Goal: Information Seeking & Learning: Find specific fact

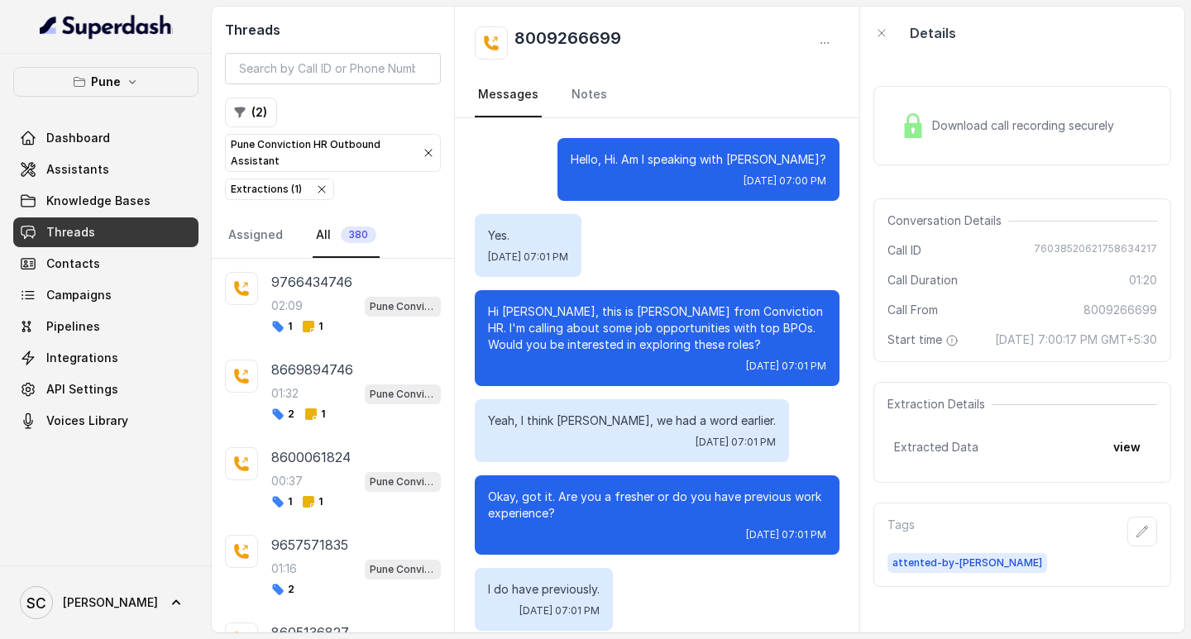
scroll to position [1345, 0]
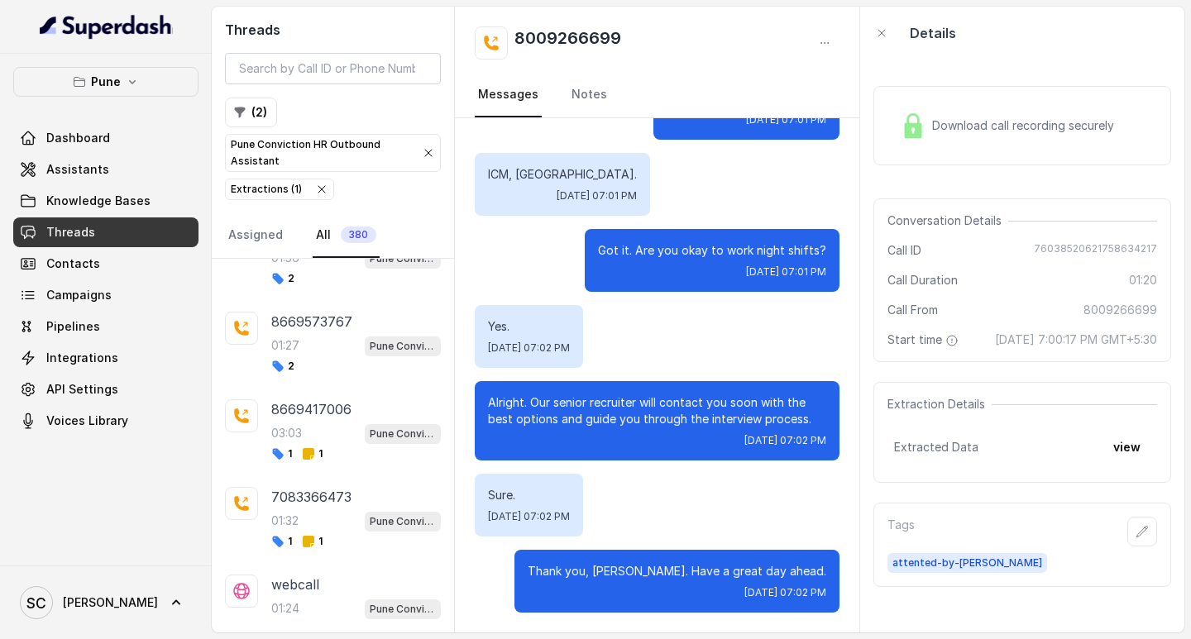
click at [128, 232] on link "Threads" at bounding box center [105, 233] width 185 height 30
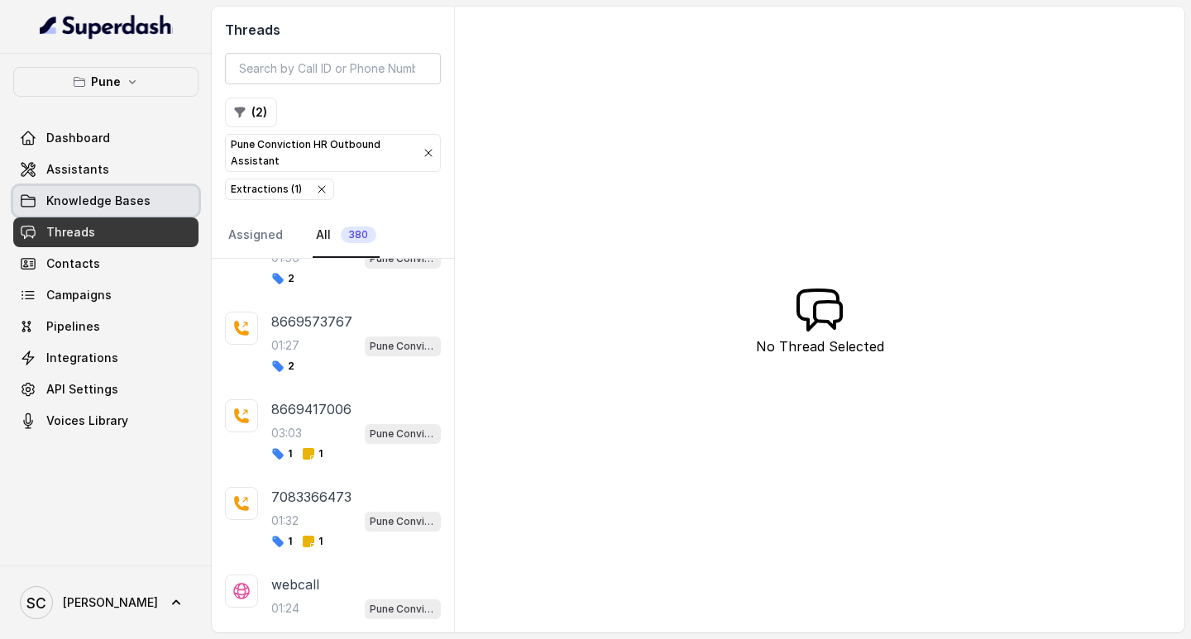
click at [100, 192] on link "Knowledge Bases" at bounding box center [105, 201] width 185 height 30
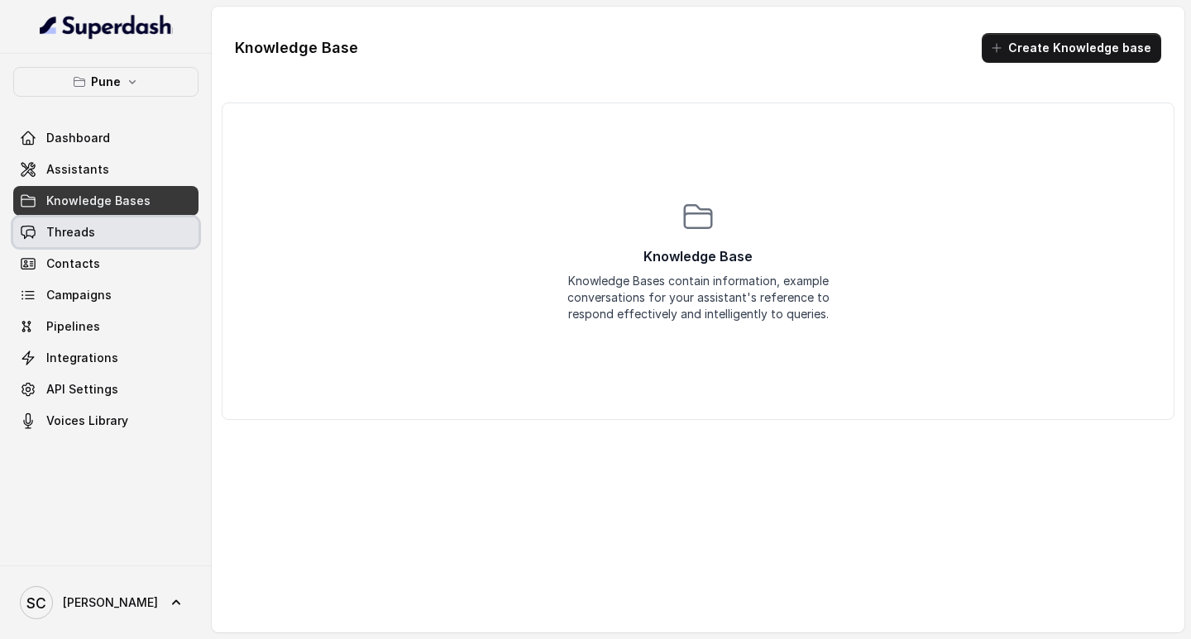
click at [112, 237] on link "Threads" at bounding box center [105, 233] width 185 height 30
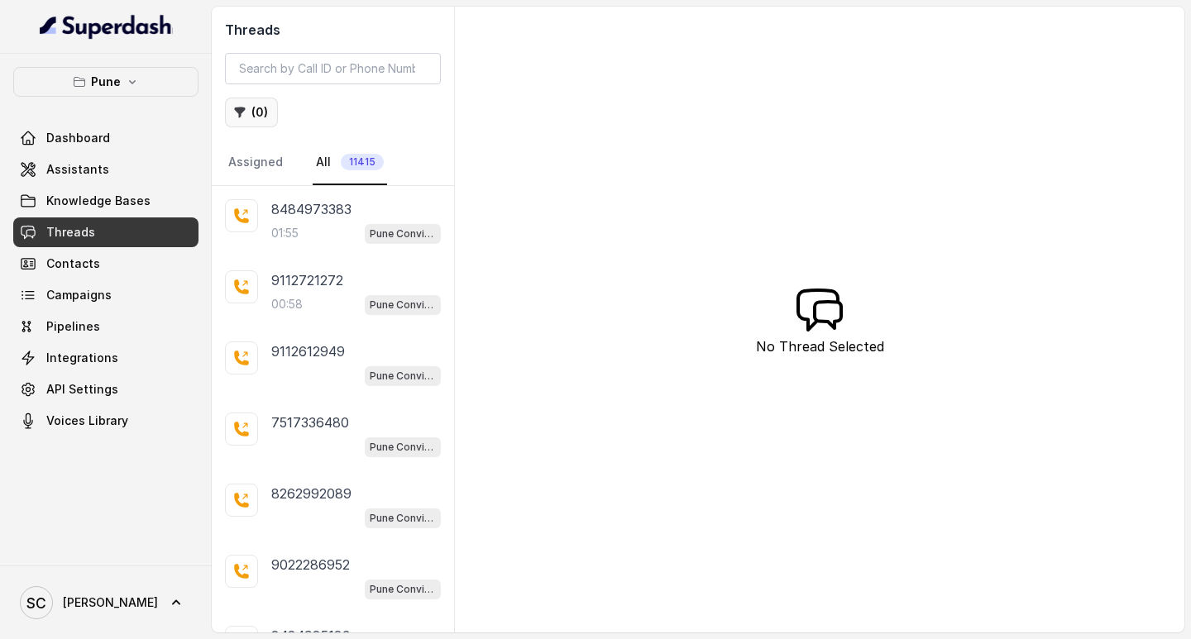
click at [255, 108] on button "( 0 )" at bounding box center [251, 113] width 53 height 30
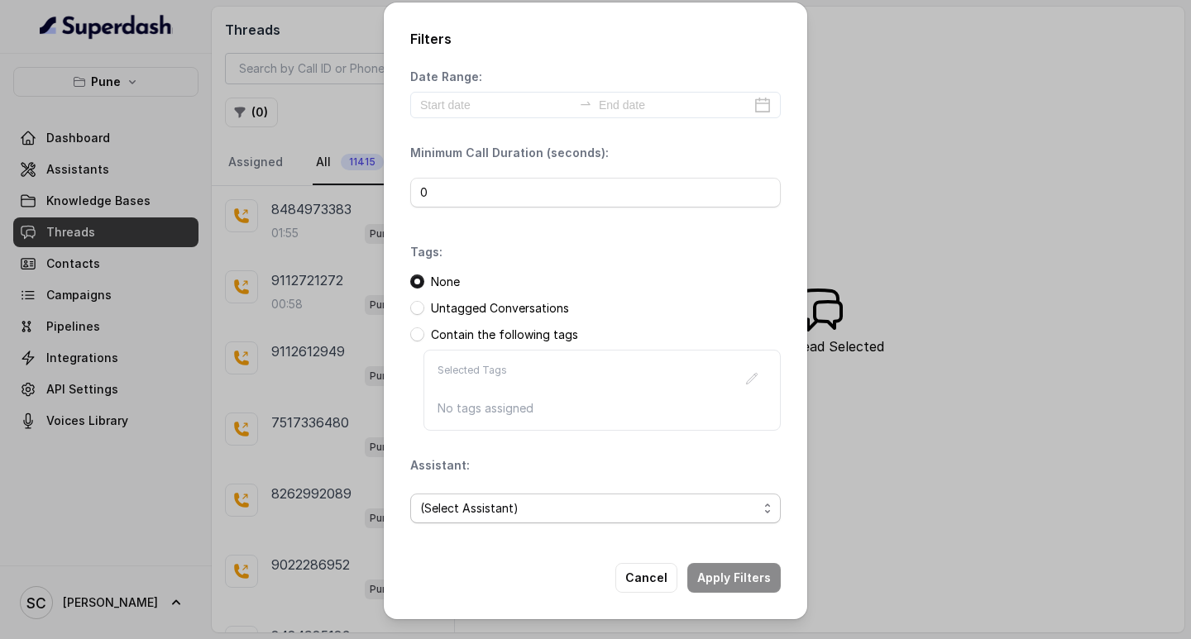
click at [448, 499] on span "(Select Assistant)" at bounding box center [588, 509] width 337 height 20
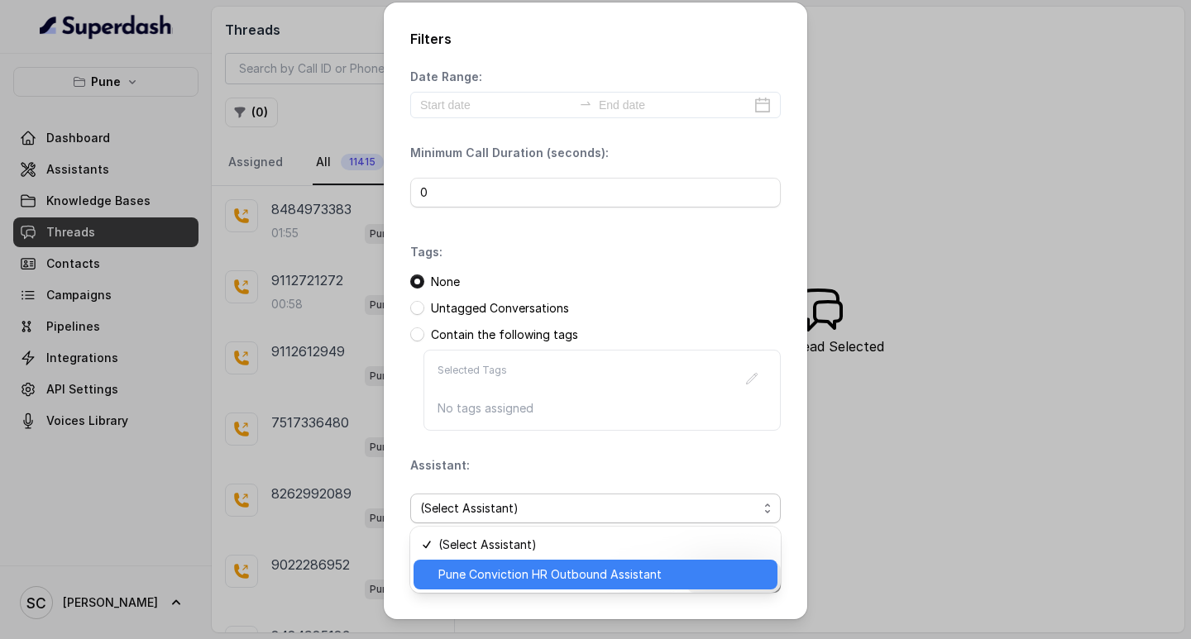
click at [447, 563] on div "Pune Conviction HR Outbound Assistant" at bounding box center [596, 575] width 364 height 30
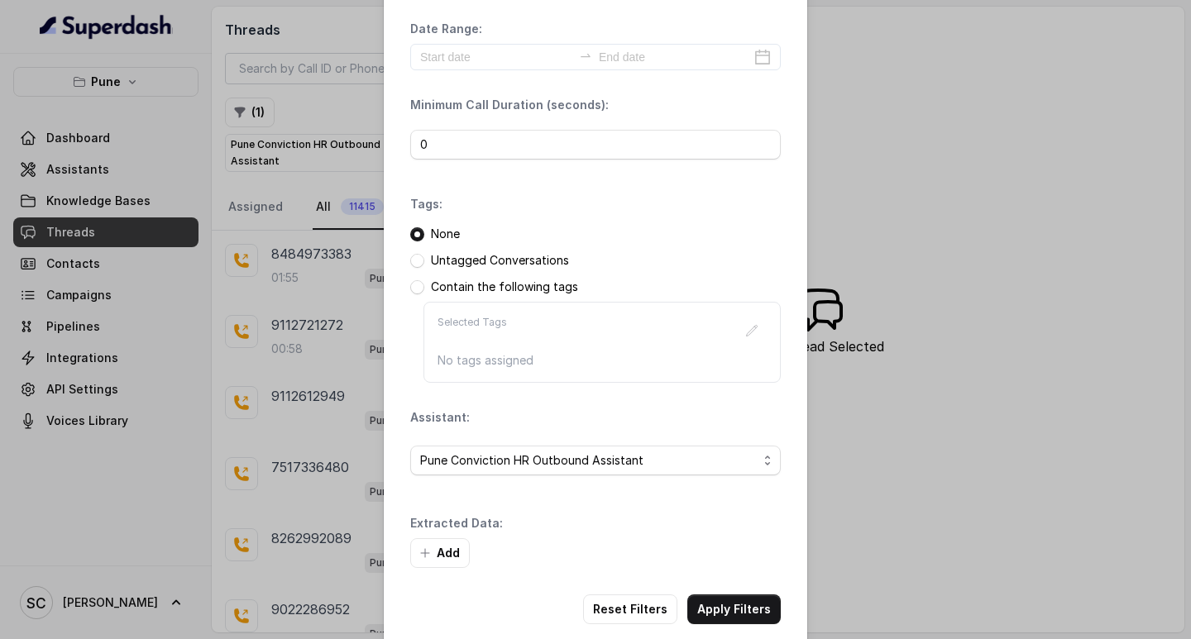
scroll to position [70, 0]
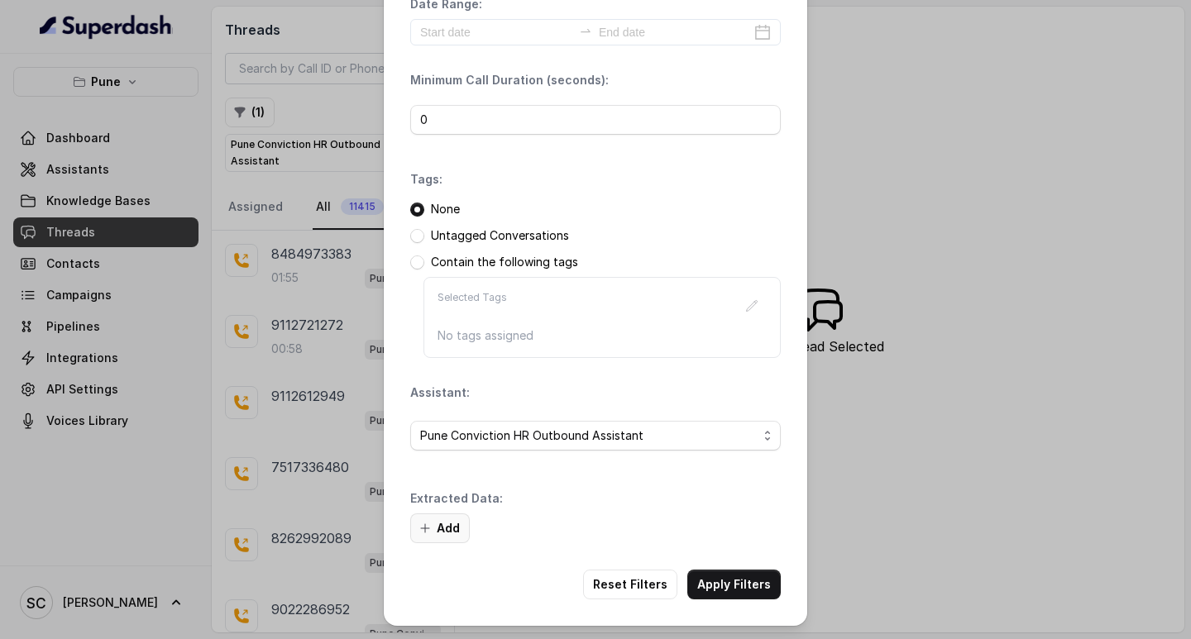
click at [446, 514] on button "Add" at bounding box center [440, 529] width 60 height 30
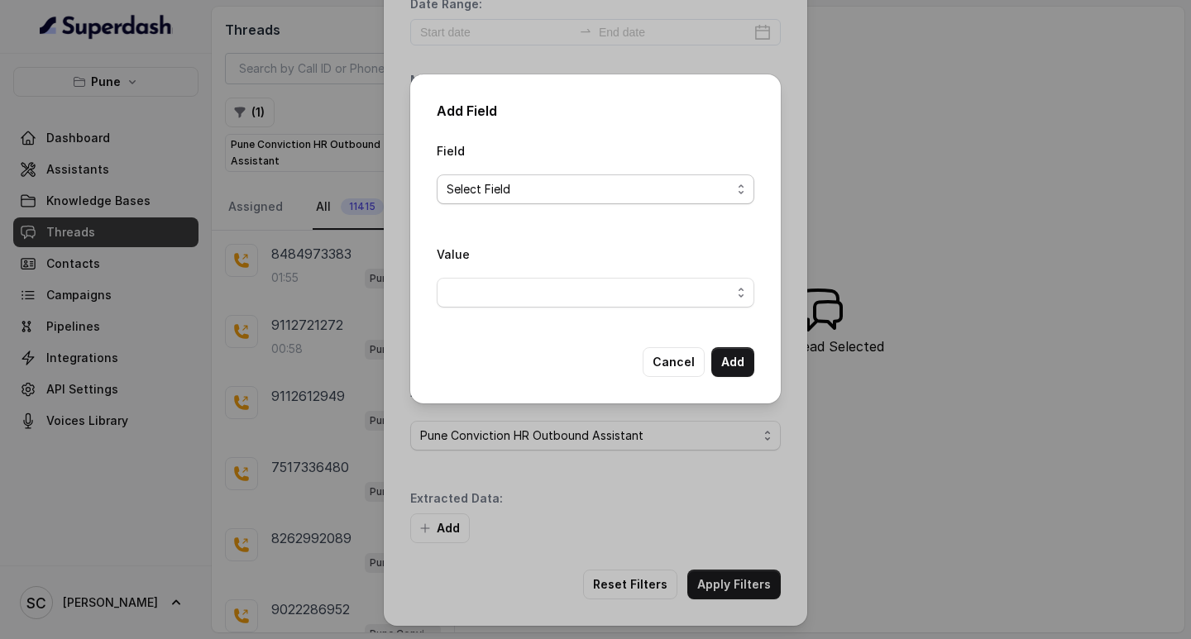
click at [571, 194] on span "Select Field" at bounding box center [589, 189] width 285 height 20
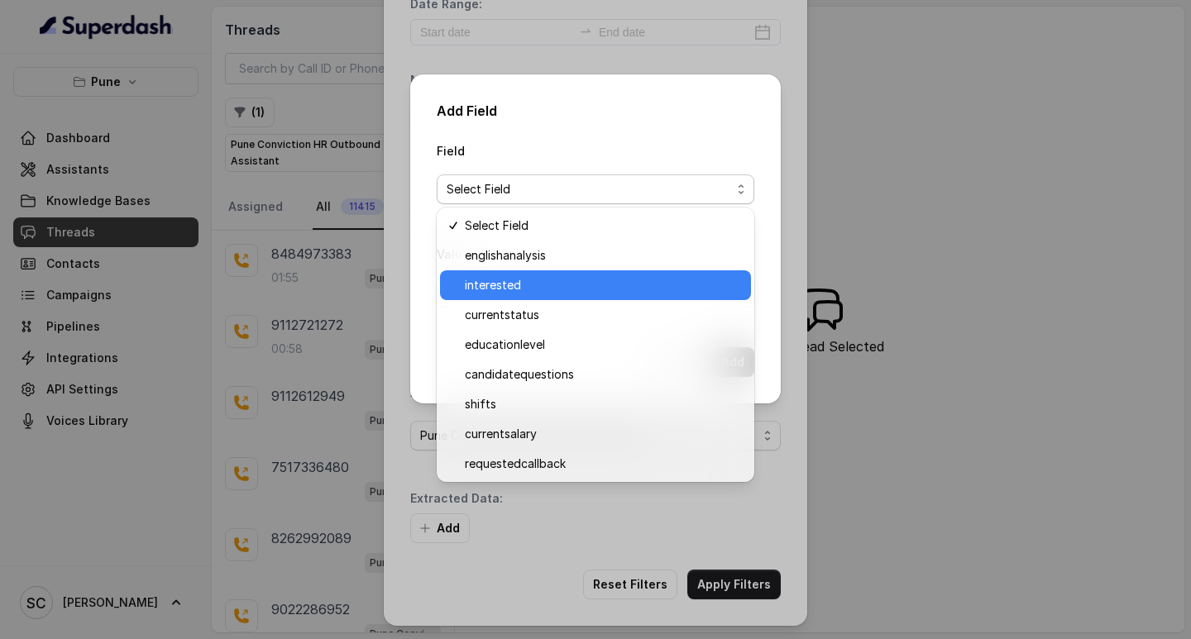
click at [567, 293] on span "interested" at bounding box center [603, 285] width 276 height 20
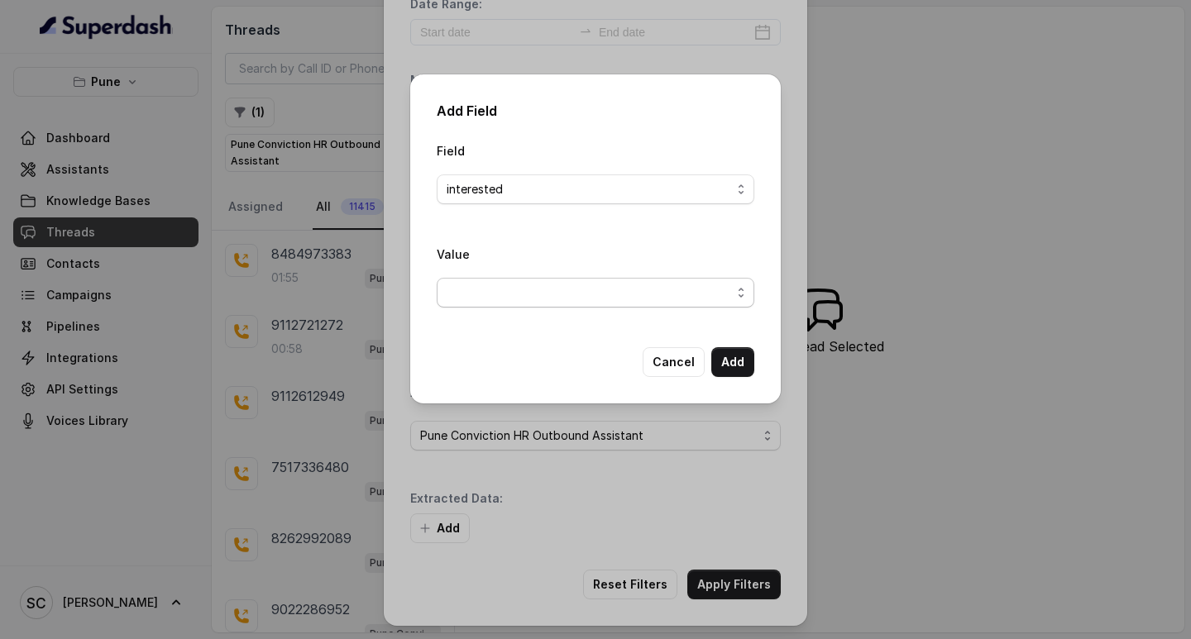
click at [523, 297] on span "button" at bounding box center [596, 293] width 318 height 30
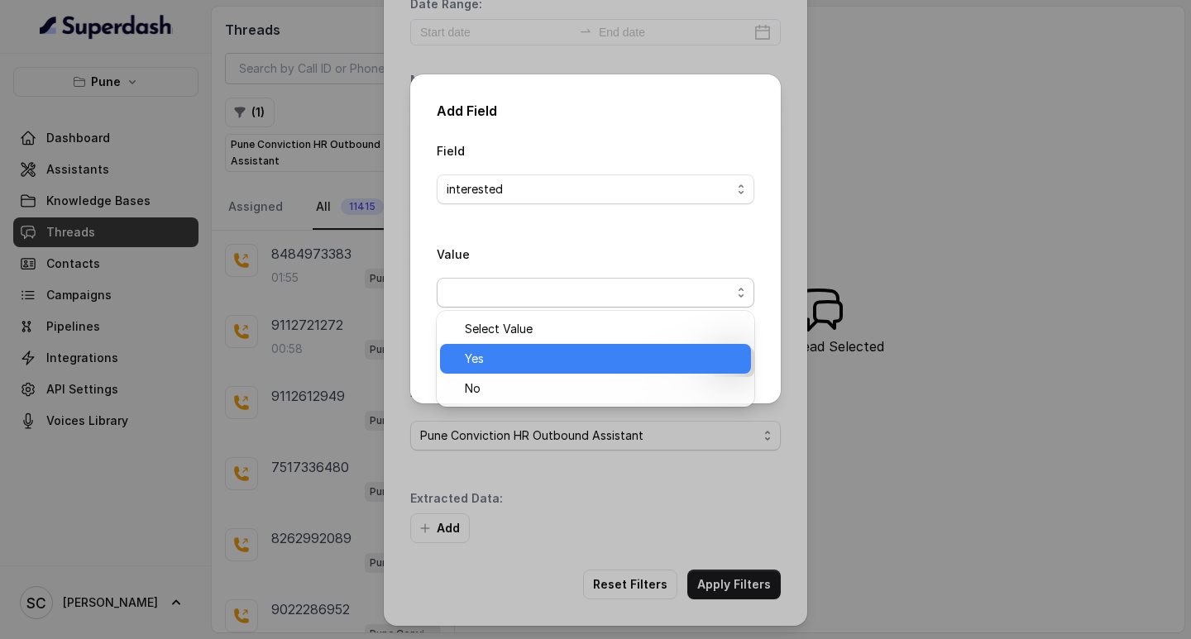
click at [524, 359] on span "Yes" at bounding box center [603, 359] width 276 height 20
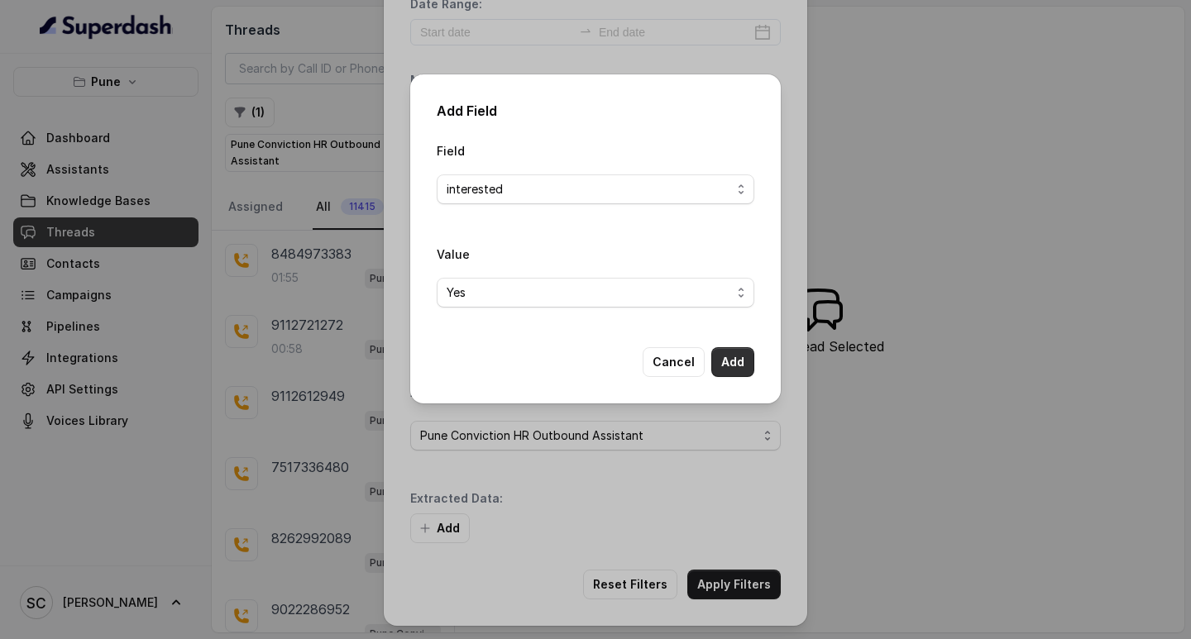
click at [724, 363] on button "Add" at bounding box center [732, 362] width 43 height 30
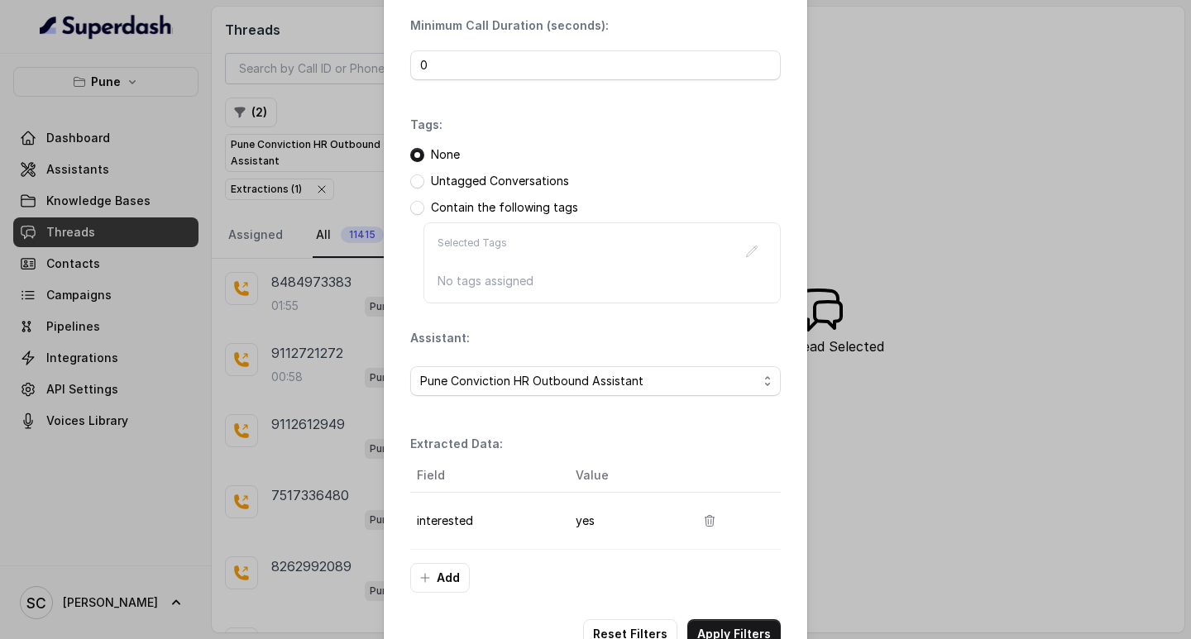
scroll to position [175, 0]
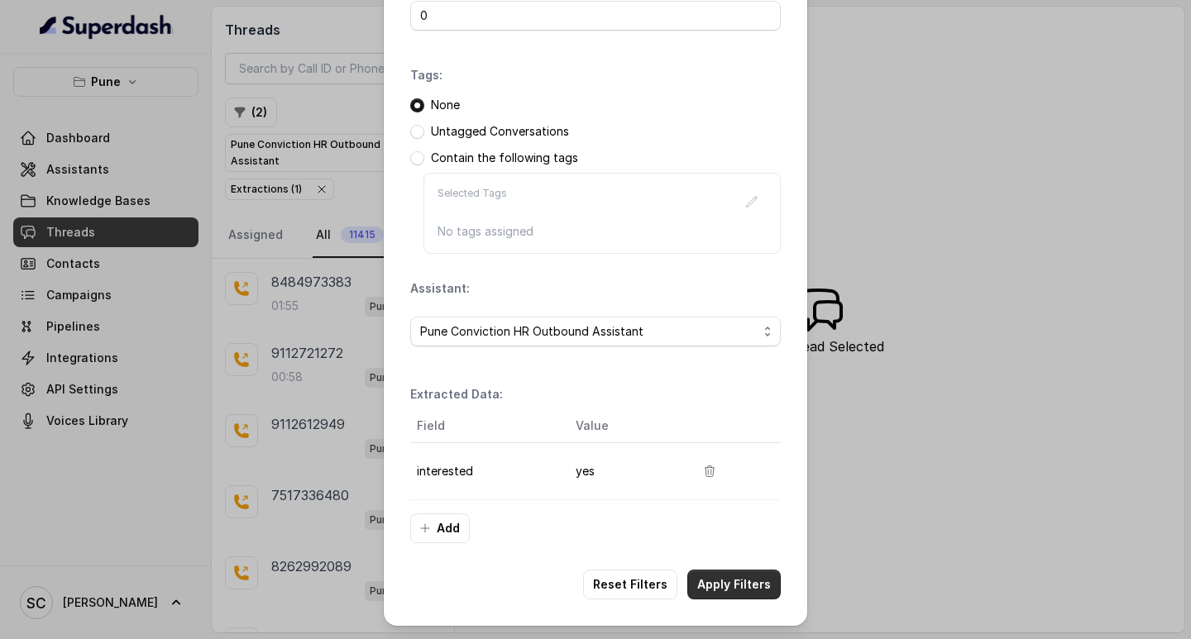
click at [703, 581] on button "Apply Filters" at bounding box center [733, 585] width 93 height 30
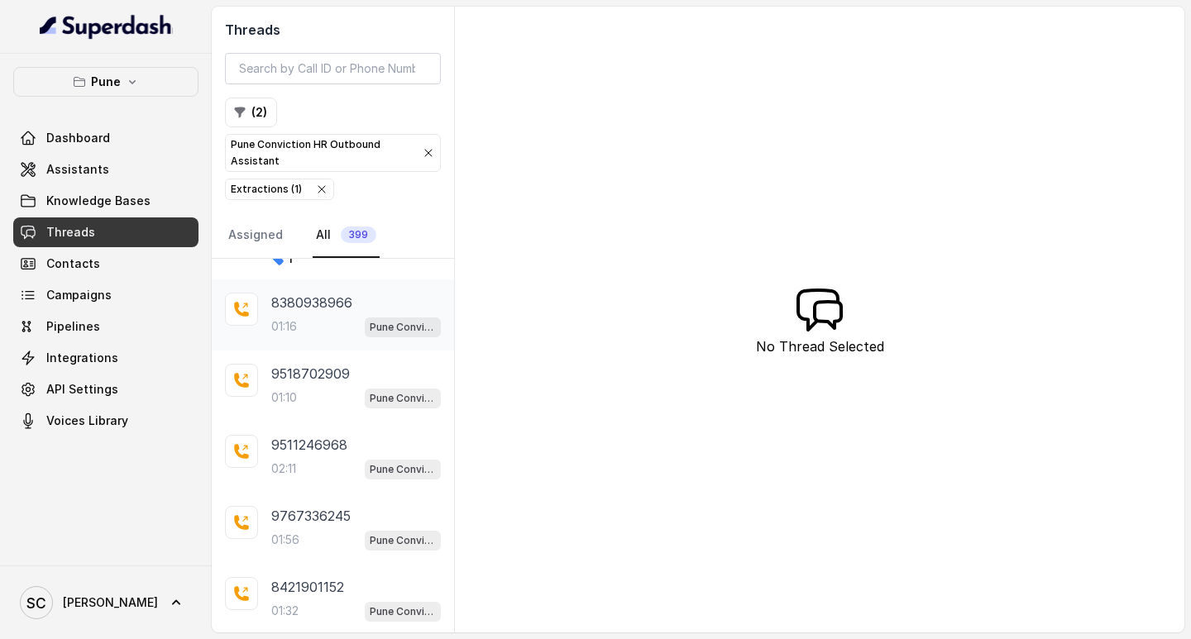
scroll to position [165, 0]
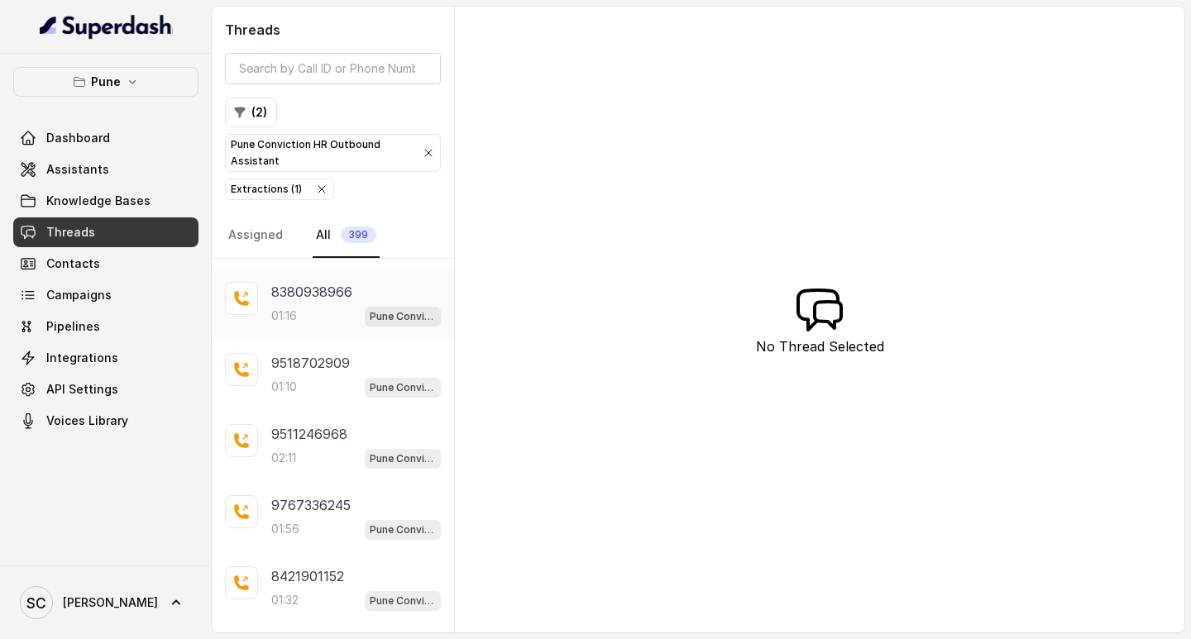
click at [313, 282] on p "8380938966" at bounding box center [311, 292] width 81 height 20
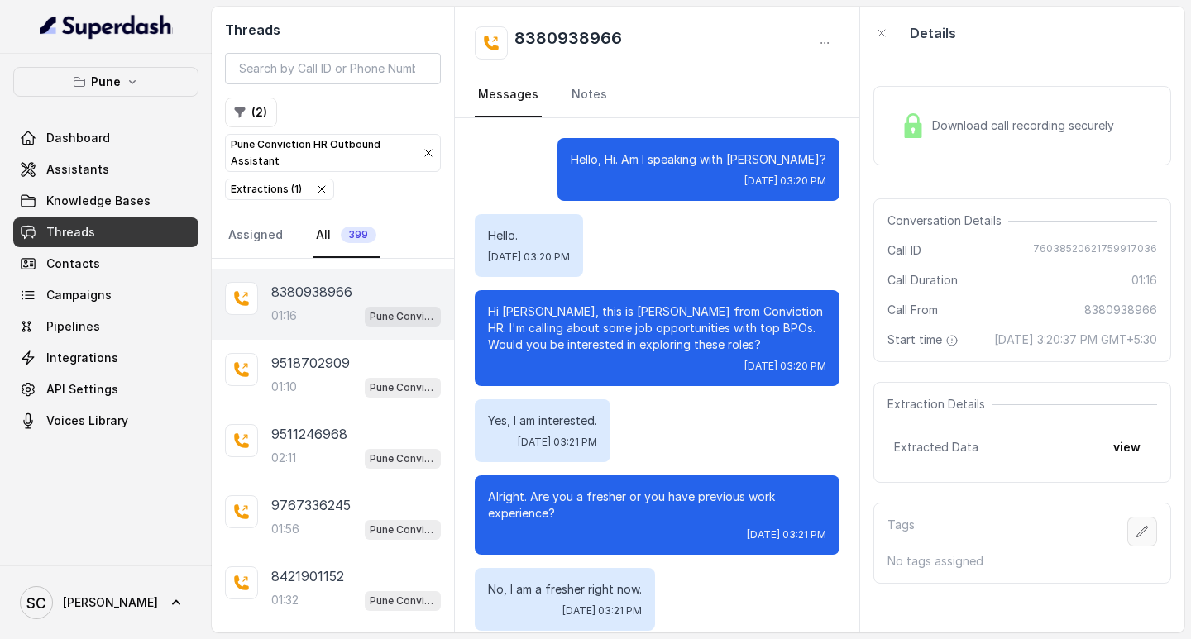
click at [1136, 538] on icon "button" at bounding box center [1142, 531] width 13 height 13
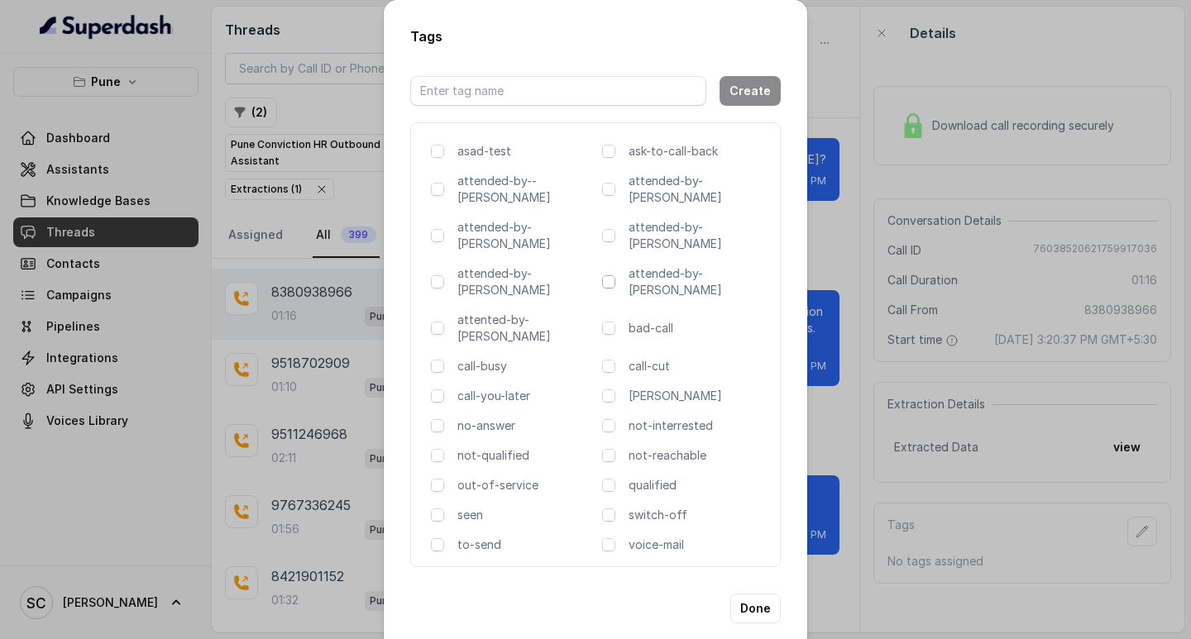
click at [607, 275] on span at bounding box center [608, 281] width 13 height 13
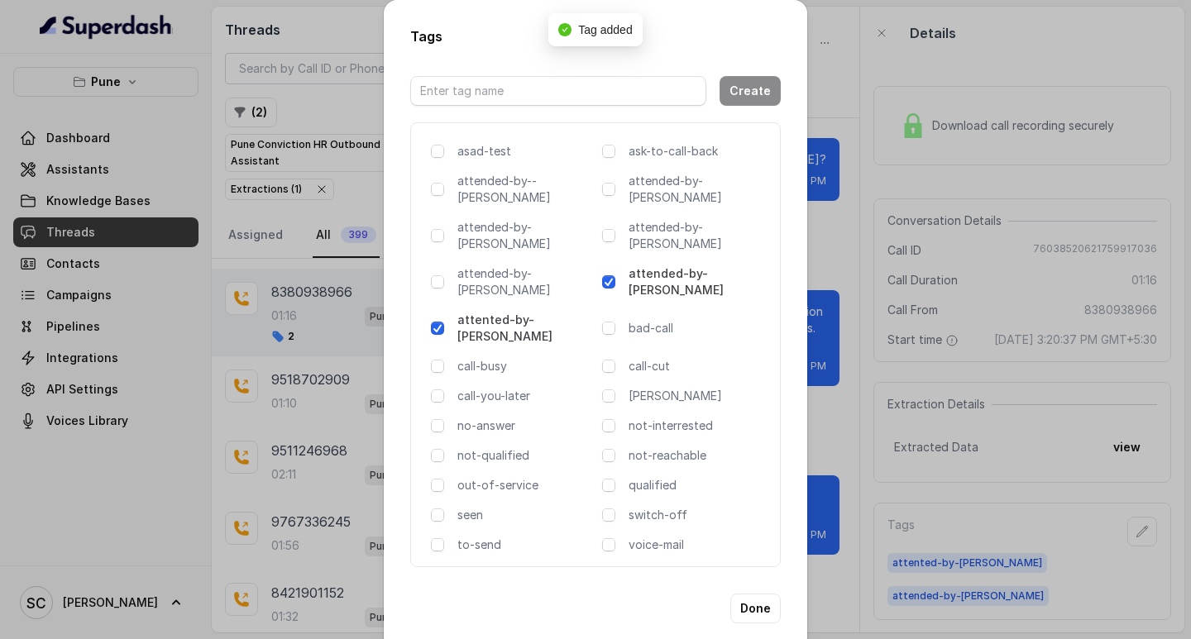
click at [604, 275] on span at bounding box center [608, 281] width 13 height 13
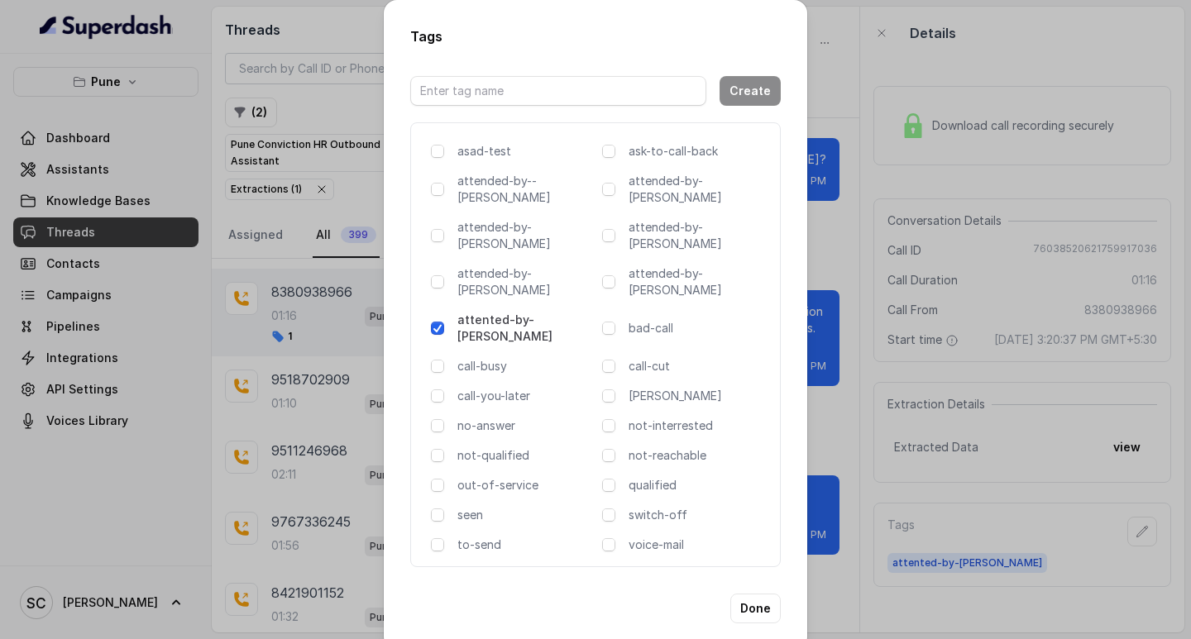
click at [843, 170] on div "Tags Create asad-test ask-to-call-back attended-by--[PERSON_NAME] attended-by-[…" at bounding box center [595, 319] width 1191 height 639
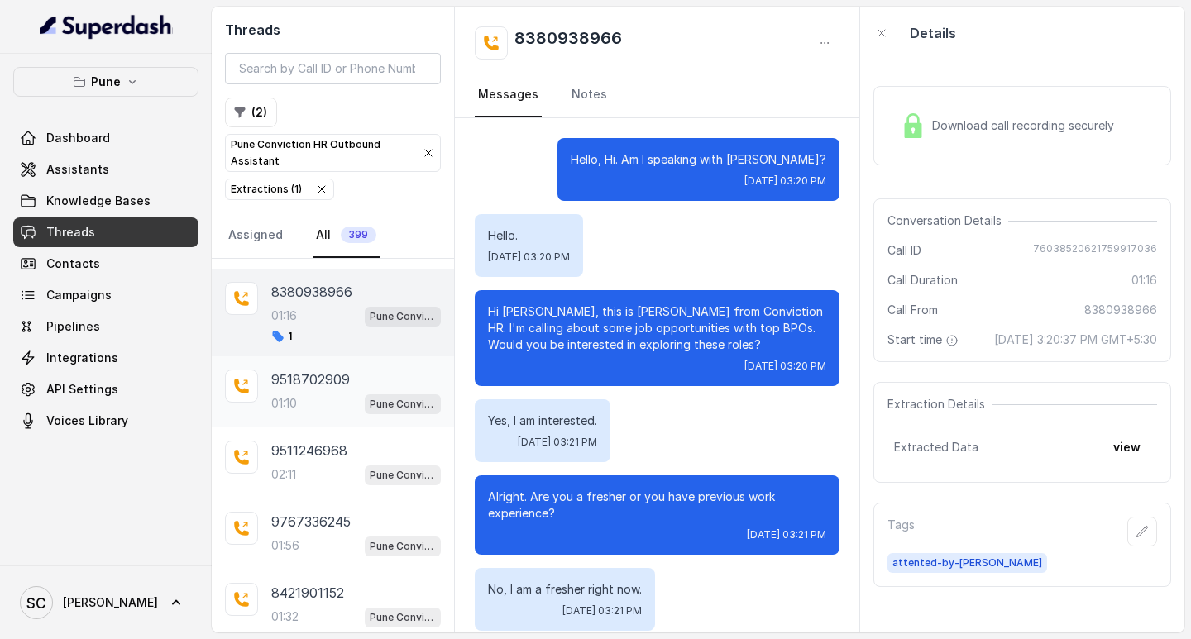
click at [313, 400] on div "01:10 Pune Conviction HR Outbound Assistant" at bounding box center [356, 404] width 170 height 22
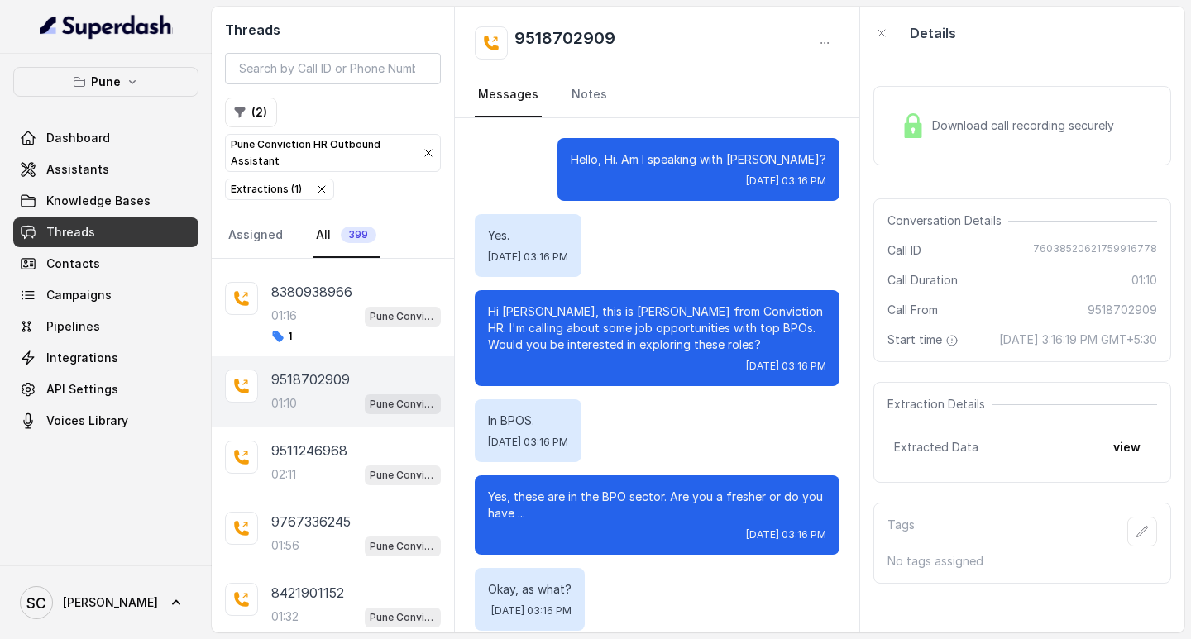
scroll to position [802, 0]
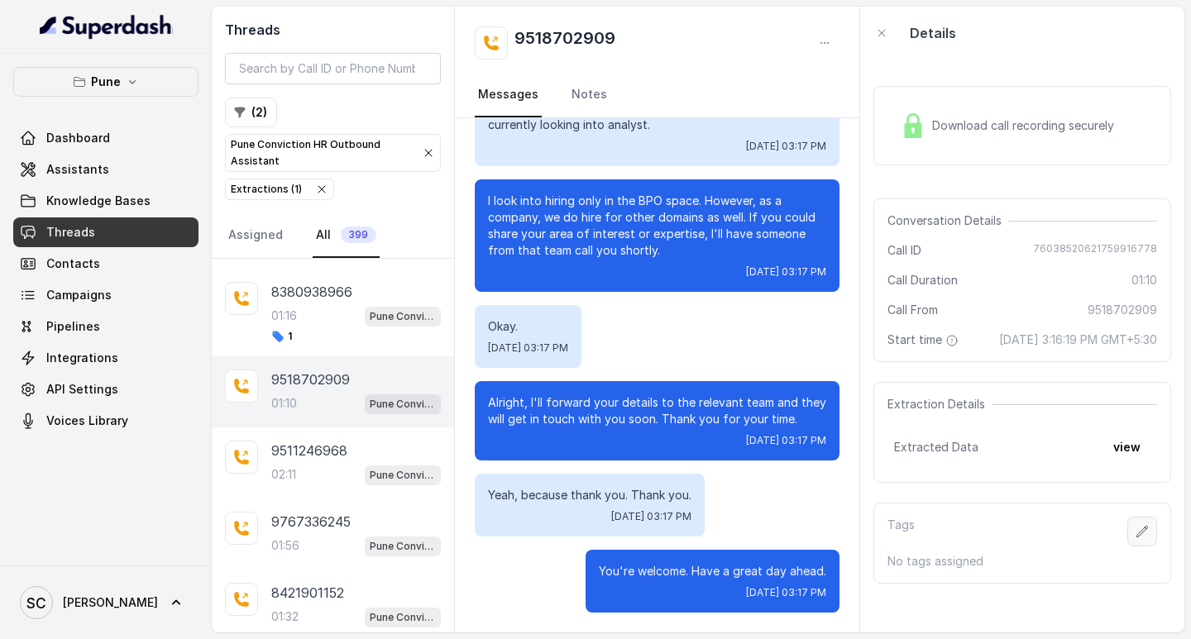
click at [1136, 538] on icon "button" at bounding box center [1142, 531] width 13 height 13
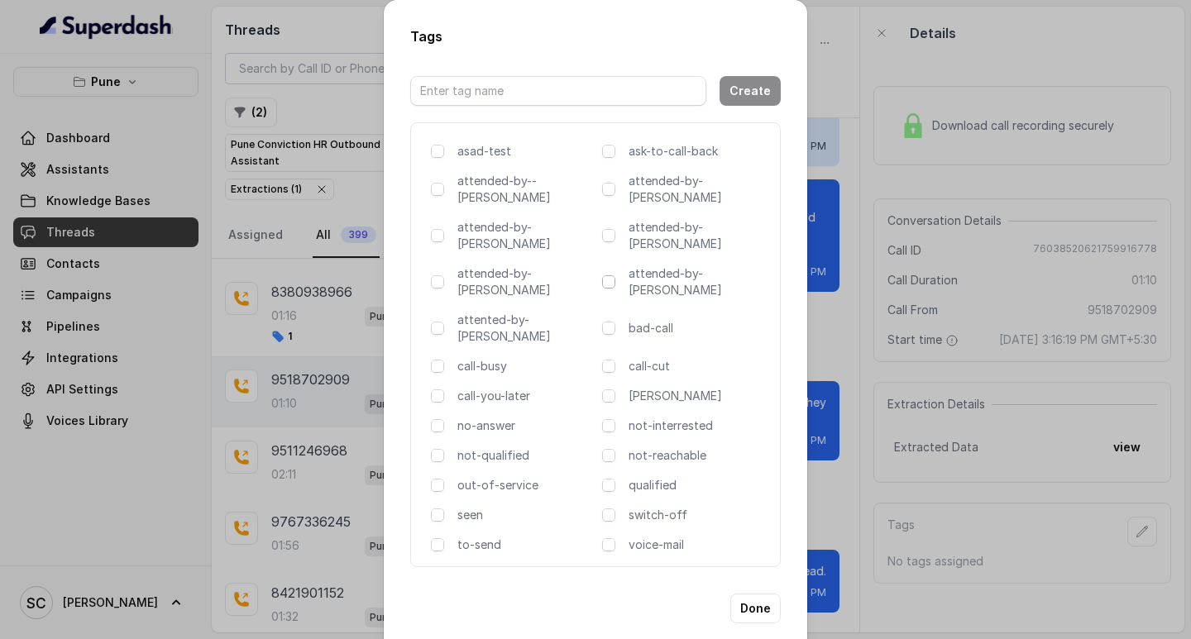
click at [601, 249] on div "asad-test ask-to-call-back attended-by--[PERSON_NAME] attended-by-[PERSON_NAME]…" at bounding box center [595, 344] width 371 height 445
click at [605, 275] on span at bounding box center [608, 281] width 13 height 13
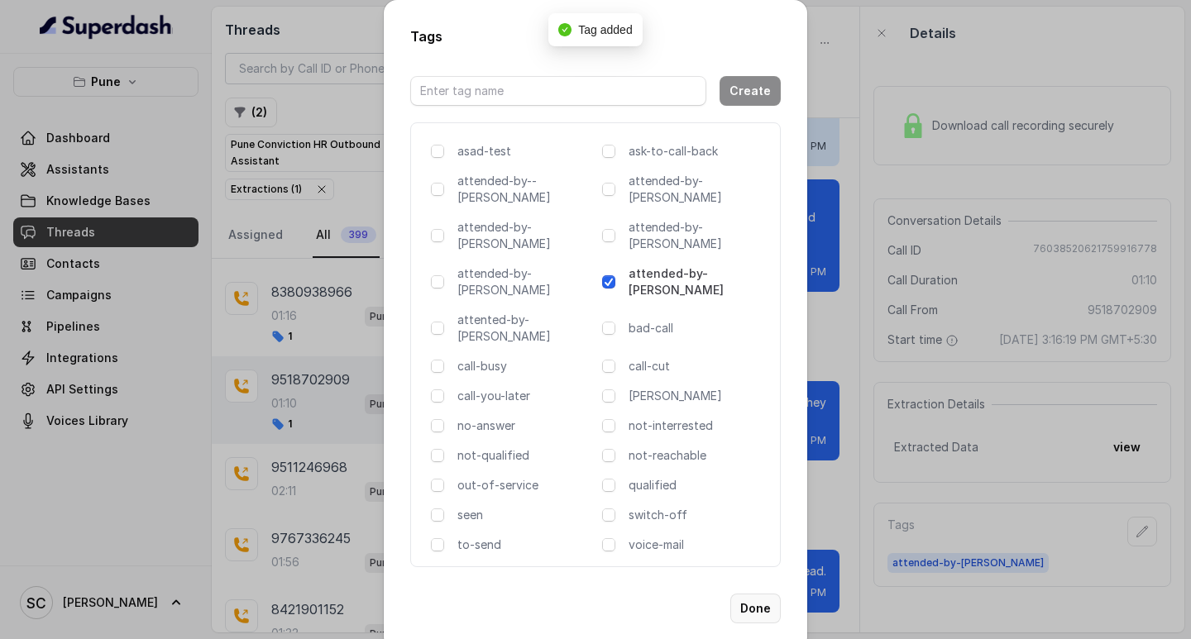
click at [772, 594] on button "Done" at bounding box center [755, 609] width 50 height 30
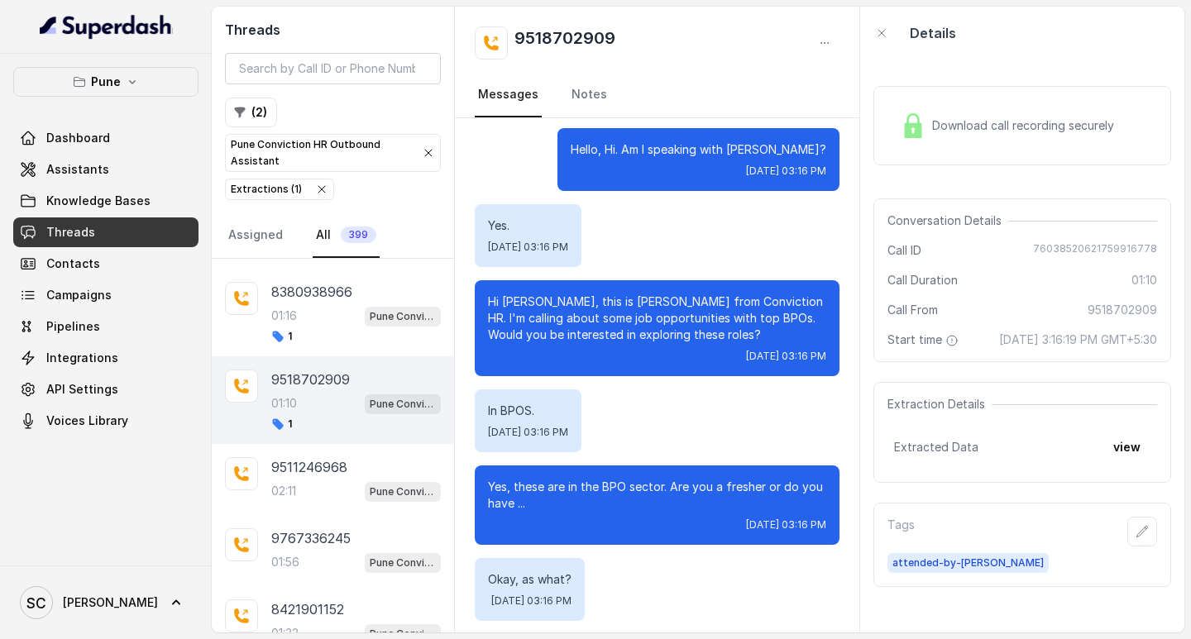
scroll to position [0, 0]
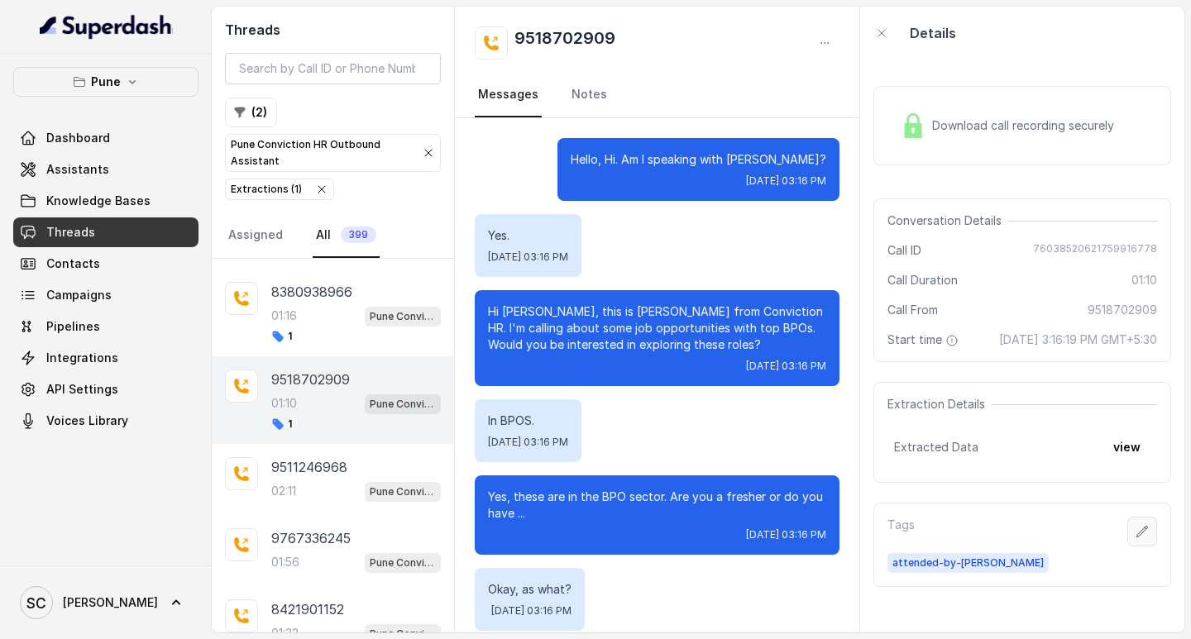
click at [1136, 538] on icon "button" at bounding box center [1142, 531] width 13 height 13
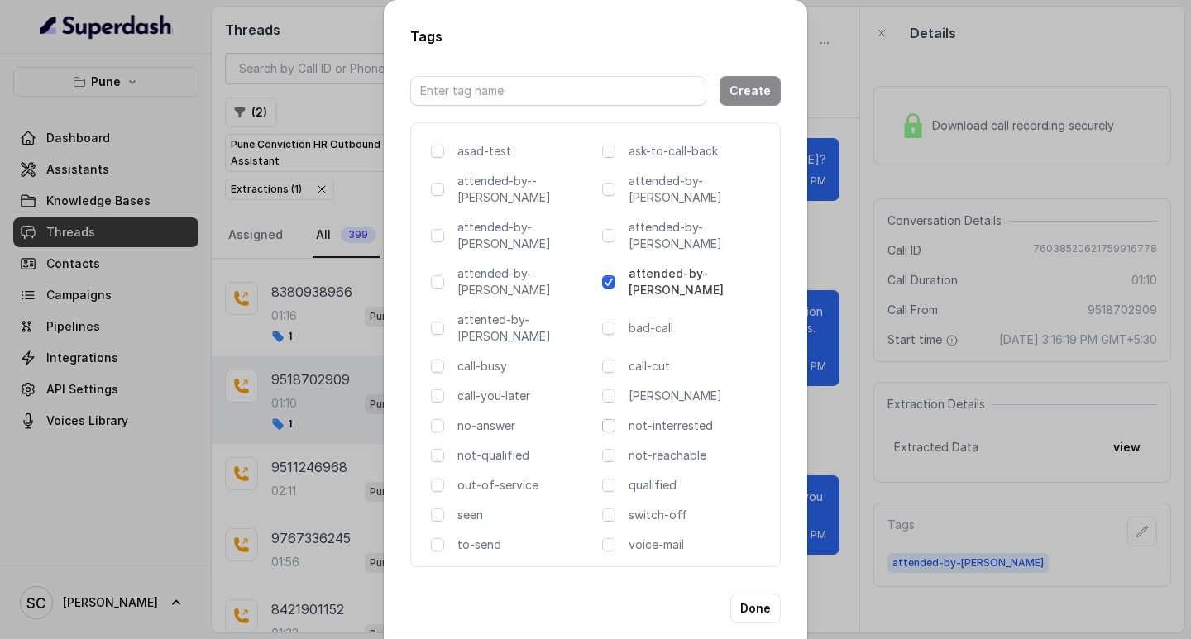
click at [609, 419] on span at bounding box center [608, 425] width 13 height 13
click at [753, 594] on button "Done" at bounding box center [755, 609] width 50 height 30
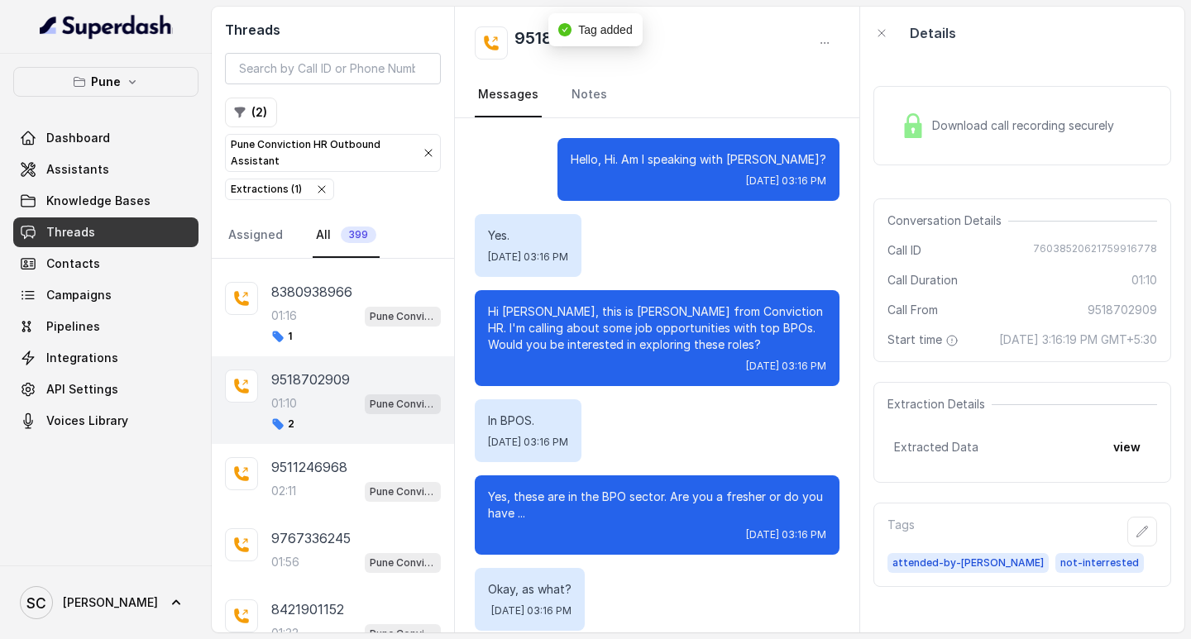
click at [521, 31] on h2 "9518702909" at bounding box center [564, 42] width 101 height 33
click at [525, 31] on h2 "9518702909" at bounding box center [564, 42] width 101 height 33
copy h2 "9518702909"
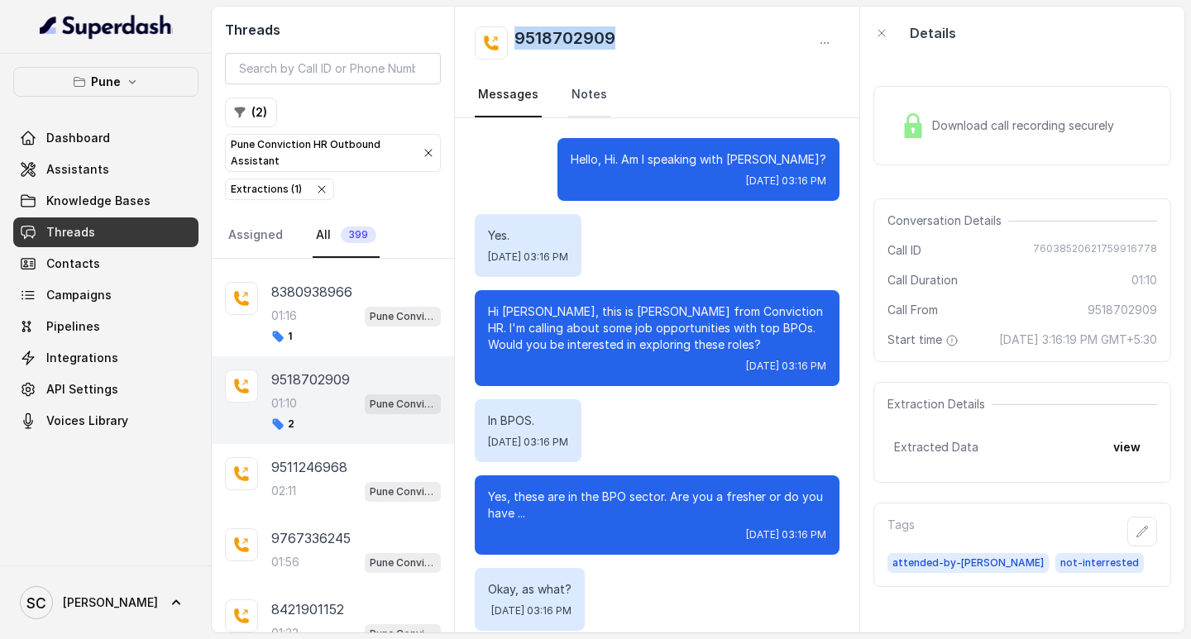
click at [586, 93] on link "Notes" at bounding box center [589, 95] width 42 height 45
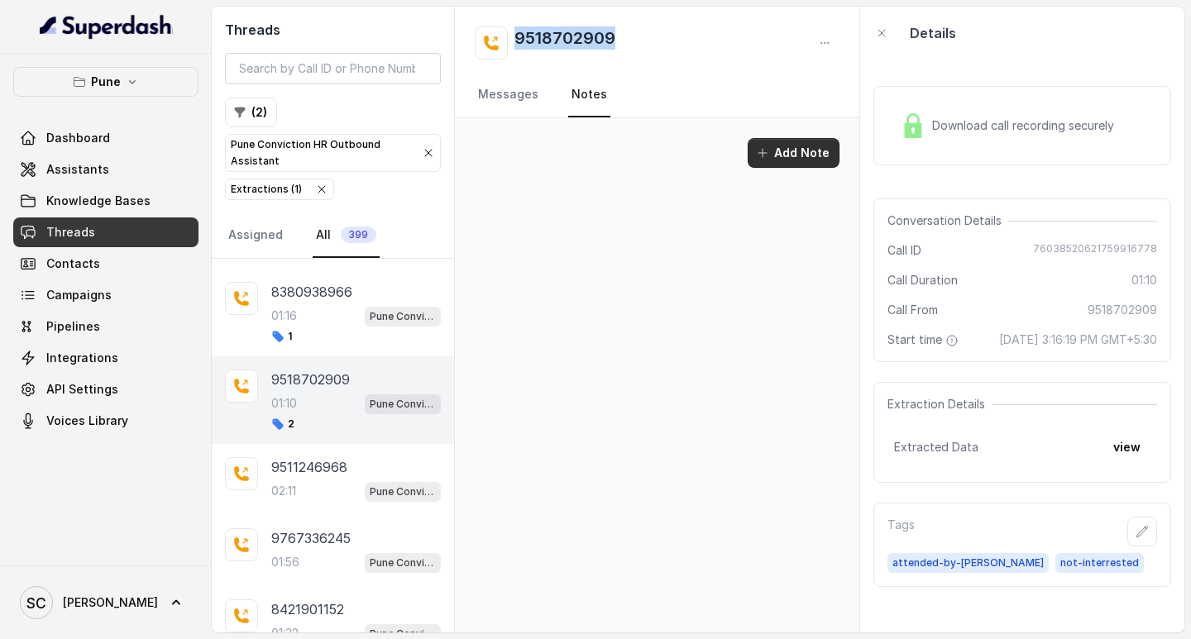
click at [802, 155] on button "Add Note" at bounding box center [794, 153] width 92 height 30
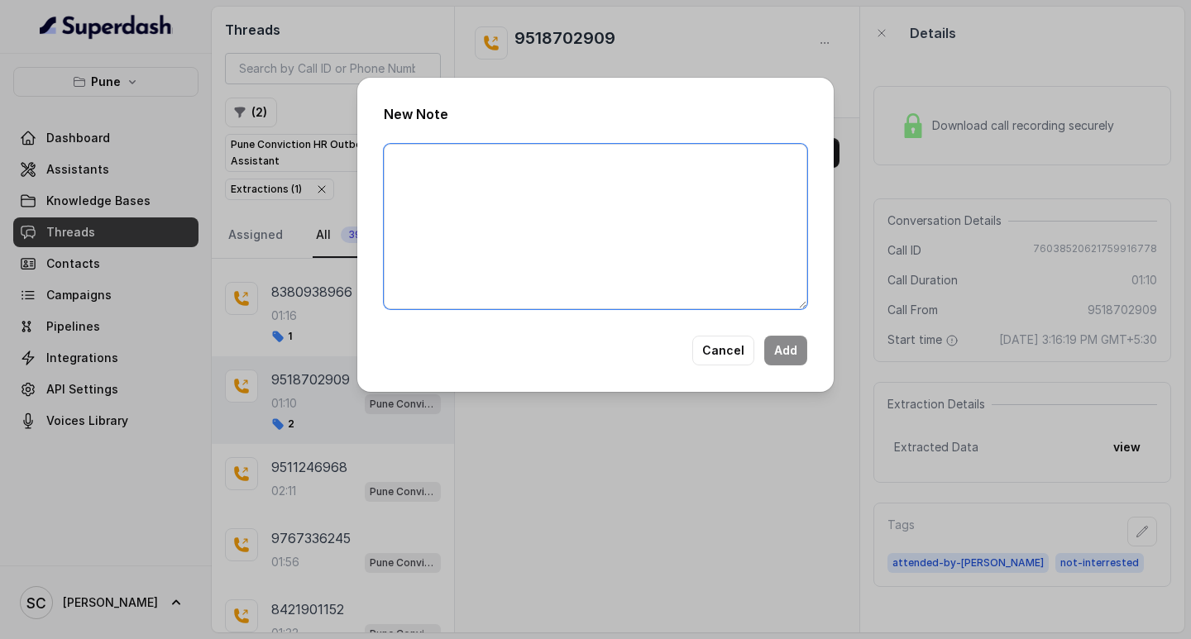
click at [464, 170] on textarea at bounding box center [595, 226] width 423 height 165
click at [275, 290] on div "New Note Cancel Add" at bounding box center [595, 319] width 1191 height 639
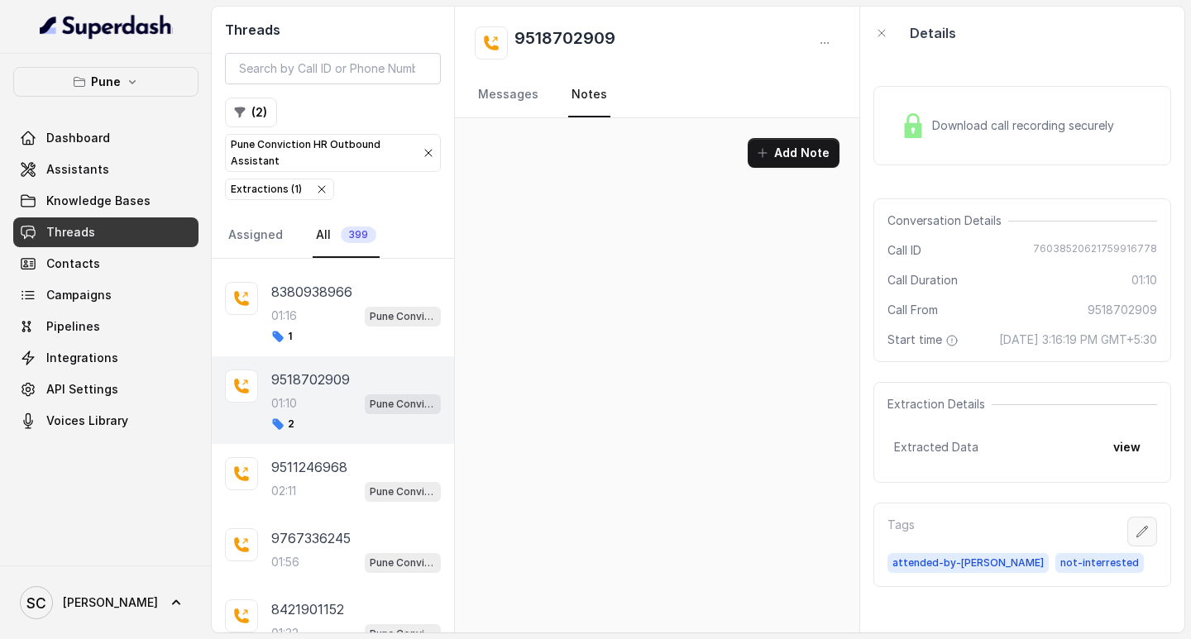
click at [1136, 538] on icon "button" at bounding box center [1142, 531] width 13 height 13
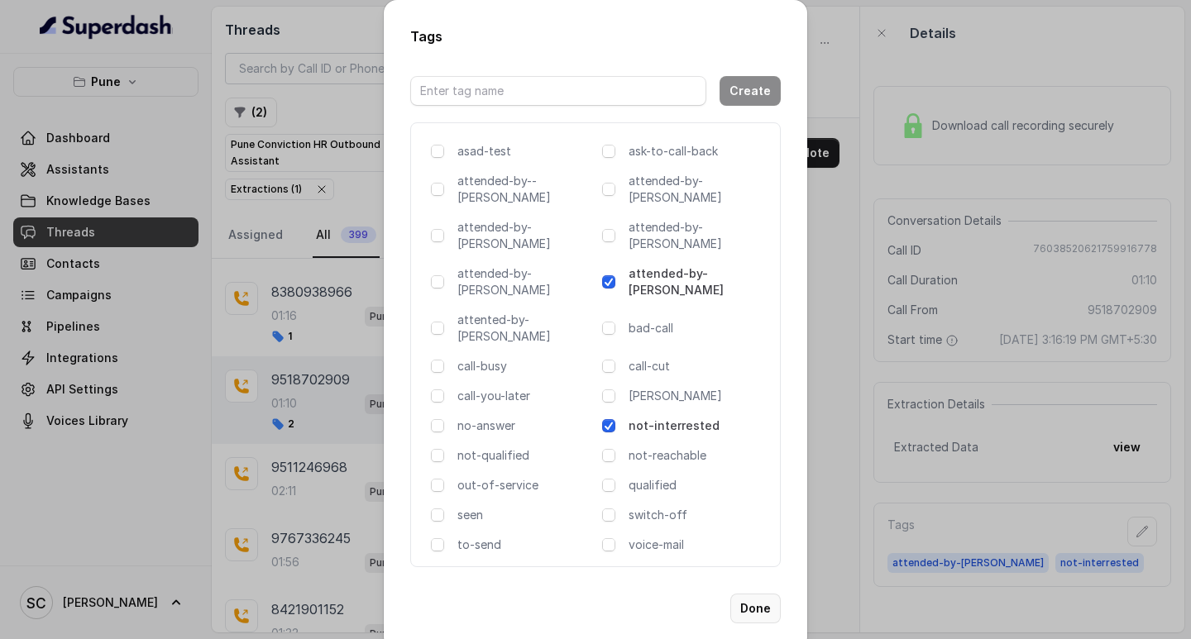
click at [766, 594] on button "Done" at bounding box center [755, 609] width 50 height 30
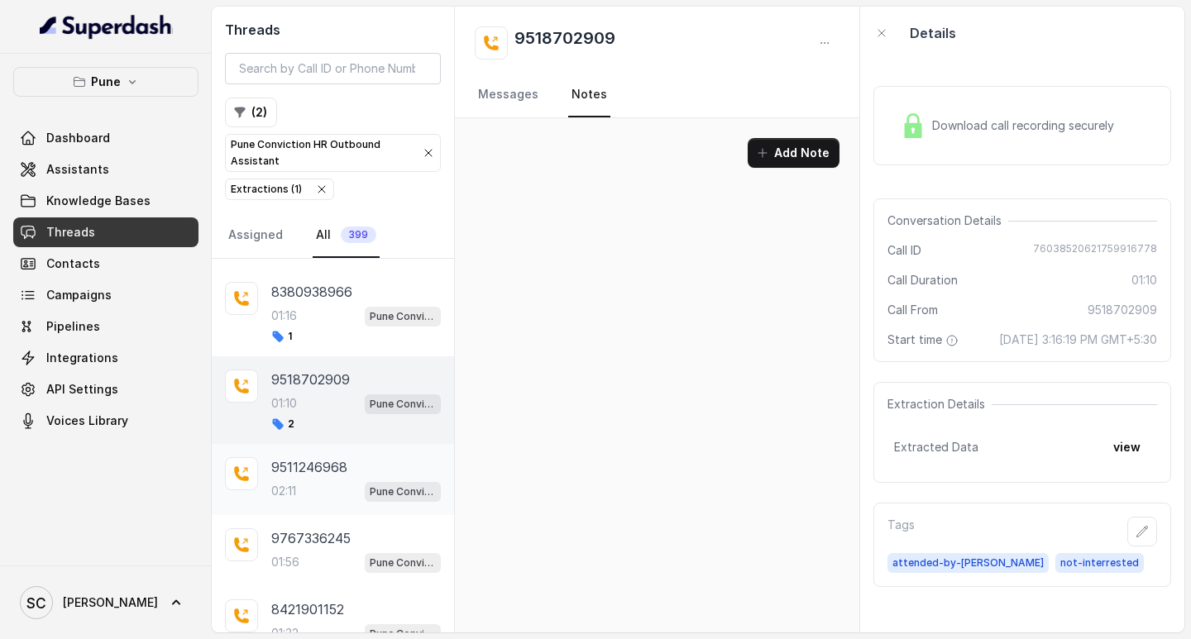
click at [304, 472] on p "9511246968" at bounding box center [309, 467] width 76 height 20
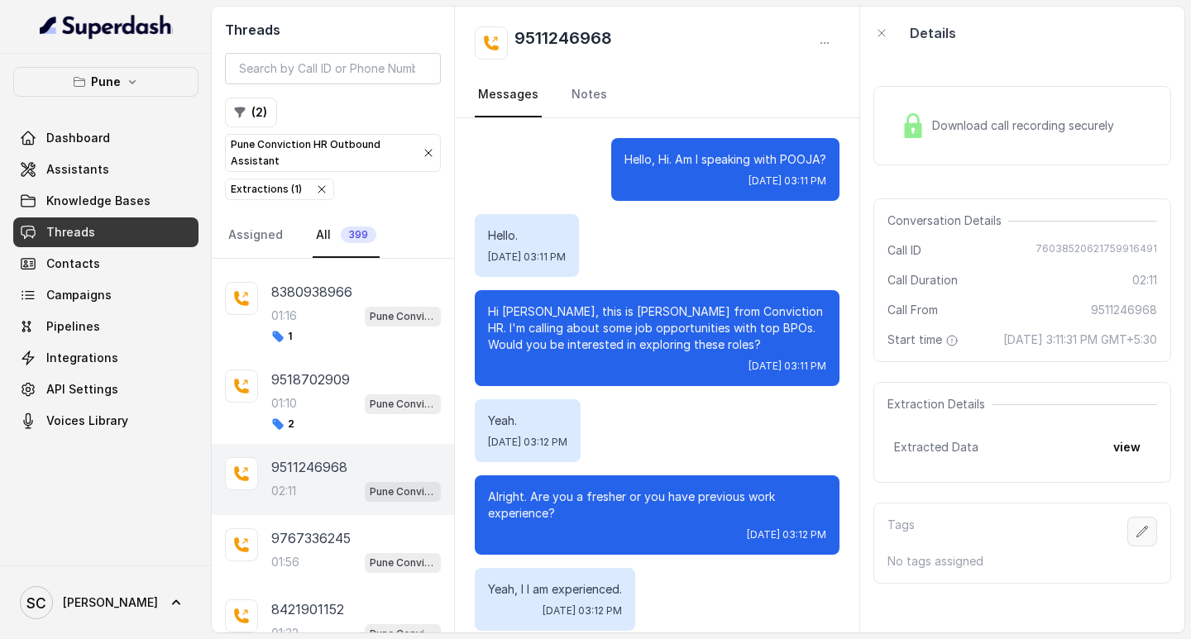
click at [1136, 538] on icon "button" at bounding box center [1142, 531] width 13 height 13
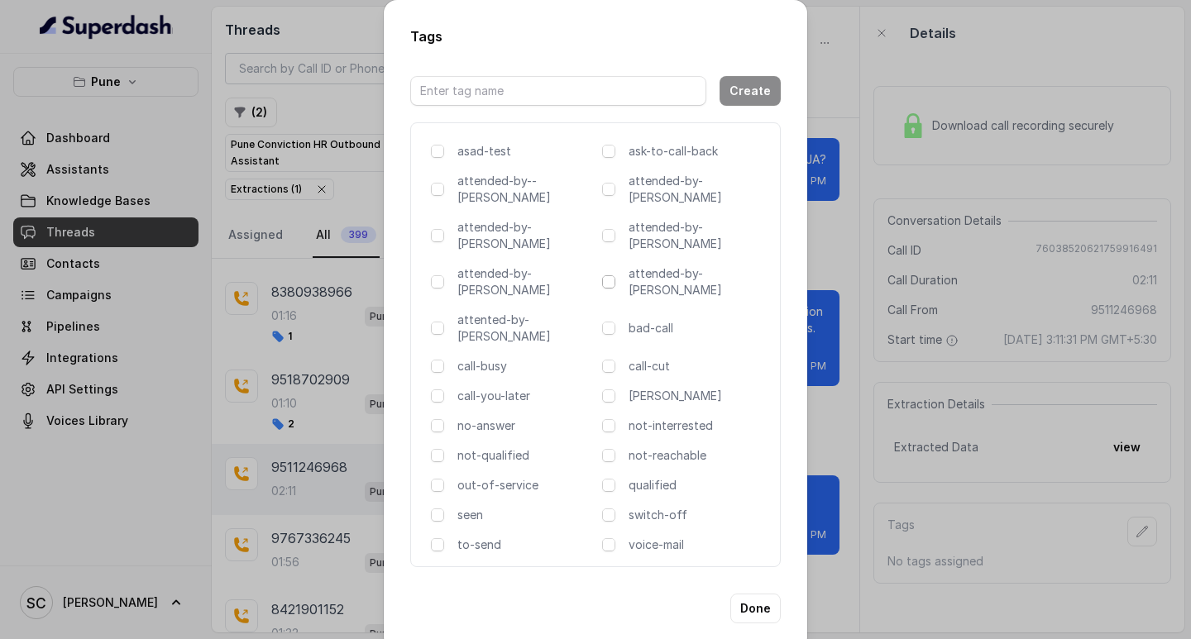
click at [609, 275] on span at bounding box center [608, 281] width 13 height 13
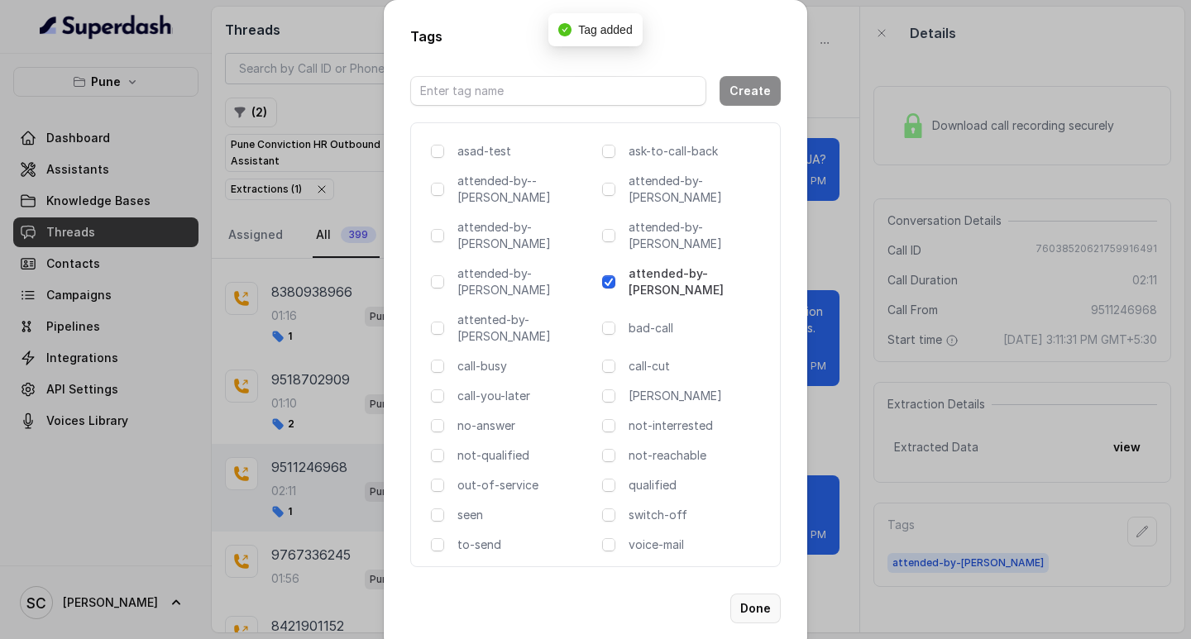
click at [763, 594] on button "Done" at bounding box center [755, 609] width 50 height 30
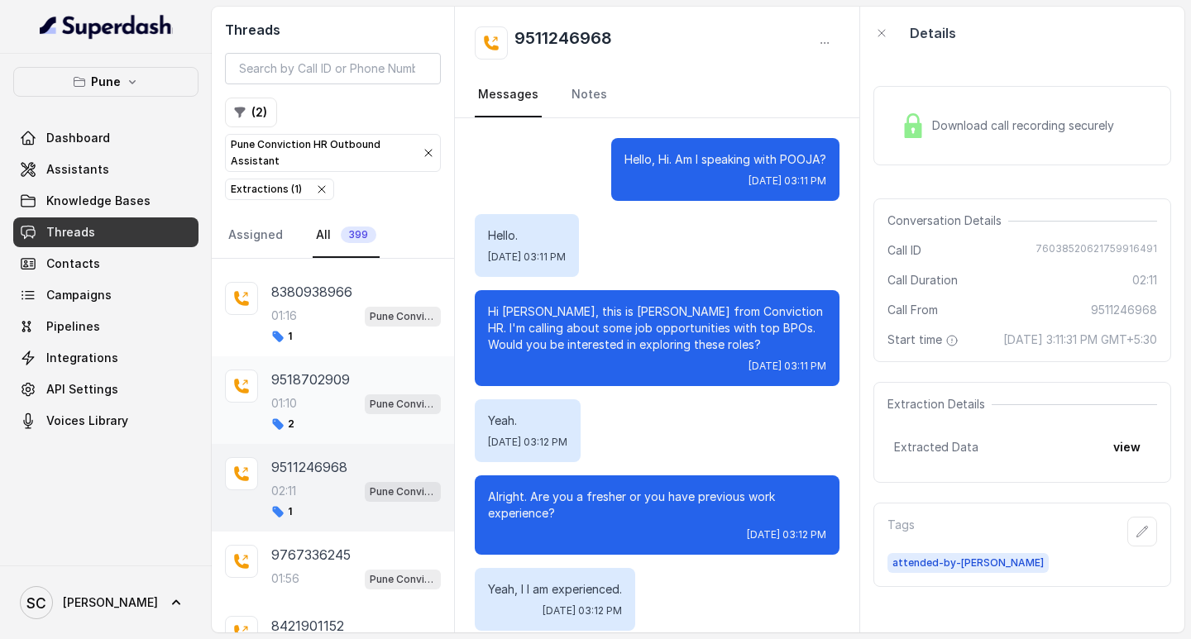
click at [322, 414] on div "01:10 Pune Conviction HR Outbound Assistant" at bounding box center [356, 404] width 170 height 22
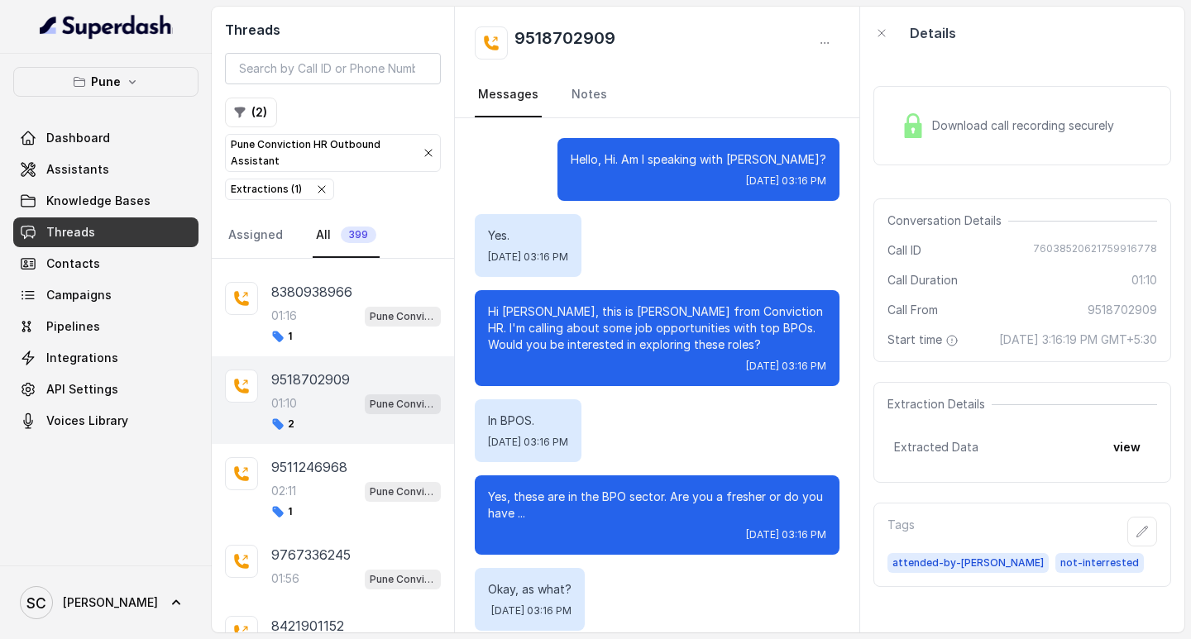
scroll to position [802, 0]
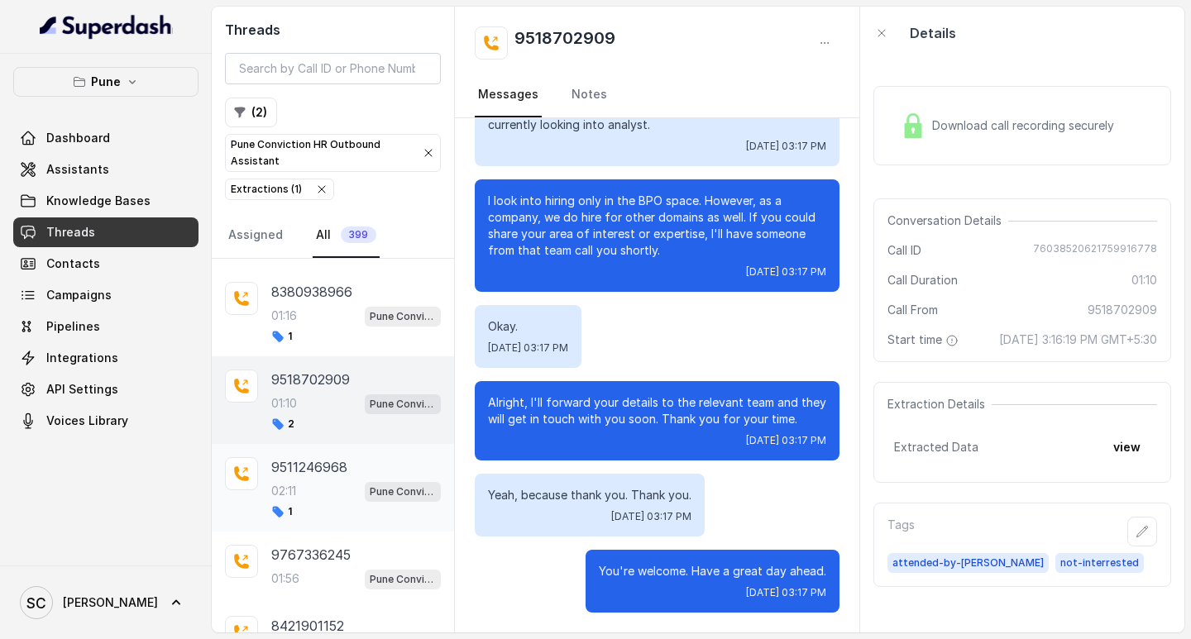
click at [303, 488] on div "02:11 Pune Conviction HR Outbound Assistant" at bounding box center [356, 492] width 170 height 22
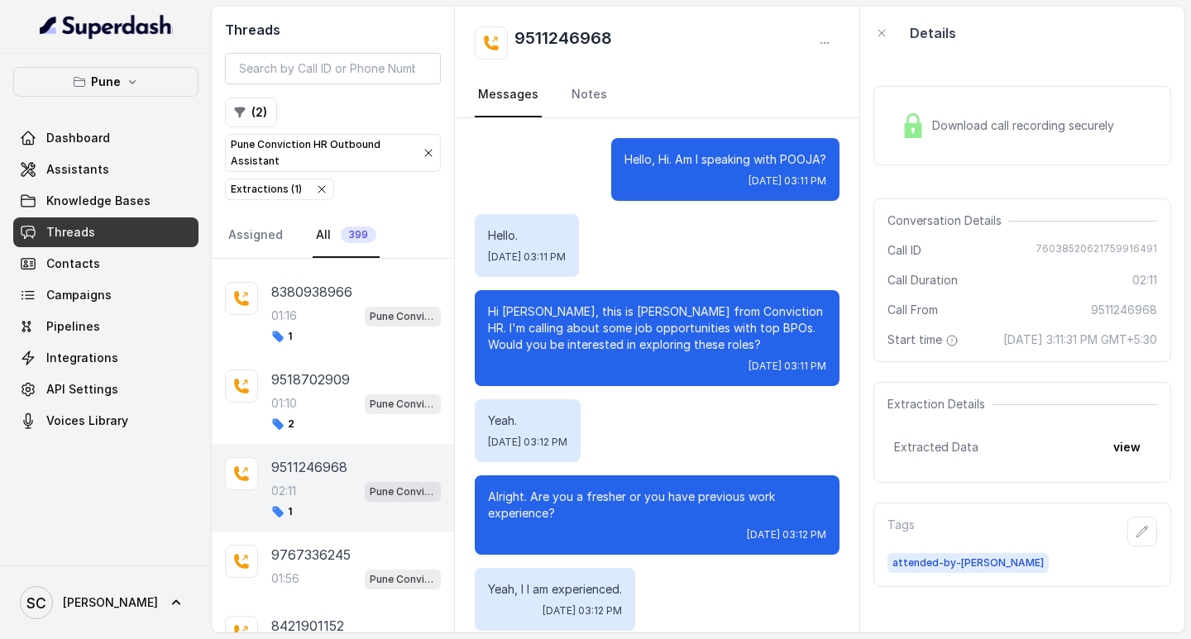
click at [540, 31] on h2 "9511246968" at bounding box center [563, 42] width 98 height 33
copy h2 "9511246968"
drag, startPoint x: 1035, startPoint y: 337, endPoint x: 1083, endPoint y: 337, distance: 47.1
click at [1083, 337] on span "[DATE] 3:11:31 PM GMT+5:30" at bounding box center [1080, 340] width 154 height 17
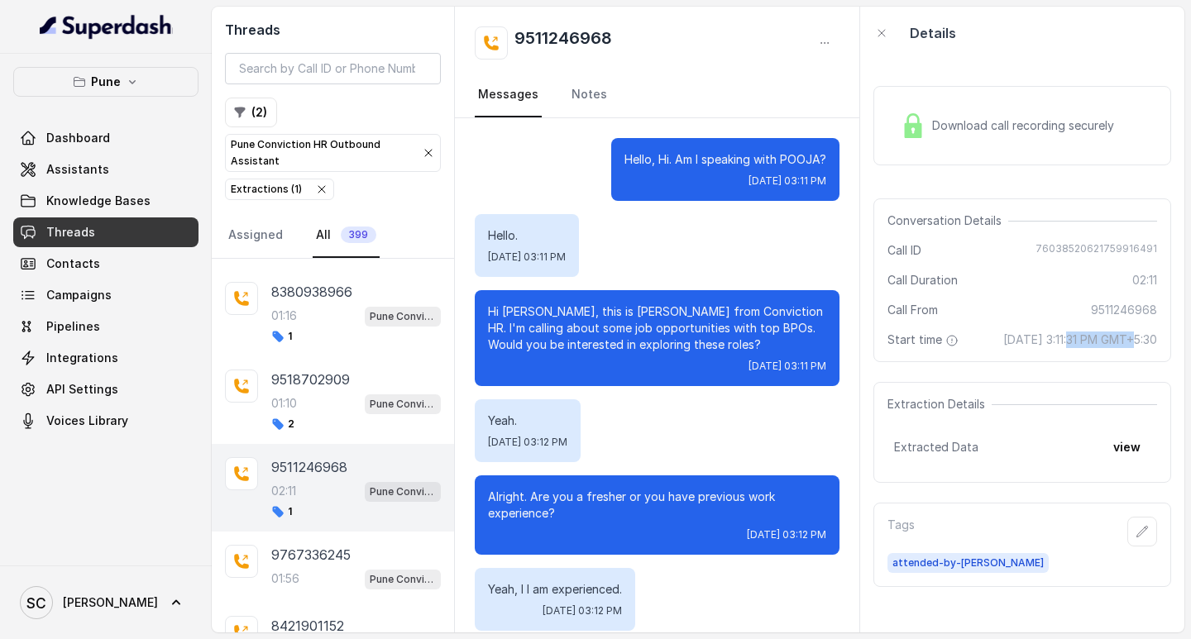
copy span "3:11:31 P"
click at [1136, 544] on button "button" at bounding box center [1142, 532] width 30 height 30
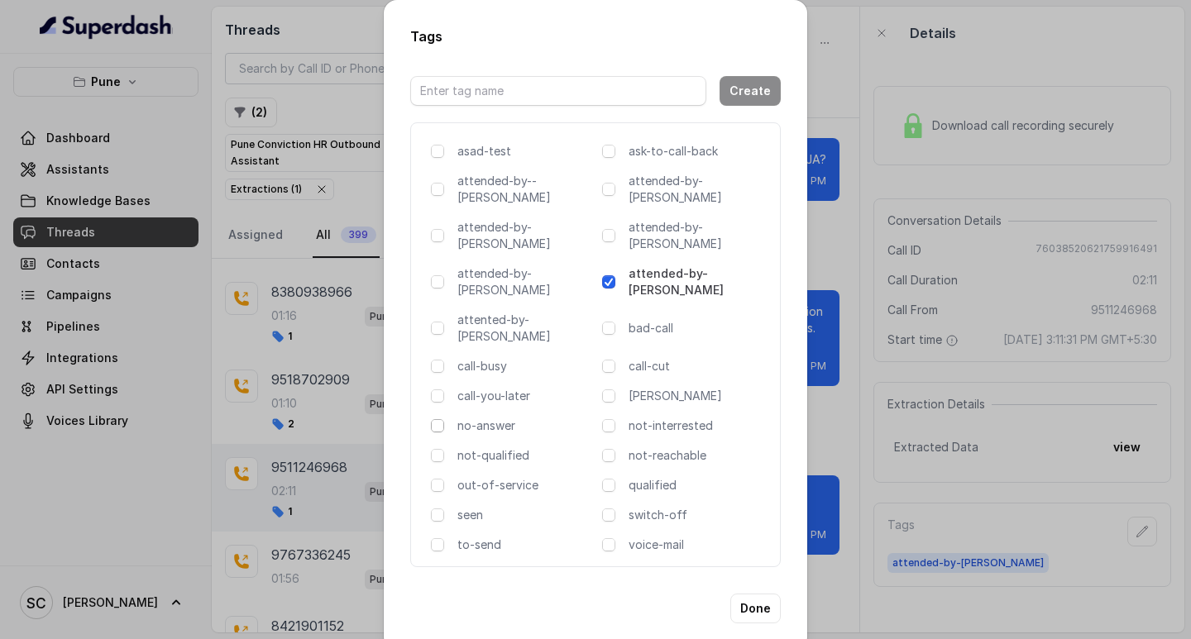
click at [436, 419] on span at bounding box center [437, 425] width 13 height 13
click at [753, 594] on button "Done" at bounding box center [755, 609] width 50 height 30
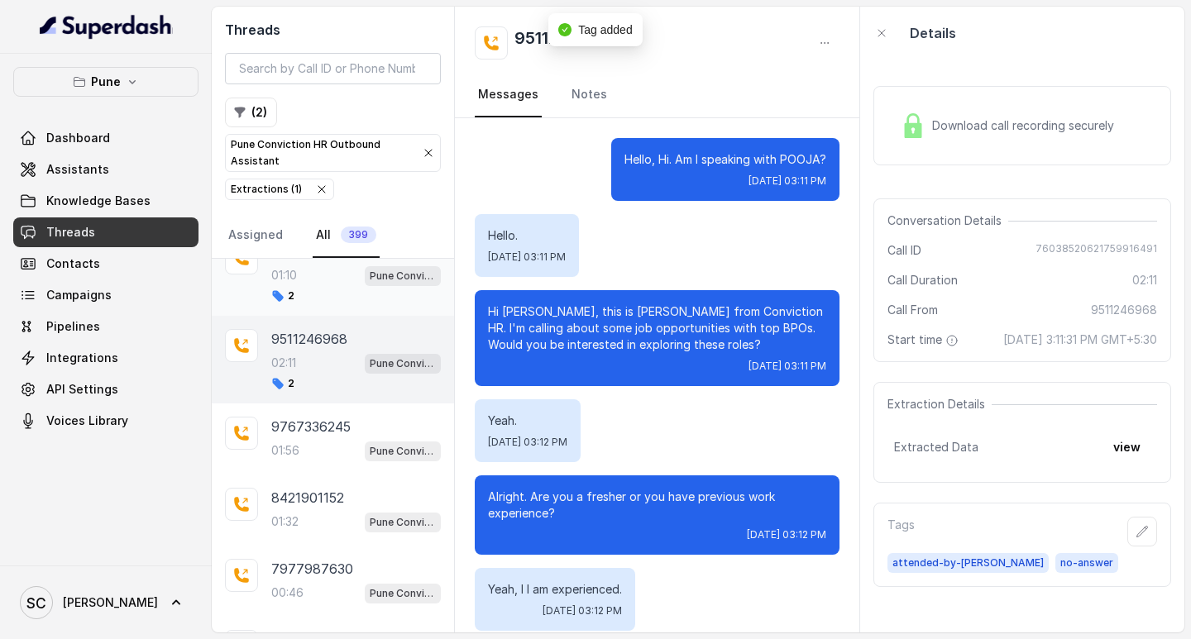
scroll to position [331, 0]
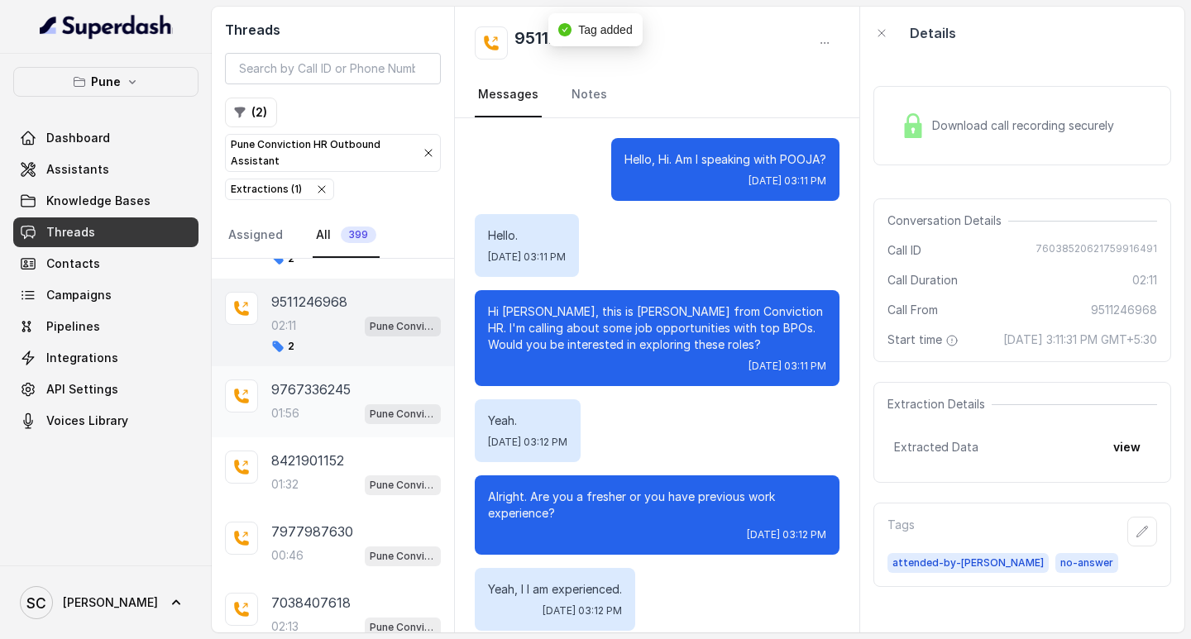
click at [330, 410] on div "01:56 Pune Conviction HR Outbound Assistant" at bounding box center [356, 414] width 170 height 22
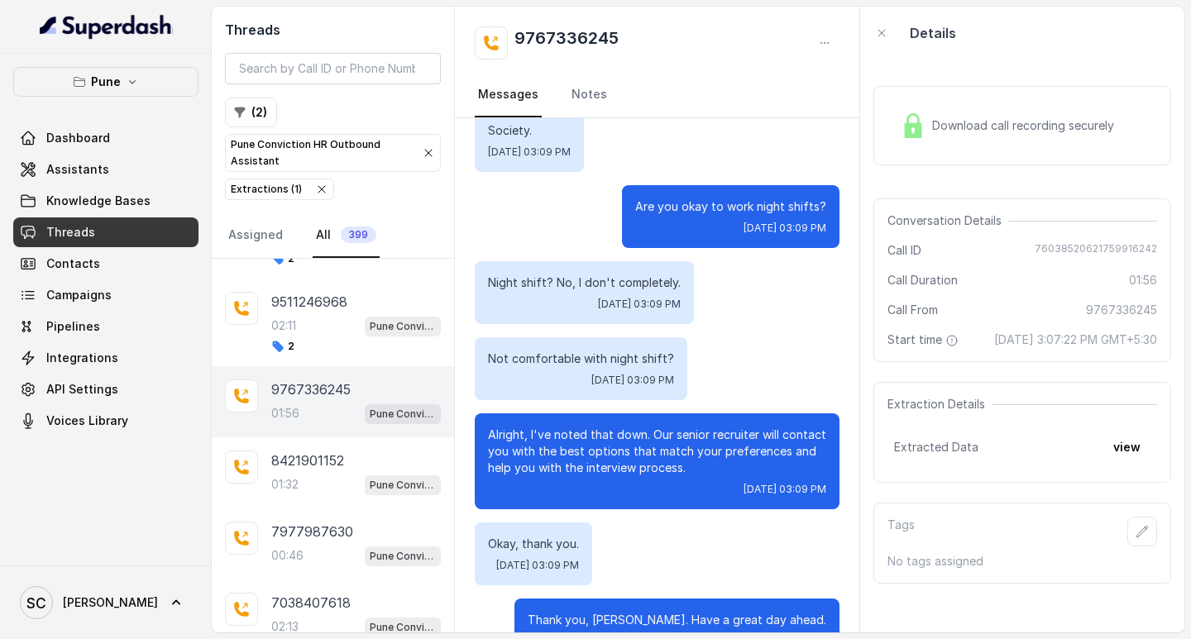
scroll to position [1406, 0]
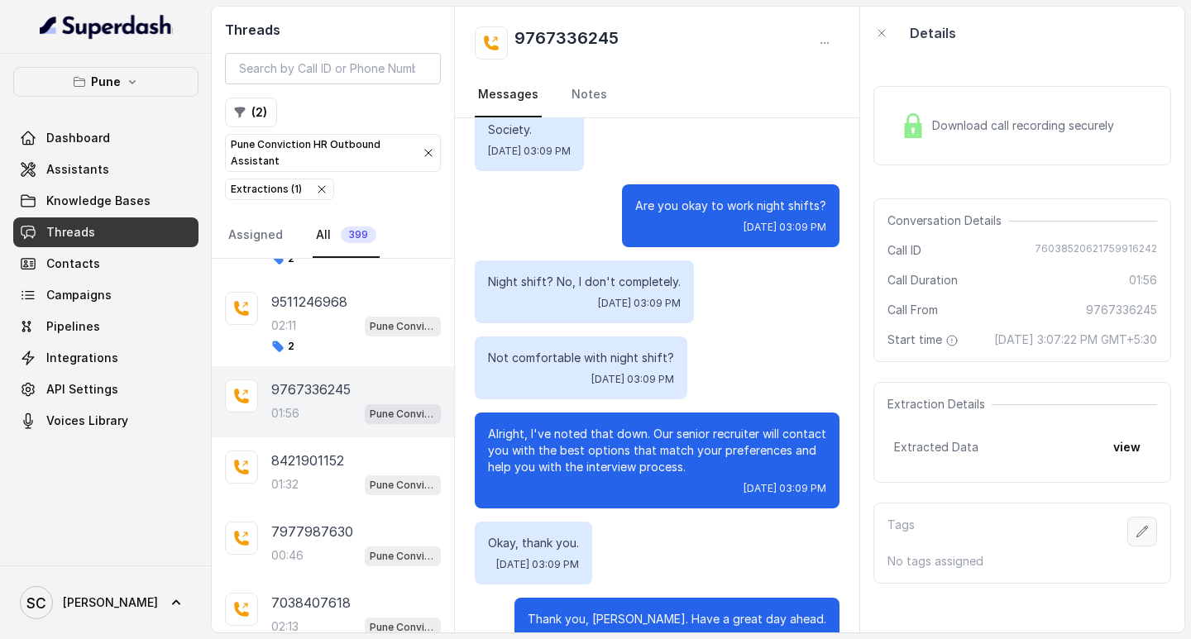
click at [1127, 546] on button "button" at bounding box center [1142, 532] width 30 height 30
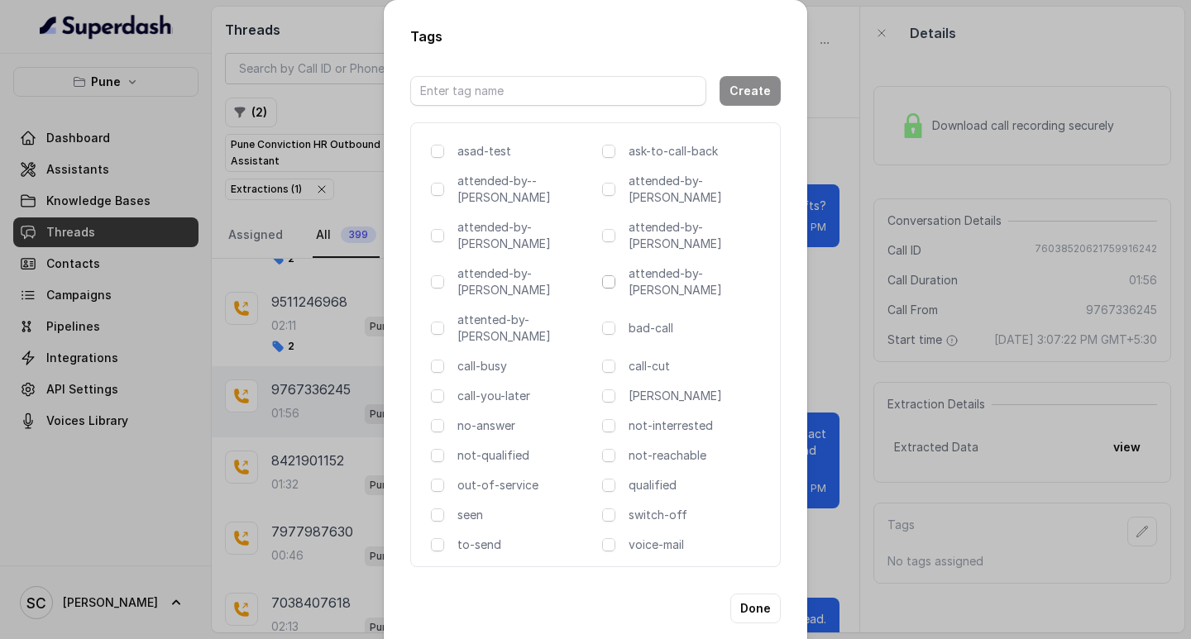
click at [612, 275] on span at bounding box center [608, 281] width 13 height 13
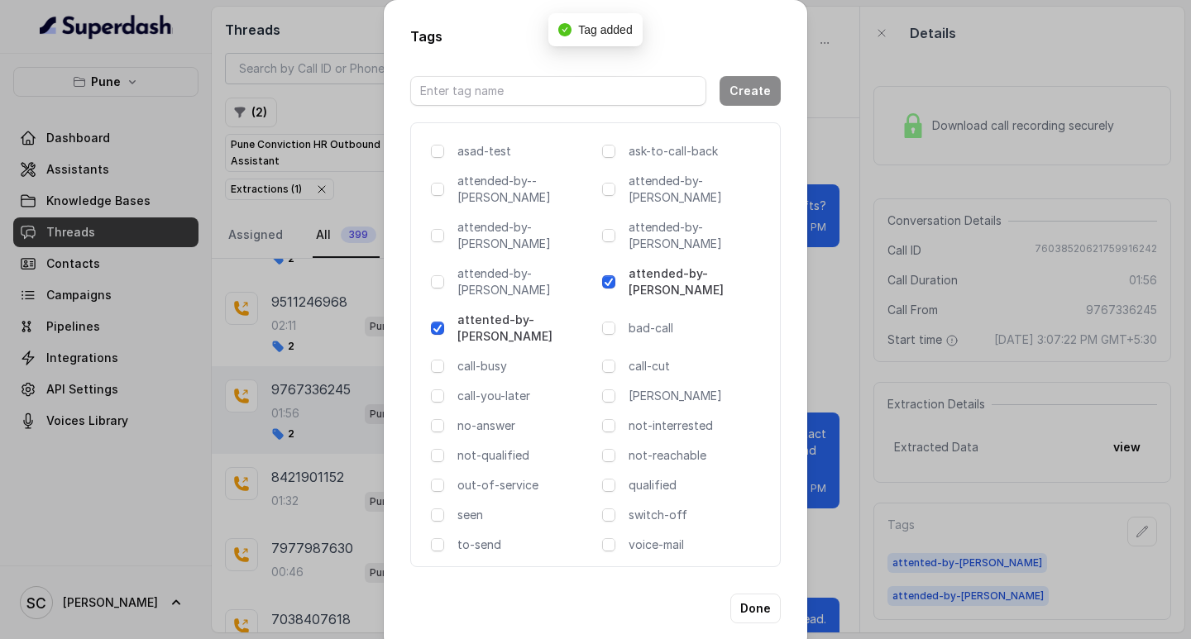
click at [613, 275] on span at bounding box center [608, 281] width 13 height 13
click at [830, 222] on div "Tags Create asad-test ask-to-call-back attended-by--[PERSON_NAME] attended-by-[…" at bounding box center [595, 319] width 1191 height 639
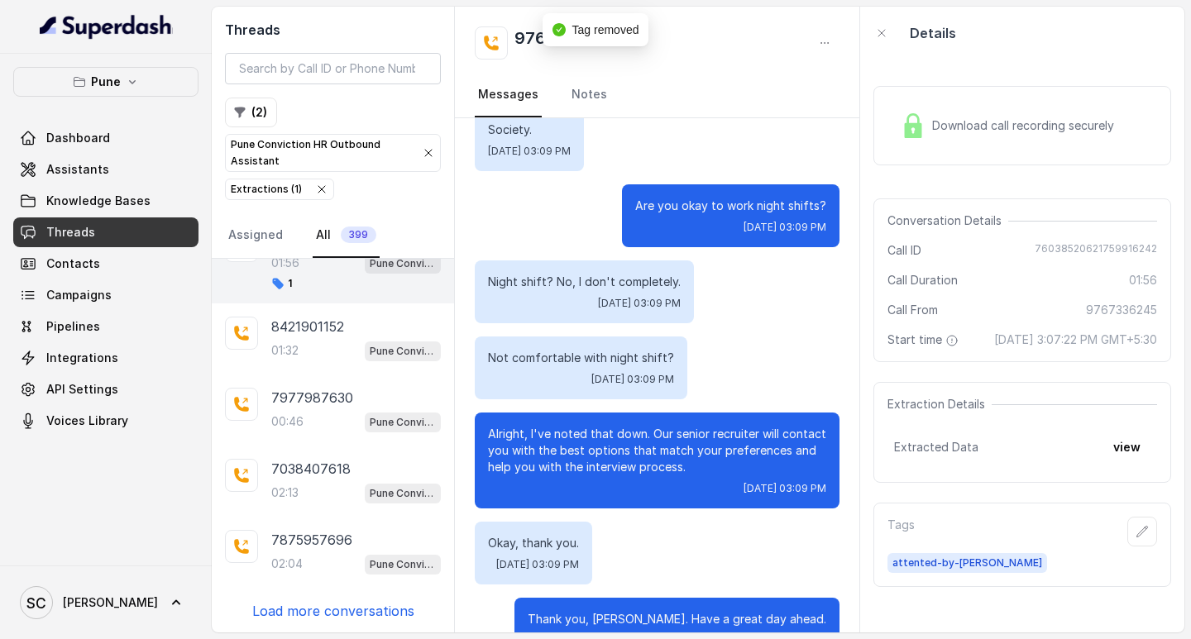
scroll to position [483, 0]
click at [301, 315] on p "8421901152" at bounding box center [307, 325] width 73 height 20
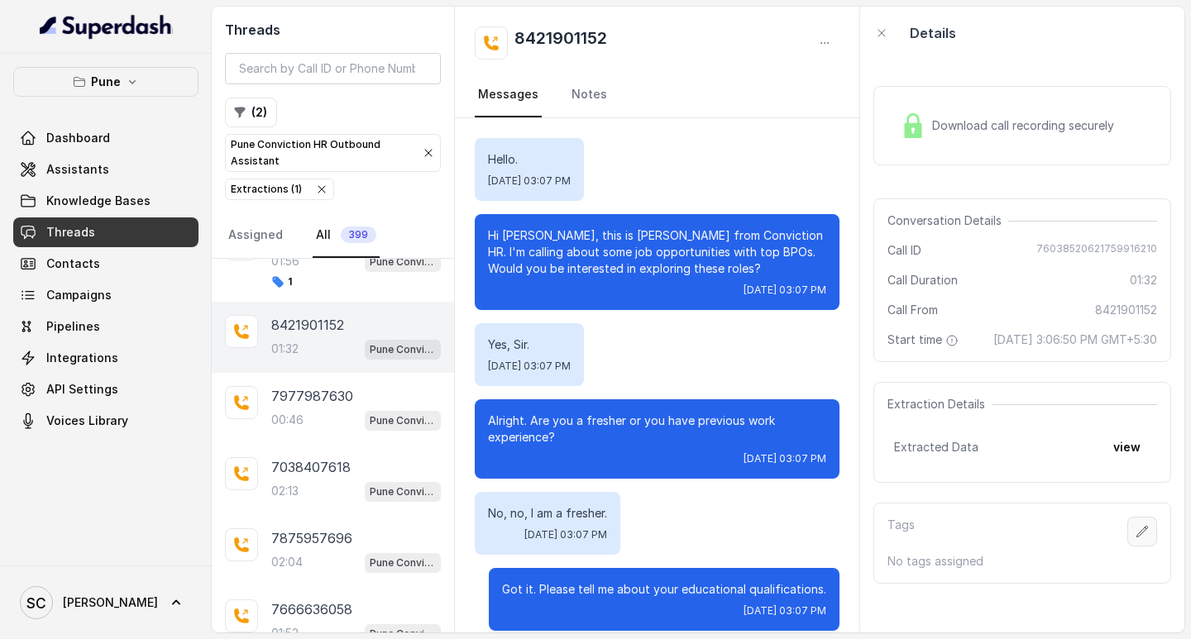
click at [1133, 542] on button "button" at bounding box center [1142, 532] width 30 height 30
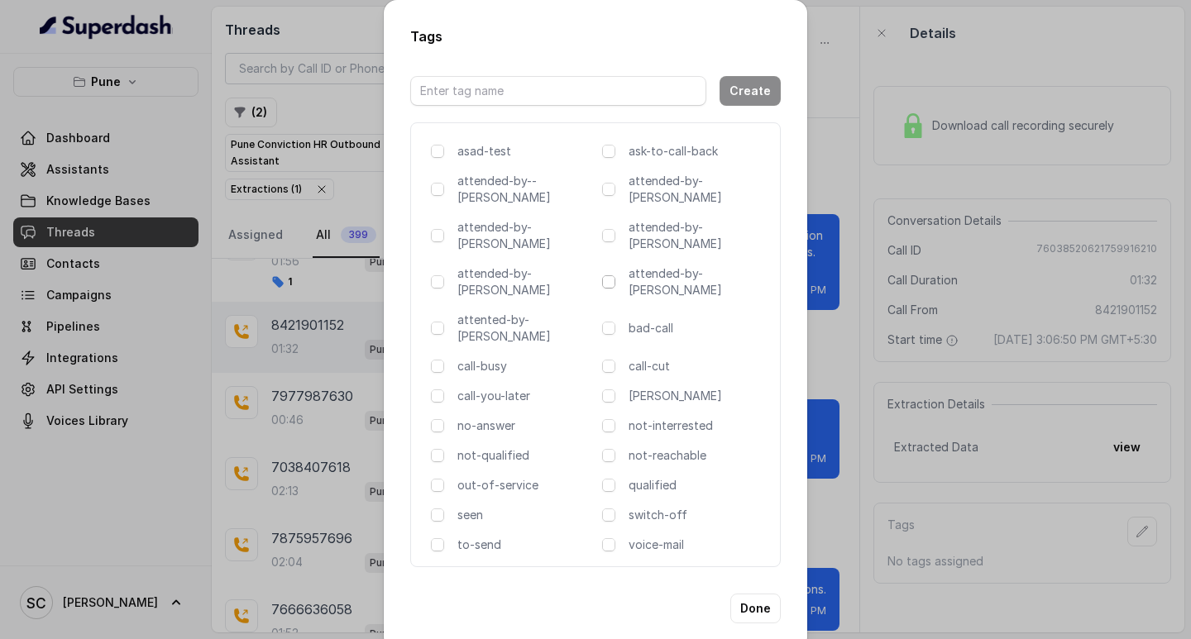
click at [612, 275] on span at bounding box center [608, 281] width 13 height 13
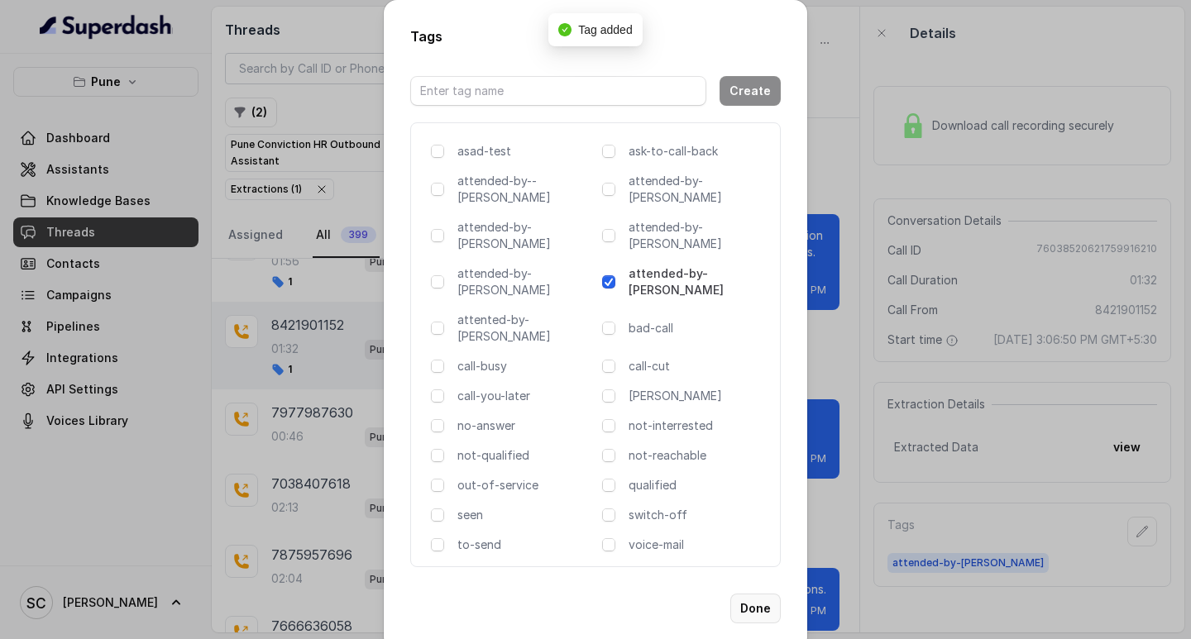
click at [772, 594] on button "Done" at bounding box center [755, 609] width 50 height 30
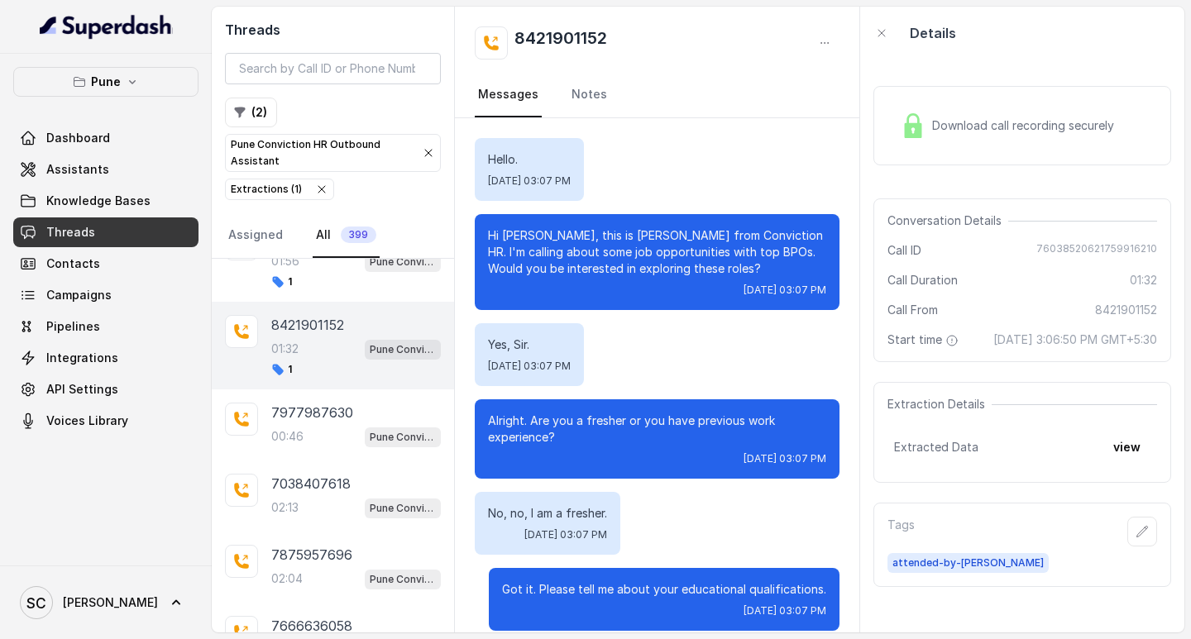
click at [524, 32] on h2 "8421901152" at bounding box center [560, 42] width 93 height 33
copy h2 "8421901152"
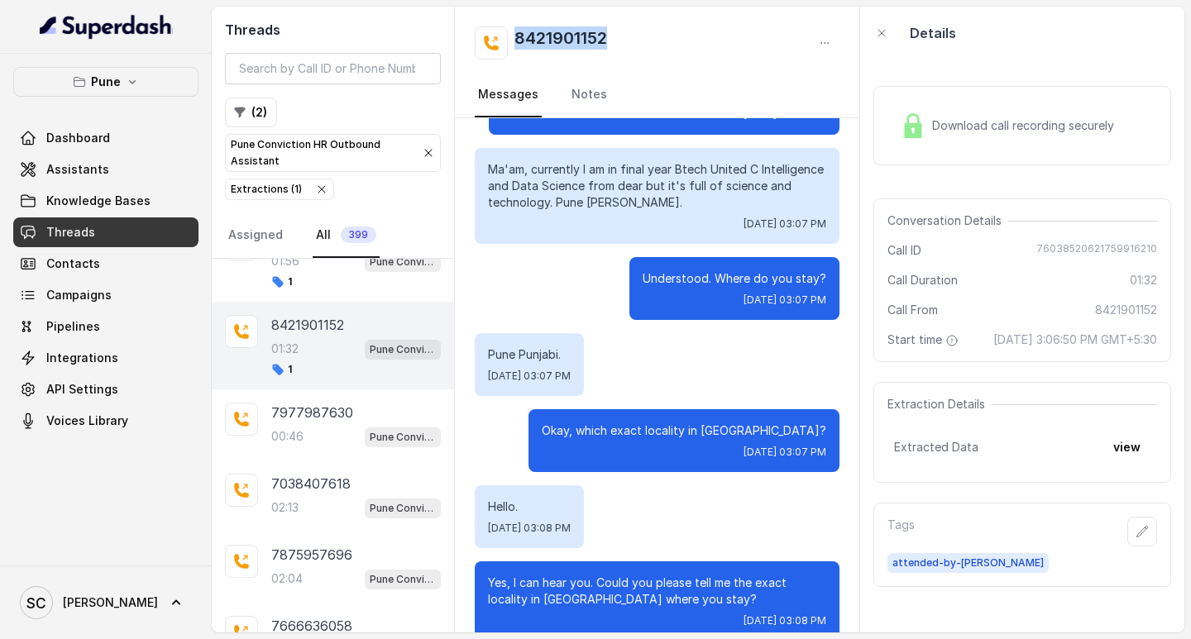
scroll to position [600, 0]
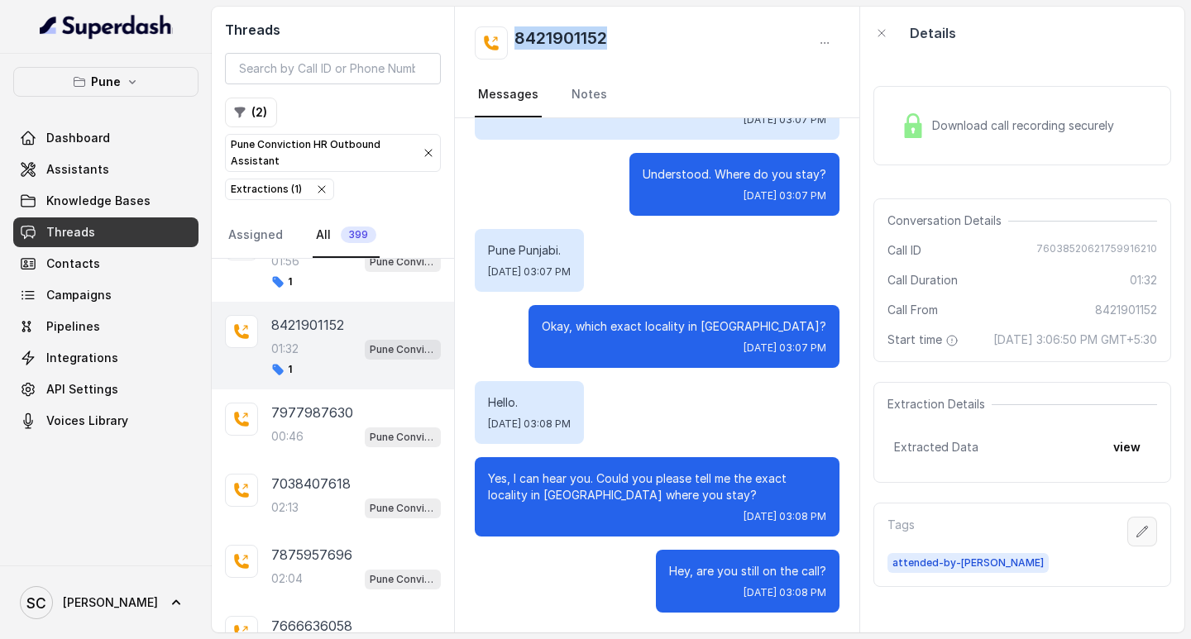
click at [1136, 538] on icon "button" at bounding box center [1142, 531] width 13 height 13
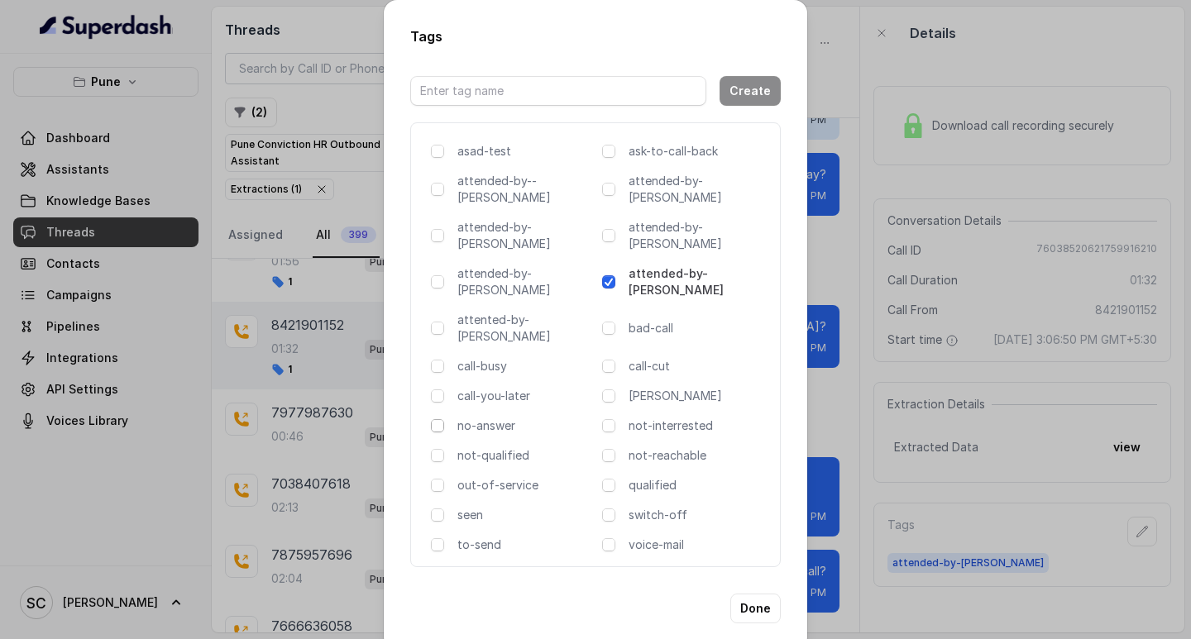
click at [436, 419] on span at bounding box center [437, 425] width 13 height 13
click at [750, 594] on button "Done" at bounding box center [755, 609] width 50 height 30
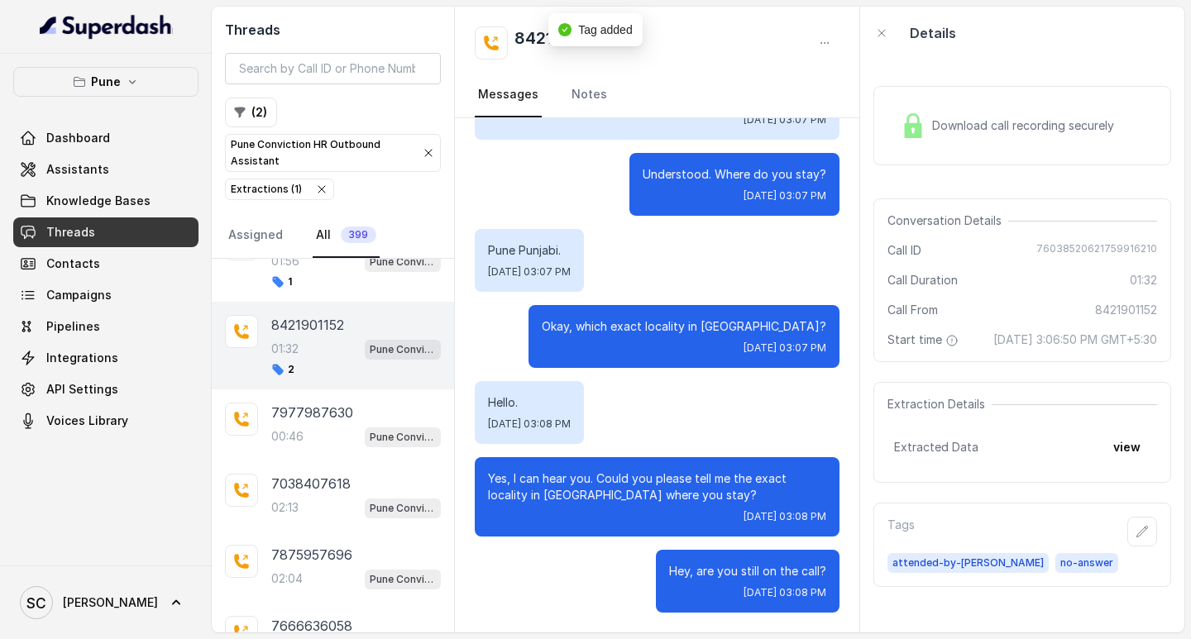
click at [1050, 336] on span "[DATE] 3:06:50 PM GMT+5:30" at bounding box center [1075, 340] width 164 height 17
click at [1036, 308] on div "Call From [PHONE_NUMBER]" at bounding box center [1022, 310] width 270 height 17
drag, startPoint x: 1039, startPoint y: 340, endPoint x: 1080, endPoint y: 340, distance: 41.4
click at [1080, 340] on span "[DATE] 3:06:50 PM GMT+5:30" at bounding box center [1075, 340] width 164 height 17
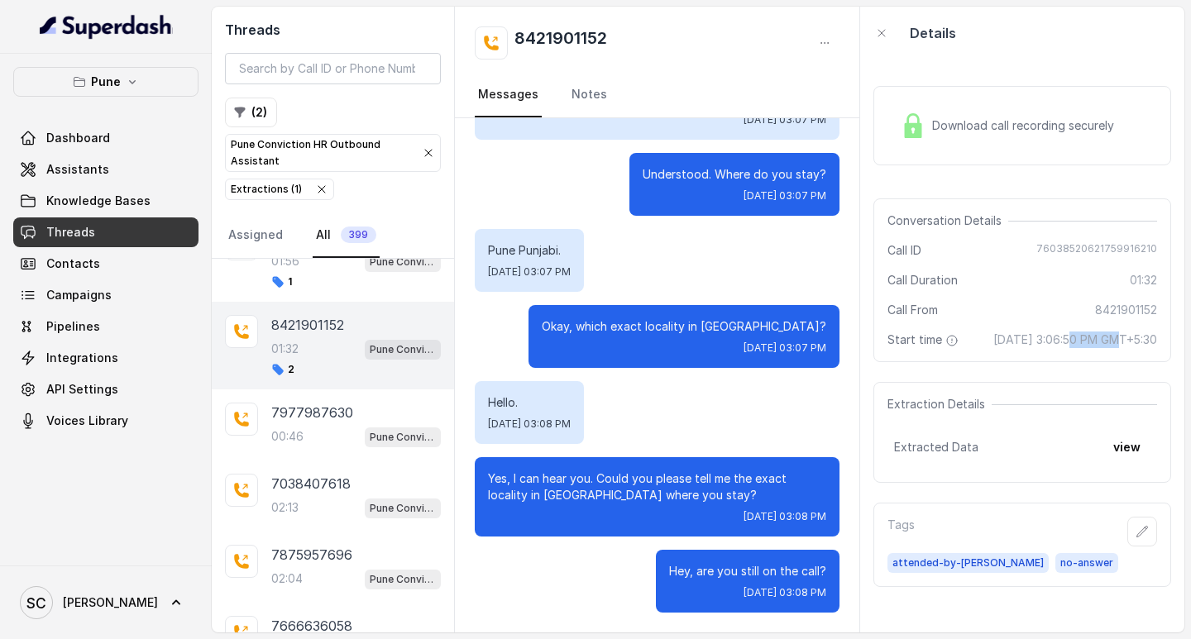
copy span "3:06:50"
click at [278, 422] on p "7977987630" at bounding box center [312, 413] width 82 height 20
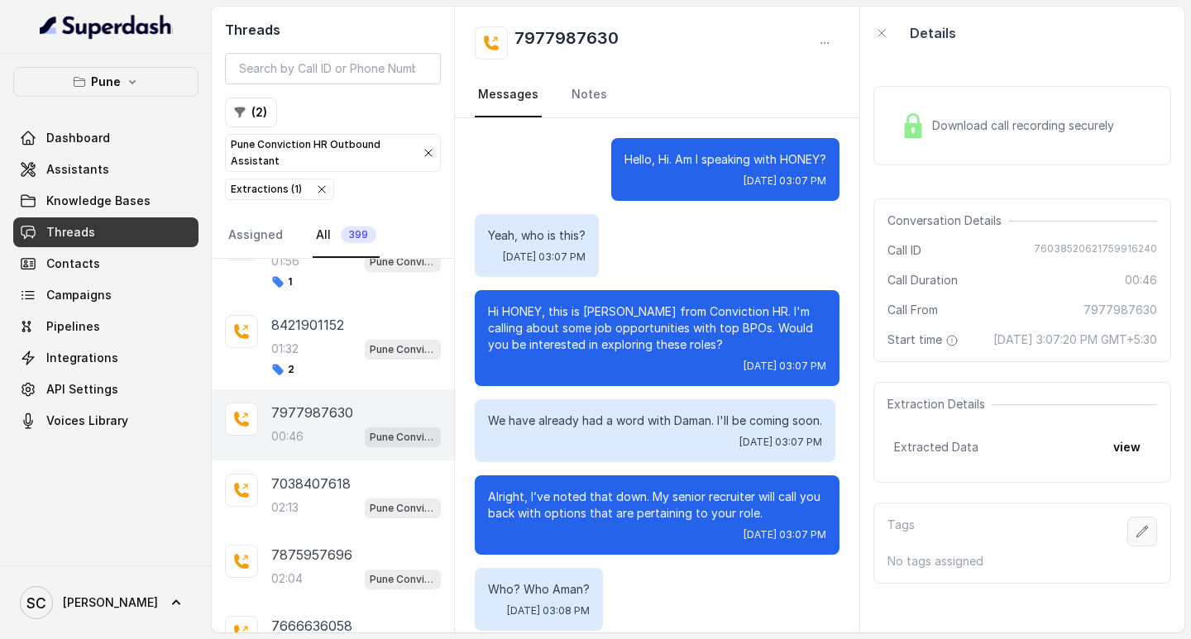
click at [1135, 538] on button "button" at bounding box center [1142, 532] width 30 height 30
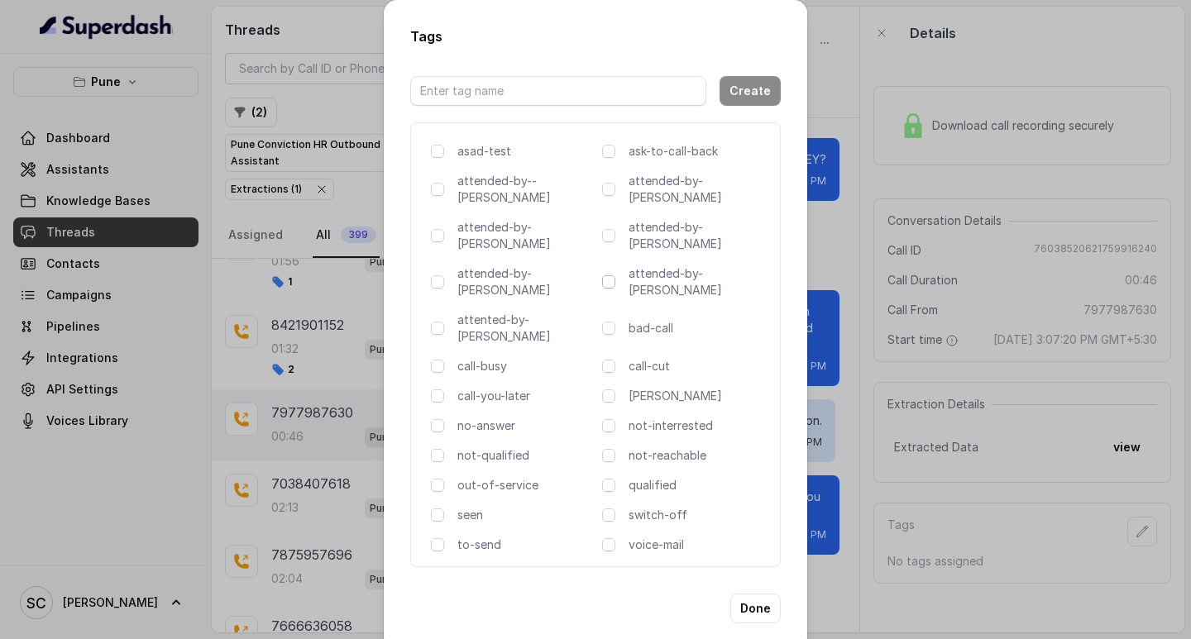
click at [610, 275] on span at bounding box center [608, 281] width 13 height 13
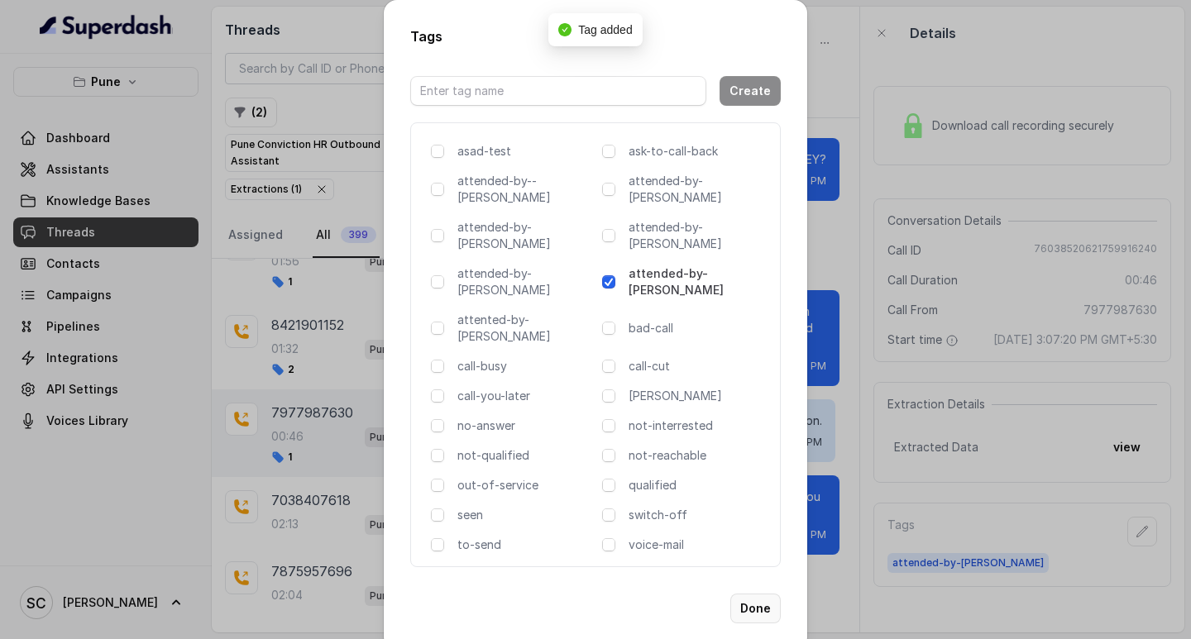
click at [763, 594] on button "Done" at bounding box center [755, 609] width 50 height 30
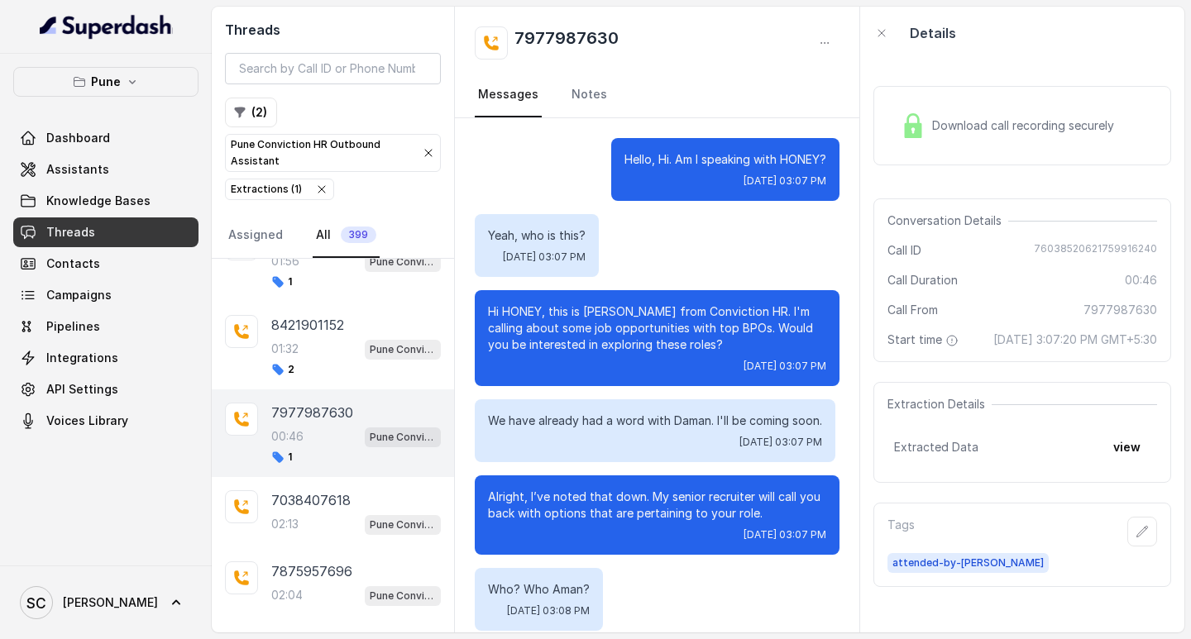
click at [560, 36] on h2 "7977987630" at bounding box center [566, 42] width 104 height 33
copy h2 "7977987630"
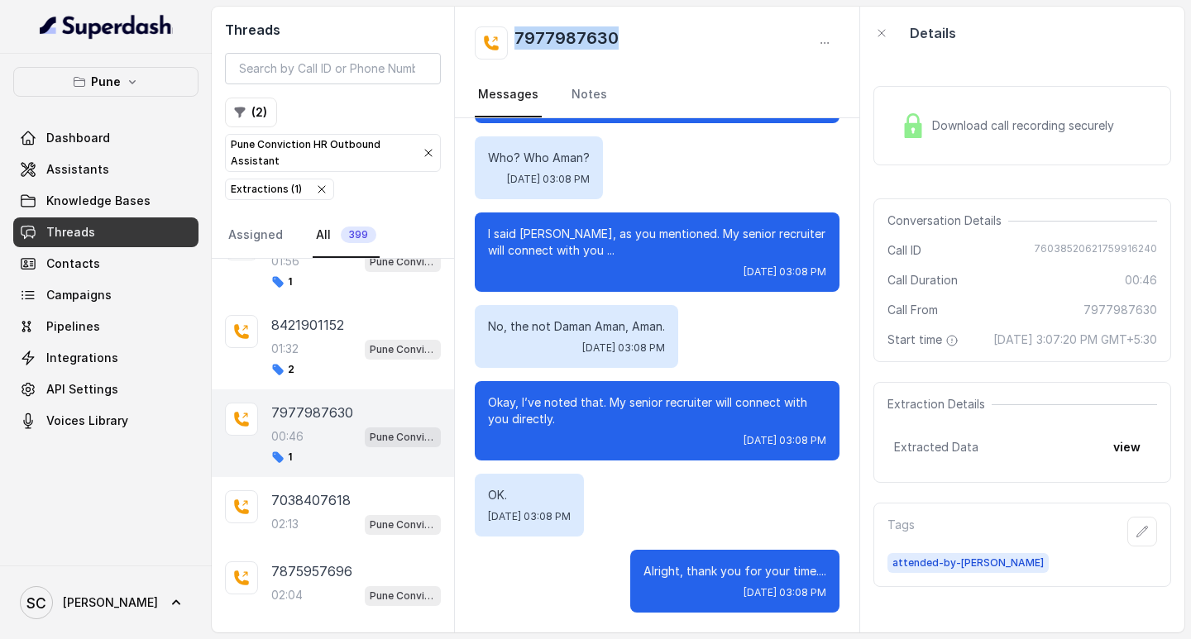
scroll to position [448, 0]
click at [585, 89] on link "Notes" at bounding box center [589, 95] width 42 height 45
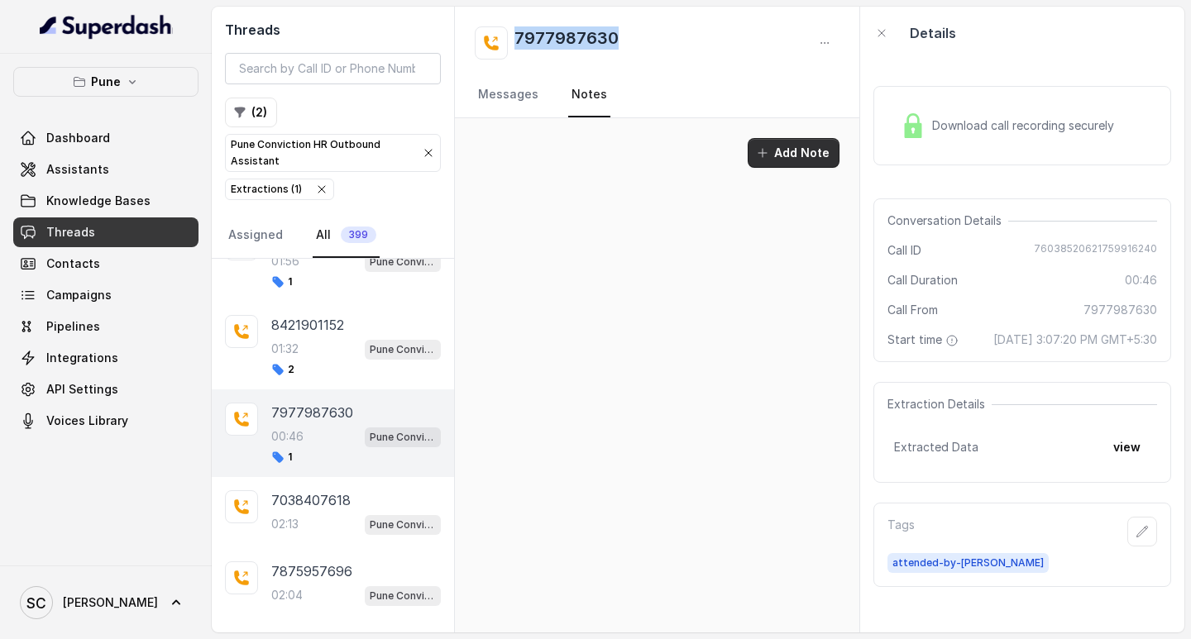
click at [798, 142] on button "Add Note" at bounding box center [794, 153] width 92 height 30
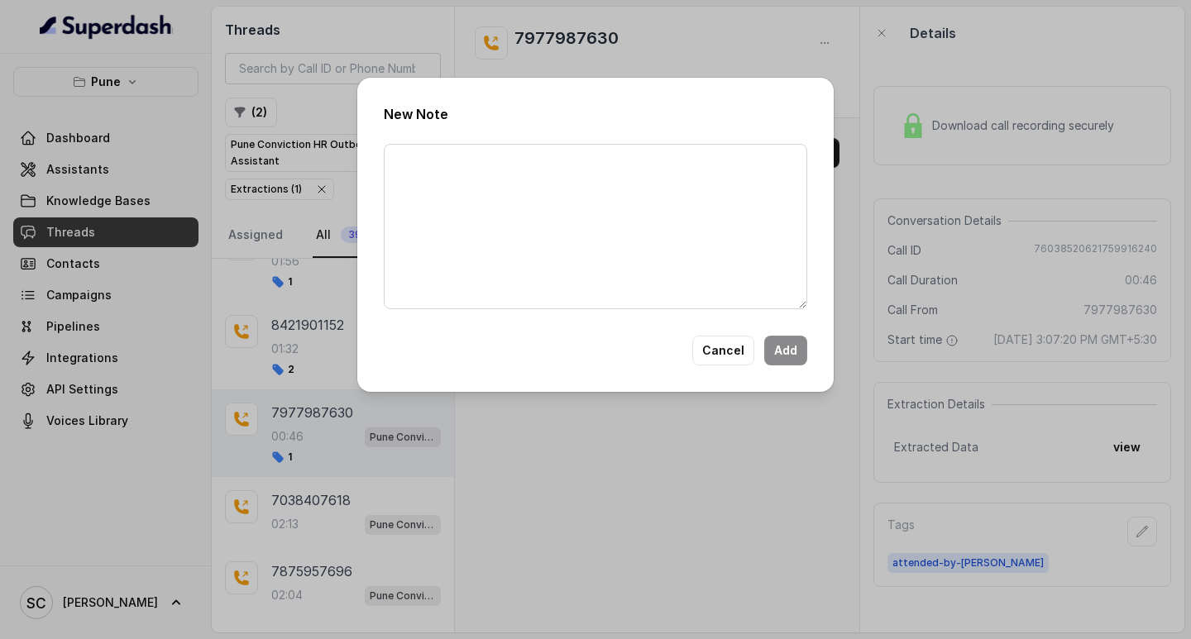
drag, startPoint x: 409, startPoint y: 140, endPoint x: 405, endPoint y: 154, distance: 14.7
click at [406, 150] on div "New Note Cancel Add" at bounding box center [595, 235] width 476 height 314
click at [405, 154] on textarea at bounding box center [595, 226] width 423 height 165
click at [547, 43] on div "New Note Cancel Add" at bounding box center [595, 319] width 1191 height 639
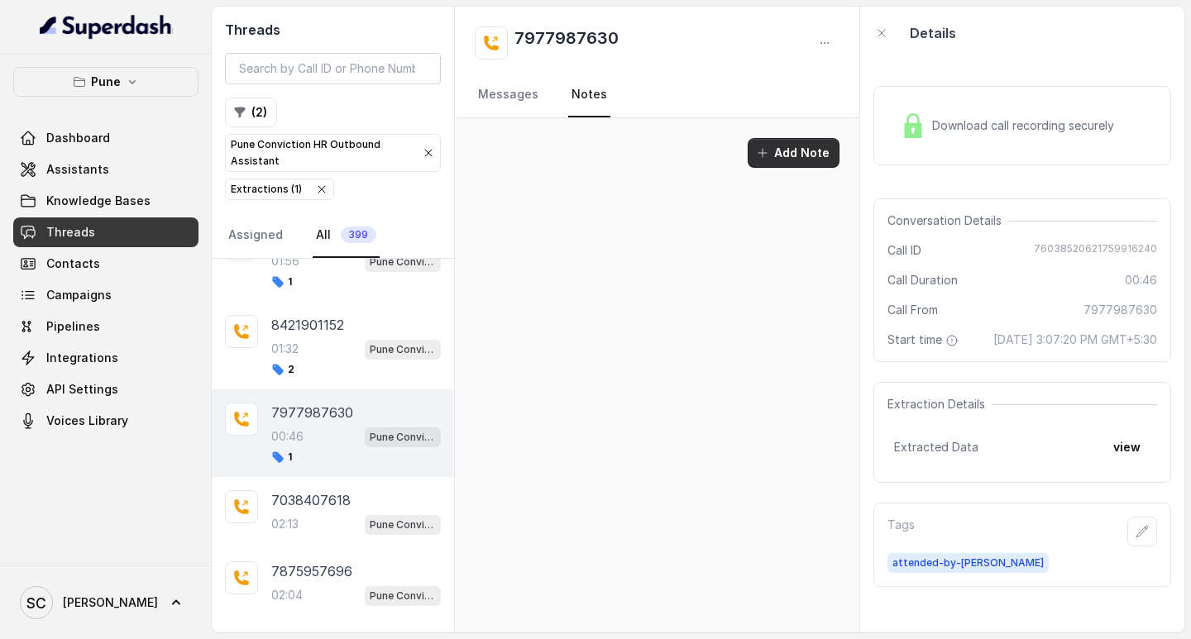
click at [805, 151] on button "Add Note" at bounding box center [794, 153] width 92 height 30
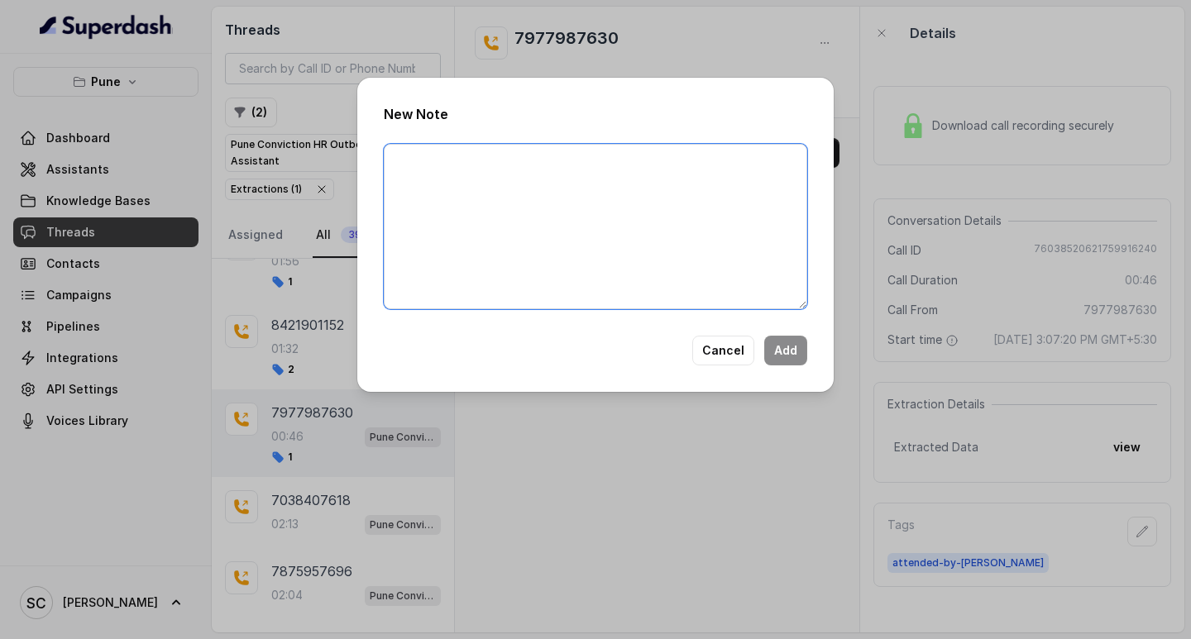
click at [513, 179] on textarea at bounding box center [595, 226] width 423 height 165
paste textarea "Name Number Recruiter Name of attender Comments AI Improvement"
click at [451, 166] on textarea "Name Number Recruiter Name of attender Comments AI Improvement" at bounding box center [595, 226] width 423 height 165
click at [452, 184] on textarea "Name HONEY Number Recruiter Name of attender Comments AI Improvement" at bounding box center [595, 226] width 423 height 165
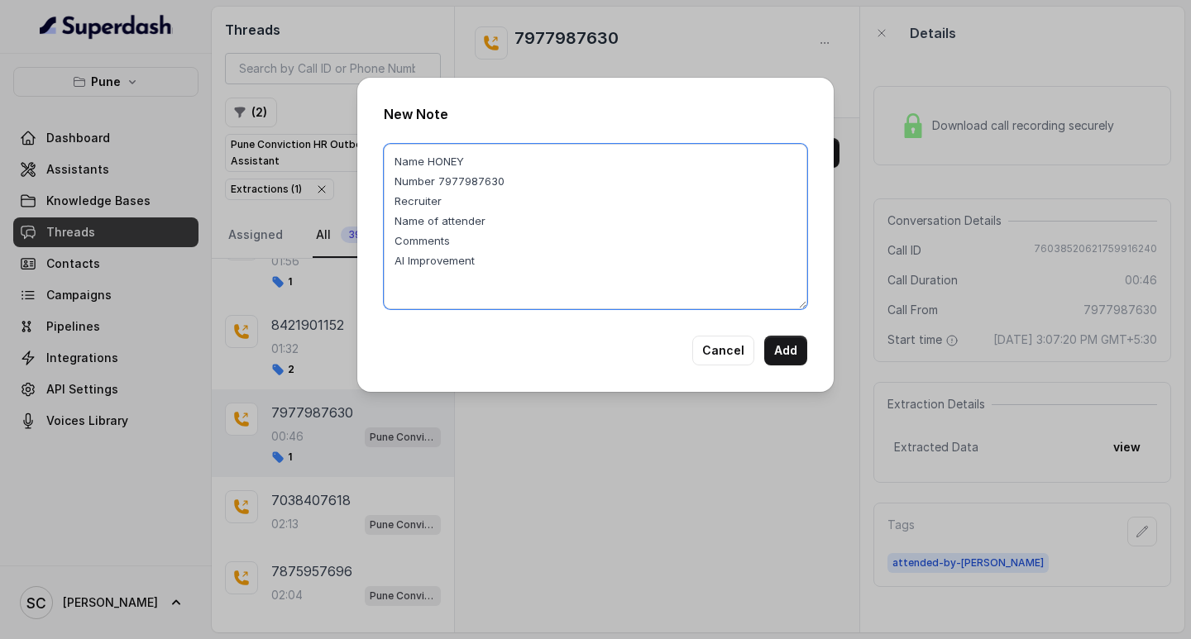
click at [463, 206] on textarea "Name HONEY Number 7977987630 Recruiter Name of attender Comments AI Improvement" at bounding box center [595, 226] width 423 height 165
click at [499, 220] on textarea "Name HONEY Number 7977987630 Recruiter AMAN Name of attender Comments AI Improv…" at bounding box center [595, 226] width 423 height 165
click at [481, 246] on textarea "Name HONEY Number 7977987630 Recruiter AMAN Name of attender SABA Comments AI I…" at bounding box center [595, 226] width 423 height 165
click at [498, 265] on textarea "Name HONEY Number 7977987630 Recruiter AMAN Name of attender SABA Comments CAND…" at bounding box center [595, 226] width 423 height 165
type textarea "Name HONEY Number 7977987630 Recruiter AMAN Name of attender SABA Comments CAND…"
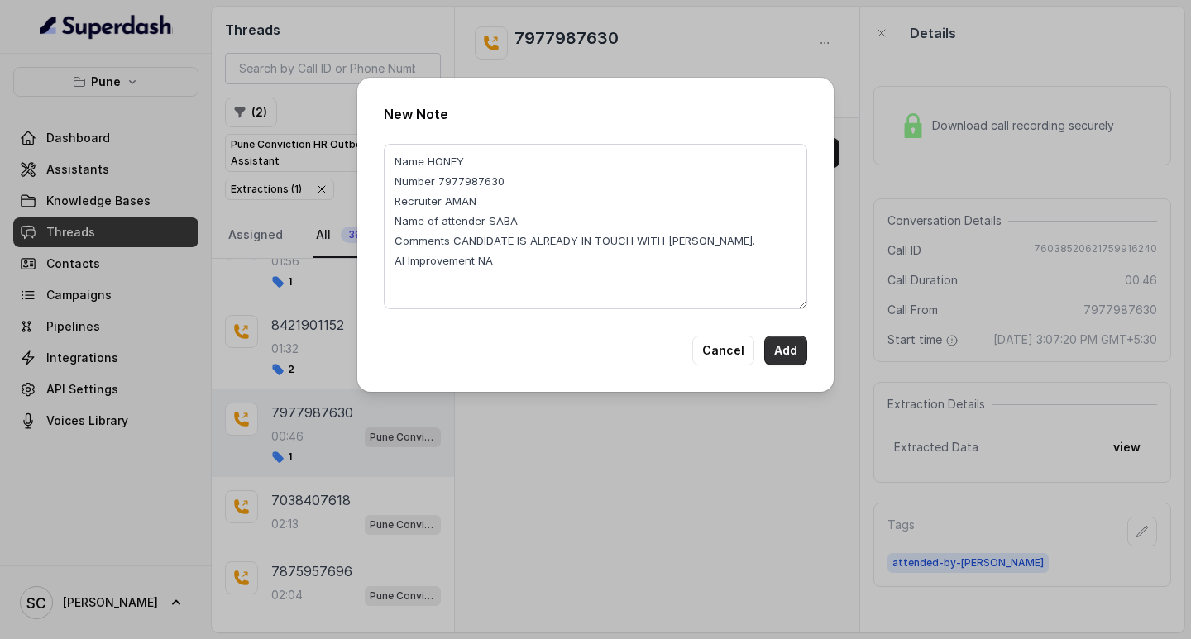
click at [801, 340] on button "Add" at bounding box center [785, 351] width 43 height 30
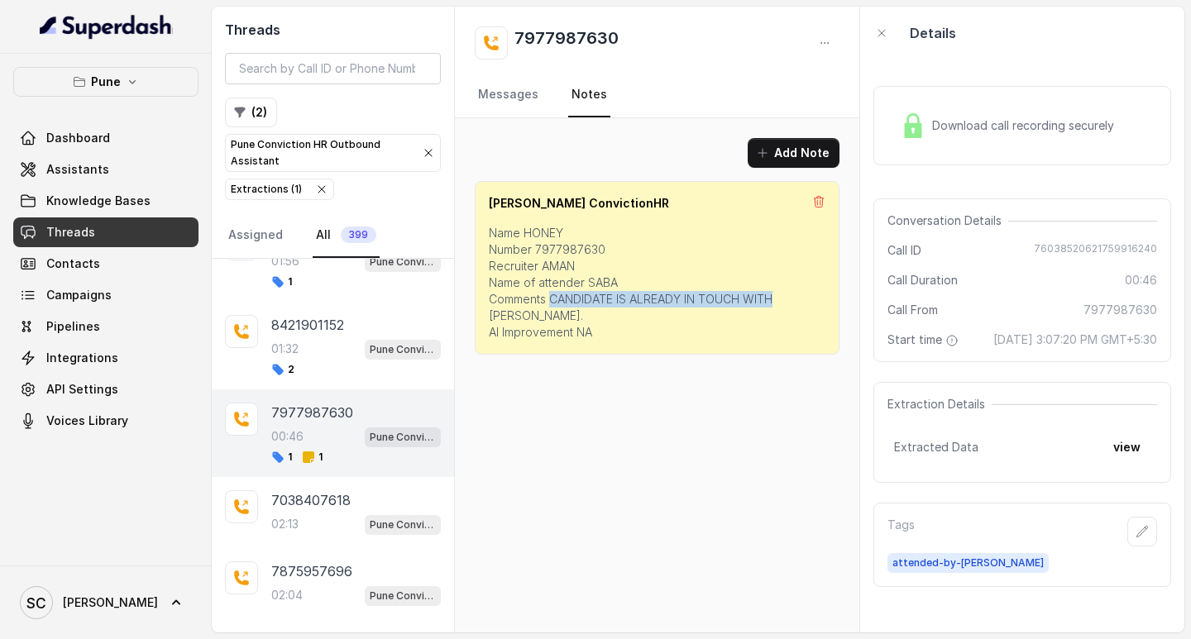
drag, startPoint x: 549, startPoint y: 299, endPoint x: 783, endPoint y: 307, distance: 234.2
click at [783, 307] on p "Name HONEY Number 7977987630 Recruiter AMAN Name of attender SABA Comments CAND…" at bounding box center [657, 283] width 337 height 116
click at [554, 314] on p "Name HONEY Number 7977987630 Recruiter AMAN Name of attender SABA Comments CAND…" at bounding box center [657, 283] width 337 height 116
drag, startPoint x: 548, startPoint y: 296, endPoint x: 767, endPoint y: 312, distance: 220.6
click at [767, 312] on p "Name HONEY Number 7977987630 Recruiter AMAN Name of attender SABA Comments CAND…" at bounding box center [657, 283] width 337 height 116
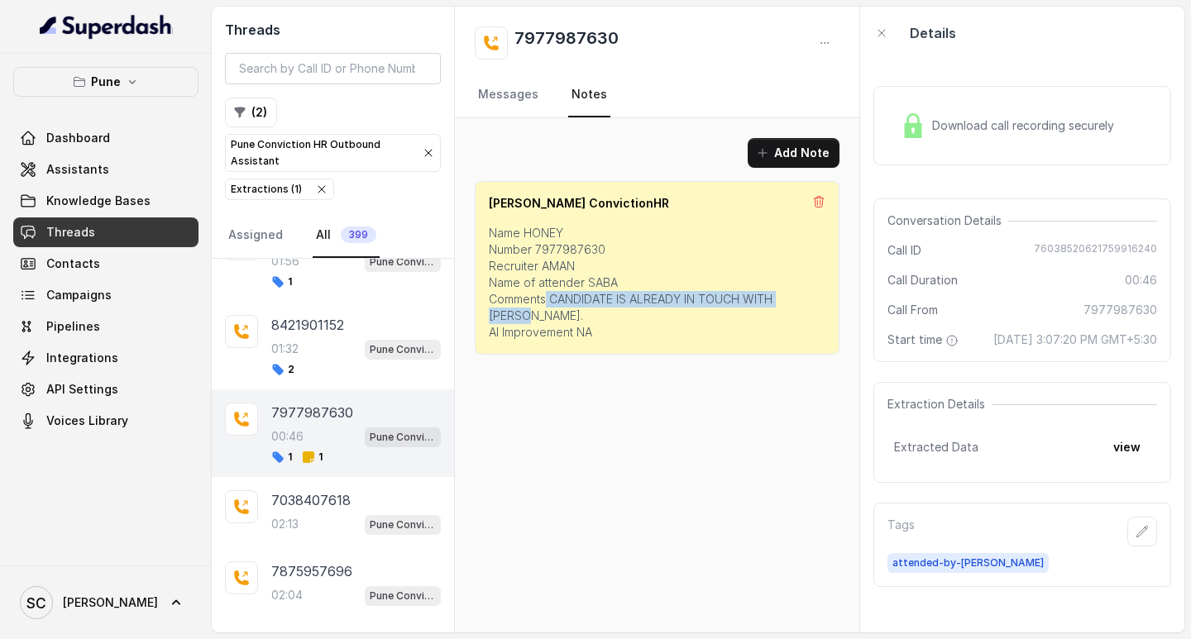
copy p "CANDIDATE IS ALREADY IN TOUCH WITH [PERSON_NAME]."
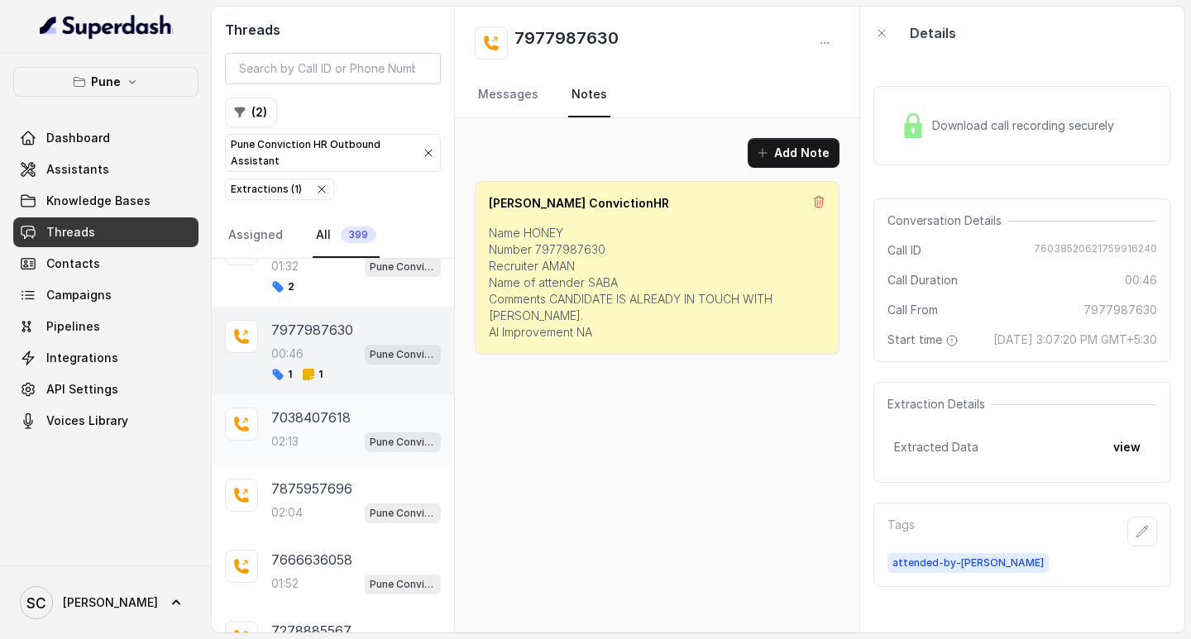
click at [287, 433] on div "02:13 Pune Conviction HR Outbound Assistant" at bounding box center [356, 442] width 170 height 22
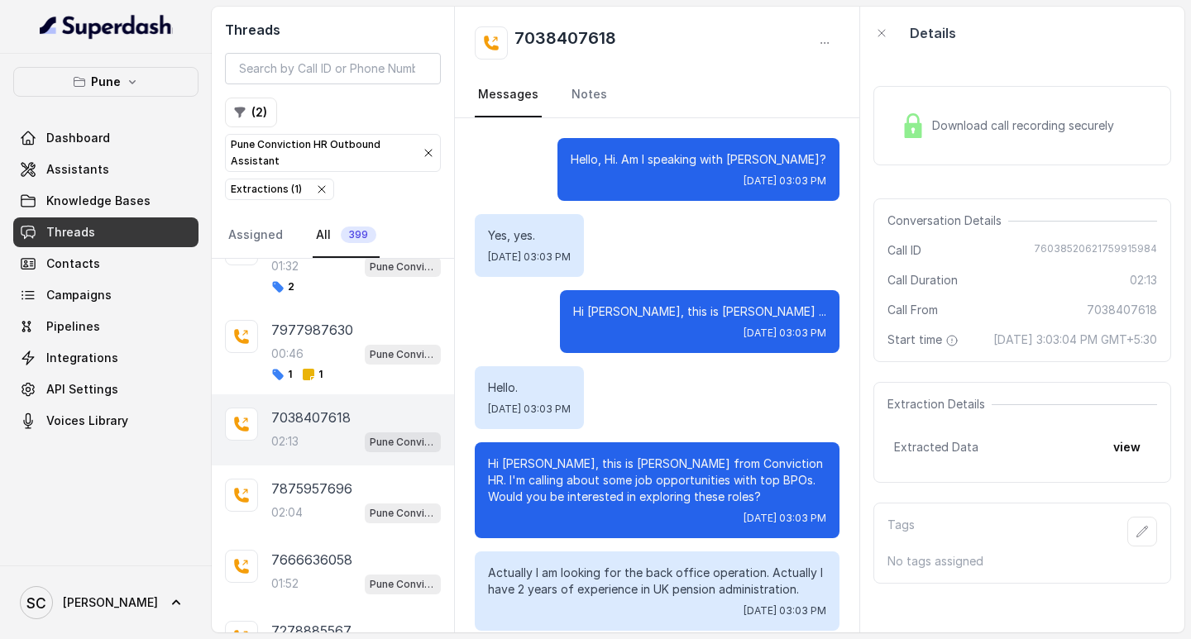
scroll to position [1712, 0]
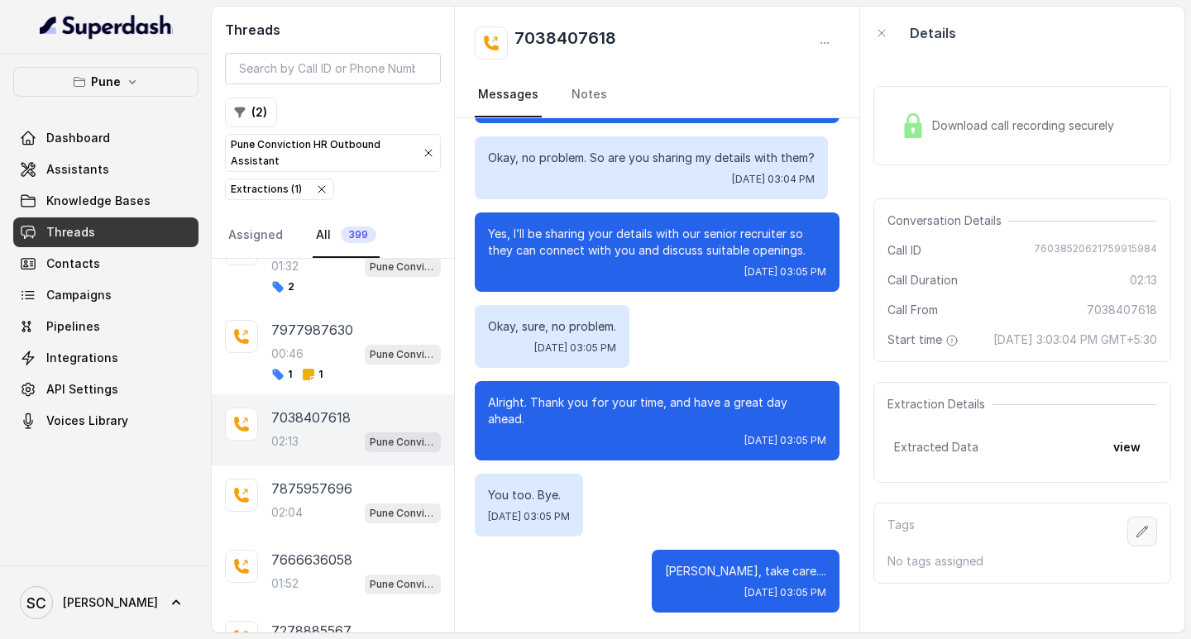
click at [1137, 537] on icon "button" at bounding box center [1142, 531] width 11 height 11
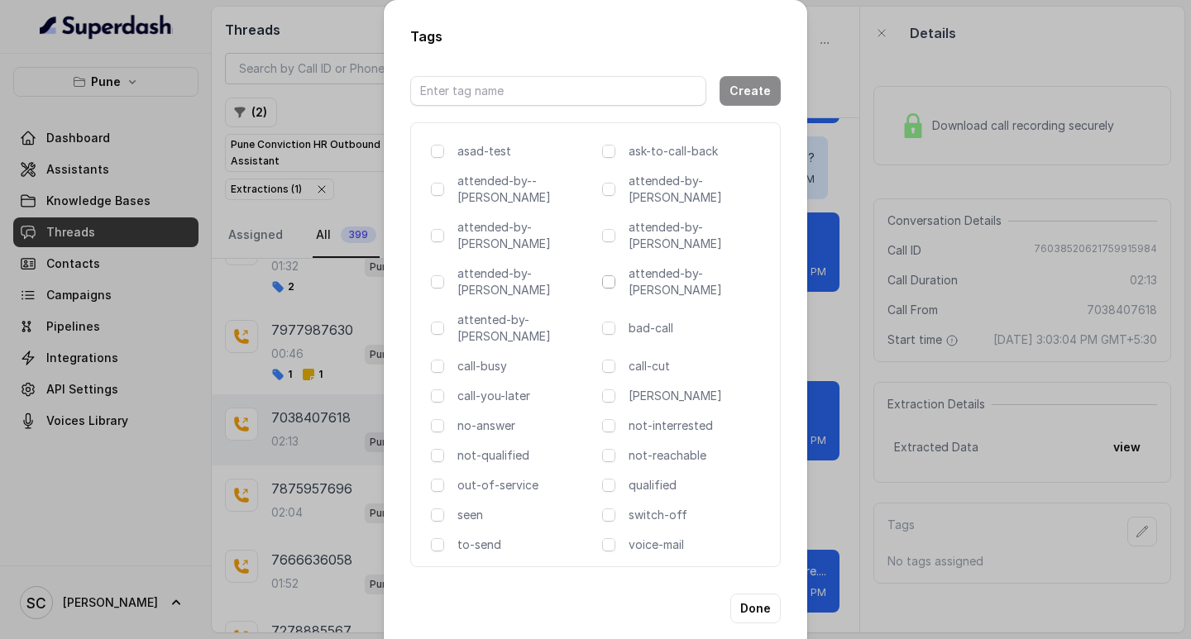
click at [605, 275] on span at bounding box center [608, 281] width 13 height 13
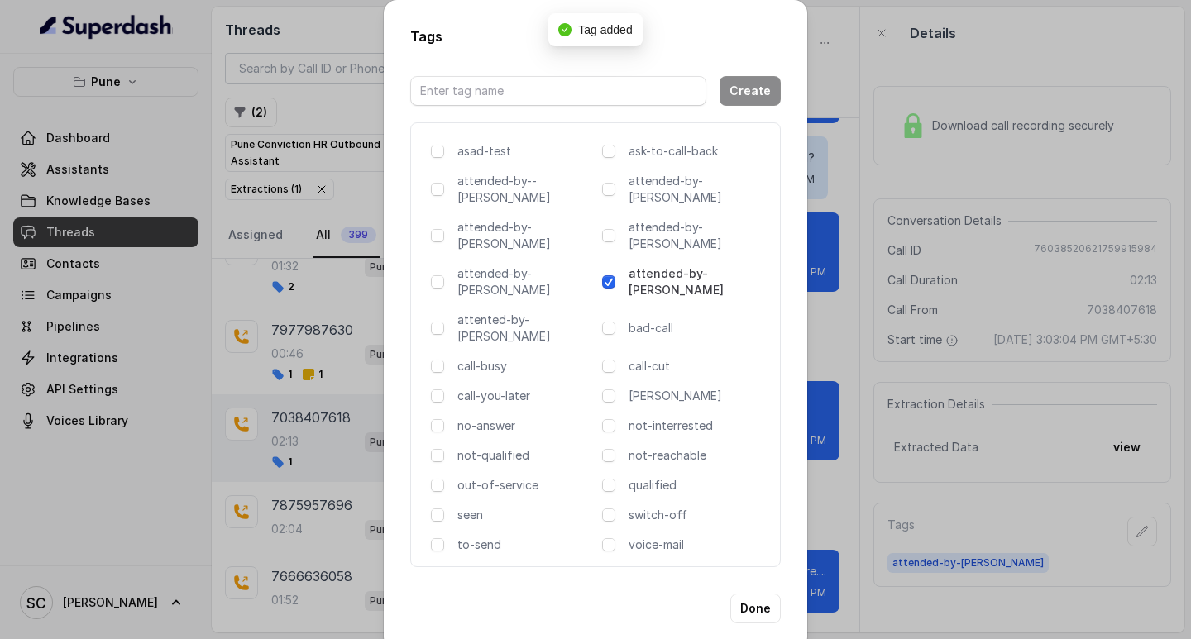
click at [830, 328] on div "Tags Create asad-test ask-to-call-back attended-by--[PERSON_NAME] attended-by-[…" at bounding box center [595, 319] width 1191 height 639
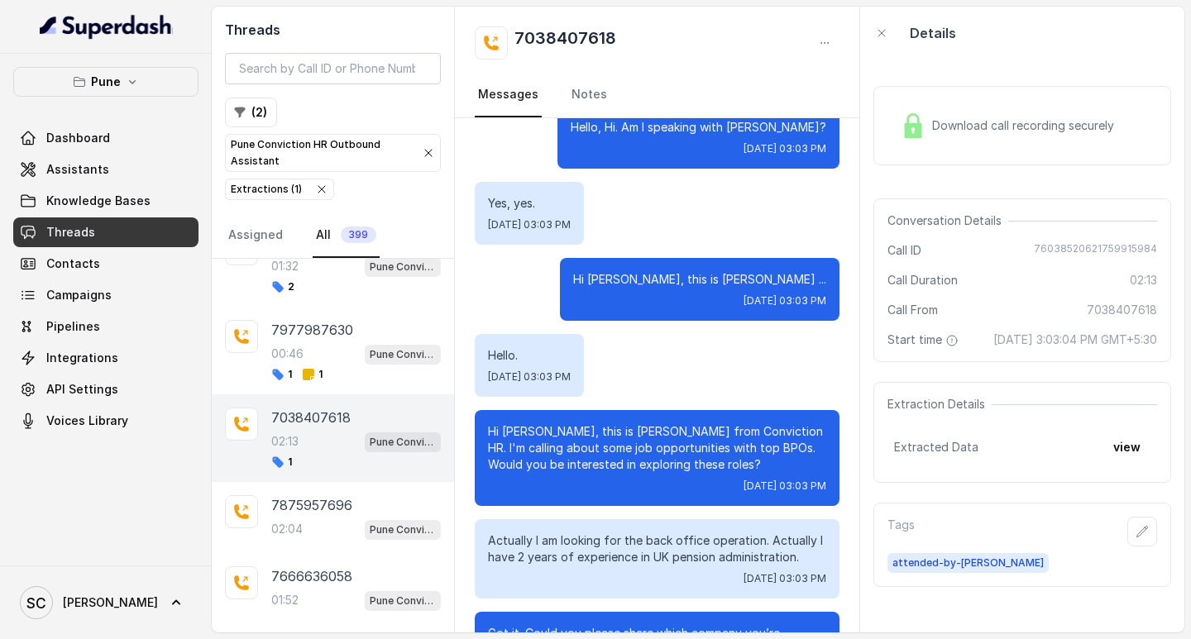
scroll to position [0, 0]
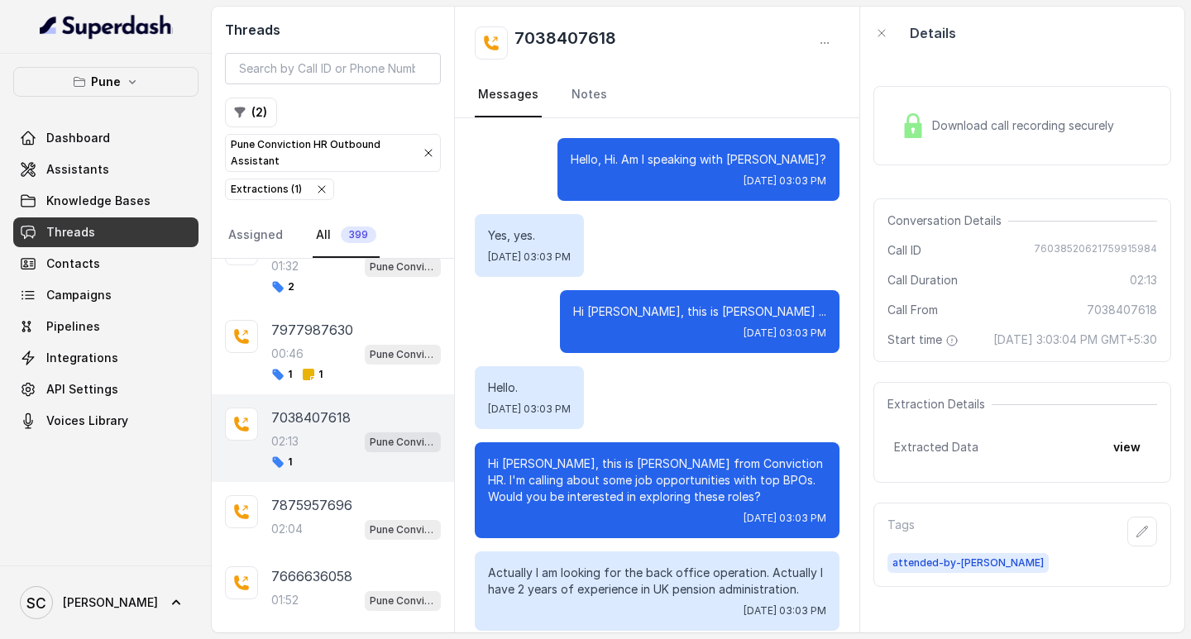
click at [539, 34] on h2 "7038407618" at bounding box center [565, 42] width 102 height 33
click at [538, 34] on h2 "7038407618" at bounding box center [565, 42] width 102 height 33
copy h2 "7038407618"
click at [1136, 538] on icon "button" at bounding box center [1142, 531] width 13 height 13
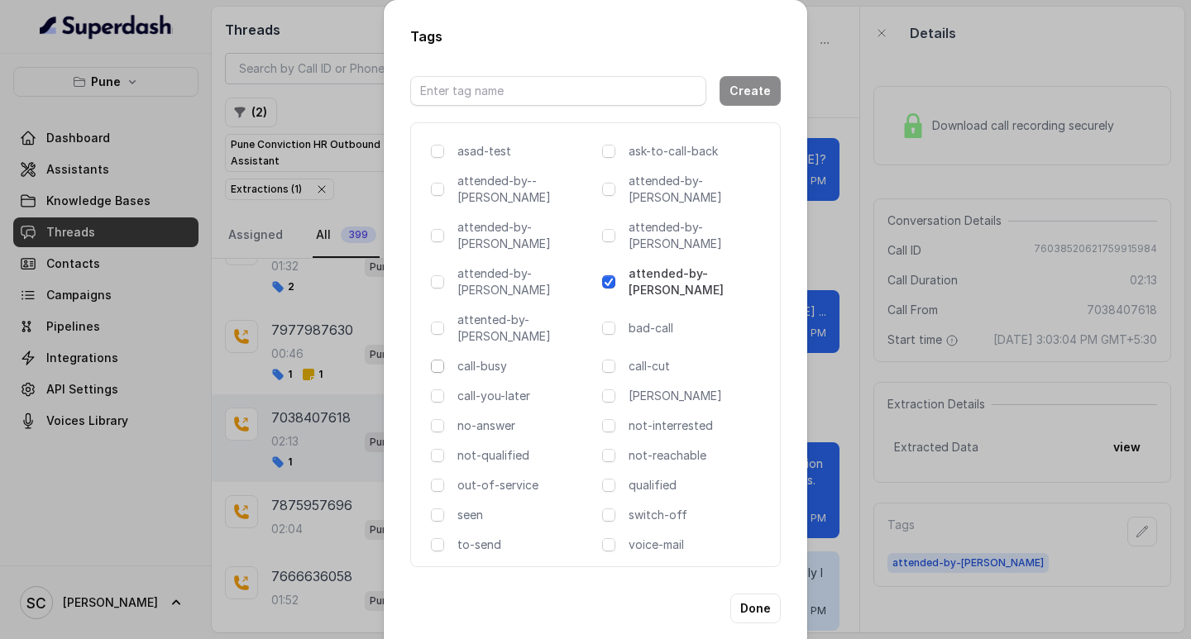
click at [443, 360] on span at bounding box center [437, 366] width 13 height 13
click at [763, 594] on button "Done" at bounding box center [755, 609] width 50 height 30
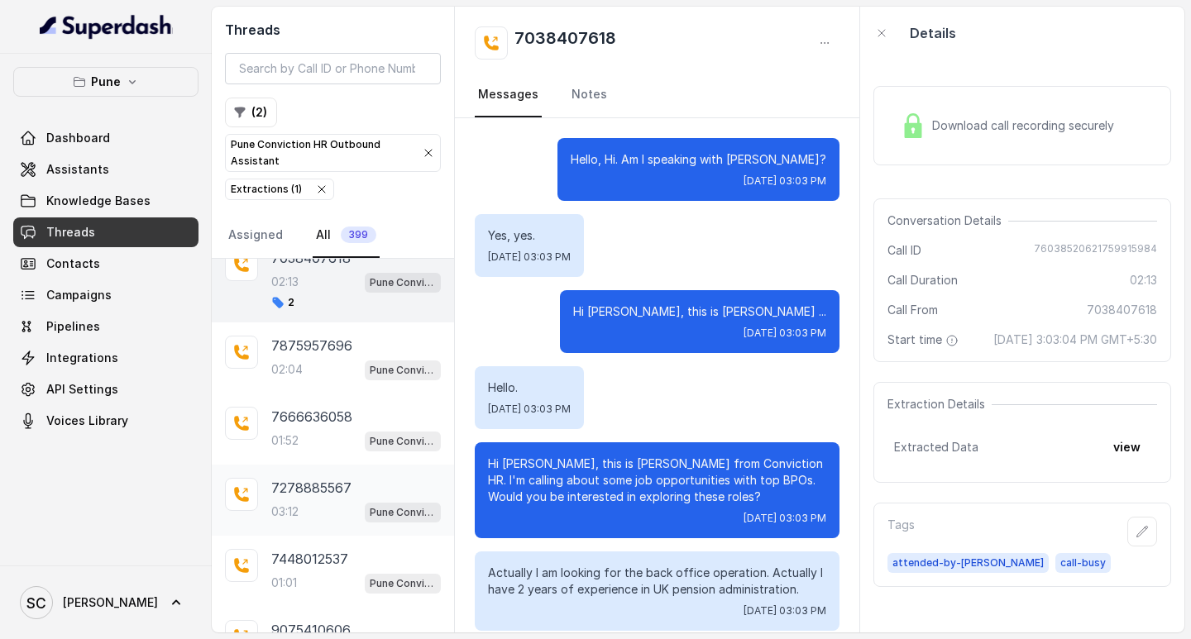
scroll to position [731, 0]
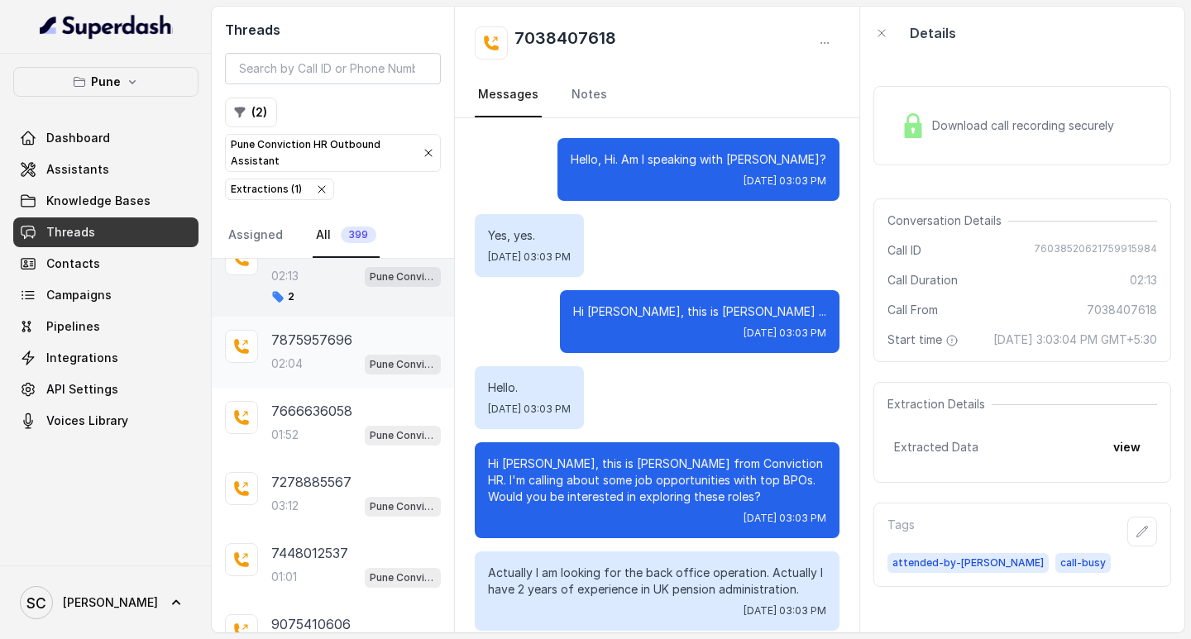
click at [375, 334] on div "7875957696" at bounding box center [356, 340] width 170 height 20
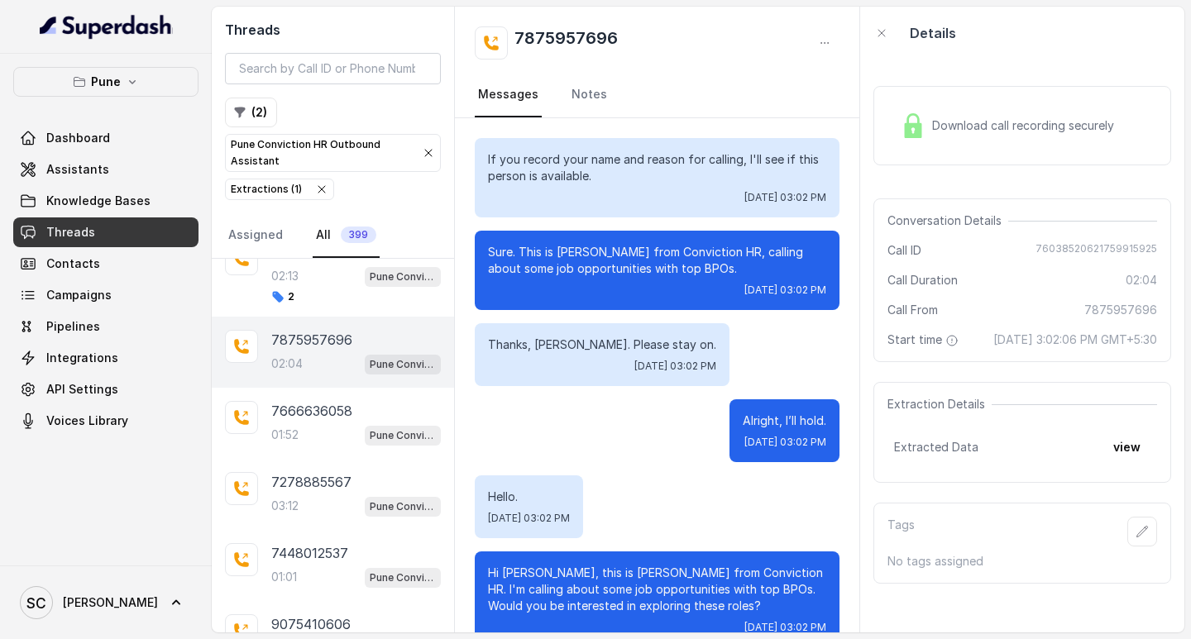
scroll to position [1722, 0]
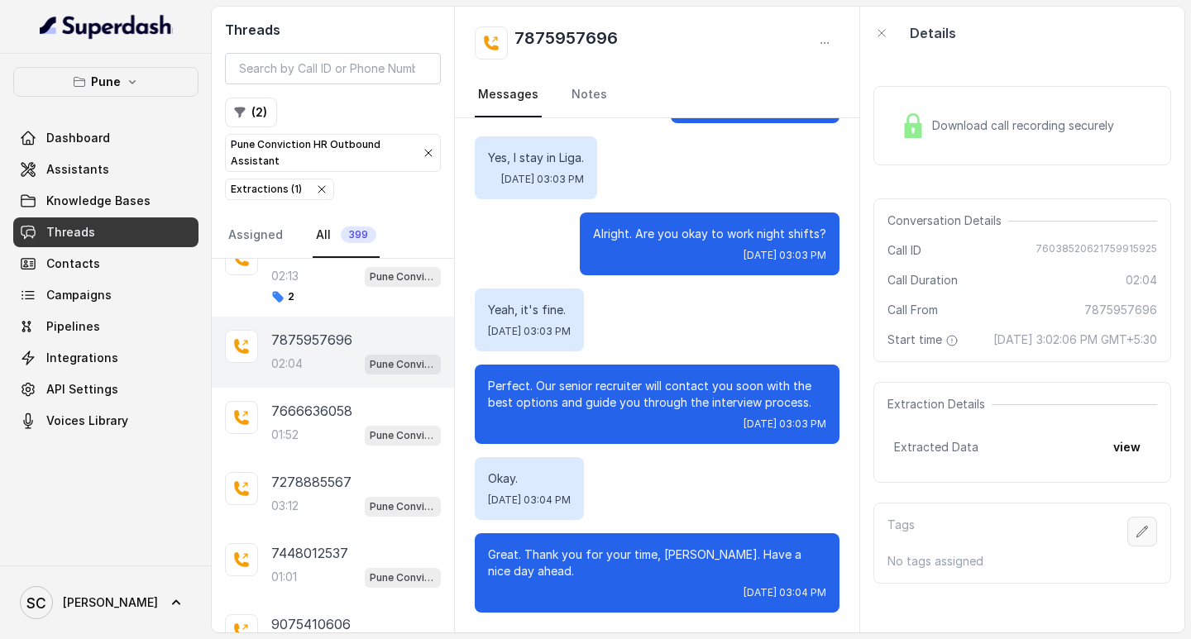
click at [1136, 538] on button "button" at bounding box center [1142, 532] width 30 height 30
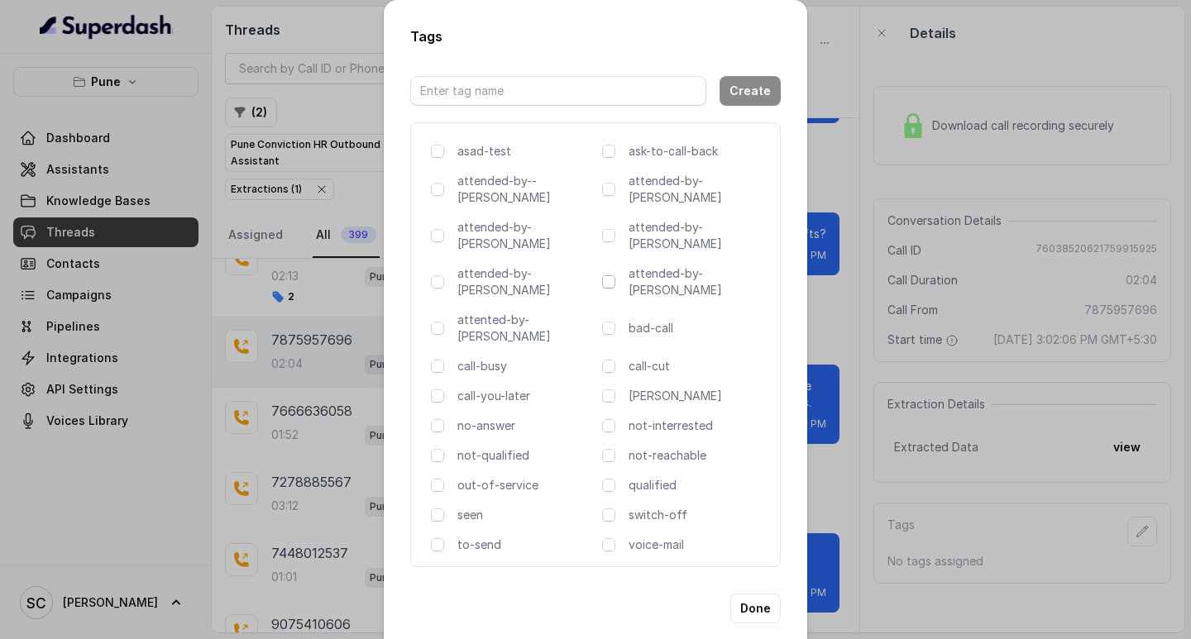
click at [610, 275] on span at bounding box center [608, 281] width 13 height 13
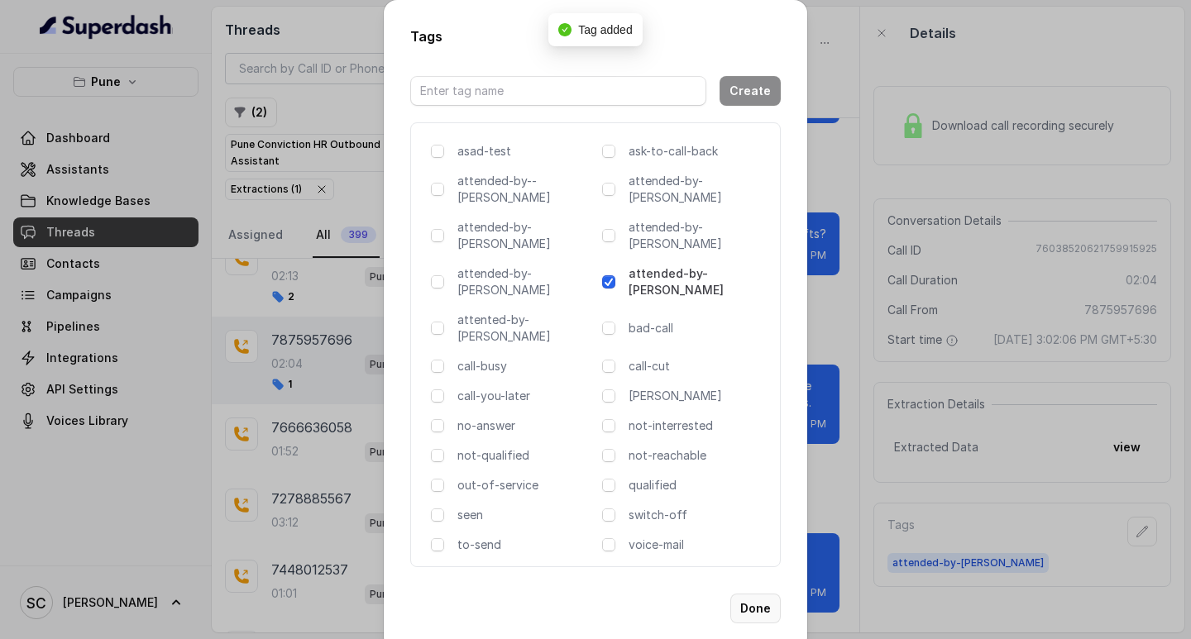
click at [777, 594] on button "Done" at bounding box center [755, 609] width 50 height 30
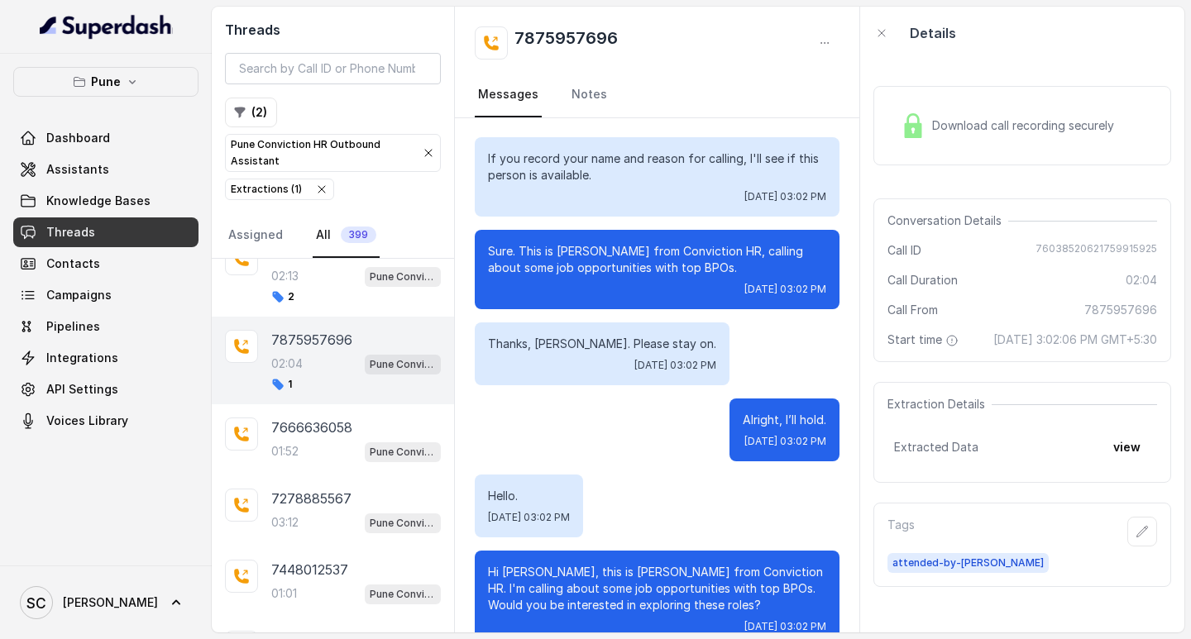
scroll to position [0, 0]
click at [321, 343] on p "7875957696" at bounding box center [311, 340] width 81 height 20
click at [1141, 547] on button "button" at bounding box center [1142, 532] width 30 height 30
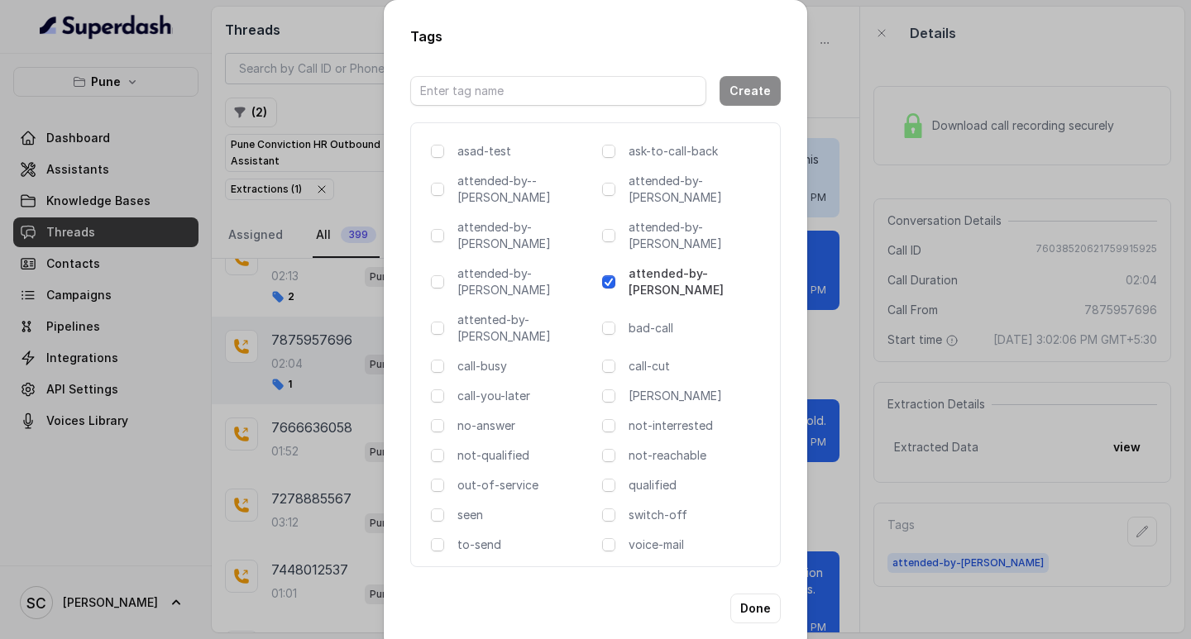
click at [614, 418] on div "not-interrested" at bounding box center [684, 426] width 165 height 17
click at [615, 418] on div "not-interrested" at bounding box center [684, 426] width 165 height 17
click at [603, 419] on span at bounding box center [608, 425] width 13 height 13
click at [757, 594] on button "Done" at bounding box center [755, 609] width 50 height 30
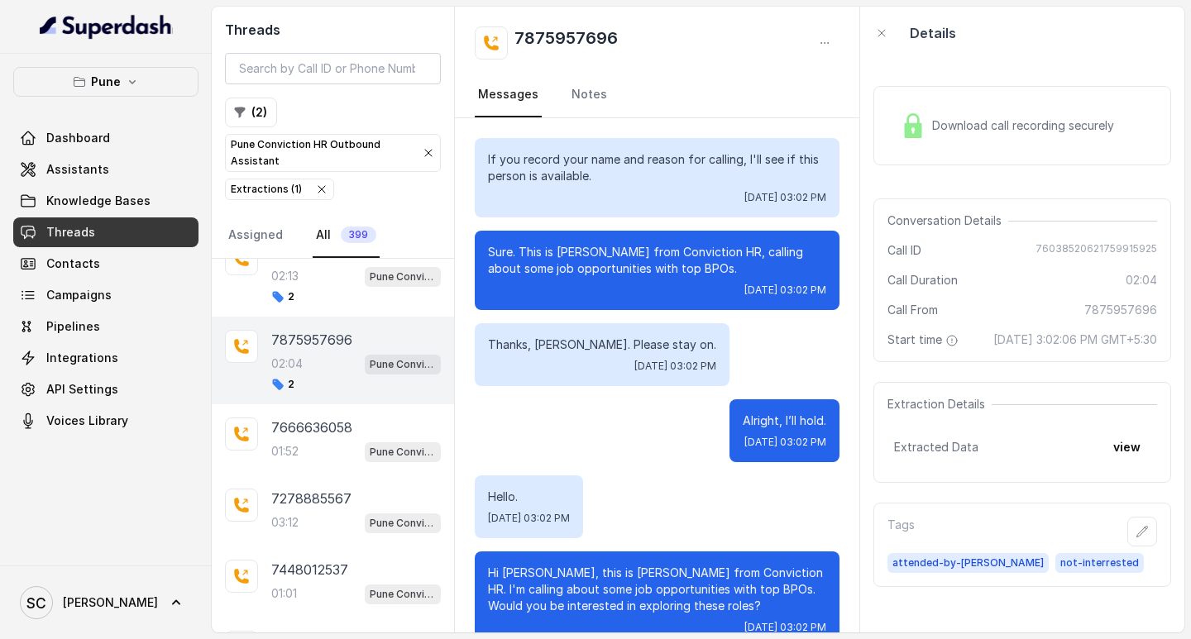
click at [554, 41] on h2 "7875957696" at bounding box center [565, 42] width 103 height 33
copy h2 "7875957696"
click at [315, 443] on div "01:52 Pune Conviction HR Outbound Assistant" at bounding box center [356, 452] width 170 height 22
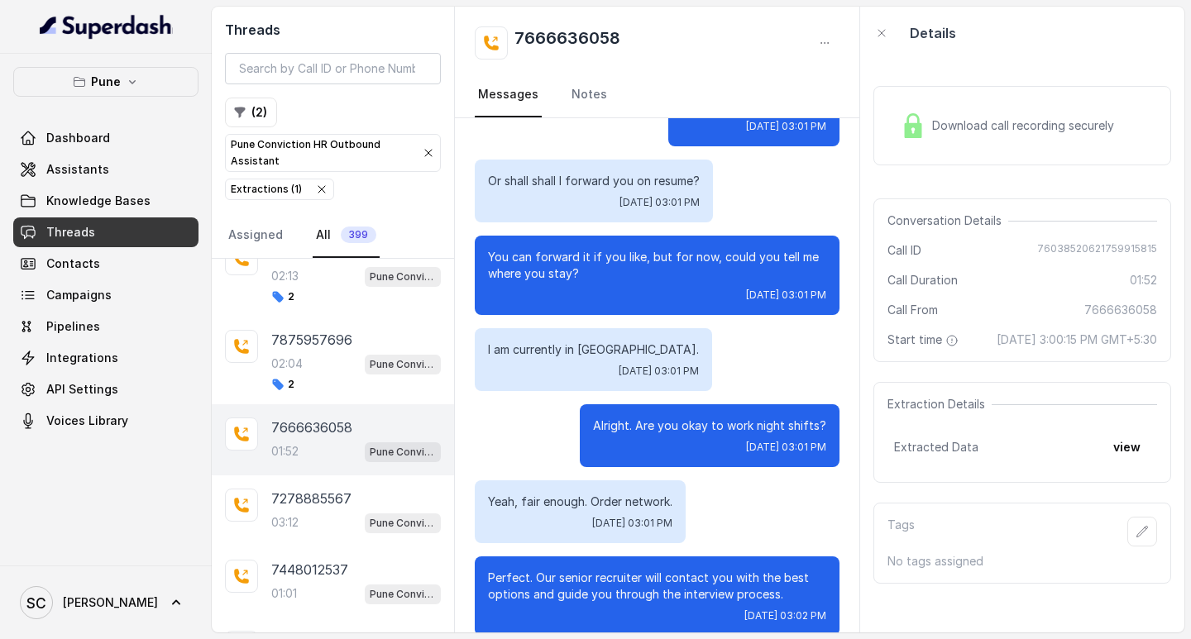
scroll to position [1107, 0]
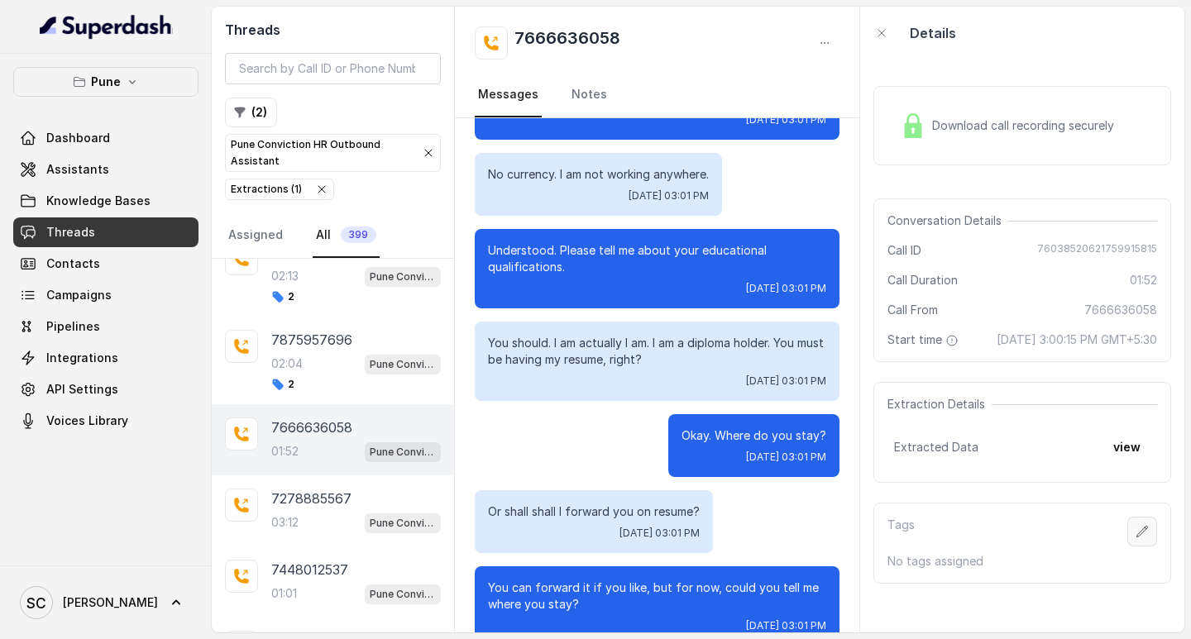
click at [1136, 538] on icon "button" at bounding box center [1142, 531] width 13 height 13
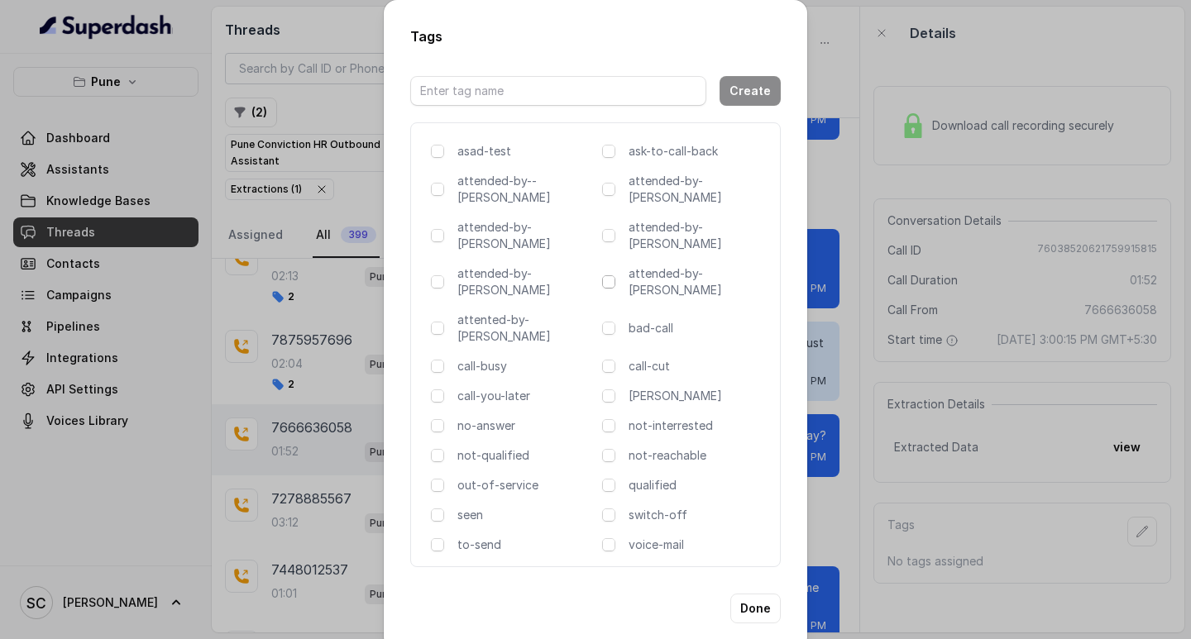
click at [611, 275] on span at bounding box center [608, 281] width 13 height 13
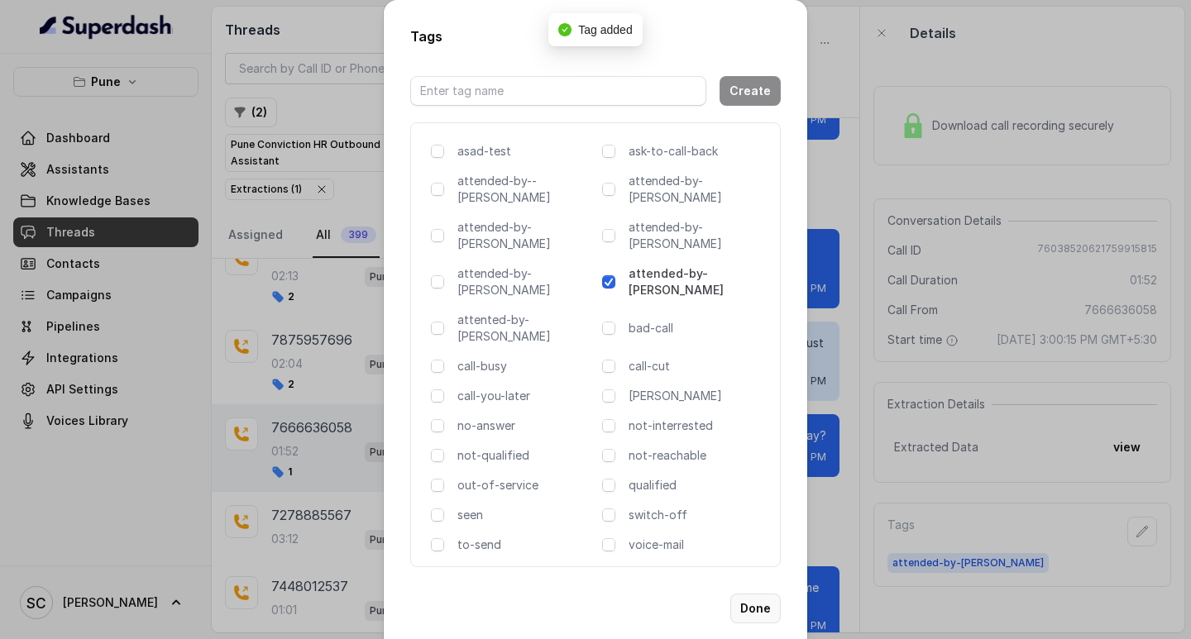
click at [754, 594] on button "Done" at bounding box center [755, 609] width 50 height 30
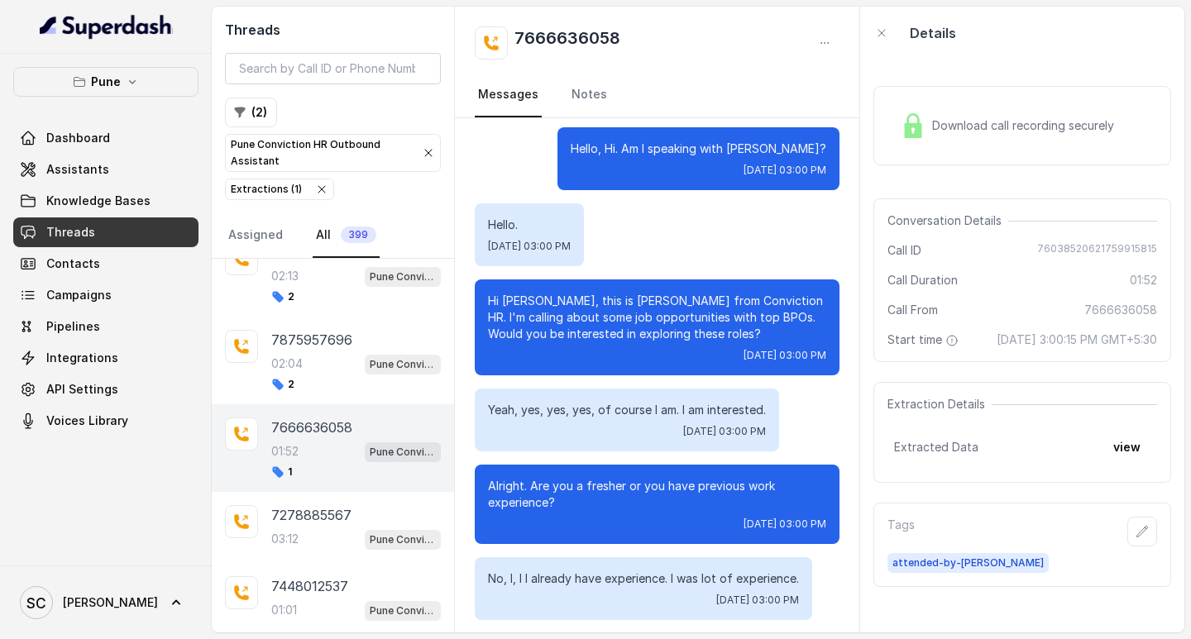
scroll to position [0, 0]
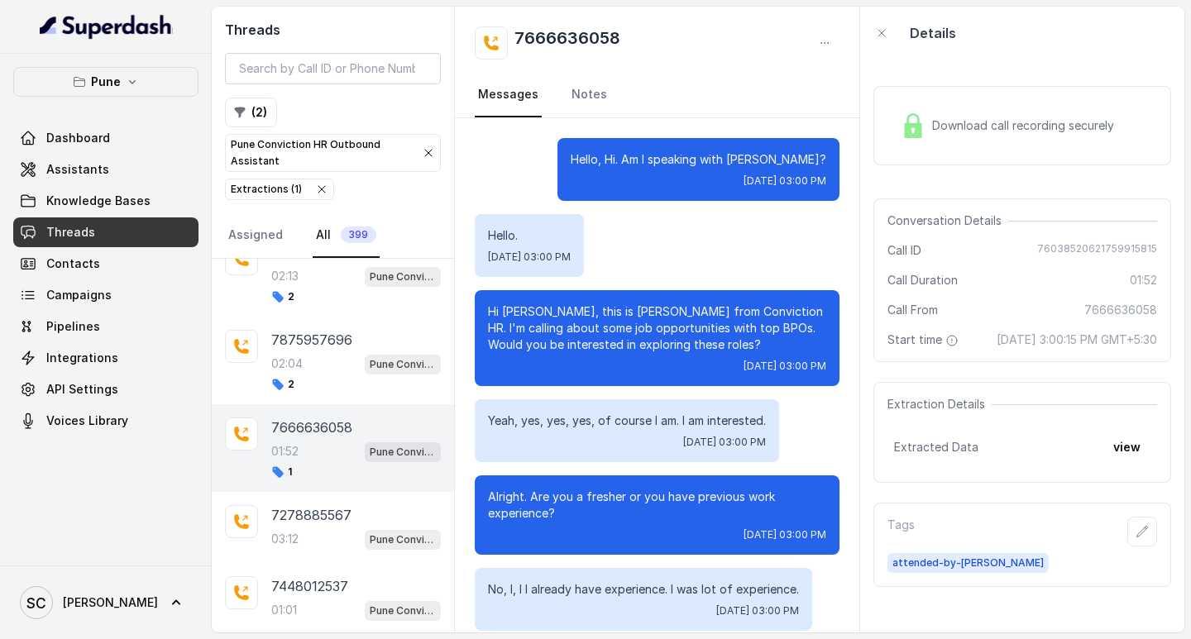
click at [550, 27] on h2 "7666636058" at bounding box center [567, 42] width 106 height 33
click at [552, 27] on h2 "7666636058" at bounding box center [567, 42] width 106 height 33
click at [1113, 547] on div "Tags" at bounding box center [1022, 532] width 270 height 30
click at [1136, 538] on icon "button" at bounding box center [1142, 531] width 13 height 13
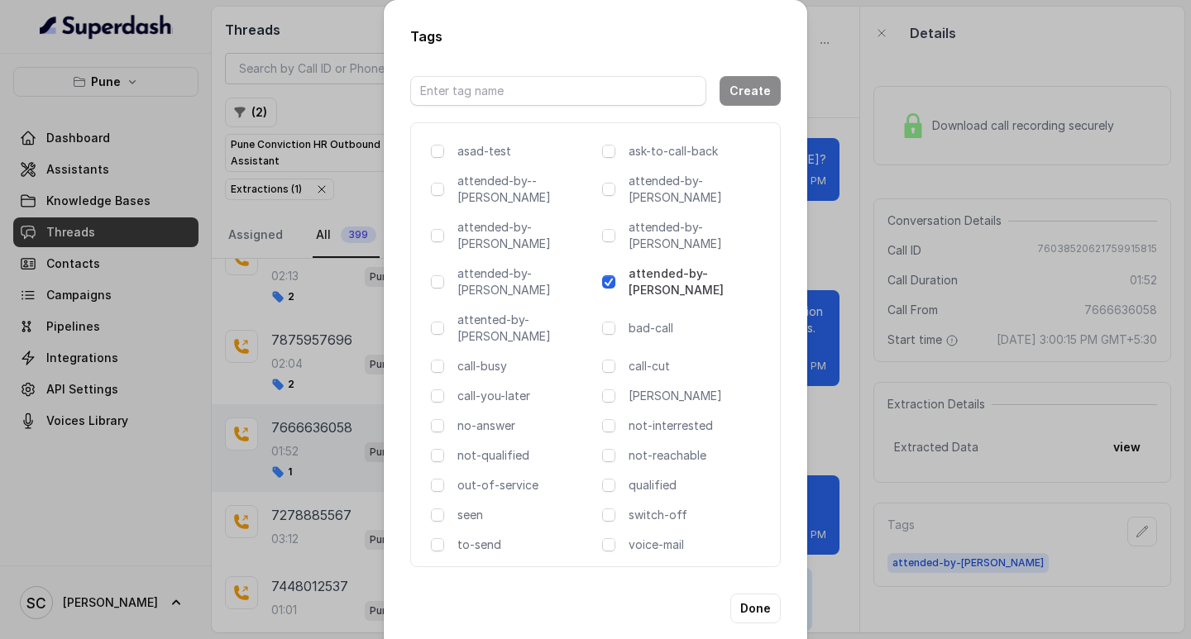
click at [835, 324] on div "Tags Create asad-test ask-to-call-back attended-by--[PERSON_NAME] attended-by-[…" at bounding box center [595, 319] width 1191 height 639
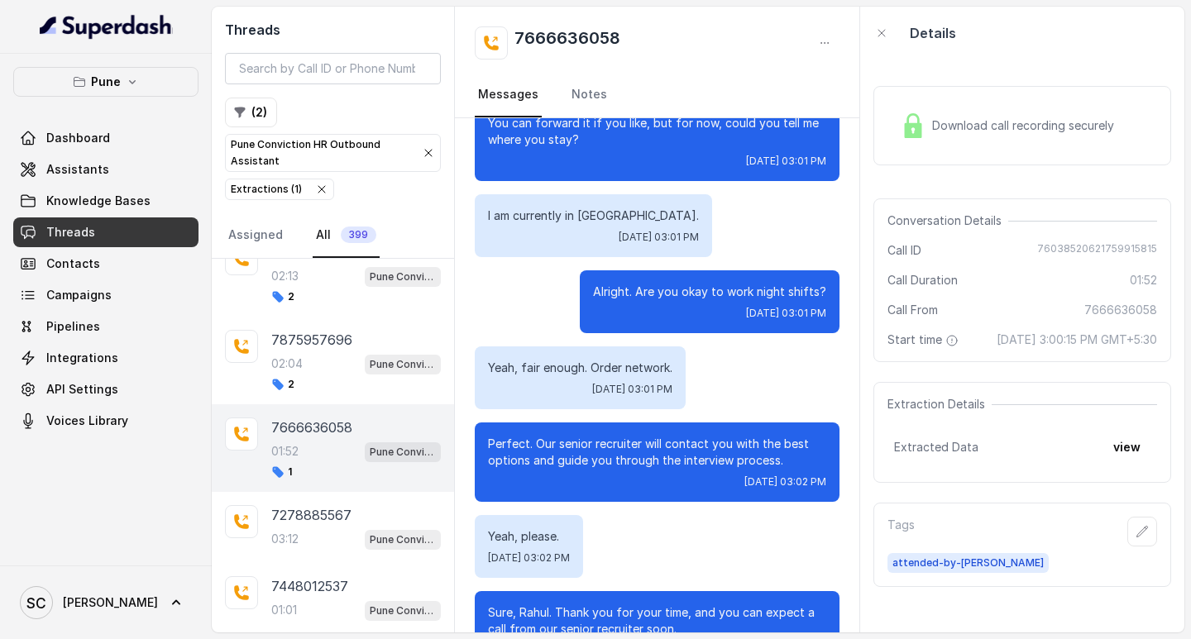
scroll to position [1934, 0]
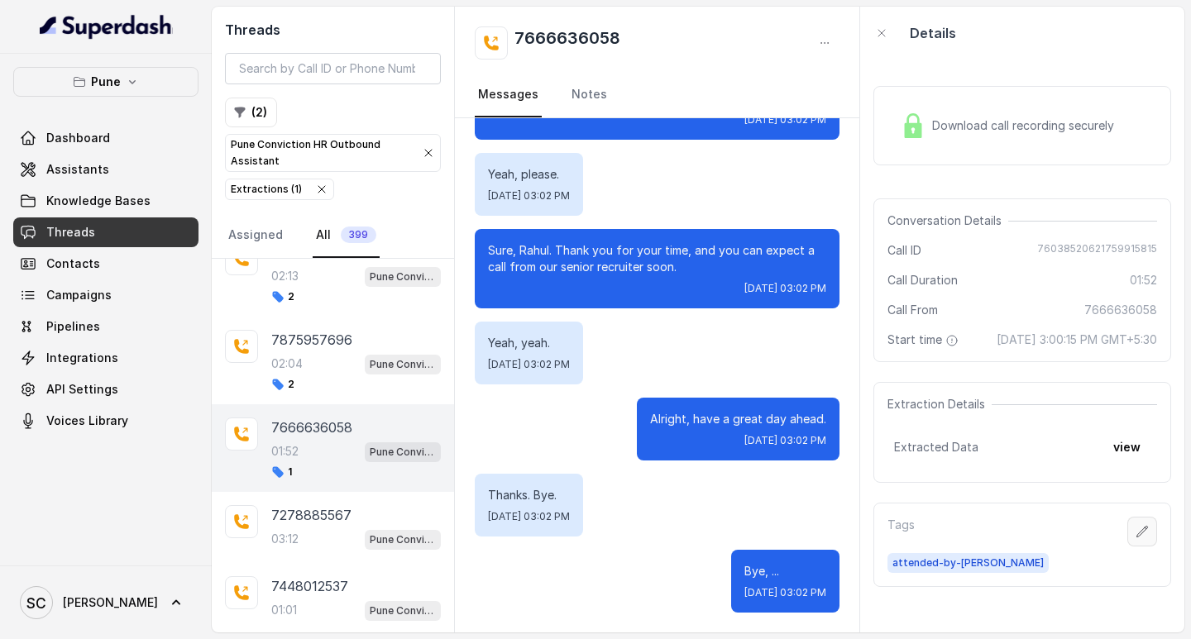
click at [1136, 538] on icon "button" at bounding box center [1142, 531] width 13 height 13
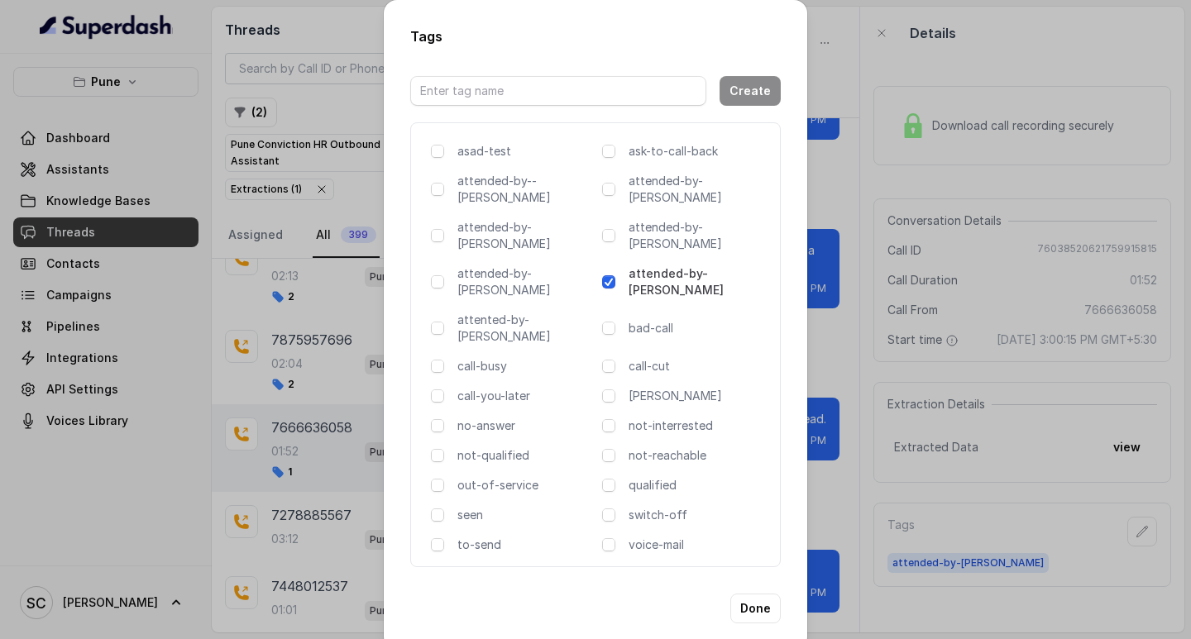
click at [848, 342] on div "Tags Create asad-test ask-to-call-back attended-by--[PERSON_NAME] attended-by-[…" at bounding box center [595, 319] width 1191 height 639
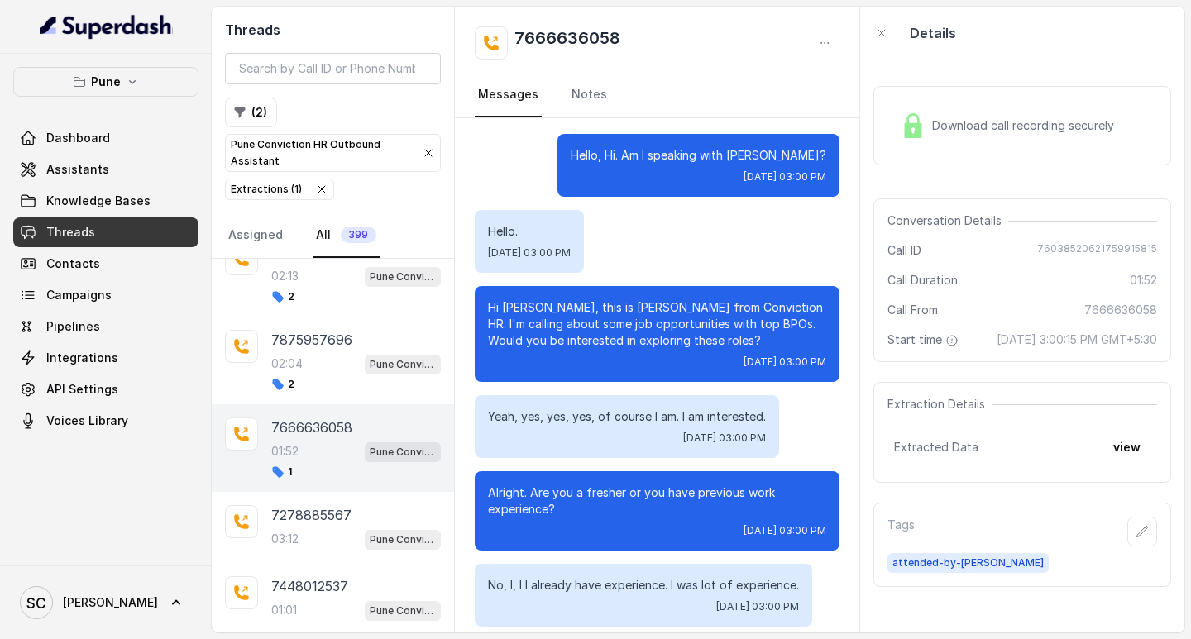
scroll to position [0, 0]
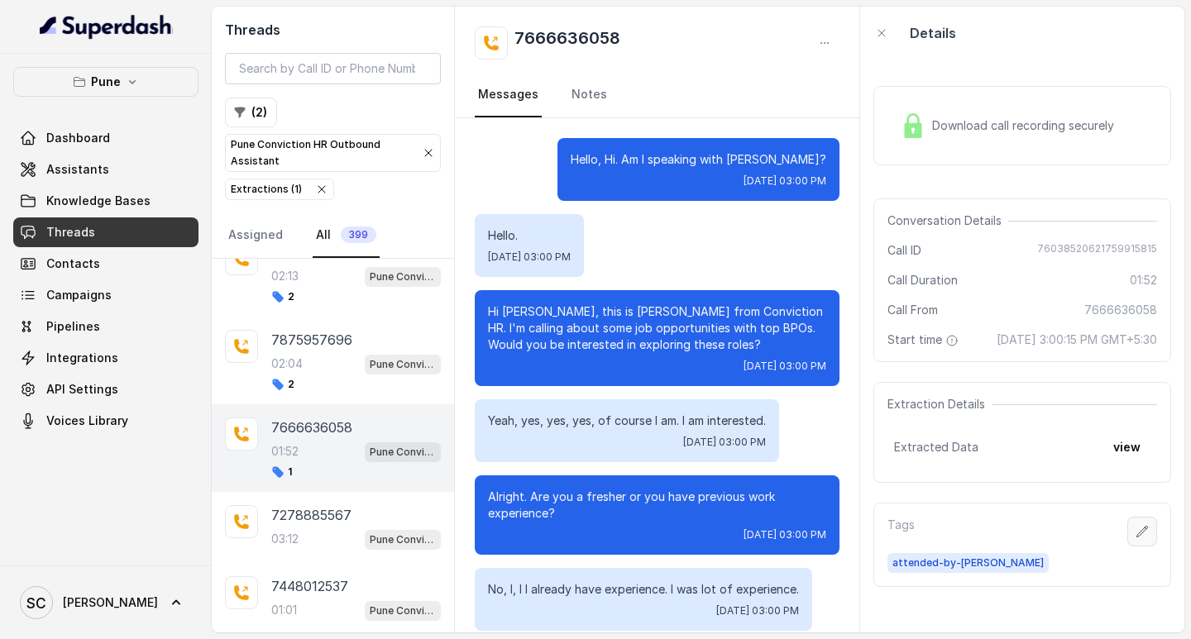
click at [1136, 538] on icon "button" at bounding box center [1142, 531] width 13 height 13
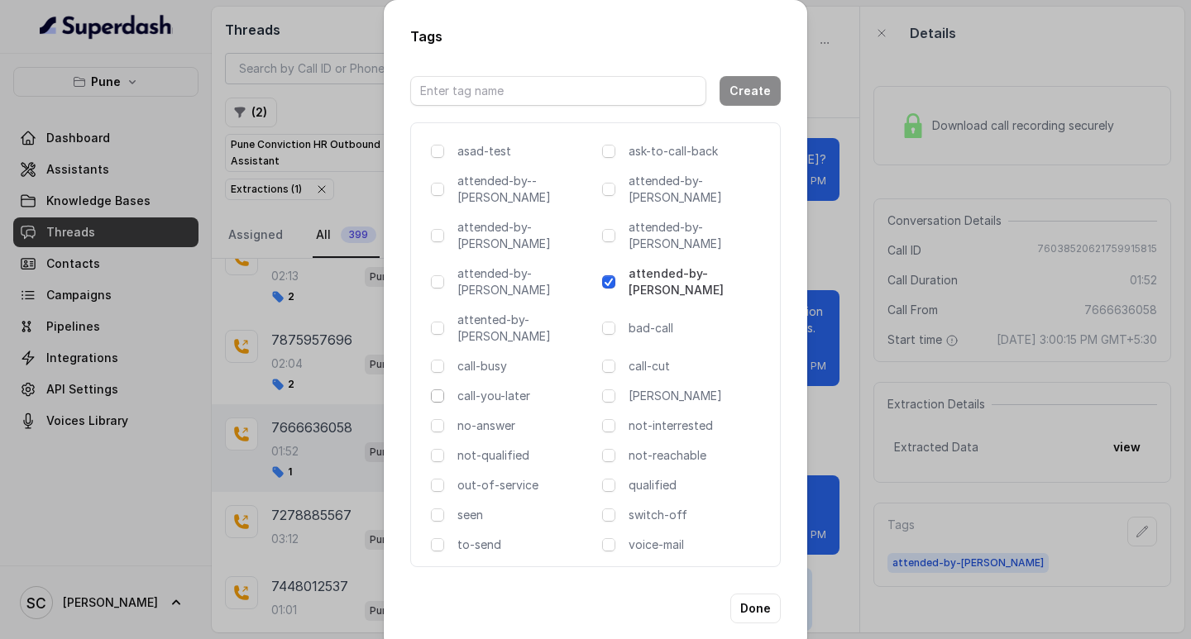
click at [431, 390] on span at bounding box center [437, 396] width 13 height 13
click at [755, 594] on button "Done" at bounding box center [755, 609] width 50 height 30
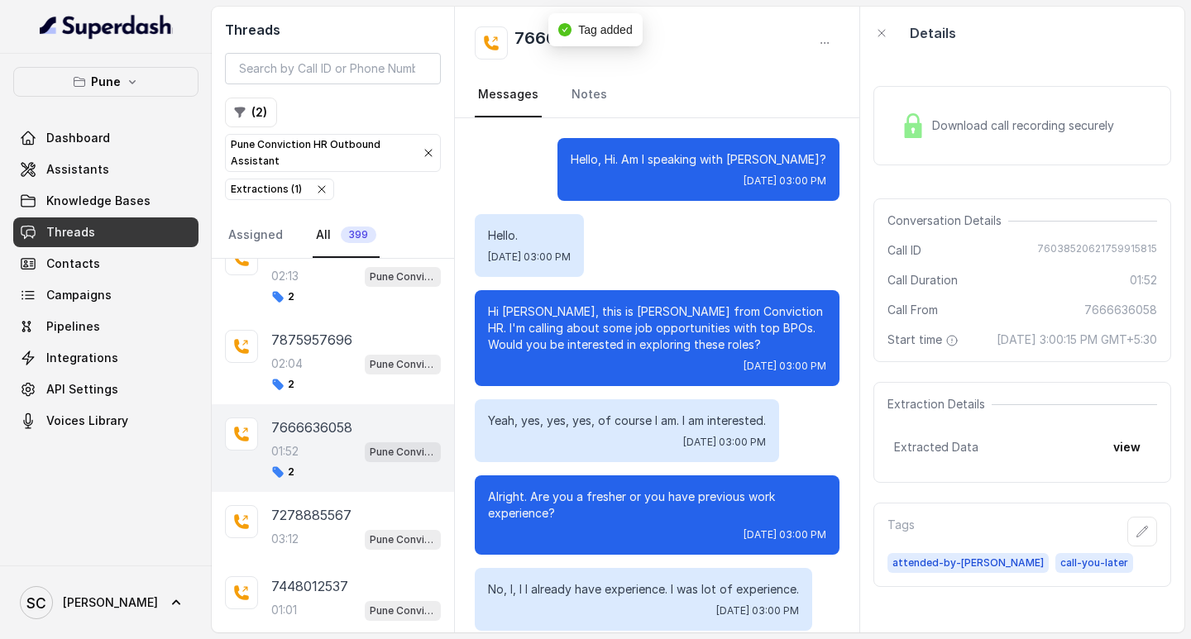
click at [529, 39] on h2 "7666636058" at bounding box center [567, 42] width 106 height 33
click at [303, 518] on p "7278885567" at bounding box center [311, 515] width 80 height 20
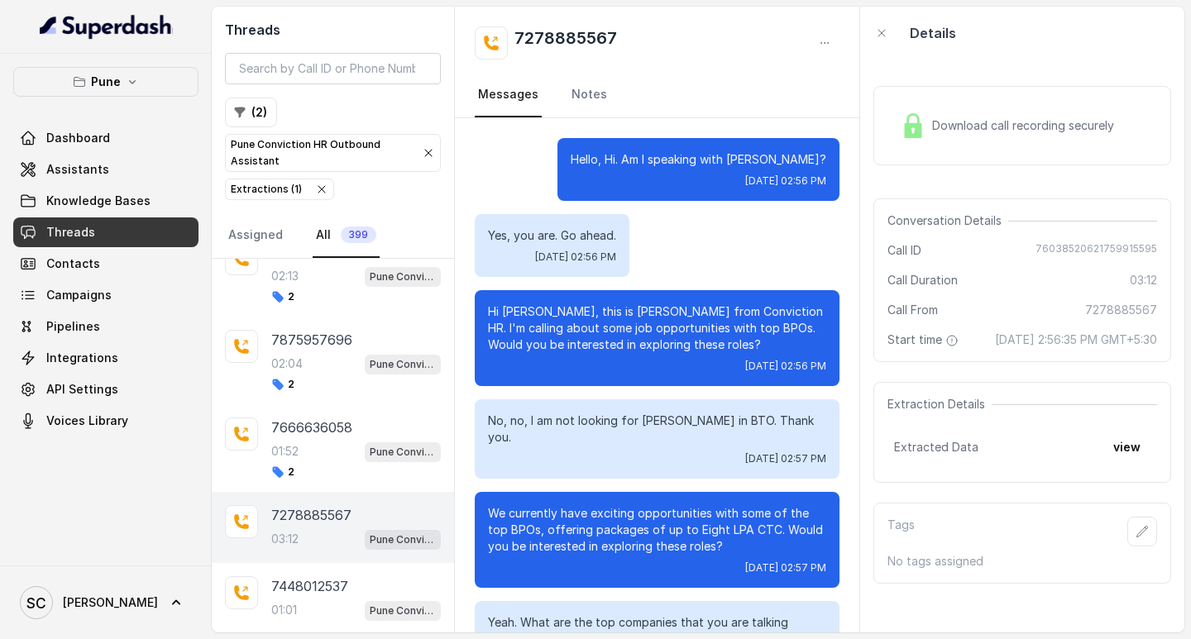
scroll to position [2691, 0]
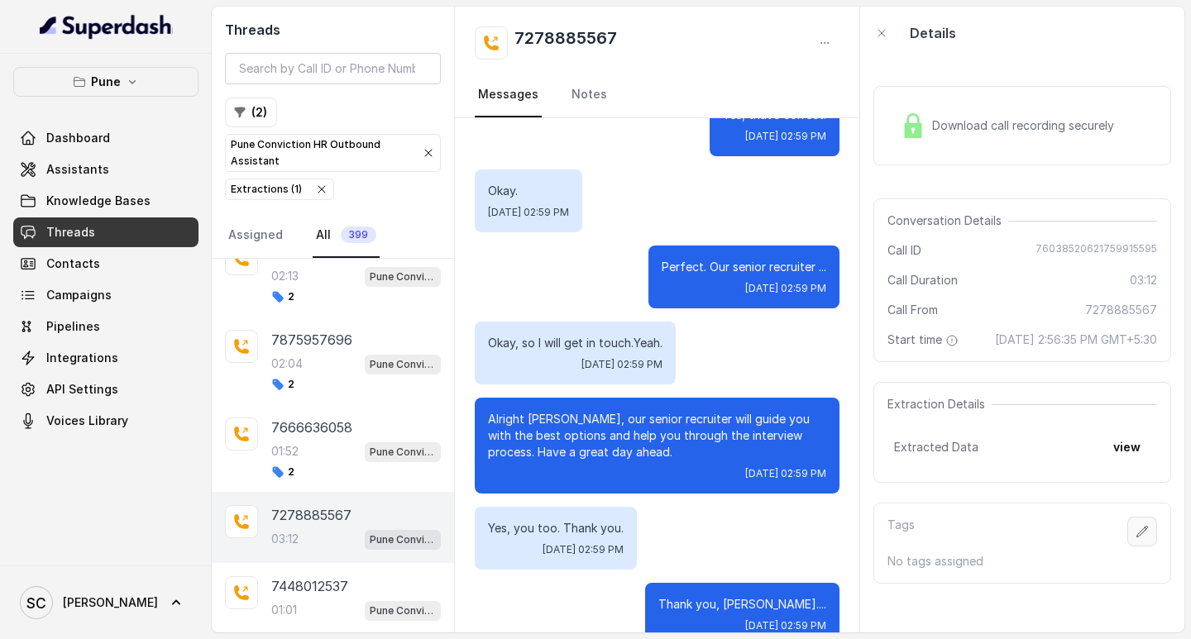
click at [1127, 547] on button "button" at bounding box center [1142, 532] width 30 height 30
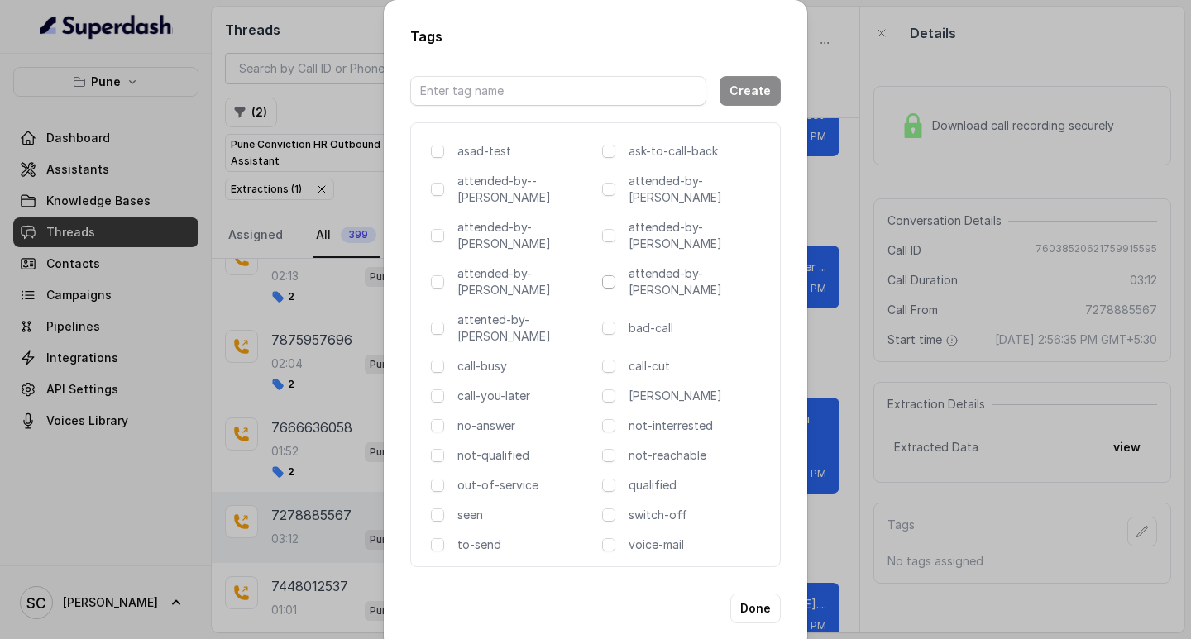
click at [613, 275] on span at bounding box center [608, 281] width 13 height 13
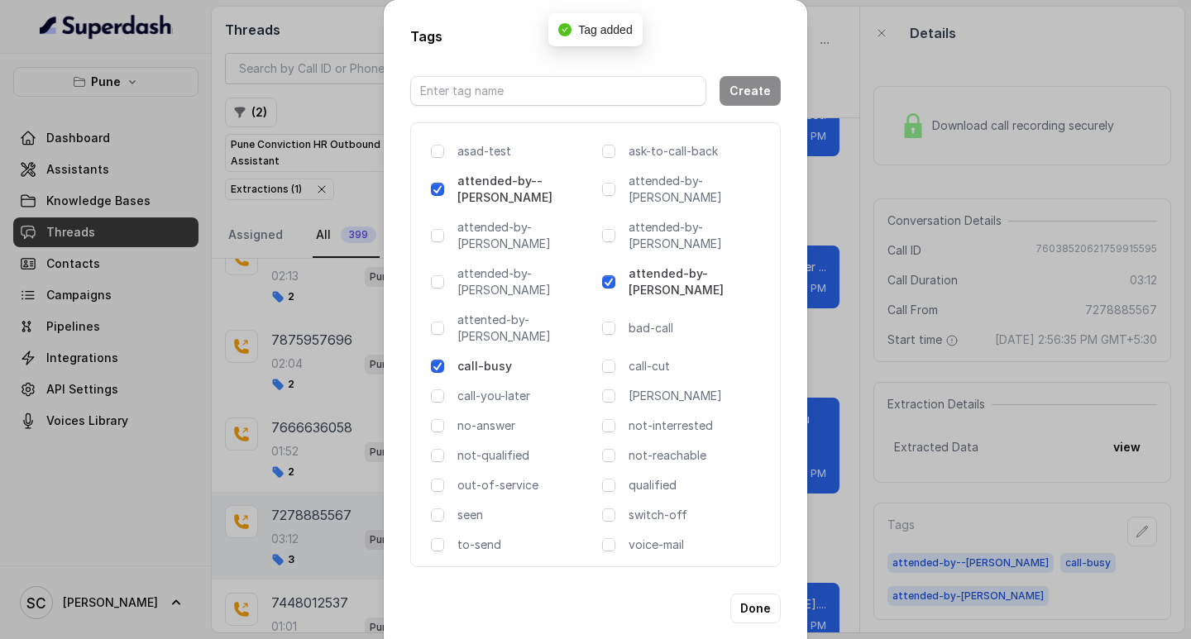
click at [608, 275] on span at bounding box center [608, 281] width 13 height 13
click at [844, 314] on div "Tags Create asad-test ask-to-call-back attended-by--[PERSON_NAME] attended-by-[…" at bounding box center [595, 319] width 1191 height 639
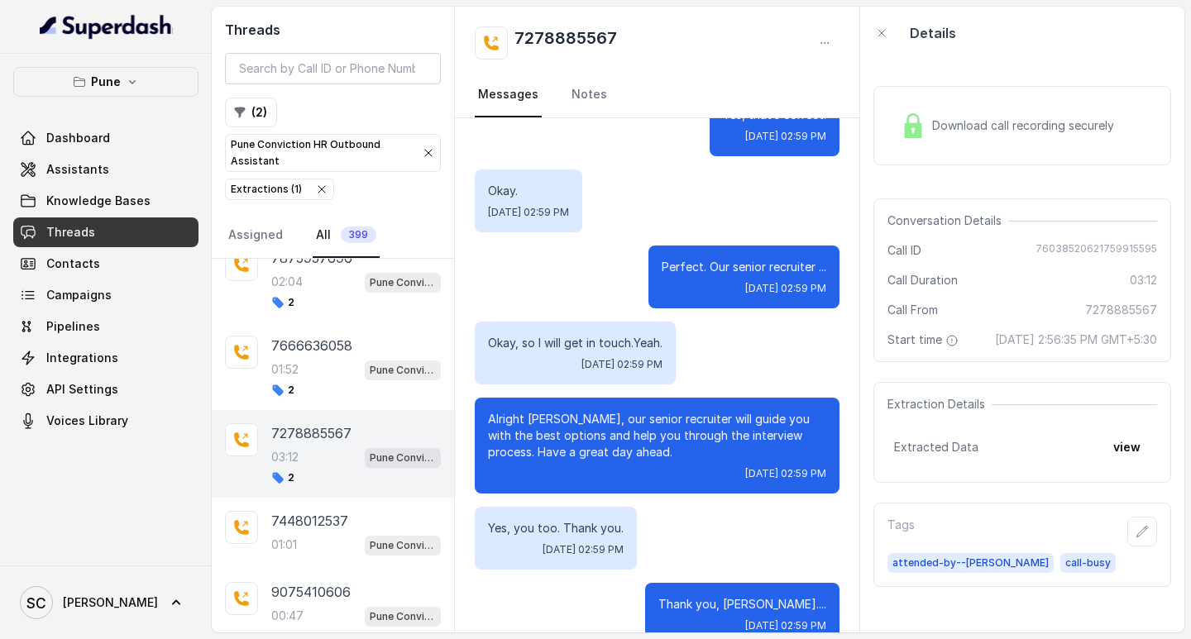
scroll to position [814, 0]
click at [348, 539] on div "01:01 Pune Conviction HR Outbound Assistant" at bounding box center [356, 544] width 170 height 22
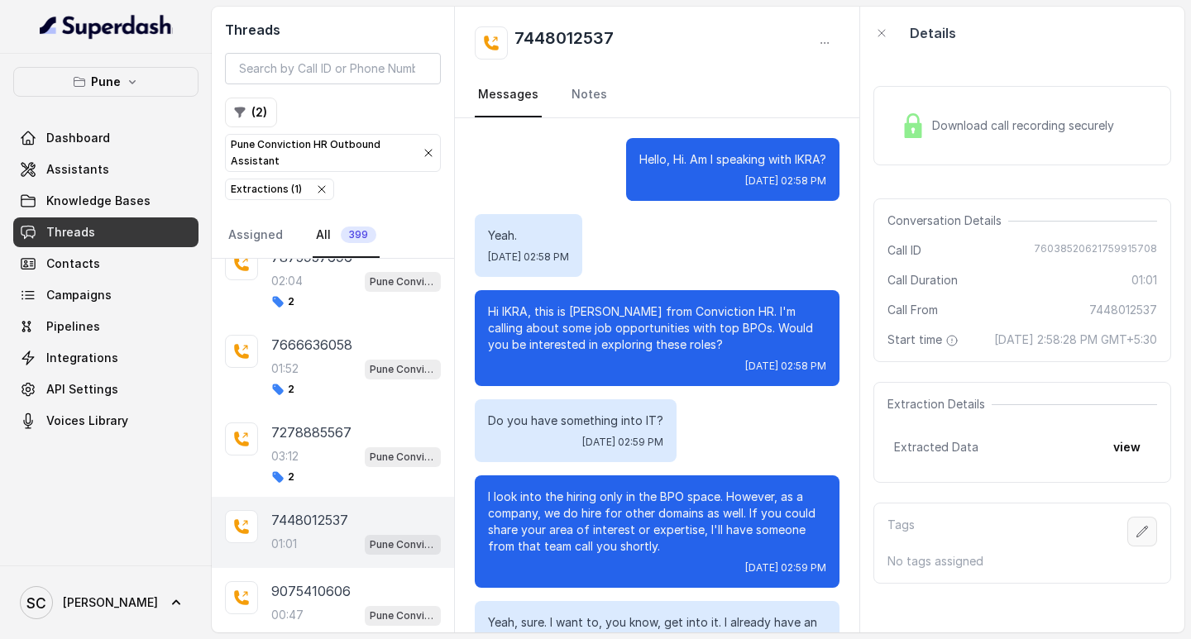
click at [1136, 538] on icon "button" at bounding box center [1142, 531] width 13 height 13
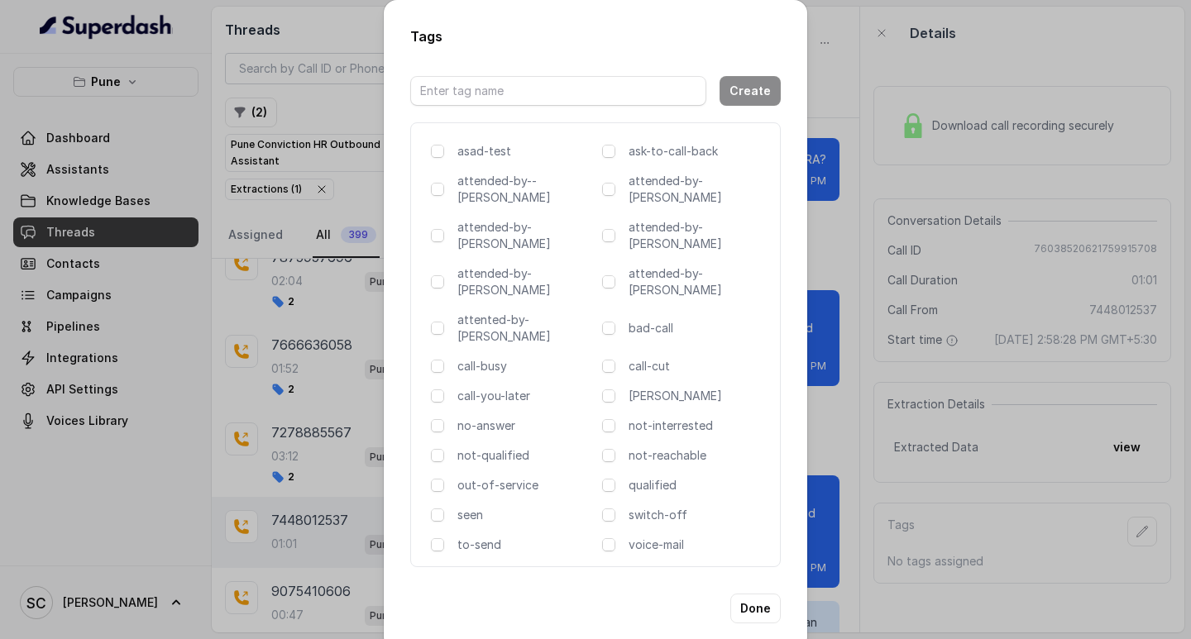
click at [616, 265] on div "attended-by-[PERSON_NAME]" at bounding box center [684, 281] width 165 height 33
click at [610, 275] on span at bounding box center [608, 281] width 13 height 13
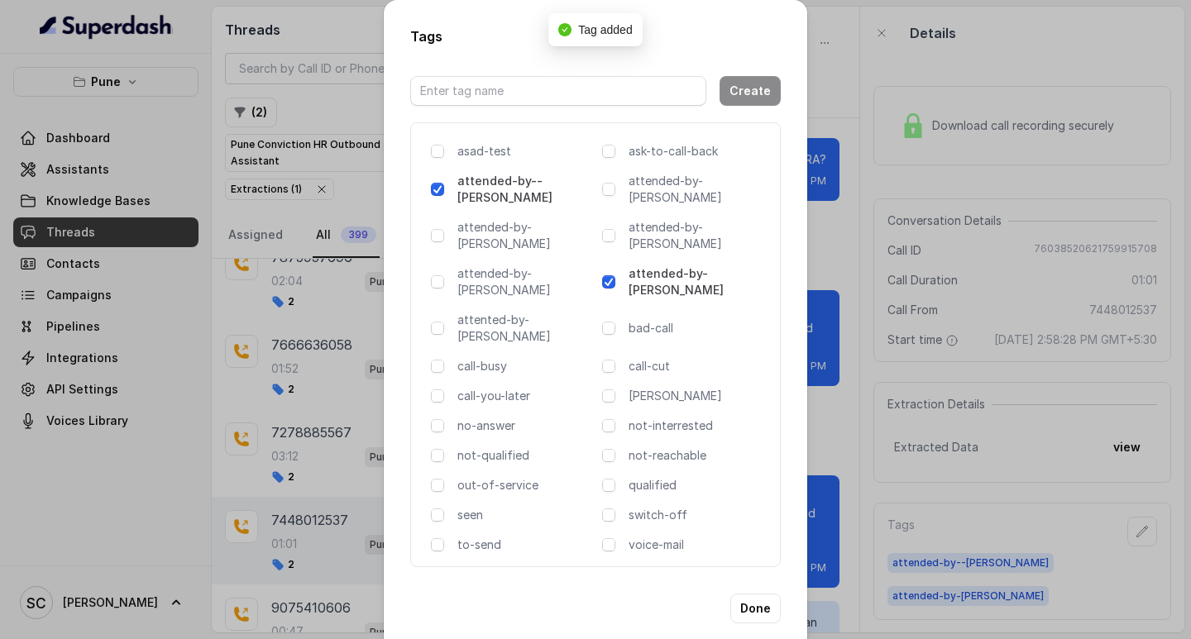
click at [610, 275] on span at bounding box center [608, 281] width 13 height 13
click at [868, 298] on div "Tags Create asad-test ask-to-call-back attended-by--[PERSON_NAME] attended-by-[…" at bounding box center [595, 319] width 1191 height 639
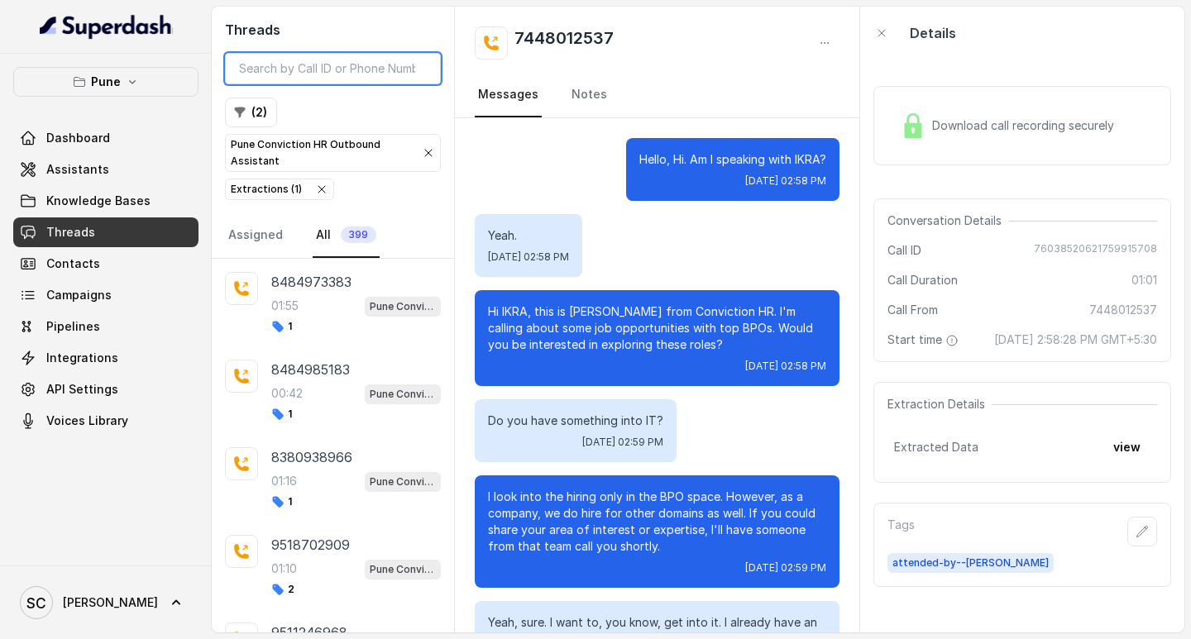
click at [324, 69] on input "search" at bounding box center [333, 68] width 216 height 31
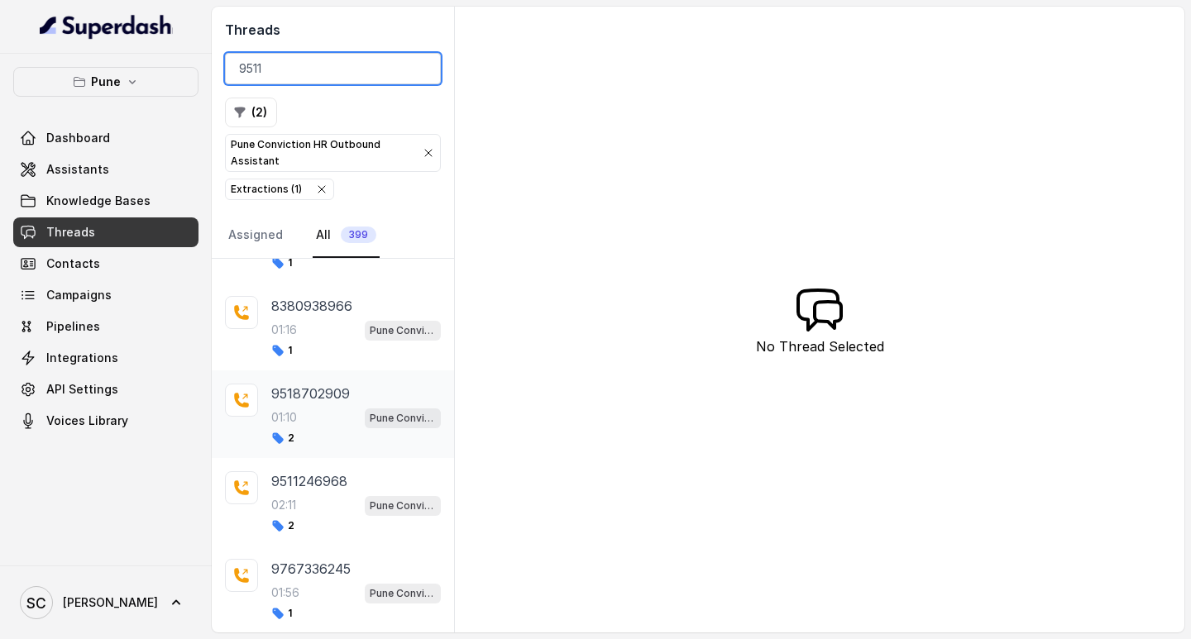
scroll to position [165, 0]
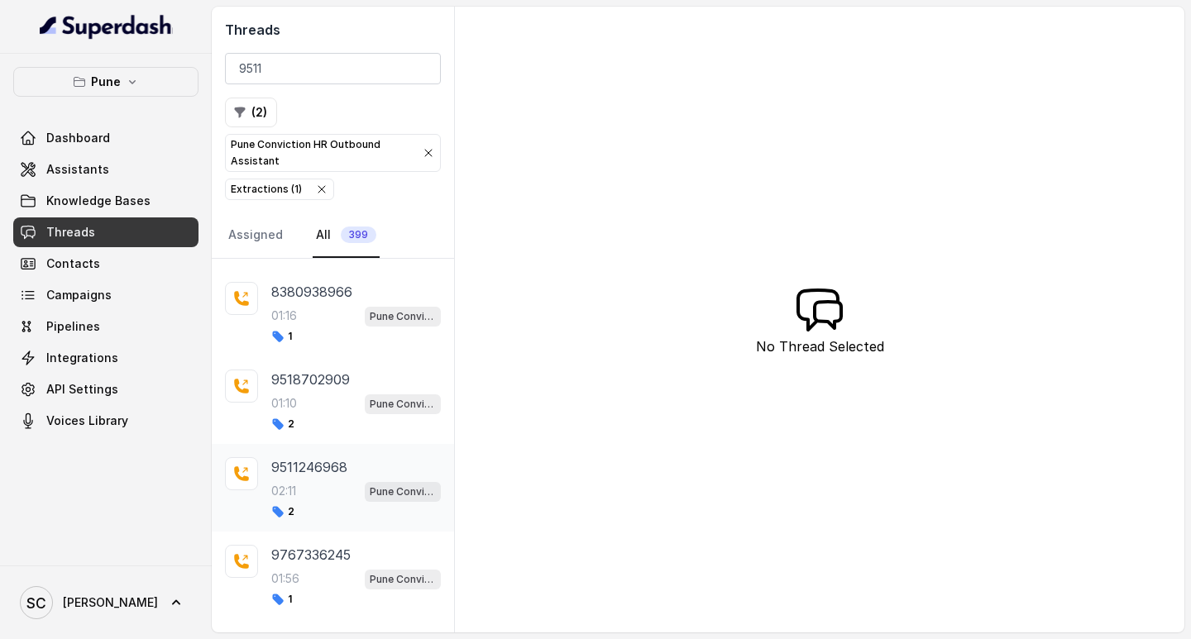
click at [297, 477] on div "9511246968 02:11 Pune Conviction HR Outbound Assistant 2" at bounding box center [356, 487] width 170 height 61
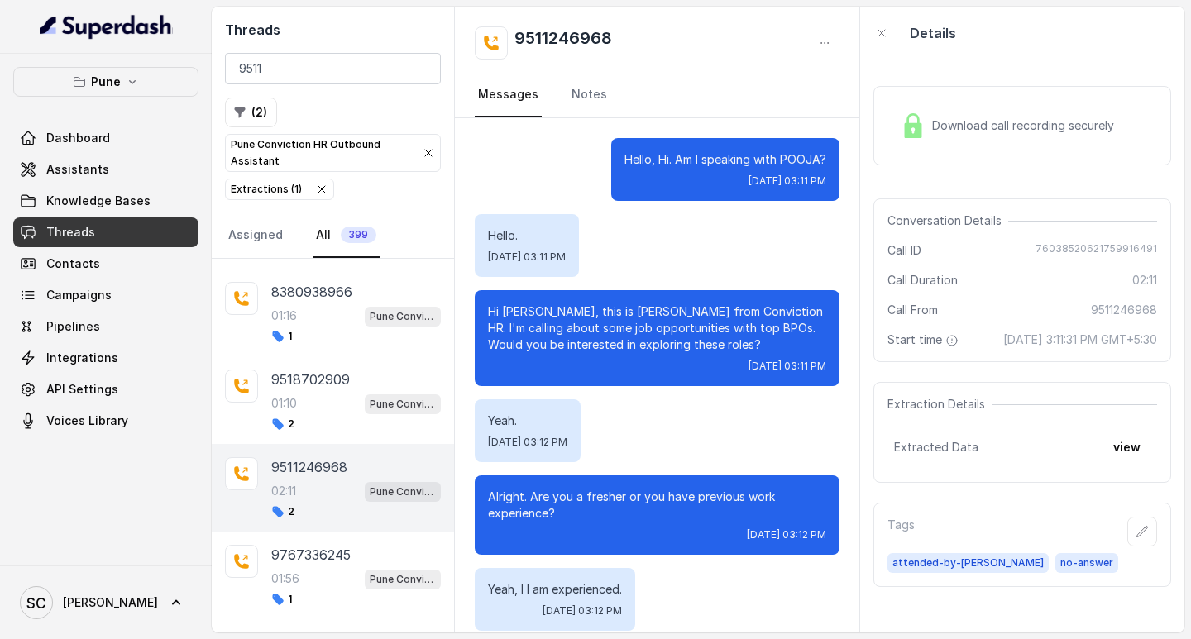
scroll to position [2036, 0]
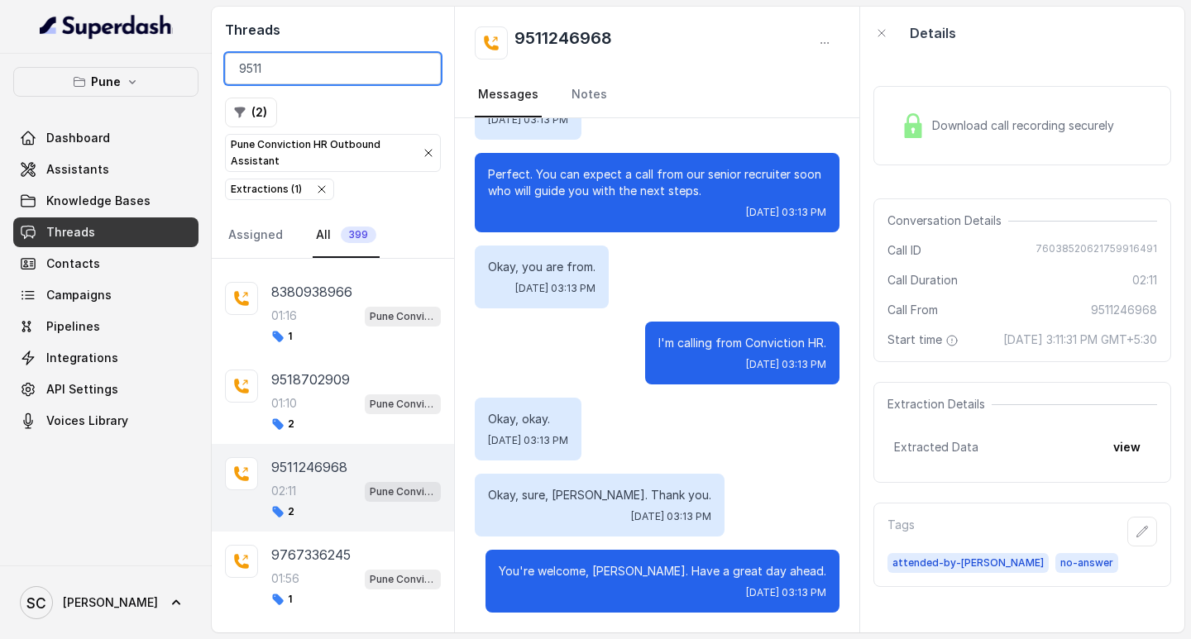
click at [275, 64] on input "9511" at bounding box center [333, 68] width 216 height 31
type input "9"
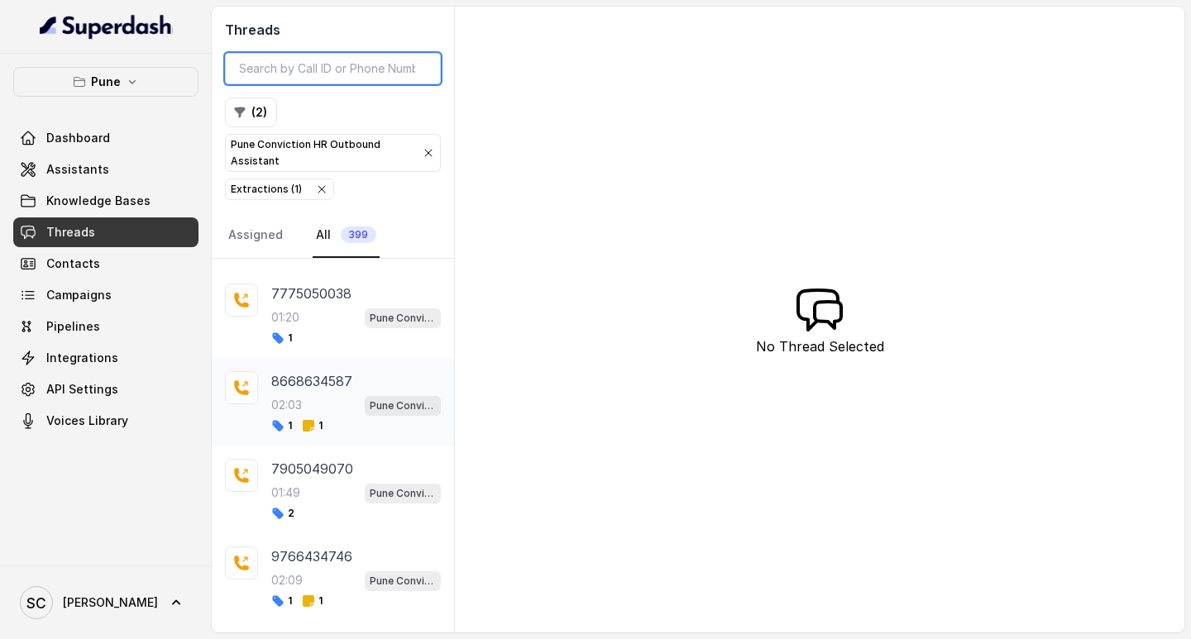
scroll to position [1376, 0]
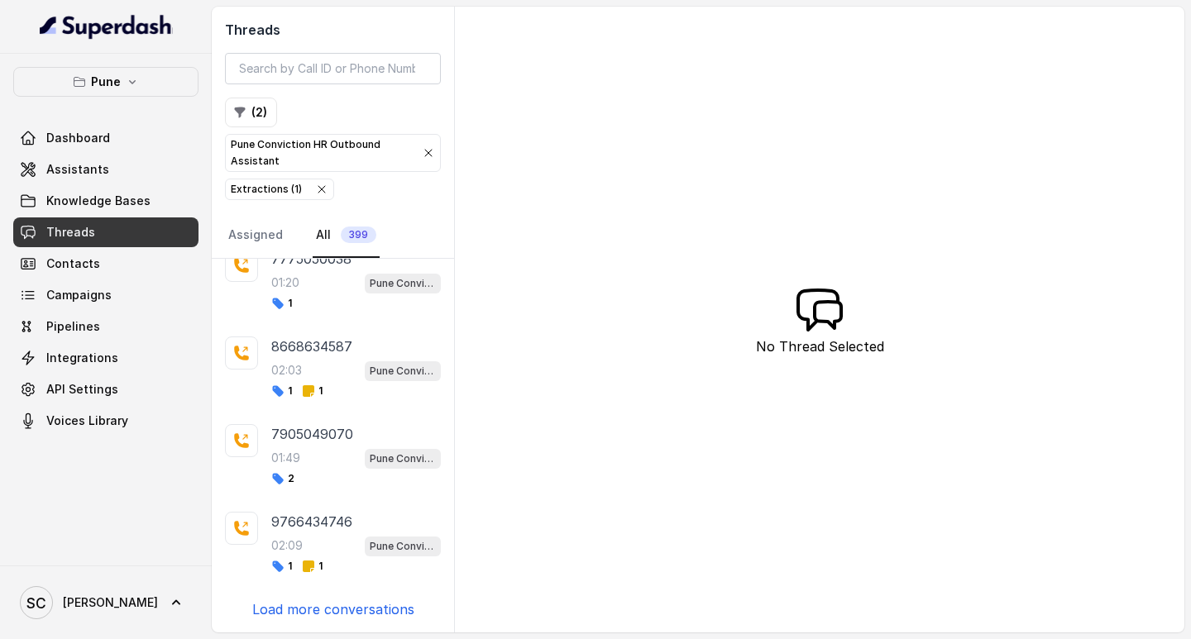
click at [331, 605] on p "Load more conversations" at bounding box center [333, 610] width 162 height 20
click at [117, 261] on link "Contacts" at bounding box center [105, 264] width 185 height 30
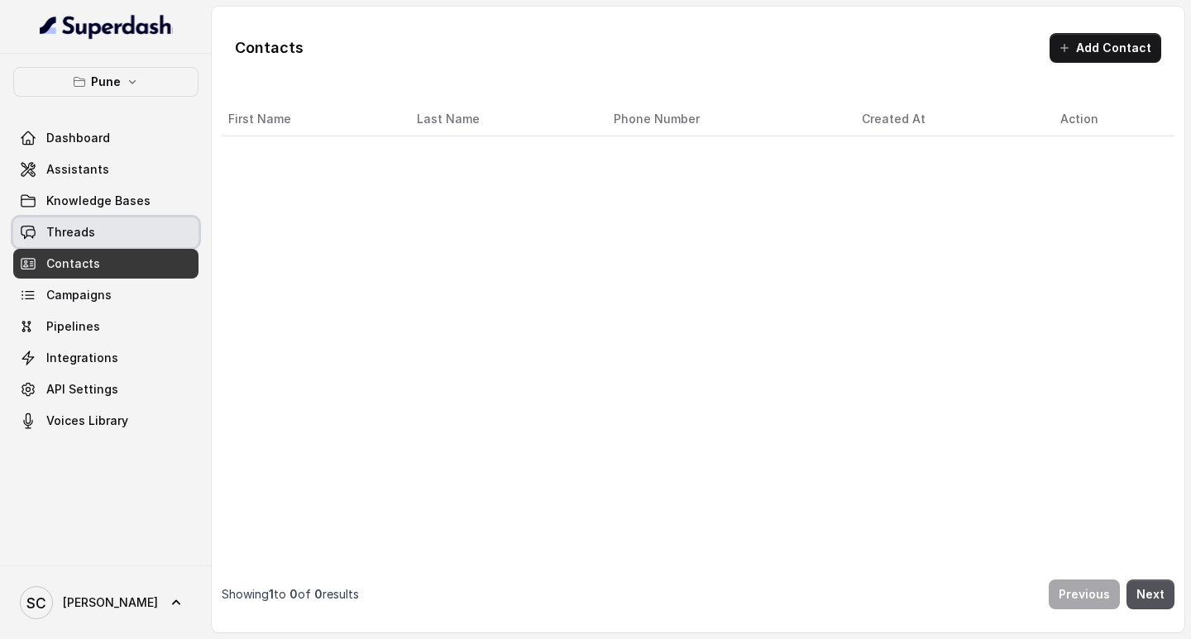
click at [89, 232] on span "Threads" at bounding box center [70, 232] width 49 height 17
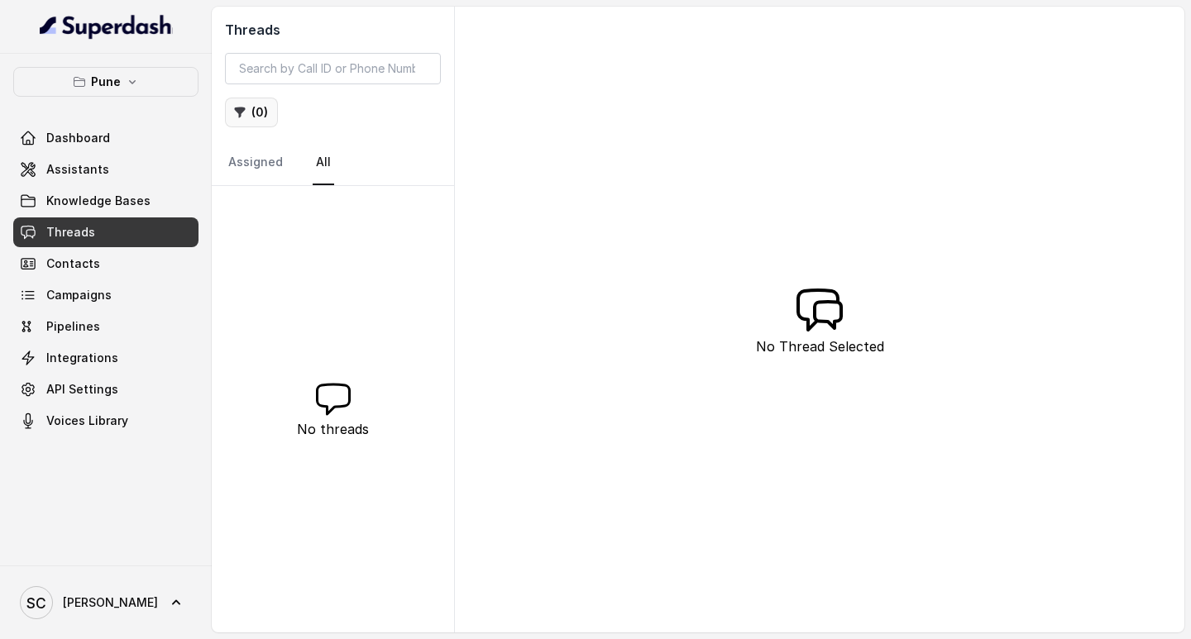
click at [241, 100] on button "( 0 )" at bounding box center [251, 113] width 53 height 30
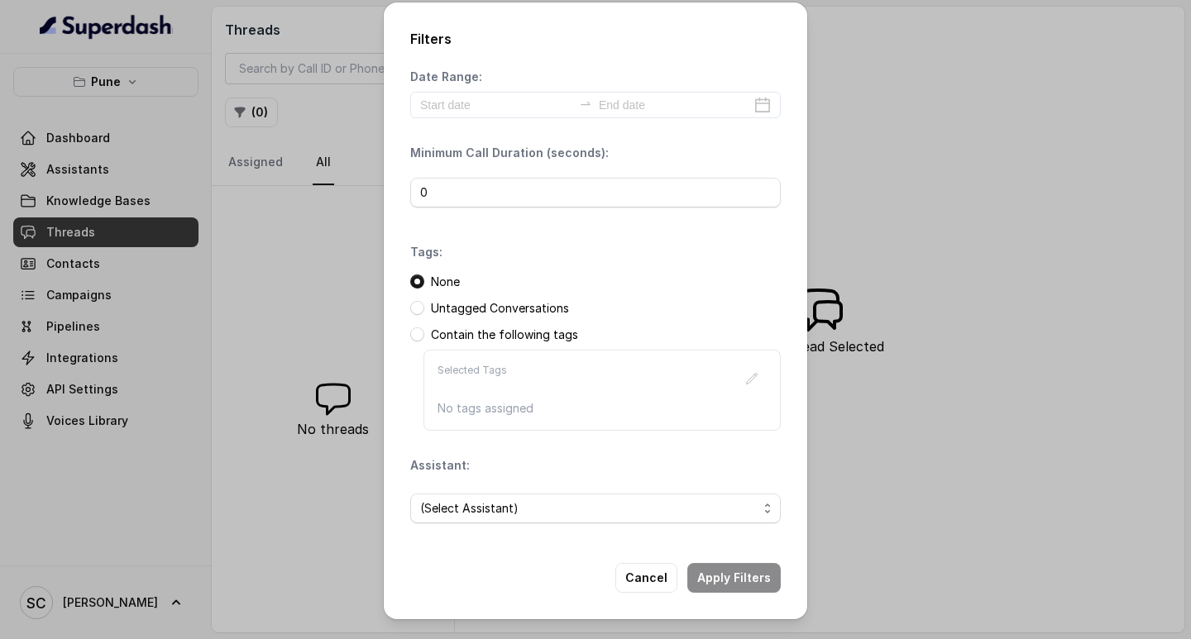
click at [327, 367] on div "Filters Date Range: Minimum Call Duration (seconds): 0 Tags: None Untagged Conv…" at bounding box center [595, 319] width 1191 height 639
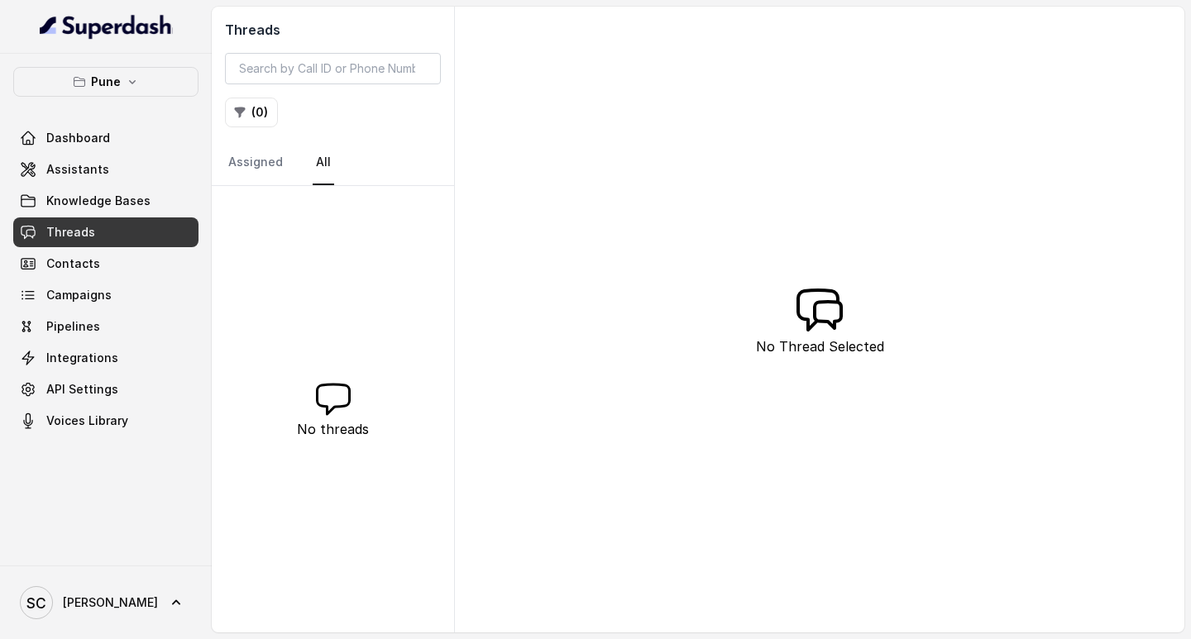
click at [558, 218] on div "Threads ( 0 ) Assigned All No threads No Thread Selected" at bounding box center [698, 320] width 973 height 626
click at [146, 262] on link "Contacts" at bounding box center [105, 264] width 185 height 30
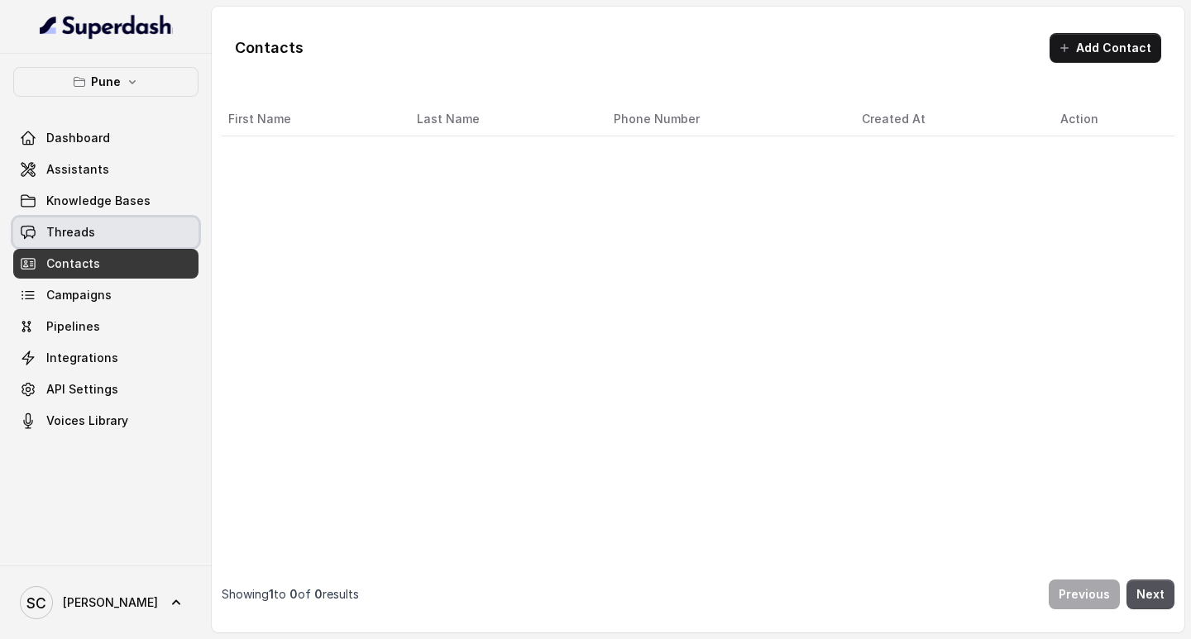
click at [141, 241] on link "Threads" at bounding box center [105, 233] width 185 height 30
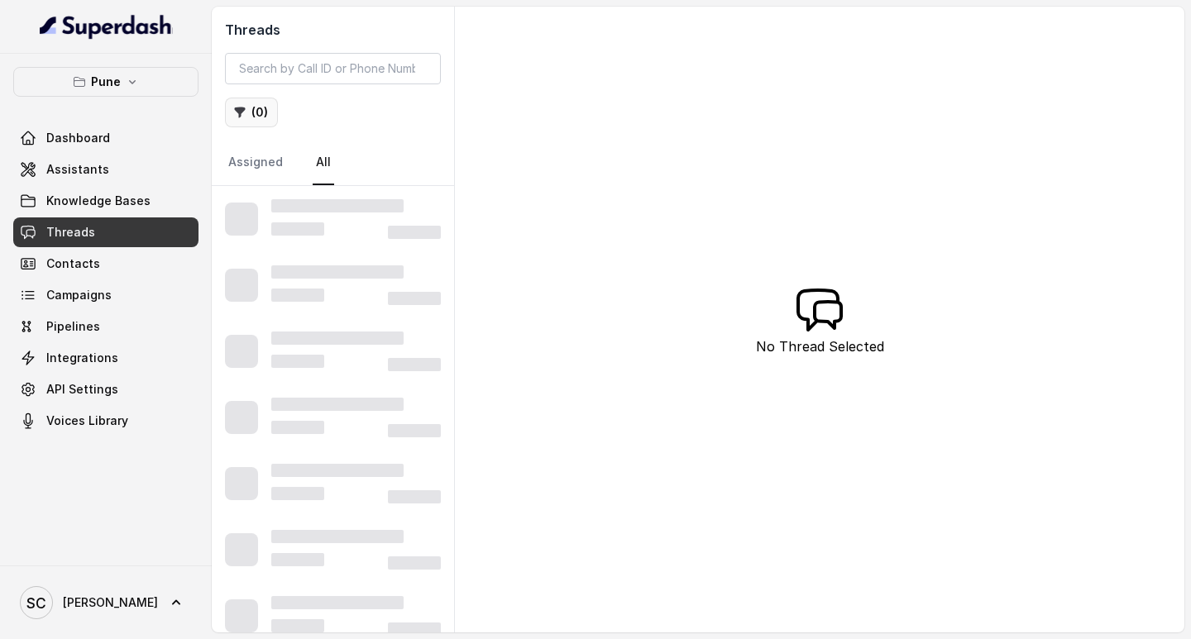
click at [237, 109] on icon "button" at bounding box center [240, 113] width 11 height 11
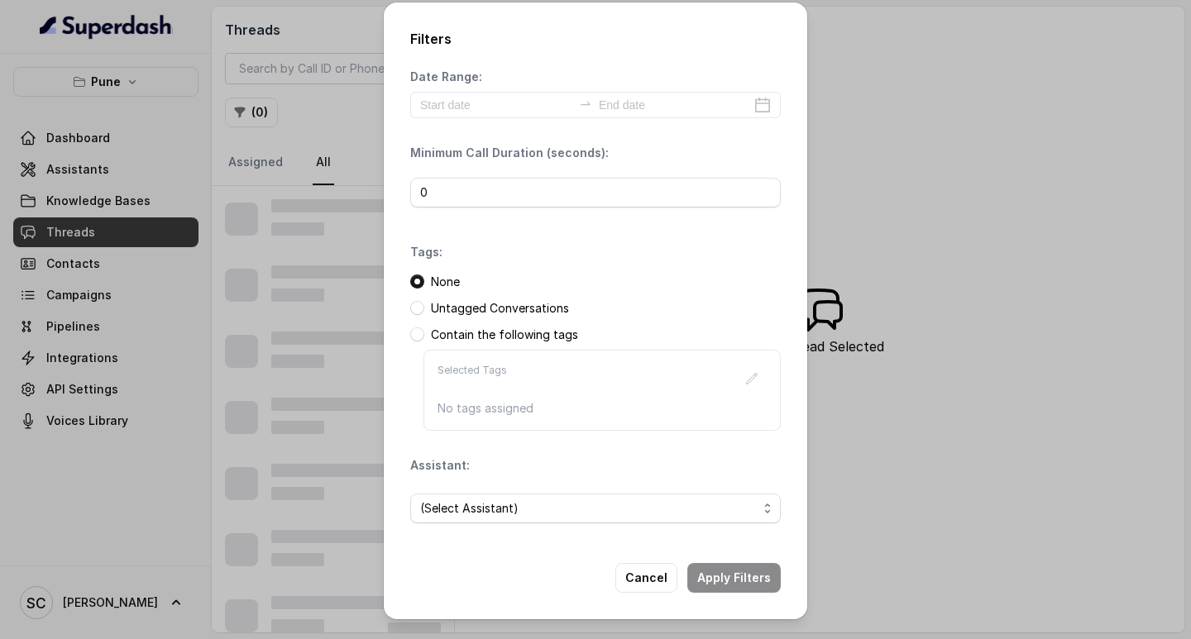
click at [308, 240] on div "Filters Date Range: Minimum Call Duration (seconds): 0 Tags: None Untagged Conv…" at bounding box center [595, 319] width 1191 height 639
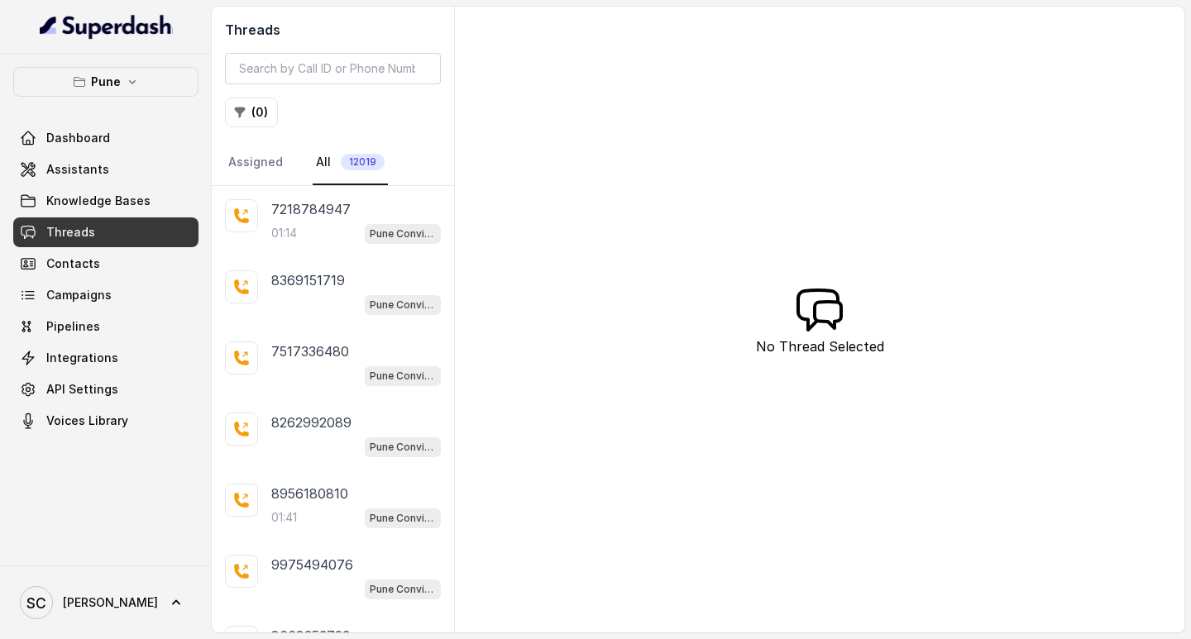
click at [722, 227] on div "Threads ( 0 ) Assigned All 12019 7218784947 01:14 Pune Conviction HR Outbound A…" at bounding box center [698, 320] width 973 height 626
click at [110, 232] on link "Threads" at bounding box center [105, 233] width 185 height 30
click at [235, 108] on icon "button" at bounding box center [240, 113] width 11 height 11
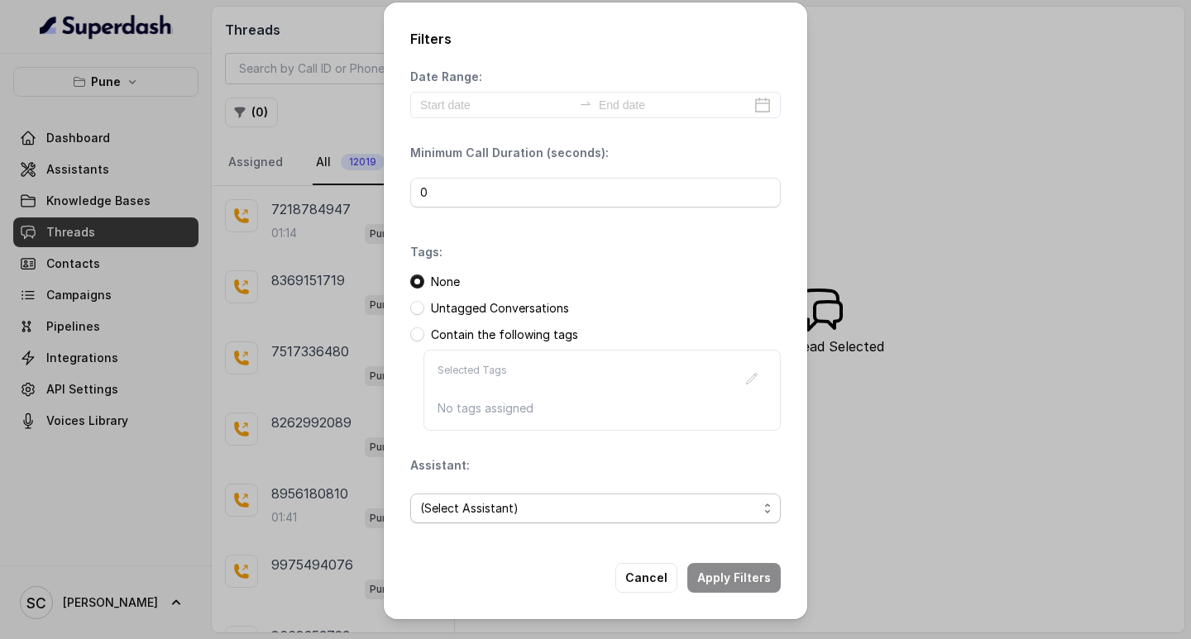
click at [514, 506] on span "(Select Assistant)" at bounding box center [588, 509] width 337 height 20
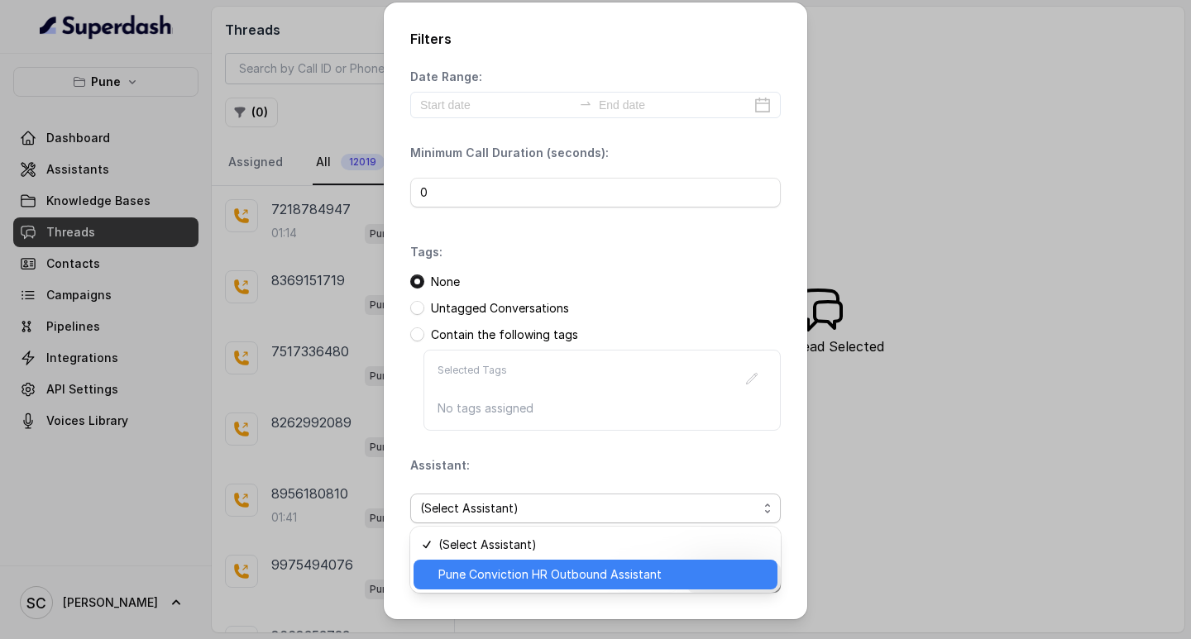
click at [526, 566] on span "Pune Conviction HR Outbound Assistant" at bounding box center [602, 575] width 329 height 20
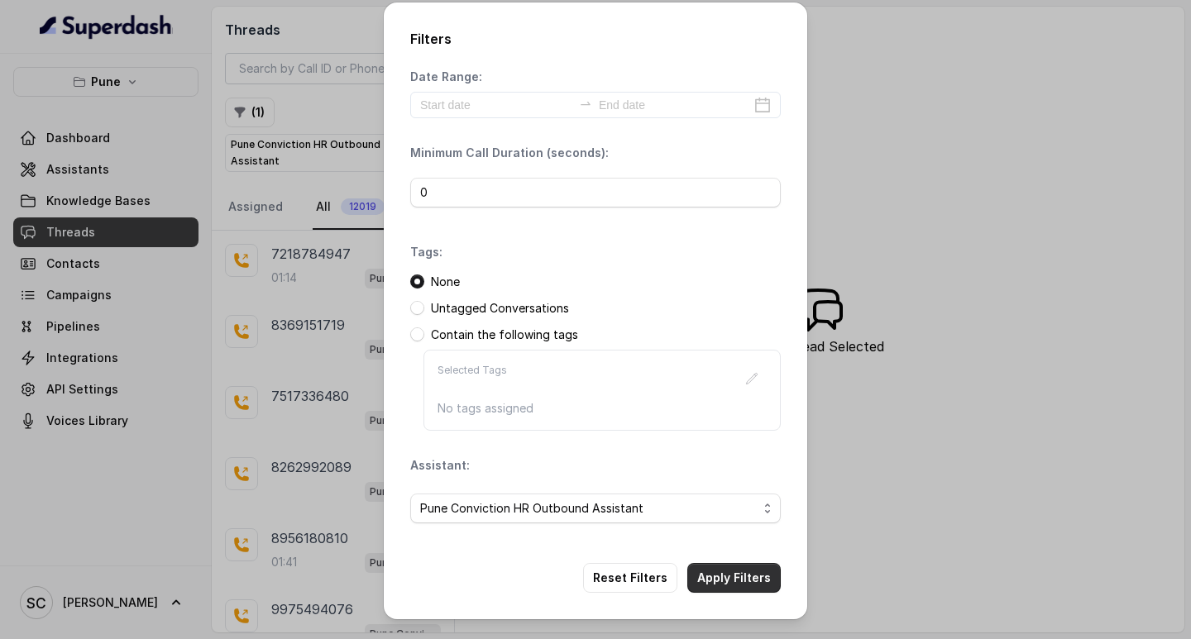
click at [738, 581] on button "Apply Filters" at bounding box center [733, 578] width 93 height 30
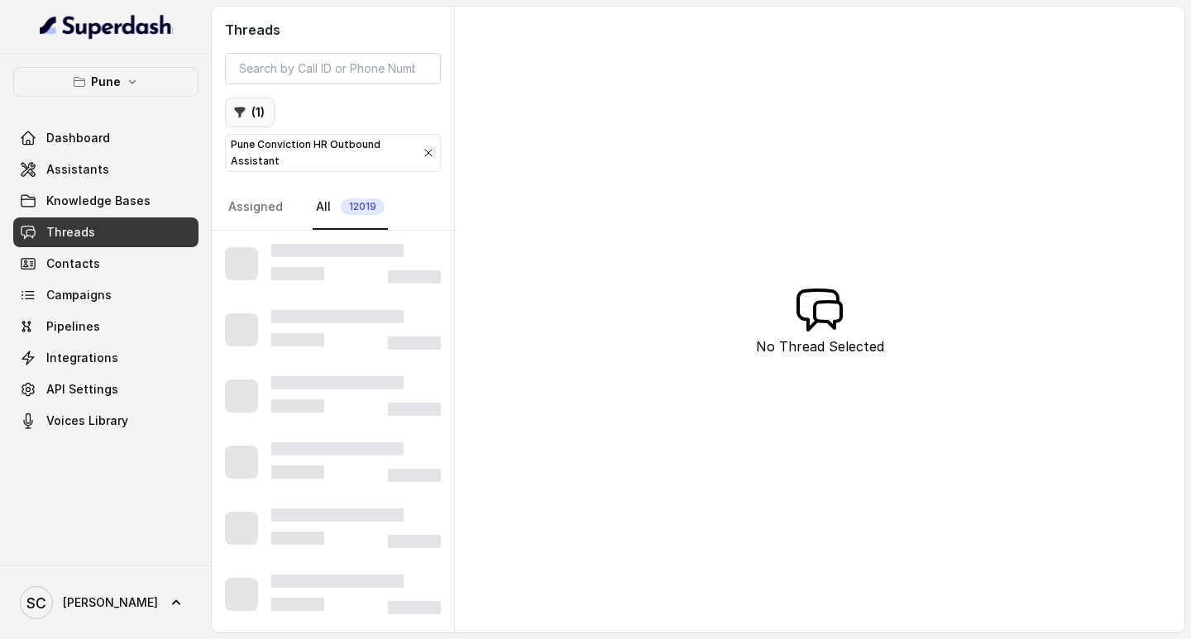
click at [245, 114] on icon "button" at bounding box center [239, 112] width 13 height 13
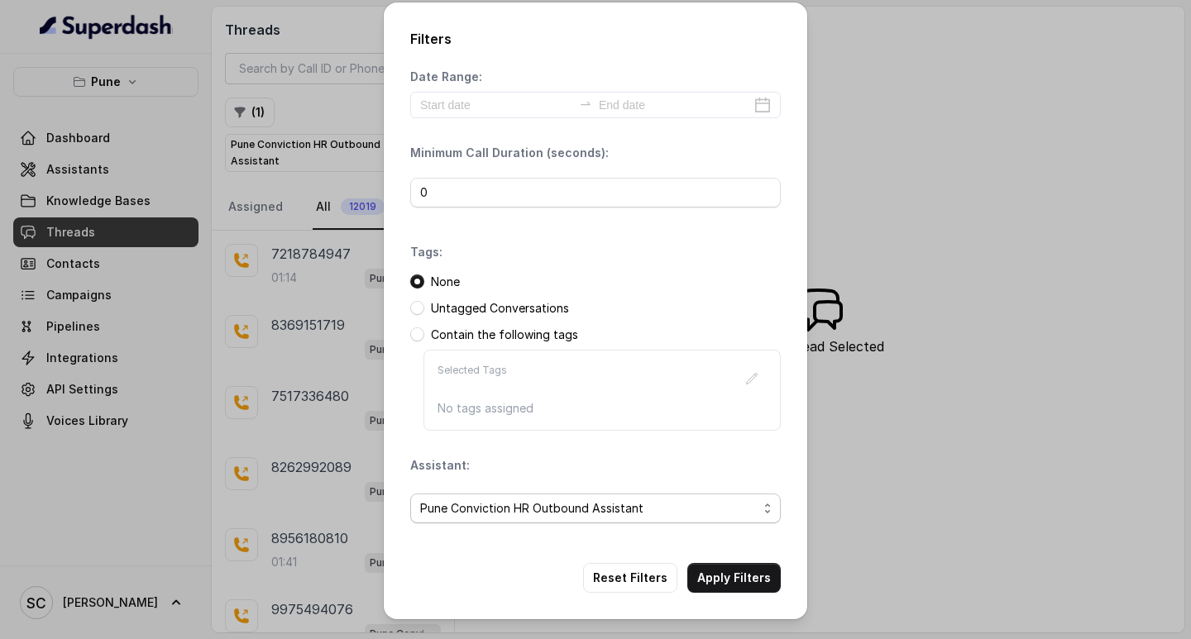
click at [715, 499] on span "Pune Conviction HR Outbound Assistant" at bounding box center [588, 509] width 337 height 20
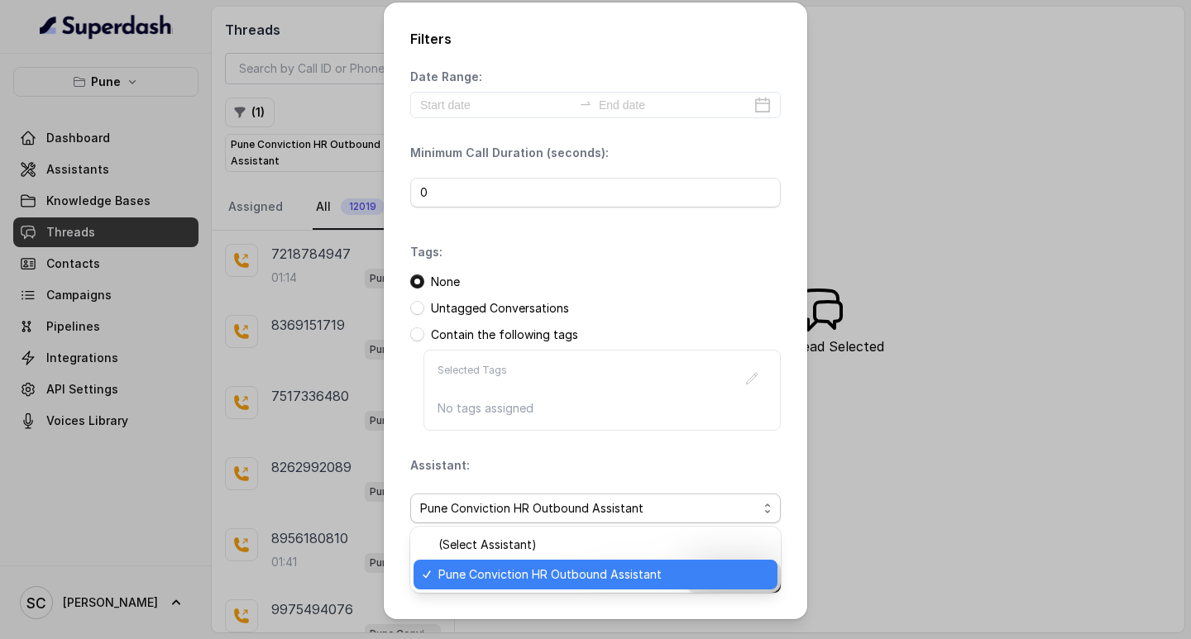
click at [563, 582] on span "Pune Conviction HR Outbound Assistant" at bounding box center [602, 575] width 329 height 20
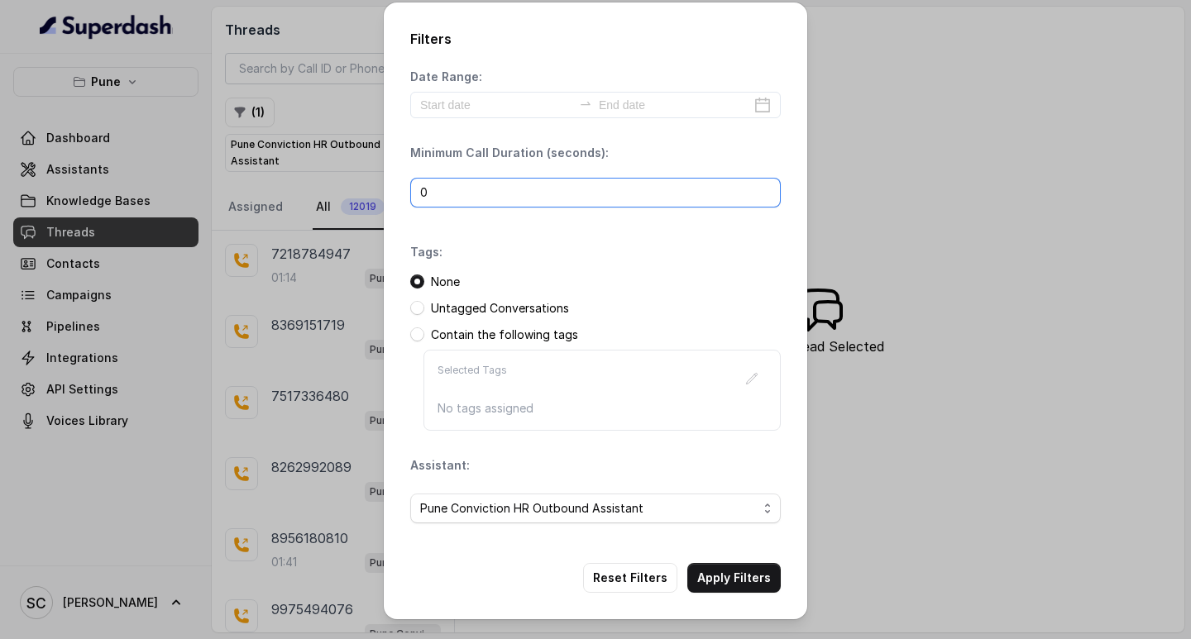
click at [815, 228] on div "Filters Date Range: Minimum Call Duration (seconds): 0 Tags: None Untagged Conv…" at bounding box center [595, 319] width 1191 height 639
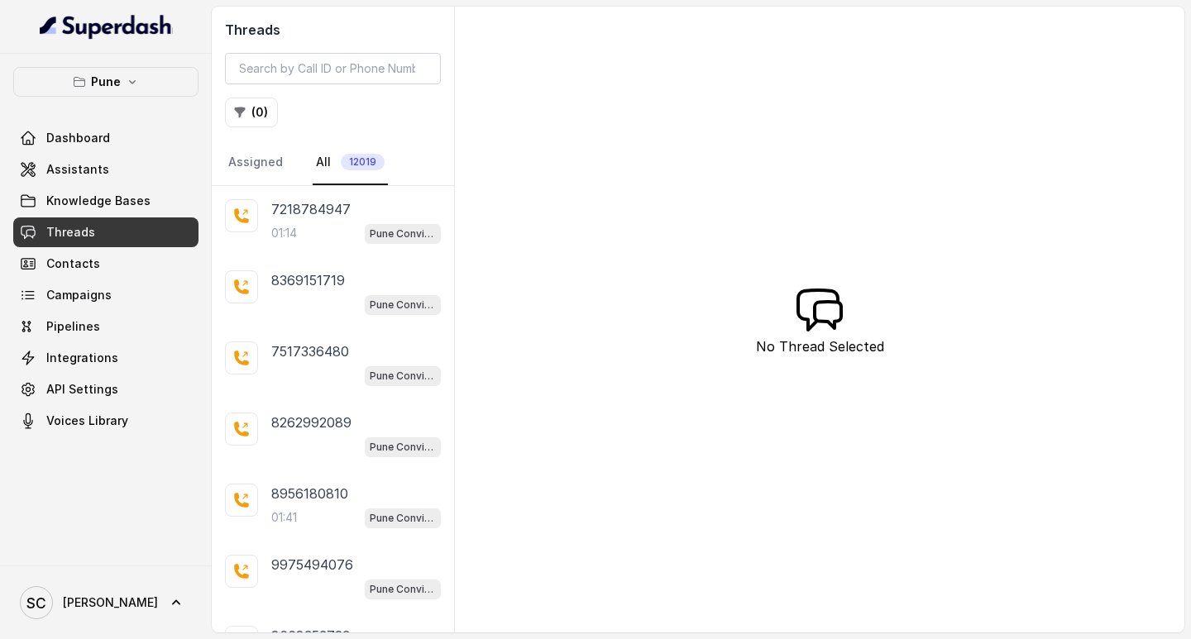
click at [136, 230] on link "Threads" at bounding box center [105, 233] width 185 height 30
click at [258, 109] on button "( 0 )" at bounding box center [251, 113] width 53 height 30
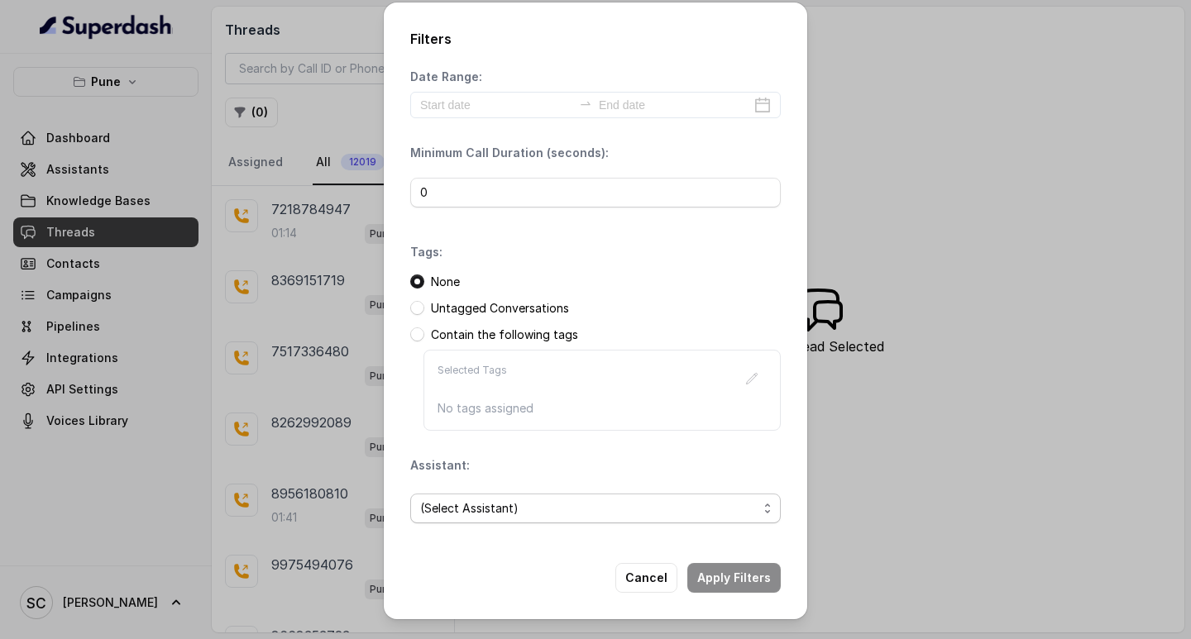
click at [593, 509] on span "(Select Assistant)" at bounding box center [588, 509] width 337 height 20
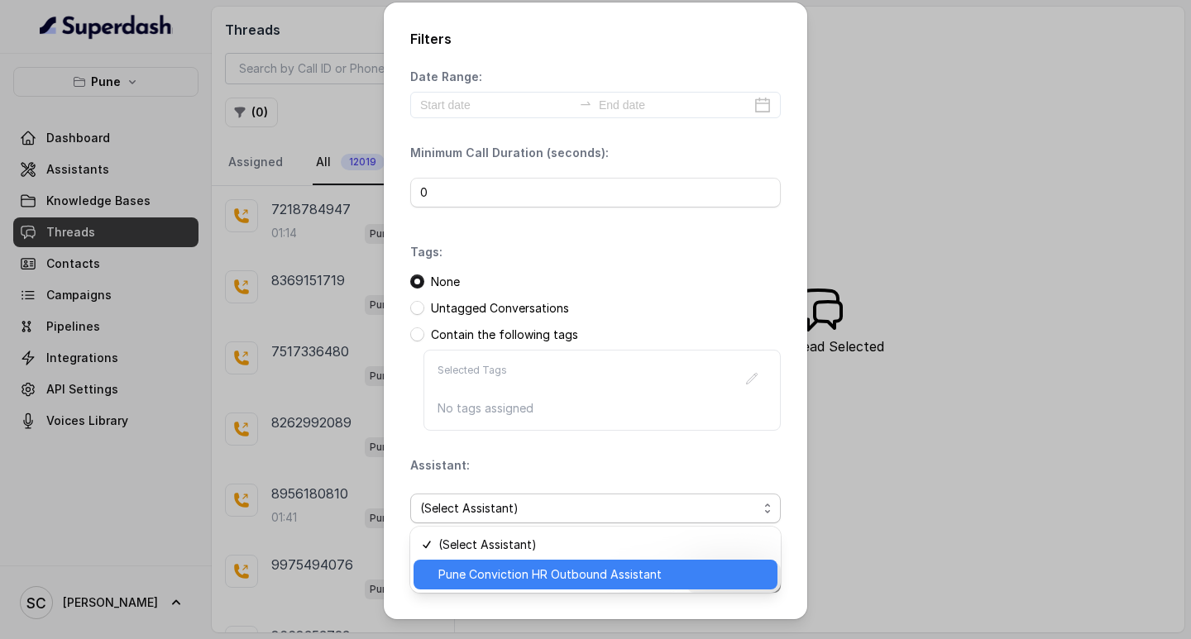
click at [505, 579] on span "Pune Conviction HR Outbound Assistant" at bounding box center [602, 575] width 329 height 20
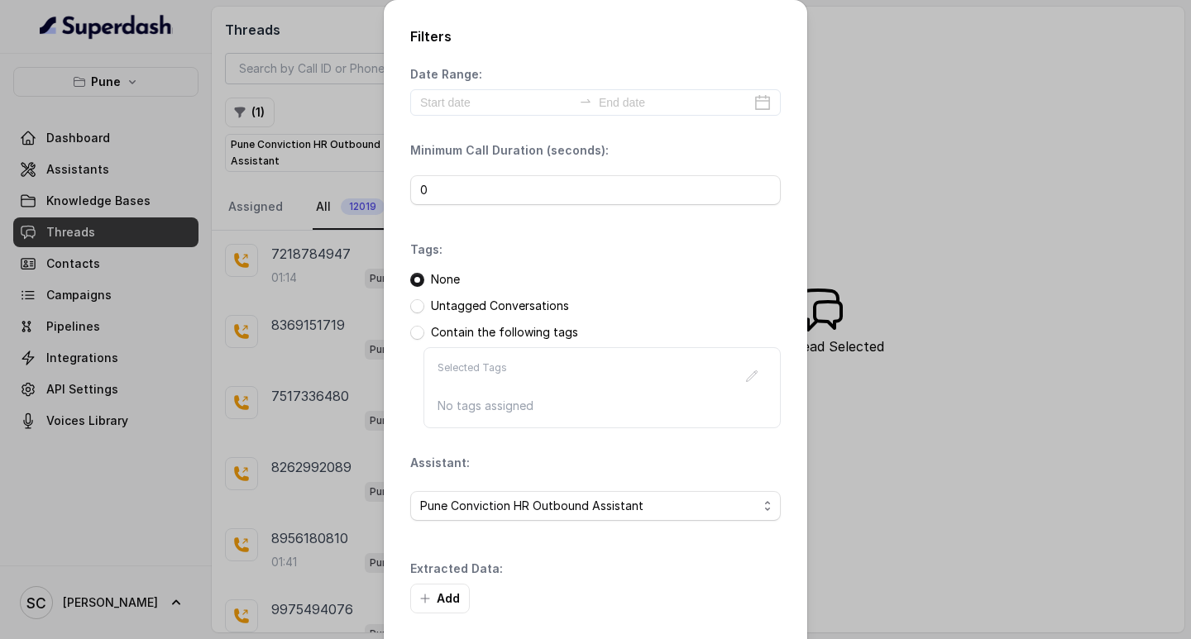
scroll to position [70, 0]
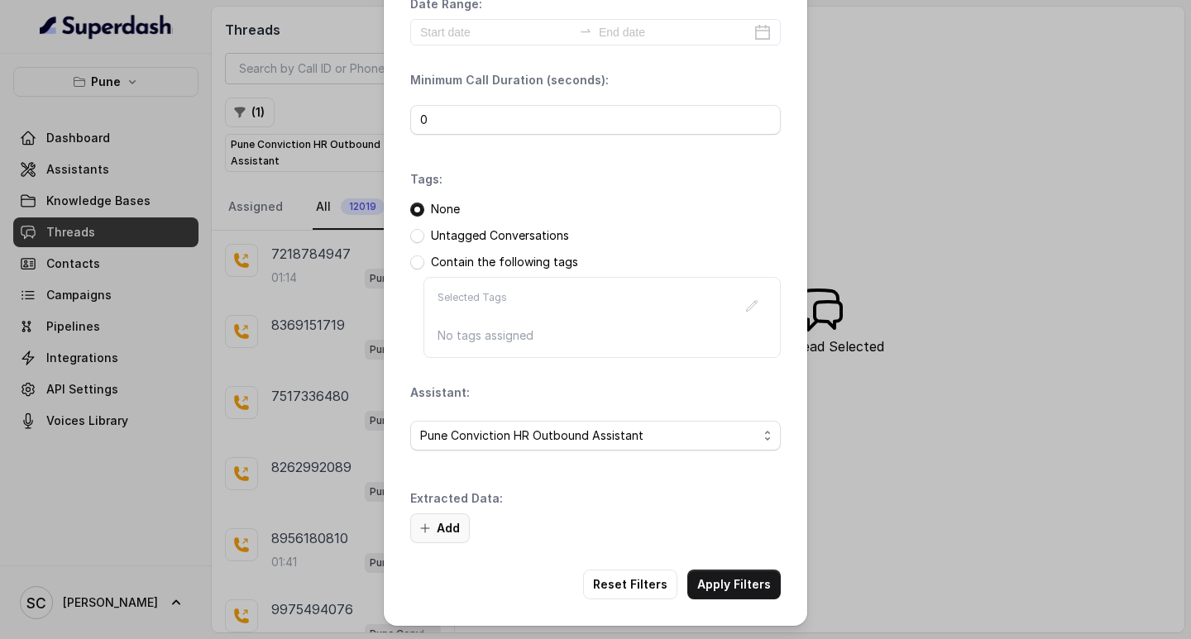
click at [441, 531] on button "Add" at bounding box center [440, 529] width 60 height 30
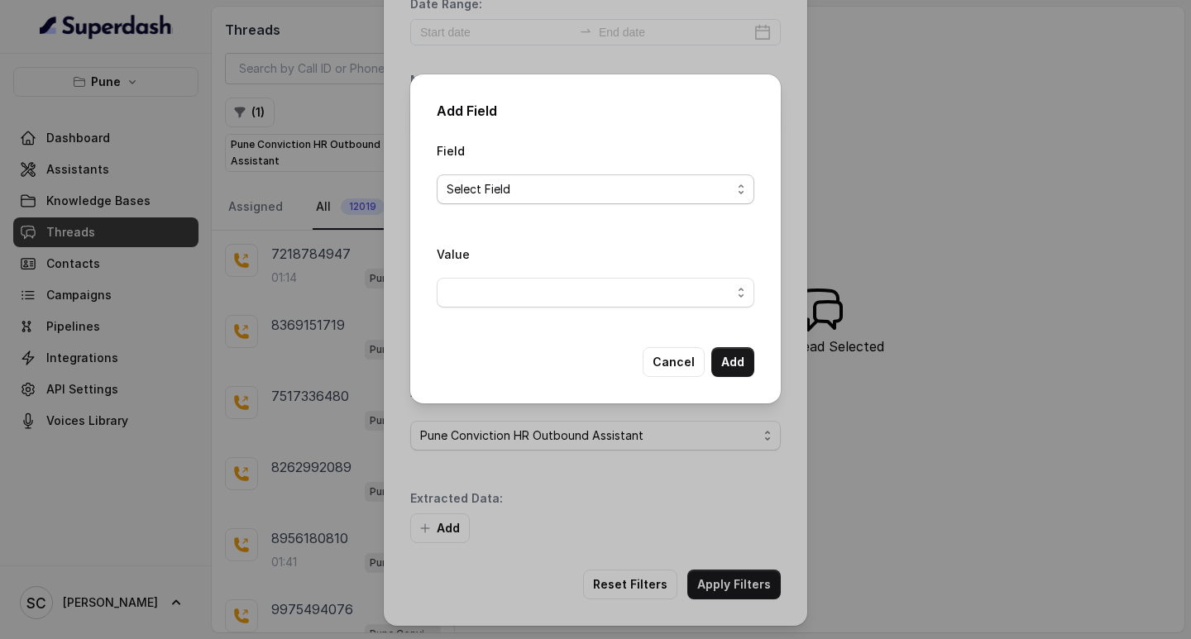
click at [485, 180] on span "Select Field" at bounding box center [589, 189] width 285 height 20
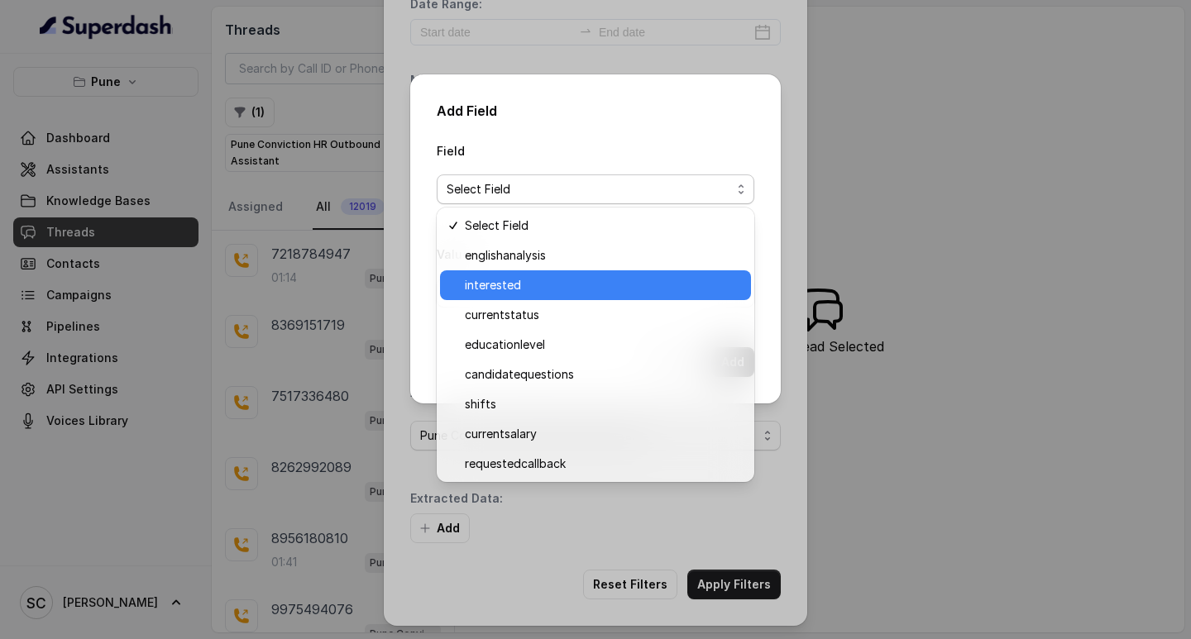
click at [510, 289] on span "interested" at bounding box center [603, 285] width 276 height 20
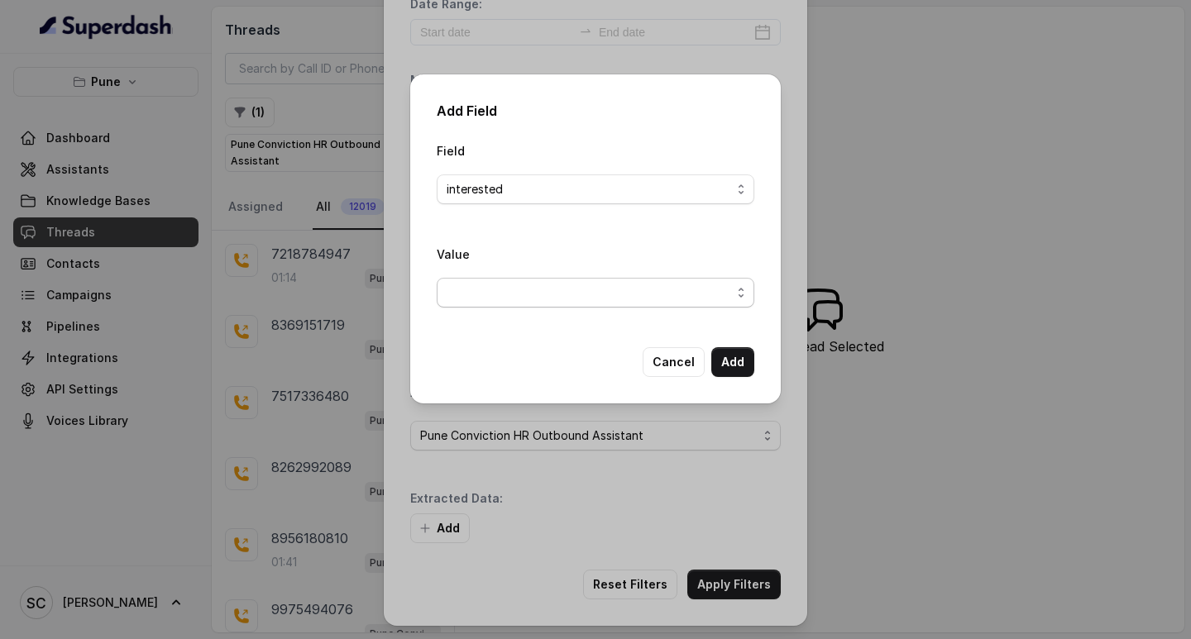
click at [540, 285] on span "button" at bounding box center [596, 293] width 318 height 30
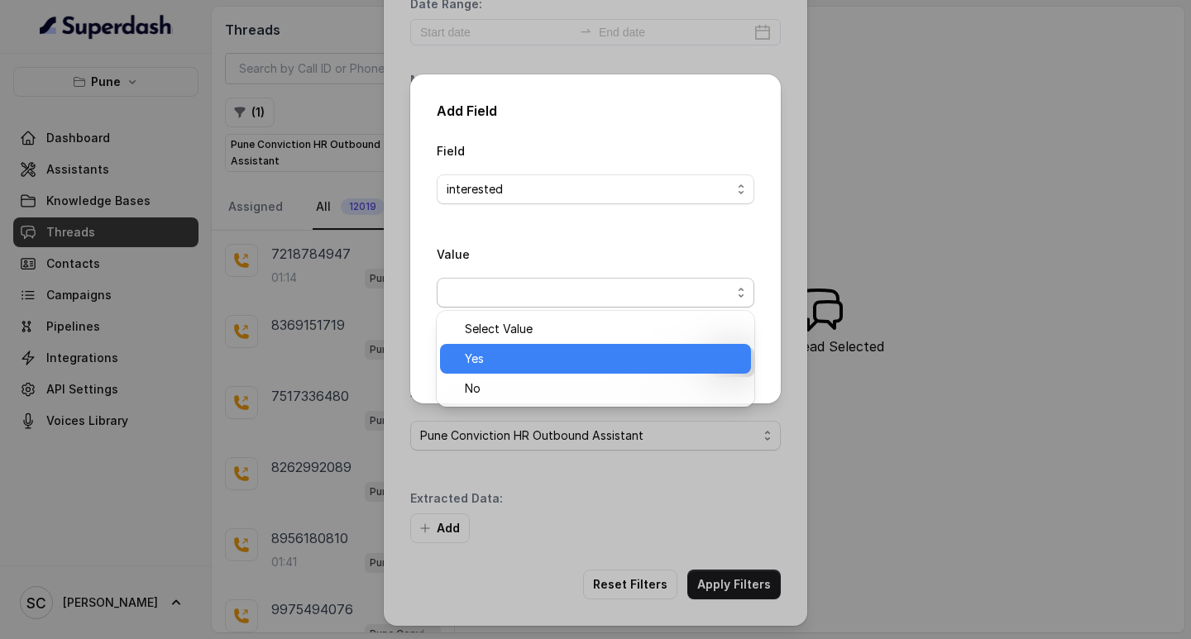
click at [513, 347] on div "Yes" at bounding box center [595, 359] width 311 height 30
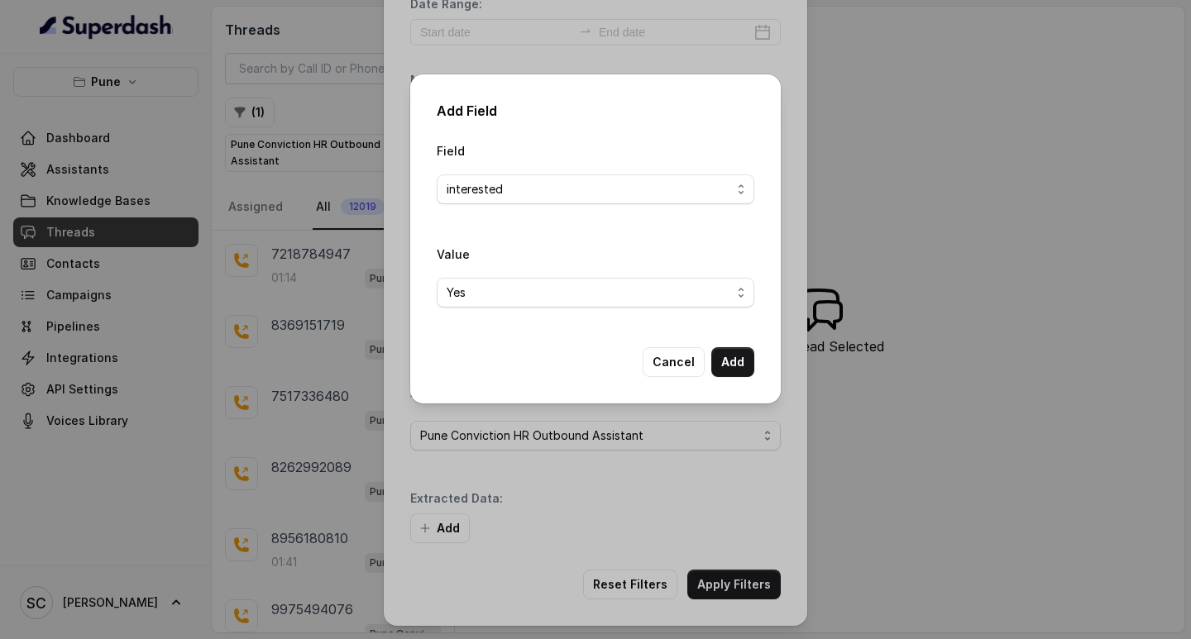
click at [758, 581] on div "Add Field Field interested Value Yes Cancel Add" at bounding box center [595, 319] width 1191 height 639
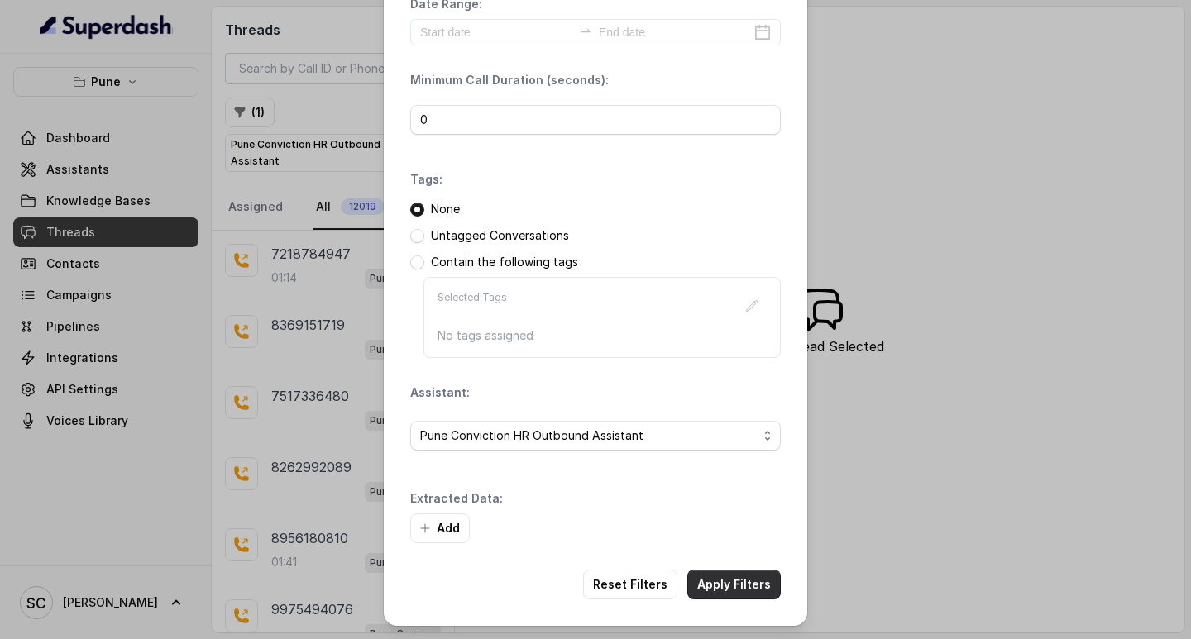
click at [715, 580] on button "Apply Filters" at bounding box center [733, 585] width 93 height 30
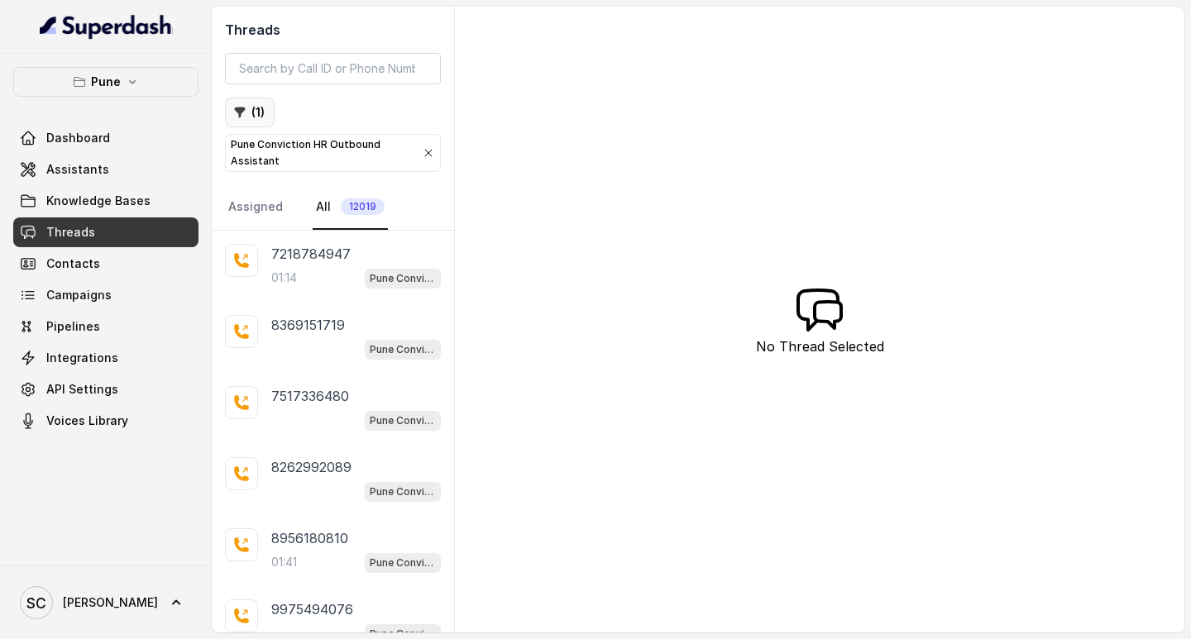
click at [261, 107] on button "( 1 )" at bounding box center [250, 113] width 50 height 30
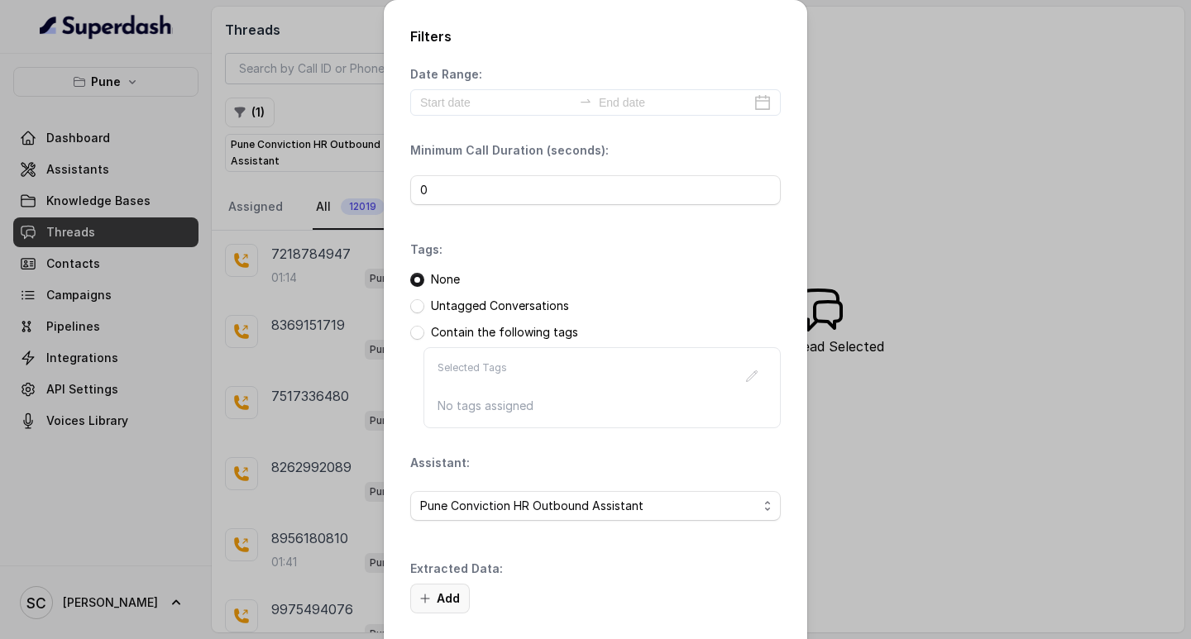
click at [450, 588] on button "Add" at bounding box center [440, 599] width 60 height 30
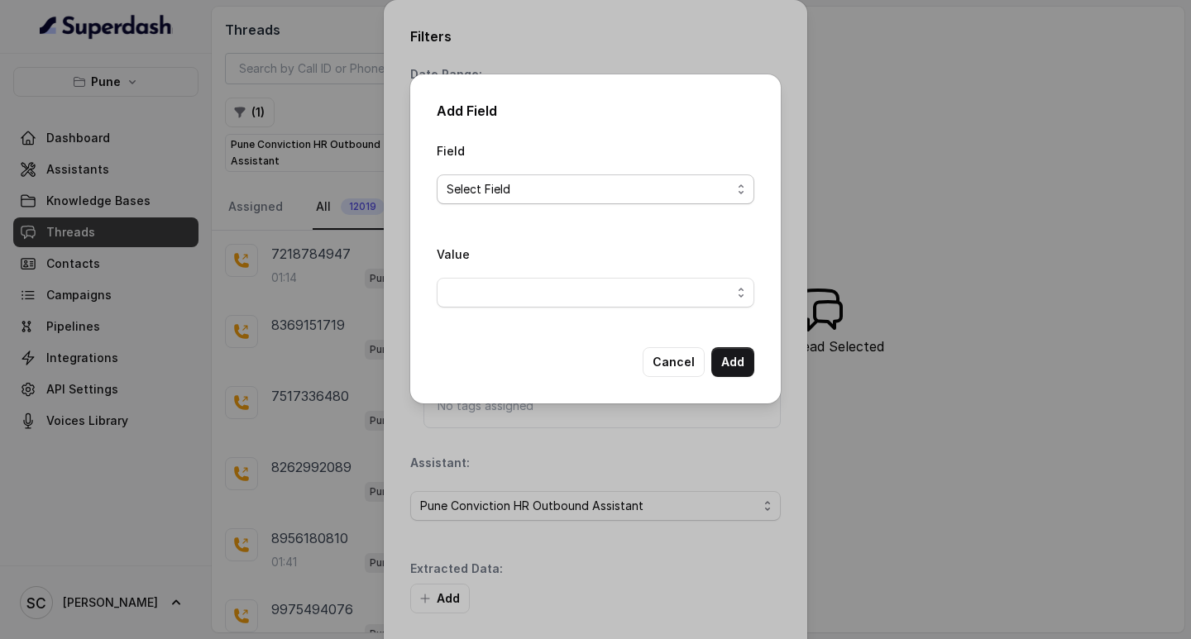
click at [498, 189] on span "Select Field" at bounding box center [589, 189] width 285 height 20
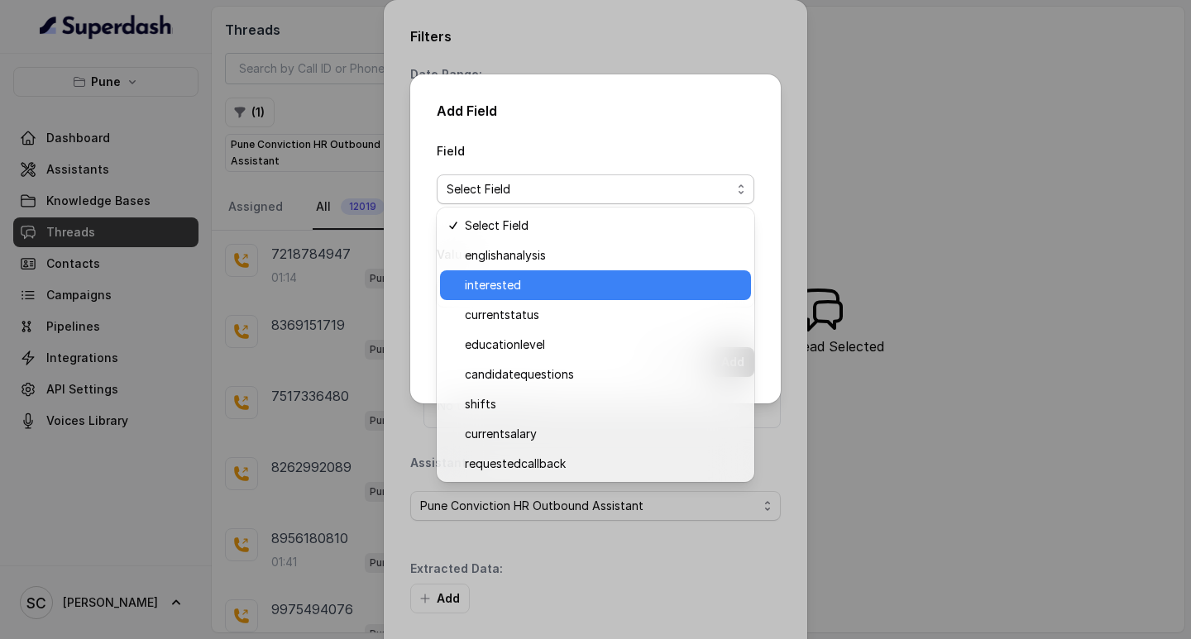
click at [500, 299] on div "interested" at bounding box center [595, 285] width 311 height 30
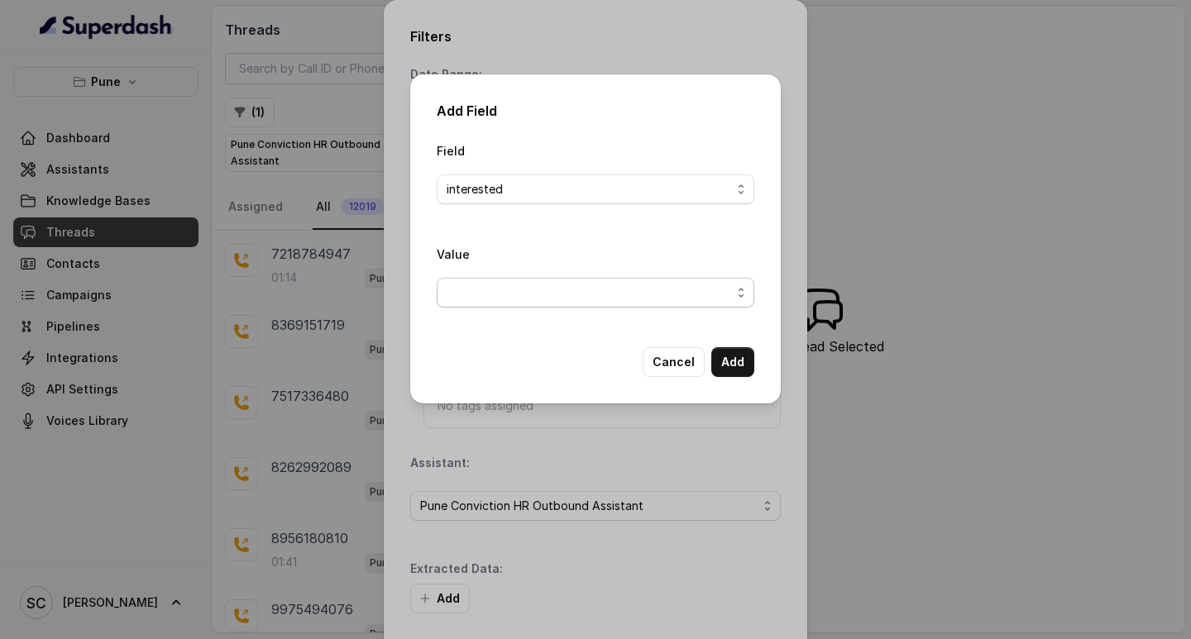
click at [500, 299] on span "button" at bounding box center [596, 293] width 318 height 30
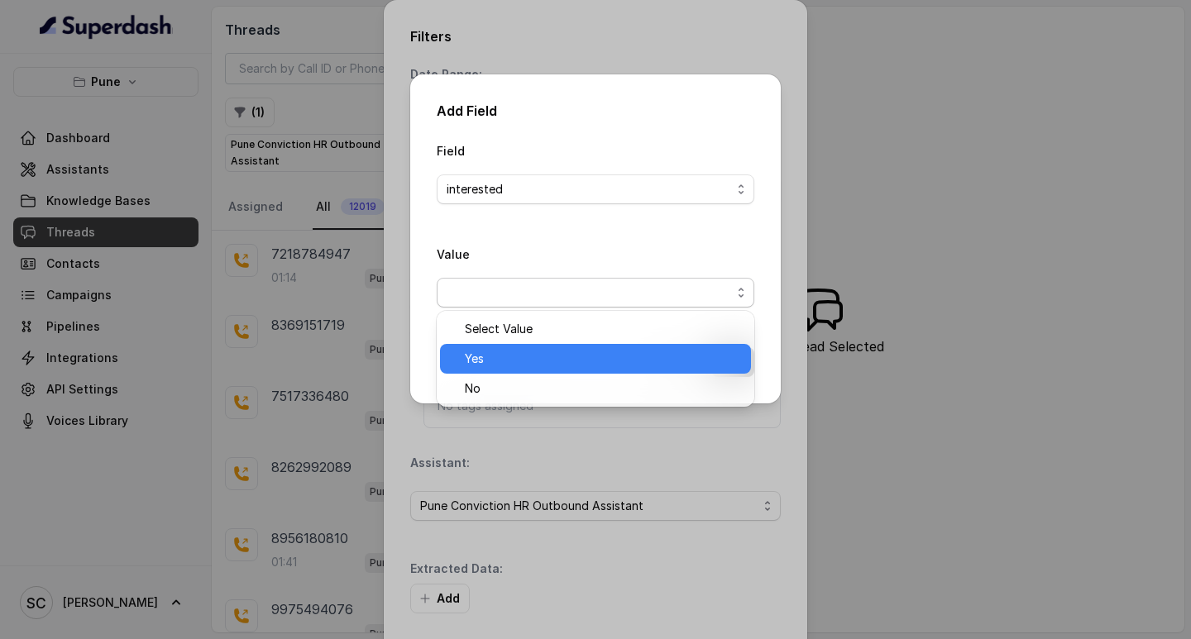
click at [523, 356] on span "Yes" at bounding box center [603, 359] width 276 height 20
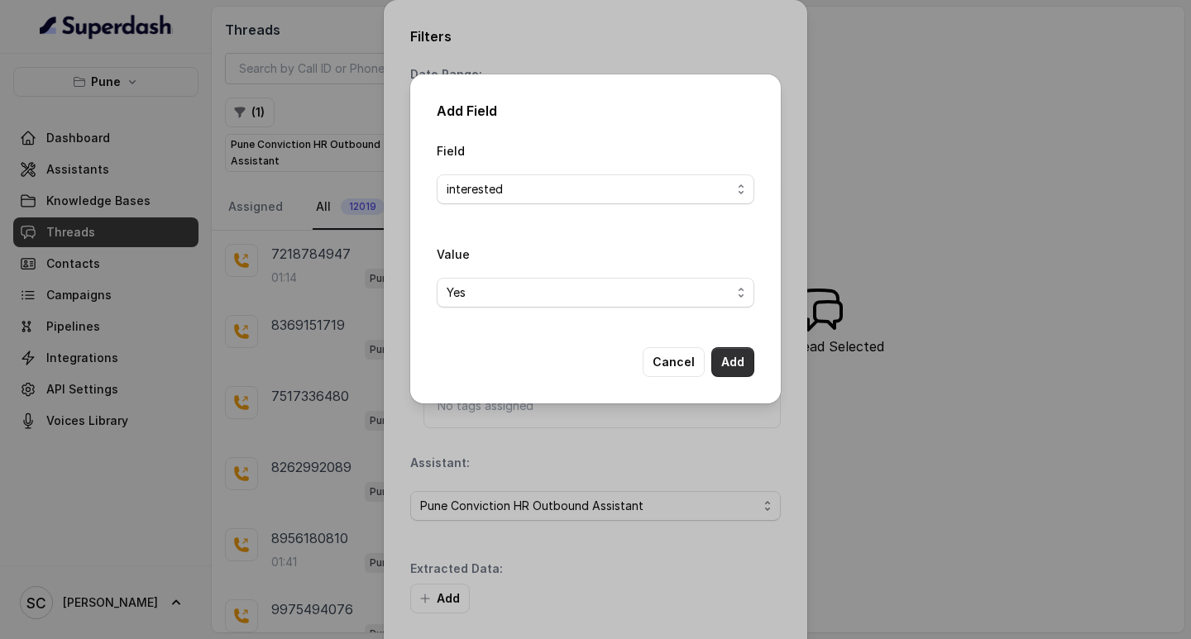
click at [745, 351] on button "Add" at bounding box center [732, 362] width 43 height 30
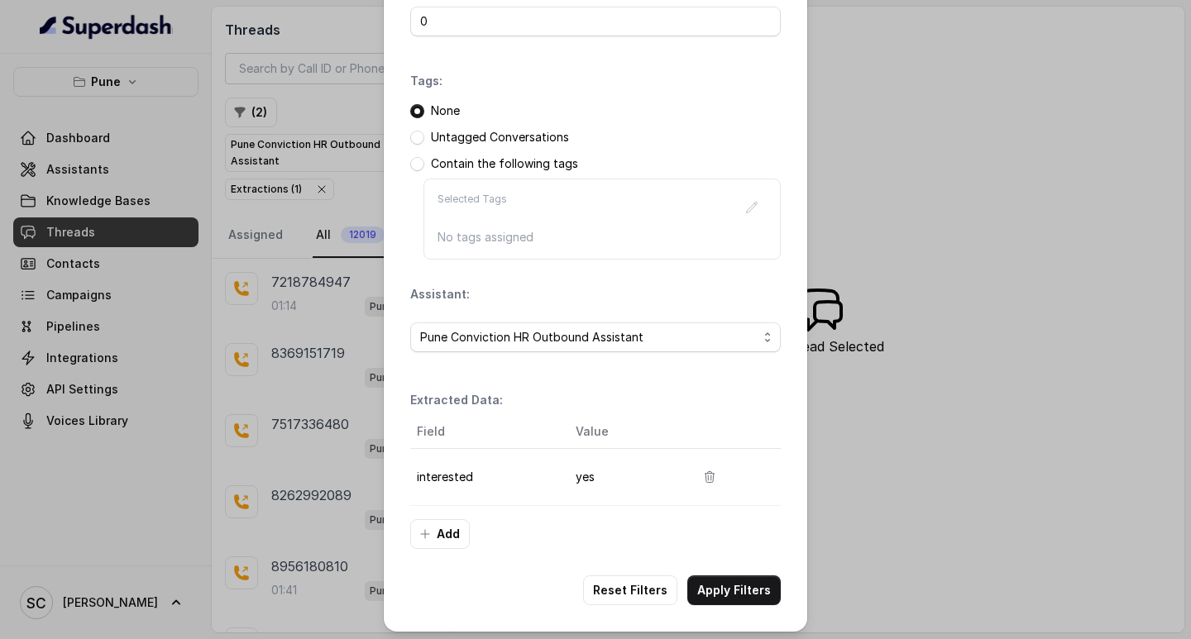
scroll to position [175, 0]
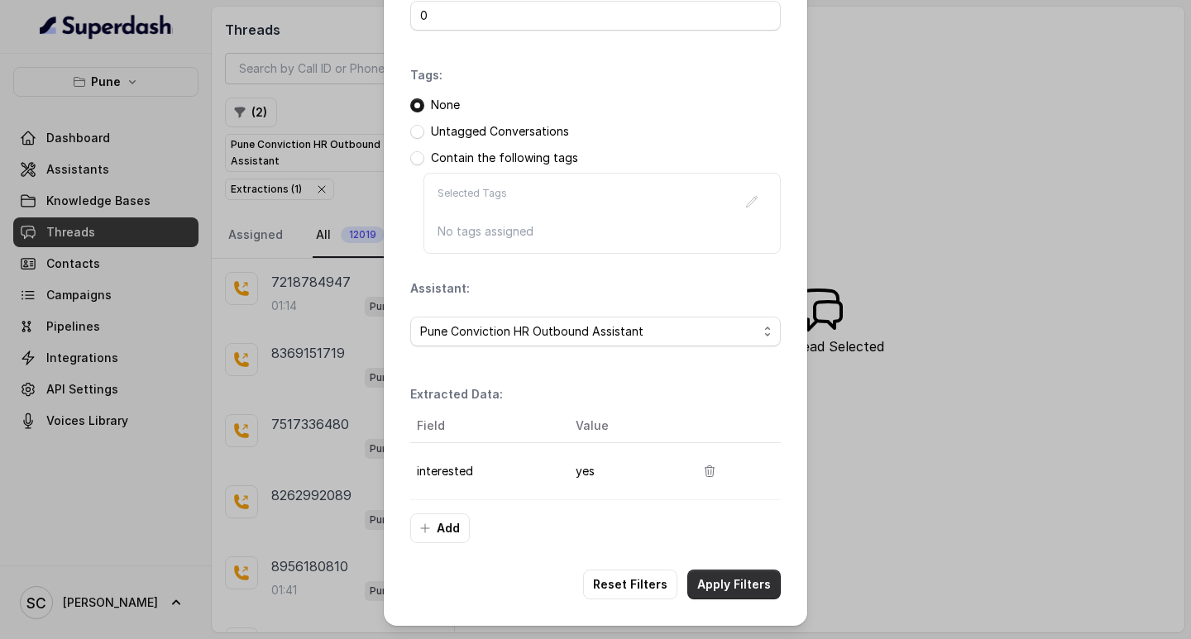
click at [721, 586] on button "Apply Filters" at bounding box center [733, 585] width 93 height 30
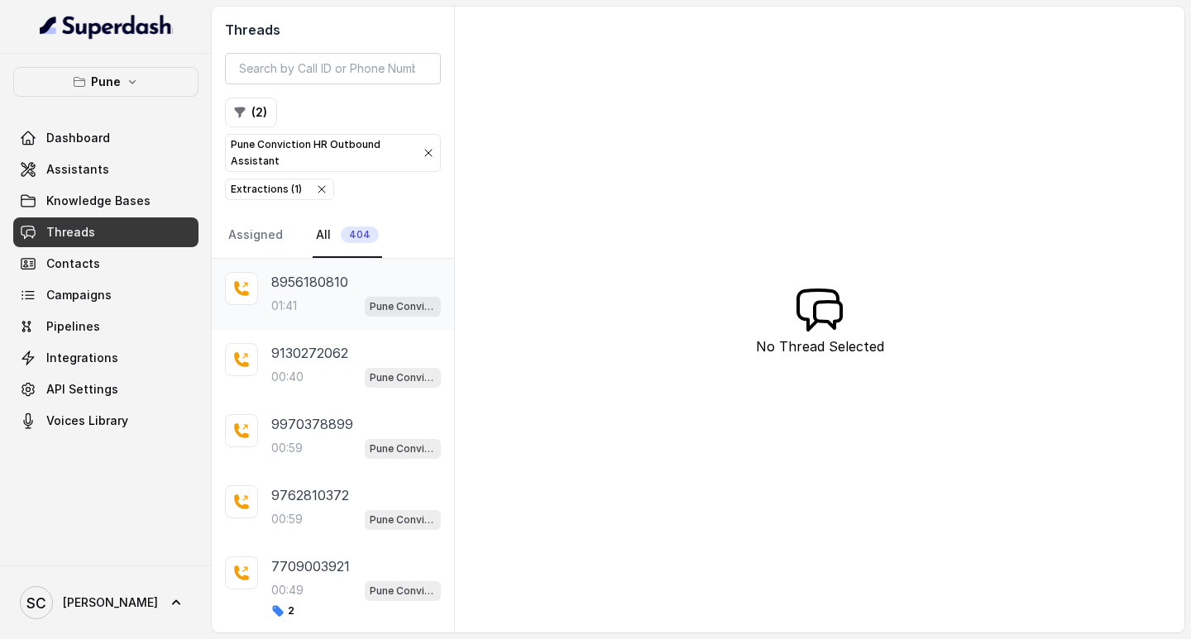
click at [268, 289] on div "8956180810 01:41 Pune Conviction HR Outbound Assistant" at bounding box center [333, 294] width 242 height 71
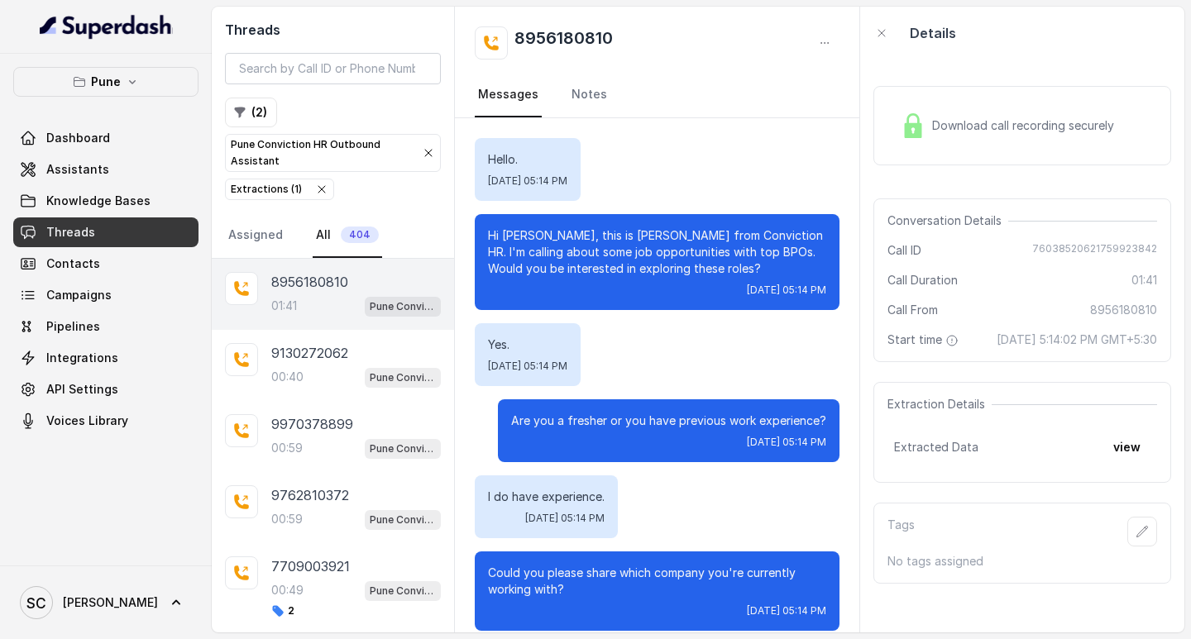
click at [562, 39] on h2 "8956180810" at bounding box center [563, 42] width 98 height 33
copy h2 "8956180810"
click at [695, 196] on div "Hello. Wed, Oct 8, 2025, 05:14 PM" at bounding box center [657, 169] width 365 height 63
click at [347, 274] on p "8956180810" at bounding box center [309, 282] width 77 height 20
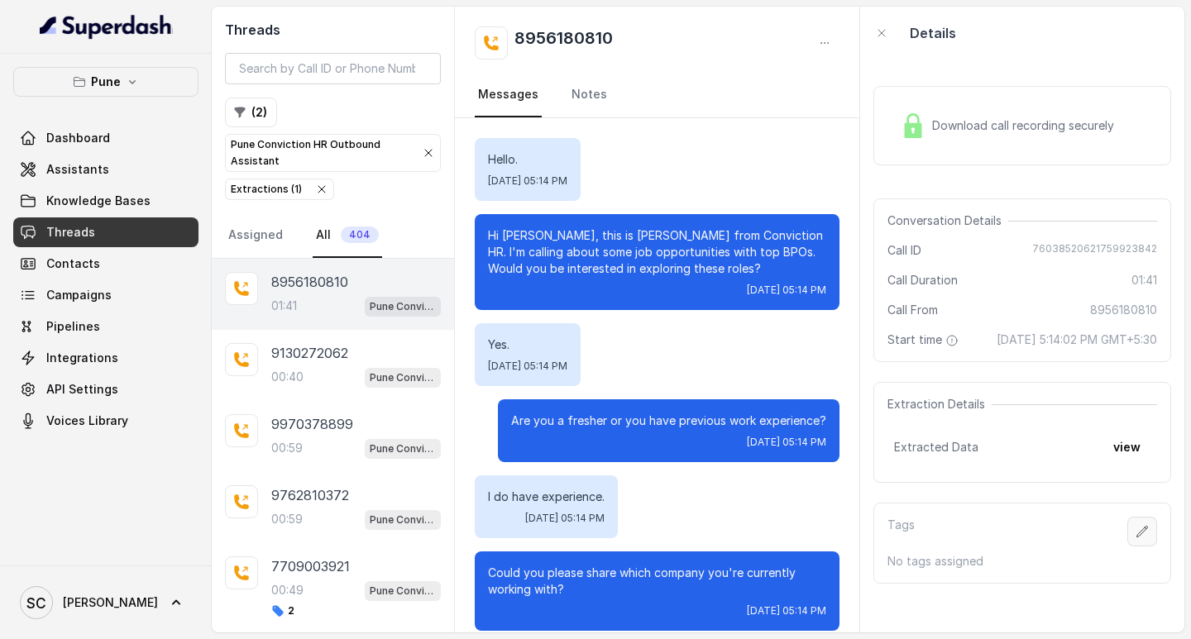
click at [1136, 538] on icon "button" at bounding box center [1142, 531] width 13 height 13
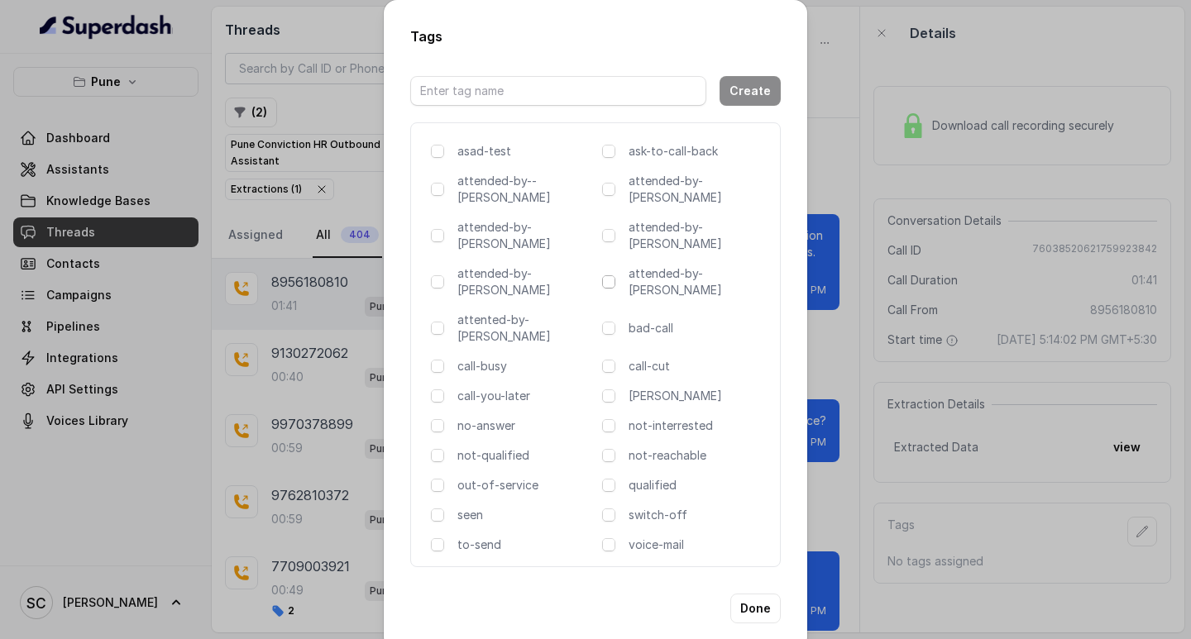
click at [609, 275] on span at bounding box center [608, 281] width 13 height 13
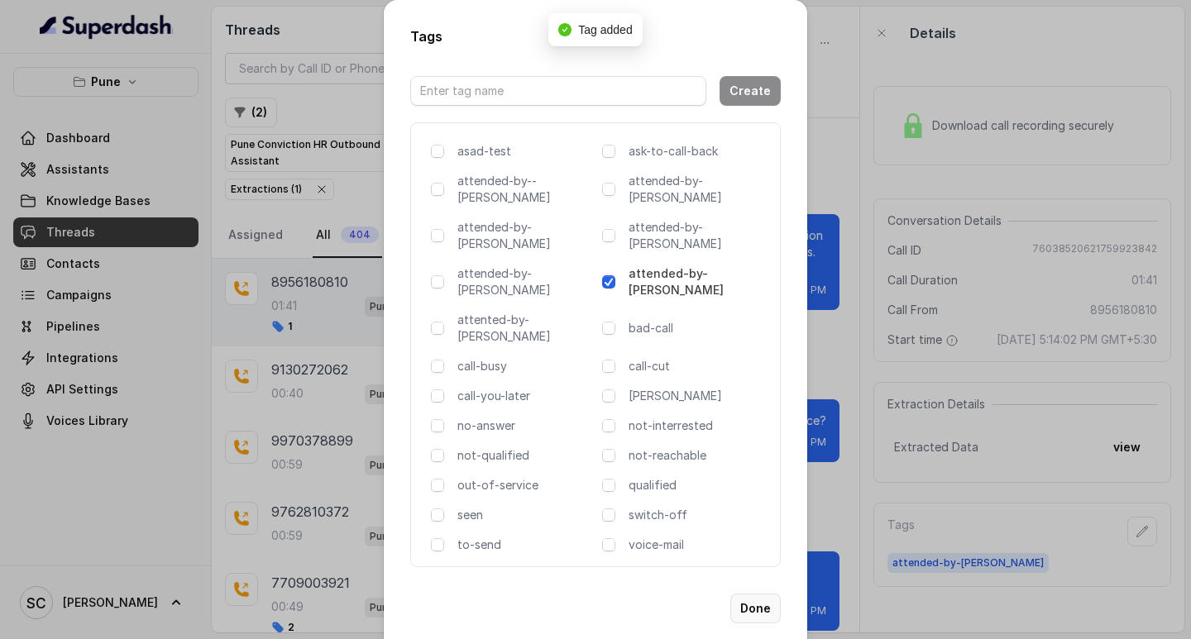
click at [777, 594] on button "Done" at bounding box center [755, 609] width 50 height 30
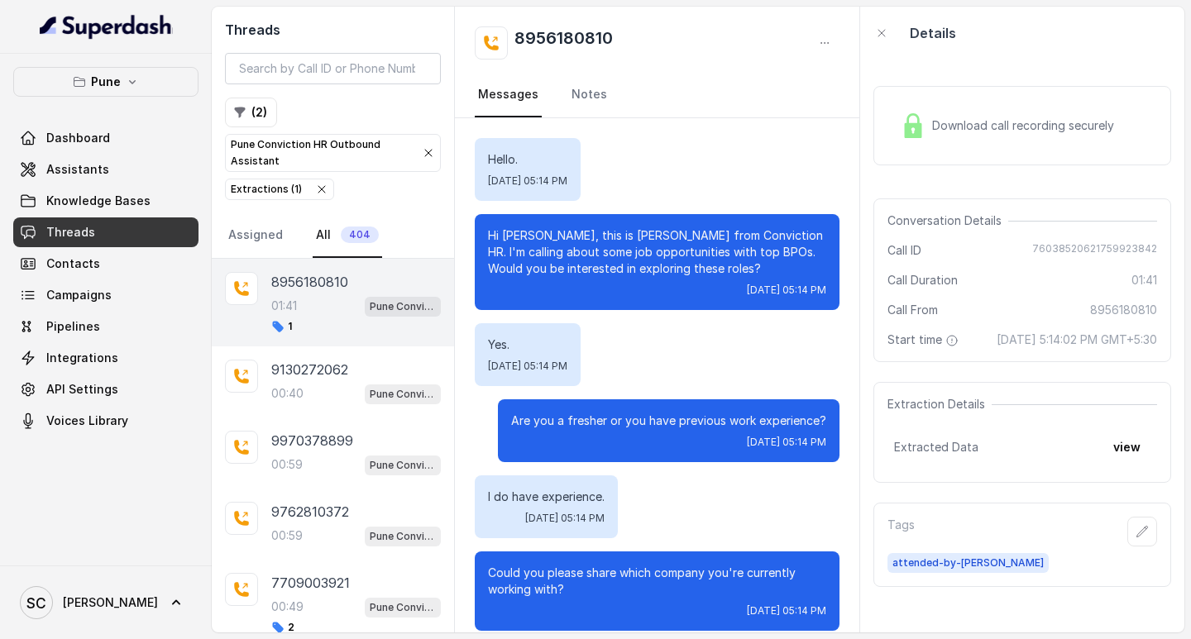
click at [567, 367] on span "Wed, Oct 8, 2025, 05:14 PM" at bounding box center [527, 366] width 79 height 13
click at [309, 383] on div "00:40 Pune Conviction HR Outbound Assistant" at bounding box center [356, 394] width 170 height 22
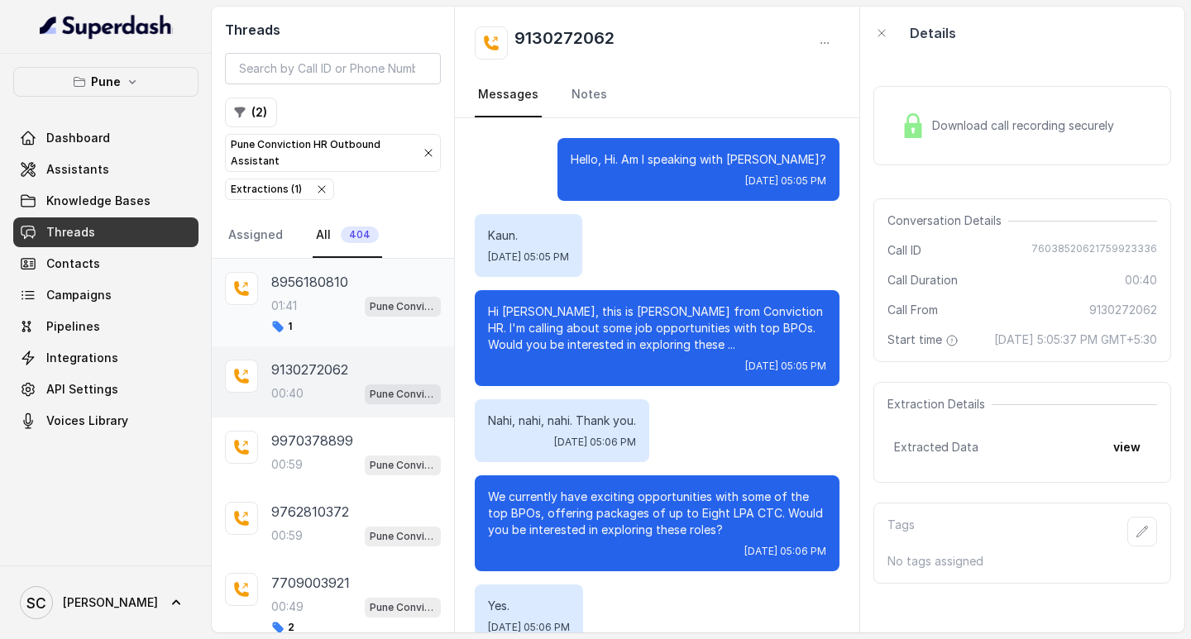
click at [362, 288] on div "8956180810" at bounding box center [356, 282] width 170 height 20
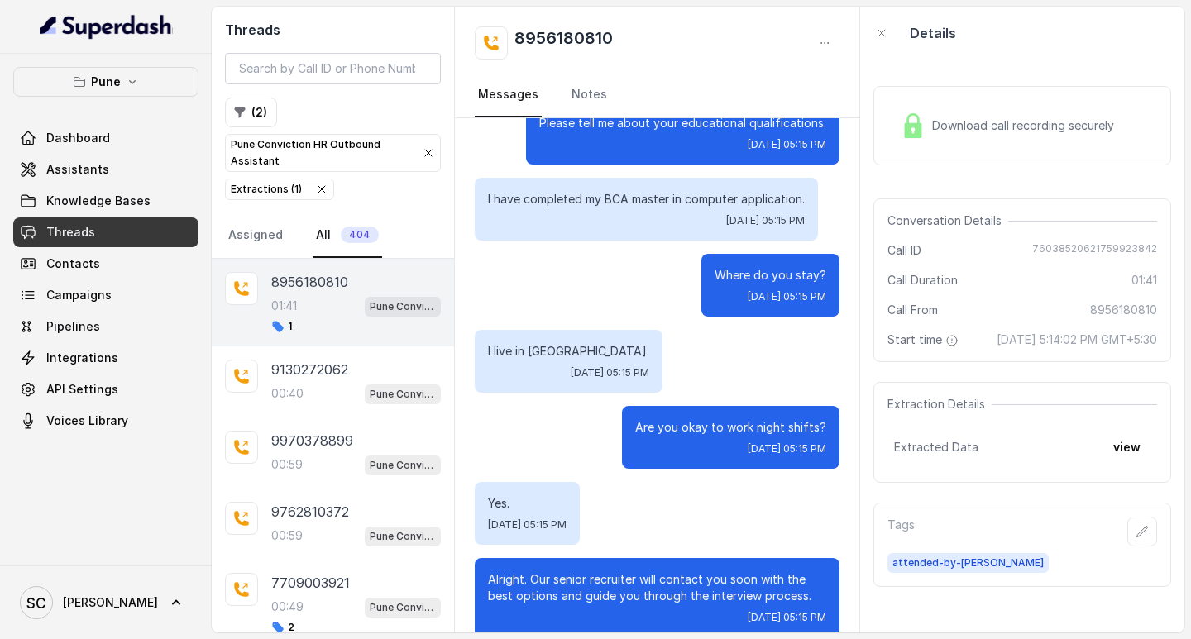
scroll to position [827, 0]
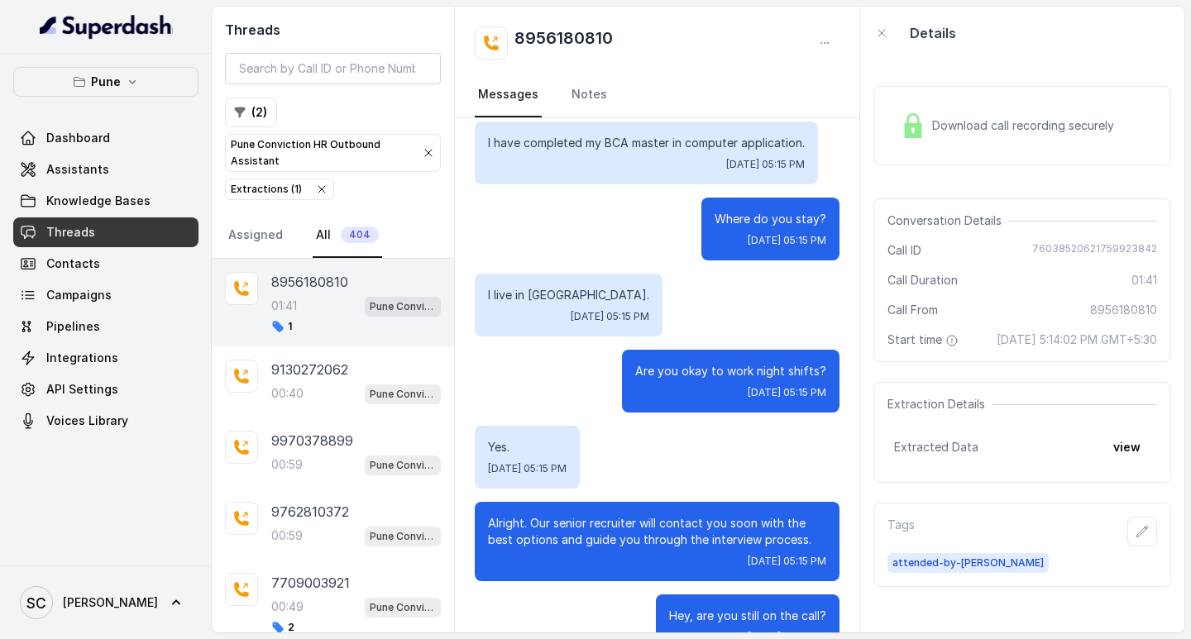
click at [568, 29] on h2 "8956180810" at bounding box center [563, 42] width 98 height 33
copy h2 "8956180810"
click at [583, 88] on link "Notes" at bounding box center [589, 95] width 42 height 45
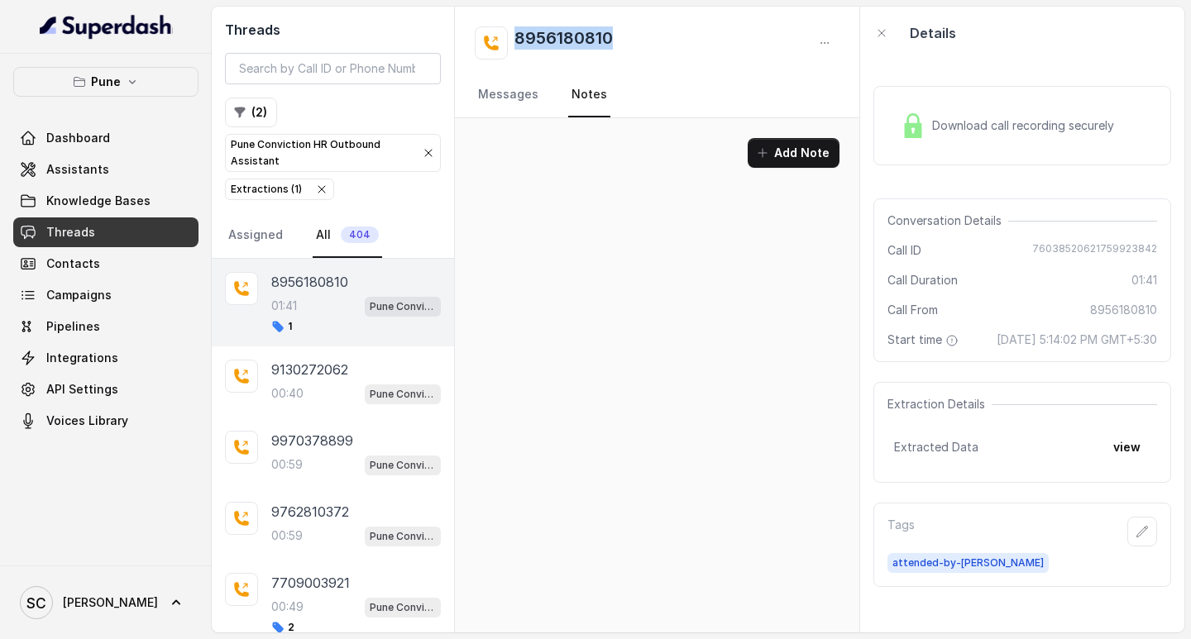
scroll to position [0, 0]
click at [810, 146] on button "Add Note" at bounding box center [794, 153] width 92 height 30
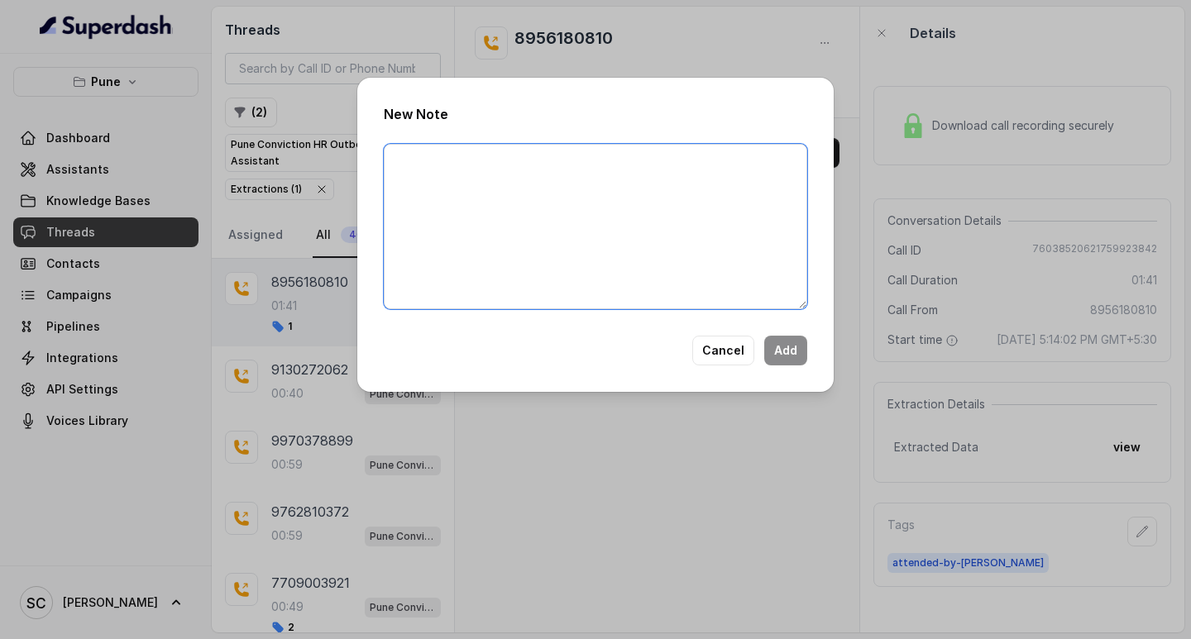
click at [495, 182] on textarea at bounding box center [595, 226] width 423 height 165
paste textarea "Number Recruiter Name of attender Comments AI IMPROVEMENT"
click at [467, 165] on textarea "Number Recruiter Name of attender Comments AI IMPROVEMENT" at bounding box center [595, 226] width 423 height 165
click at [474, 186] on textarea "Number SWAPNIL Recruiter Name of attender Comments AI IMPROVEMENT" at bounding box center [595, 226] width 423 height 165
click at [489, 213] on textarea "Number SWAPNIL Recruiter SABA Name of attender Comments AI IMPROVEMENT" at bounding box center [595, 226] width 423 height 165
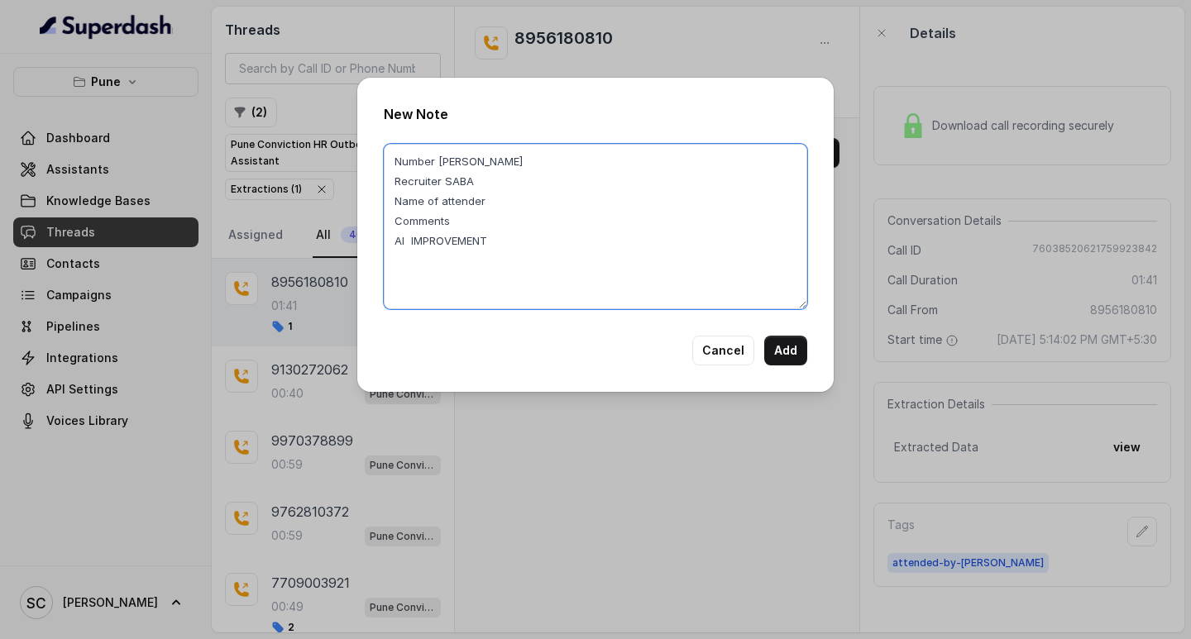
click at [491, 201] on textarea "Number SWAPNIL Recruiter SABA Name of attender Comments AI IMPROVEMENT" at bounding box center [595, 226] width 423 height 165
click at [469, 225] on textarea "Number SWAPNIL Recruiter SABA Name of attender SABA Comments AI IMPROVEMENT" at bounding box center [595, 226] width 423 height 165
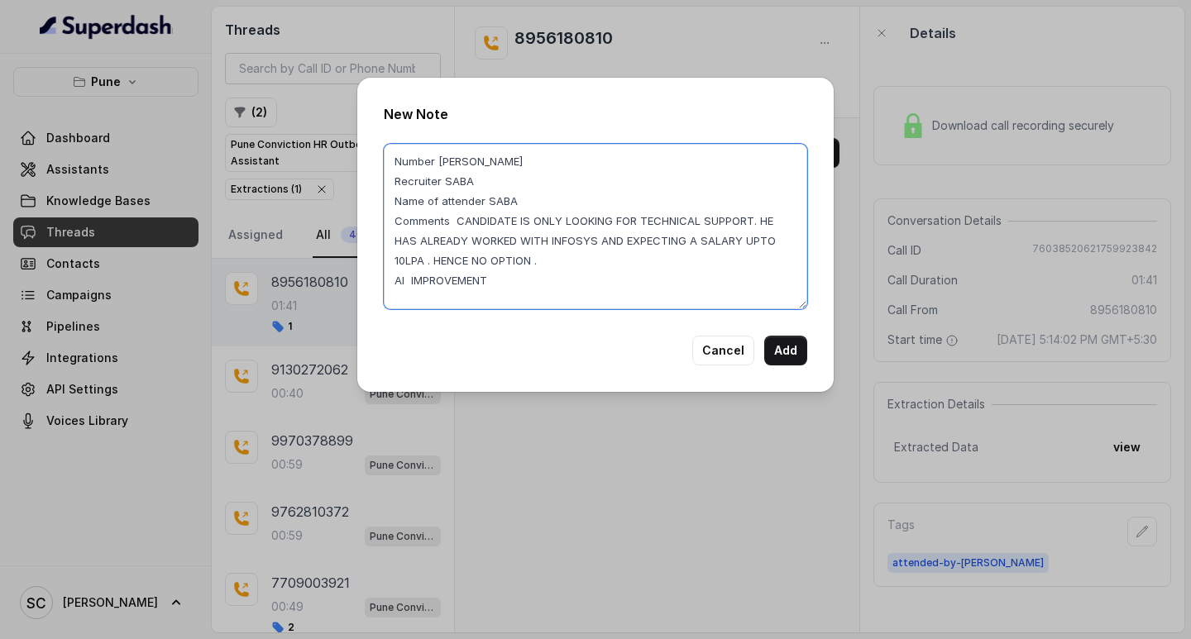
drag, startPoint x: 452, startPoint y: 221, endPoint x: 599, endPoint y: 264, distance: 153.4
click at [599, 264] on textarea "Number SWAPNIL Recruiter SABA Name of attender SABA Comments CANDIDATE IS ONLY …" at bounding box center [595, 226] width 423 height 165
click at [544, 179] on textarea "Number SWAPNIL Recruiter SABA Name of attender SABA Comments CANDIDATE IS ONLY …" at bounding box center [595, 226] width 423 height 165
click at [406, 171] on textarea "Number SWAPNIL Recruiter SABA Name of attender SABA Comments CANDIDATE IS ONLY …" at bounding box center [595, 226] width 423 height 165
click at [515, 162] on textarea "Number SWAPNIL Recruiter SABA Name of attender SABA Comments CANDIDATE IS ONLY …" at bounding box center [595, 226] width 423 height 165
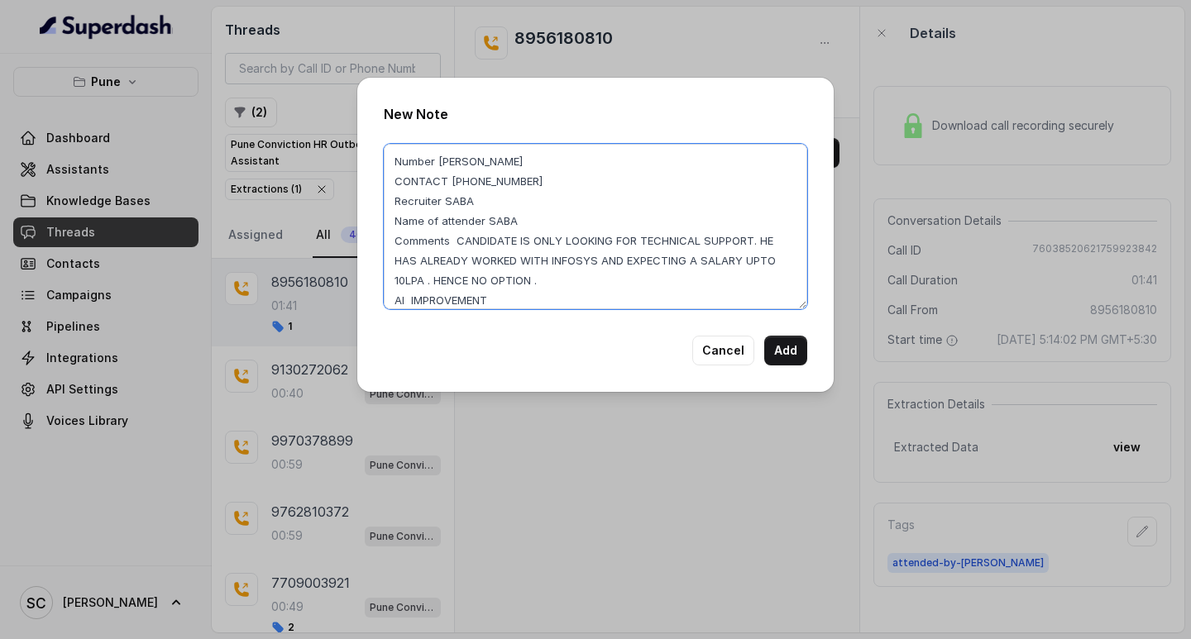
click at [493, 296] on textarea "Number SWAPNIL CONTACT 8956180810 Recruiter SABA Name of attender SABA Comments…" at bounding box center [595, 226] width 423 height 165
click at [456, 180] on textarea "Number SWAPNIL CONTACT 8956180810 Recruiter SABA Name of attender SABA Comments…" at bounding box center [595, 226] width 423 height 165
type textarea "Number SWAPNIL CONTACT 8956180810 Recruiter SABA Name of attender SABA Comments…"
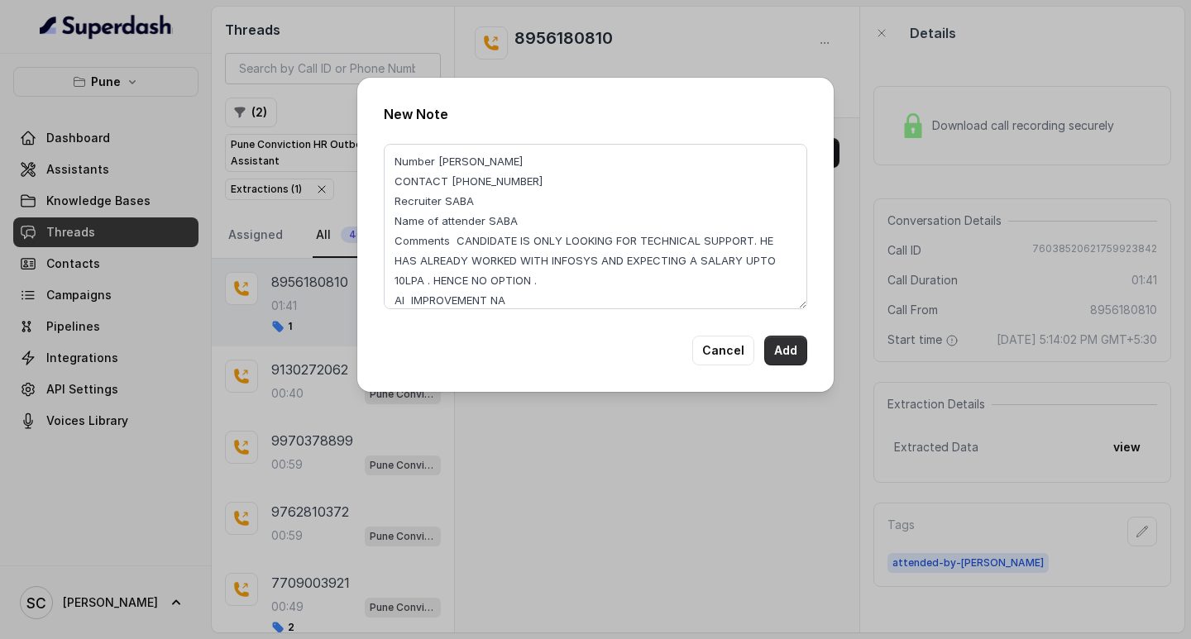
click at [778, 355] on button "Add" at bounding box center [785, 351] width 43 height 30
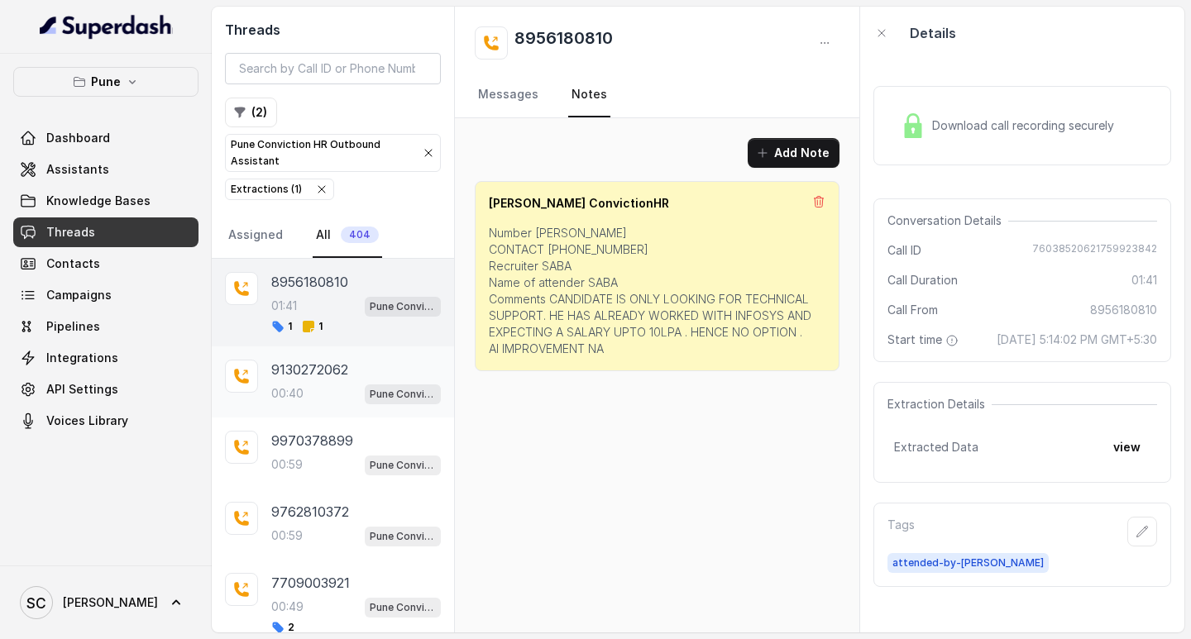
click at [359, 361] on div "9130272062" at bounding box center [356, 370] width 170 height 20
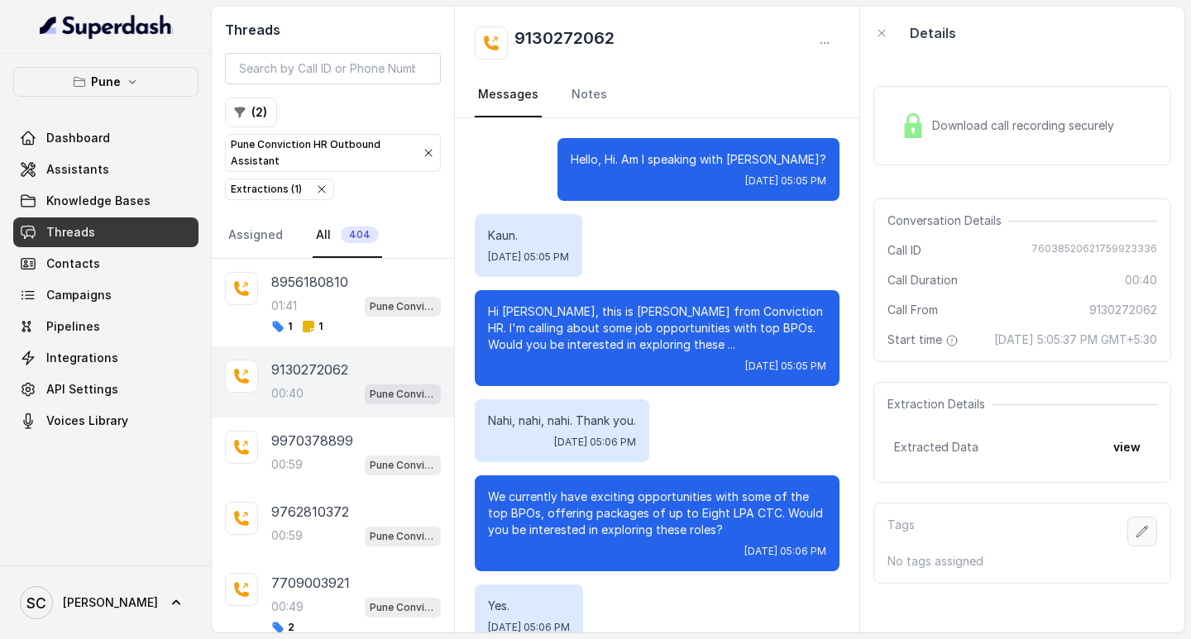
click at [1136, 538] on icon "button" at bounding box center [1142, 531] width 13 height 13
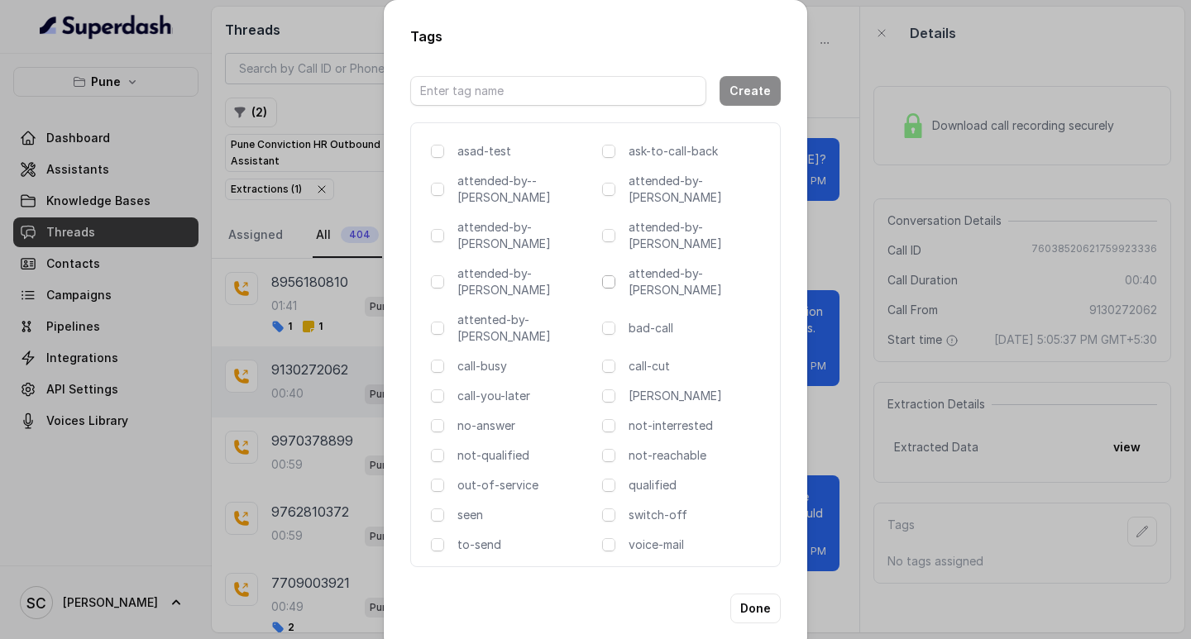
click at [603, 275] on span at bounding box center [608, 281] width 13 height 13
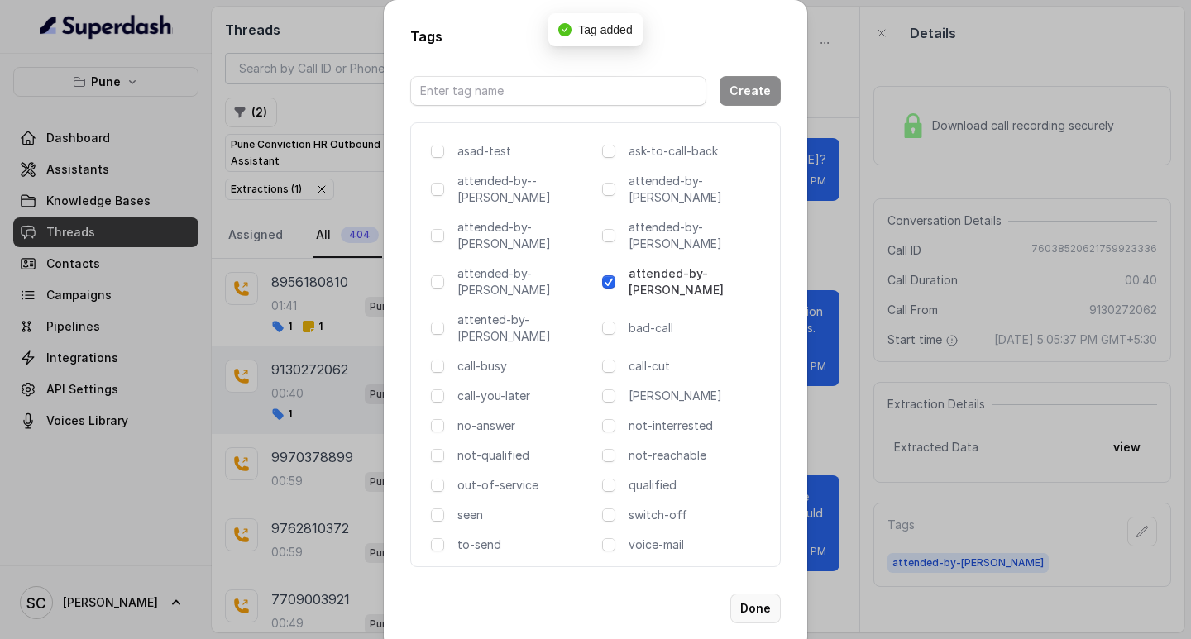
click at [753, 594] on button "Done" at bounding box center [755, 609] width 50 height 30
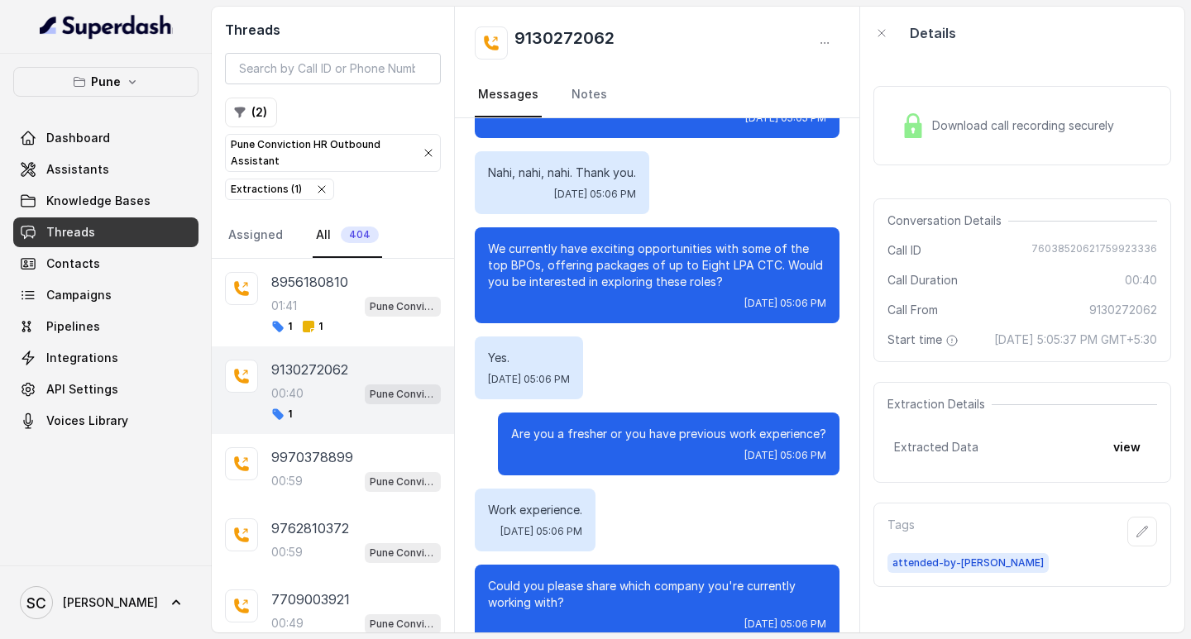
scroll to position [280, 0]
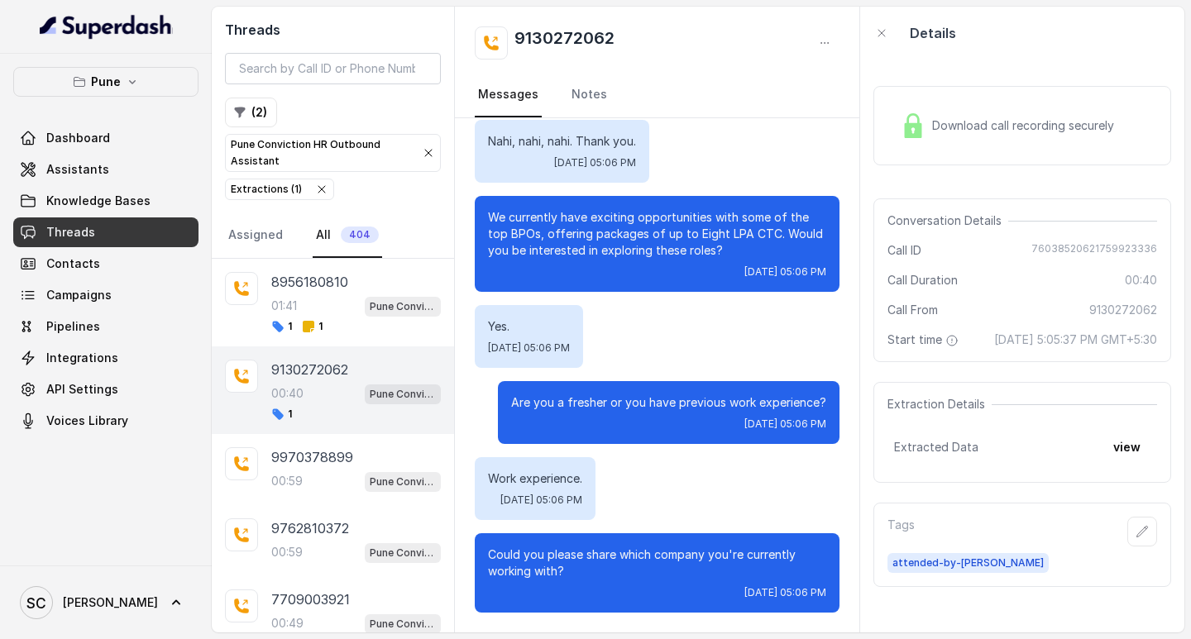
click at [977, 18] on div "Details" at bounding box center [1022, 33] width 324 height 53
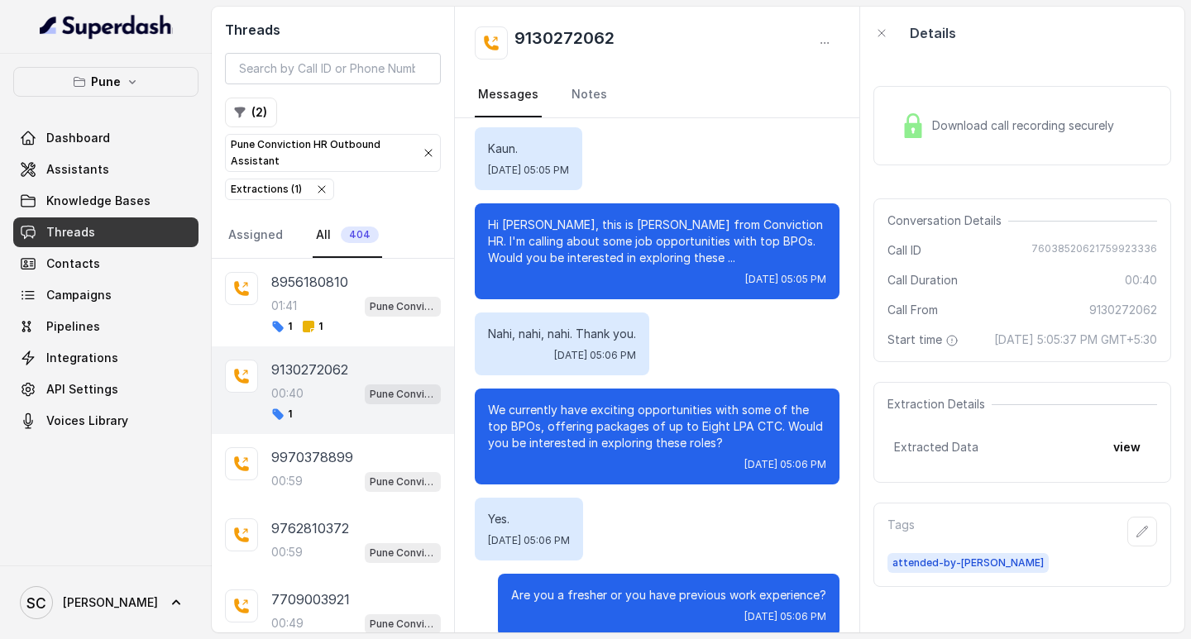
scroll to position [0, 0]
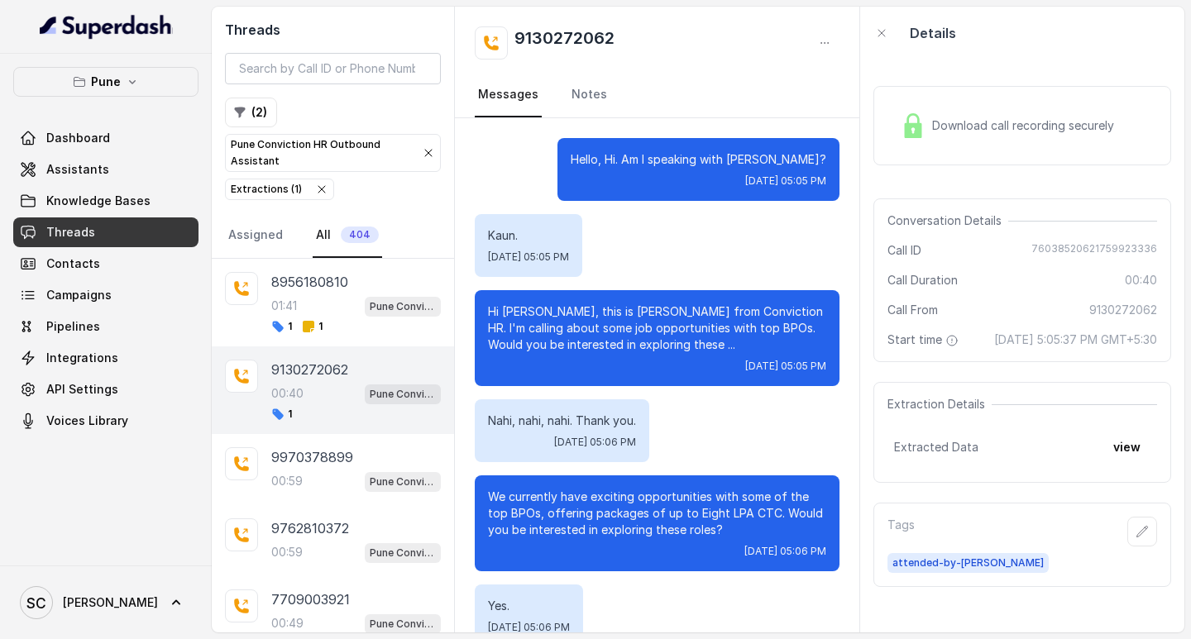
click at [800, 585] on div "Yes. Wed, Oct 8, 2025, 05:06 PM" at bounding box center [657, 616] width 365 height 63
click at [1136, 538] on icon "button" at bounding box center [1142, 531] width 13 height 13
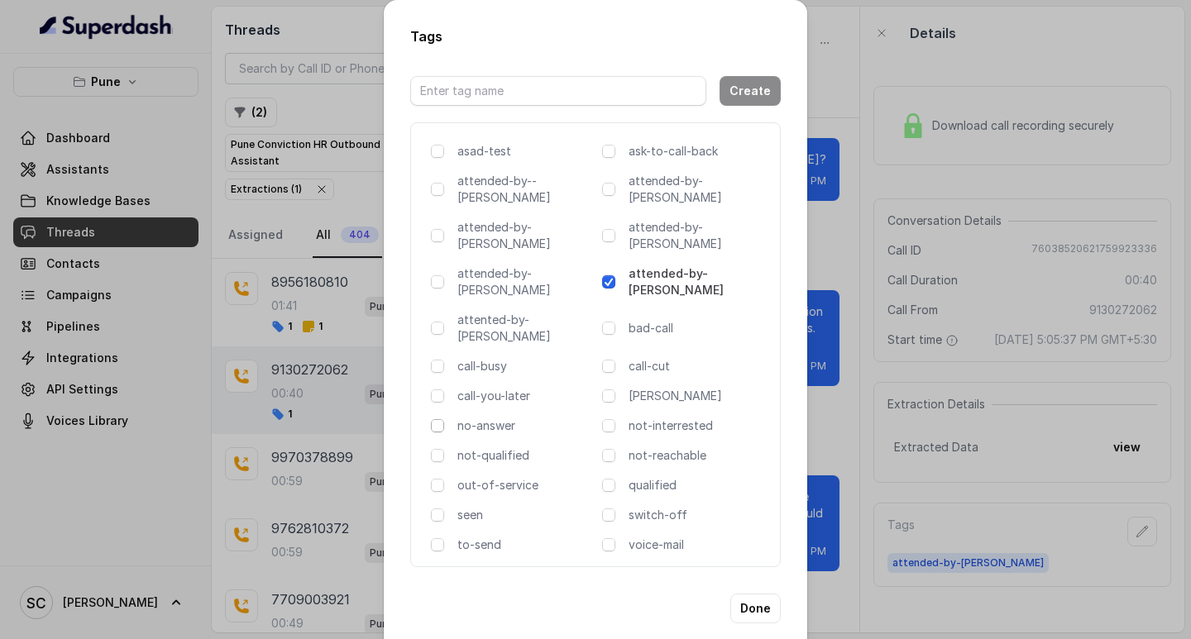
click at [439, 419] on span at bounding box center [437, 425] width 13 height 13
click at [758, 594] on button "Done" at bounding box center [755, 609] width 50 height 30
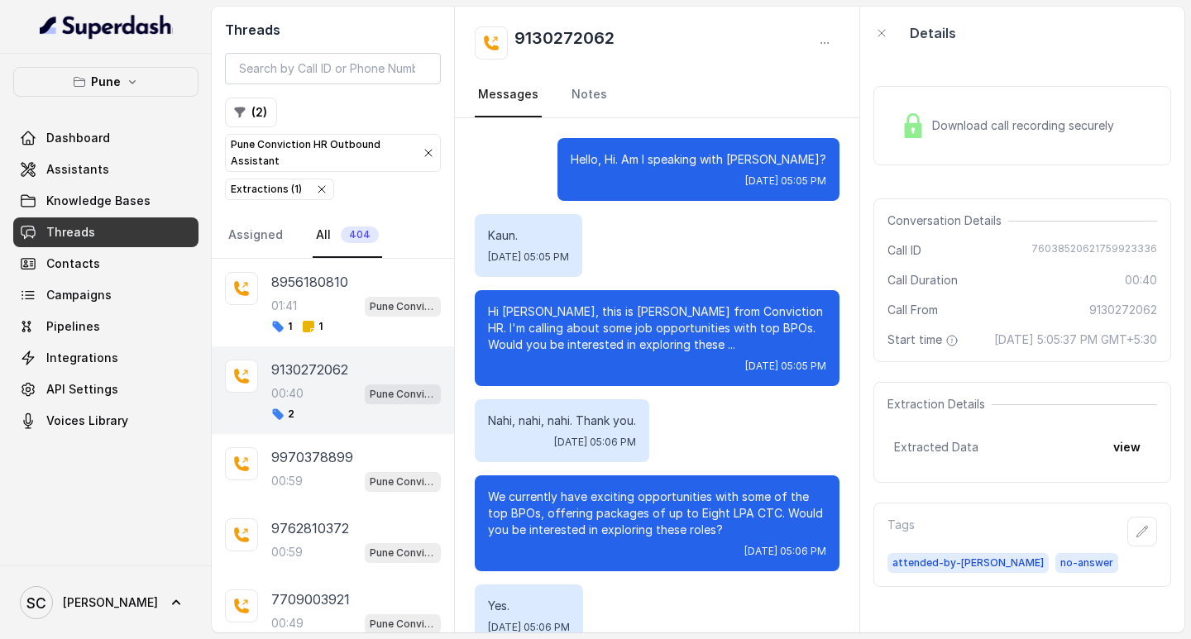
click at [562, 28] on h2 "9130272062" at bounding box center [564, 42] width 100 height 33
click at [560, 28] on h2 "9130272062" at bounding box center [564, 42] width 100 height 33
copy h2 "9130272062"
click at [315, 473] on div "00:59 Pune Conviction HR Outbound Assistant" at bounding box center [356, 482] width 170 height 22
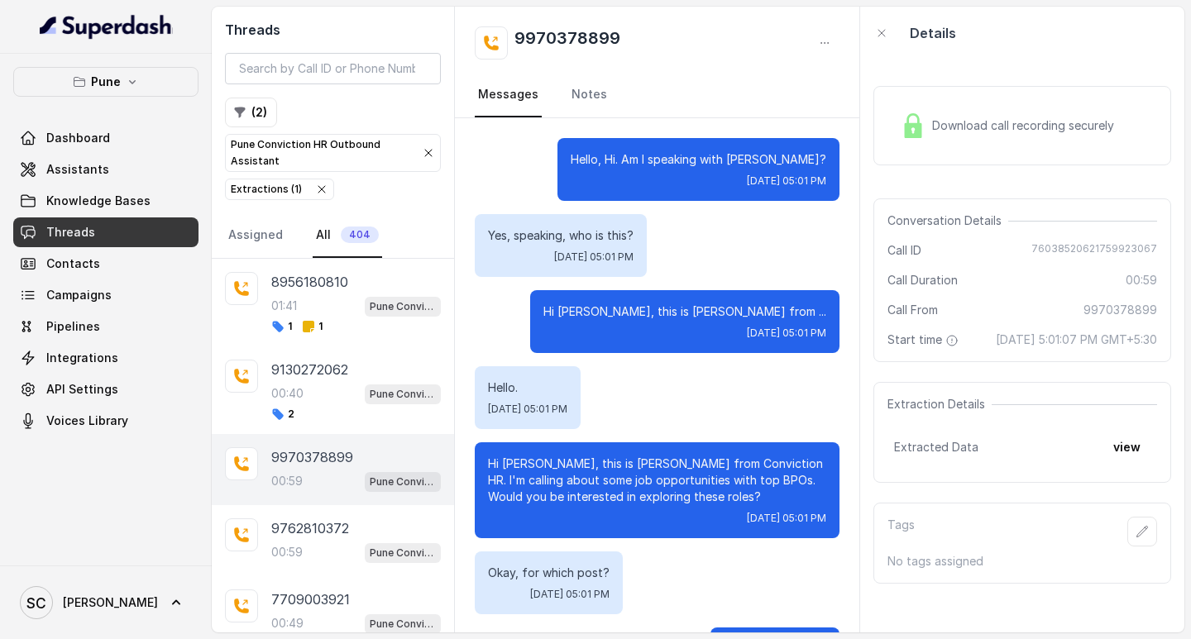
scroll to position [753, 0]
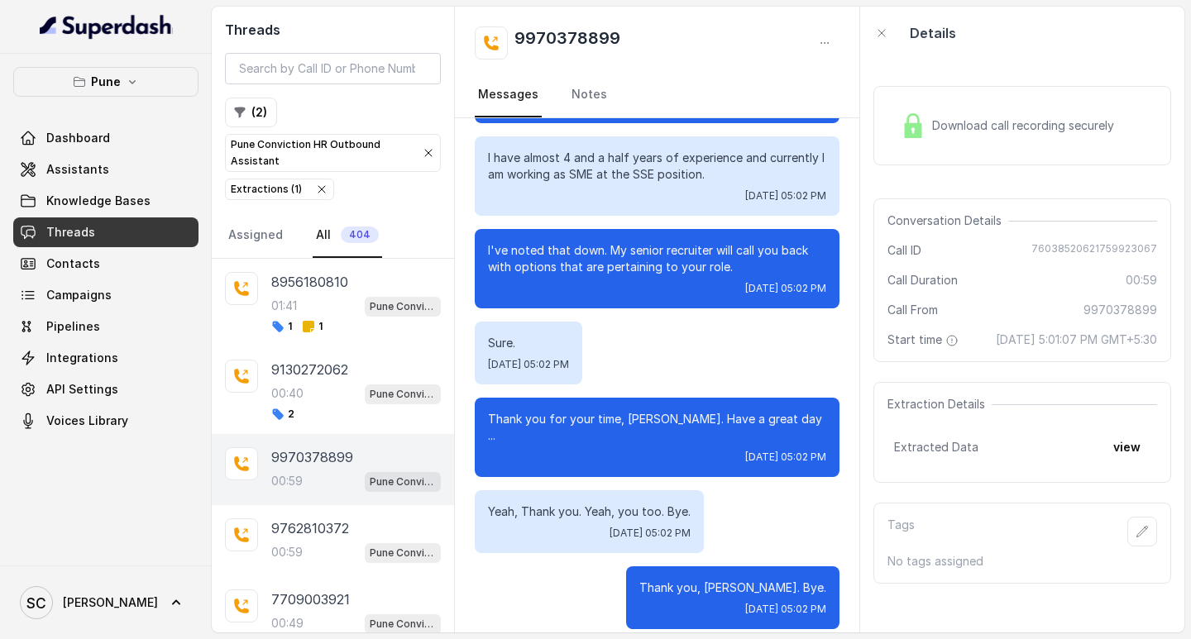
click at [530, 35] on h2 "9970378899" at bounding box center [567, 42] width 106 height 33
copy h2 "9970378899"
click at [302, 452] on p "9970378899" at bounding box center [312, 457] width 82 height 20
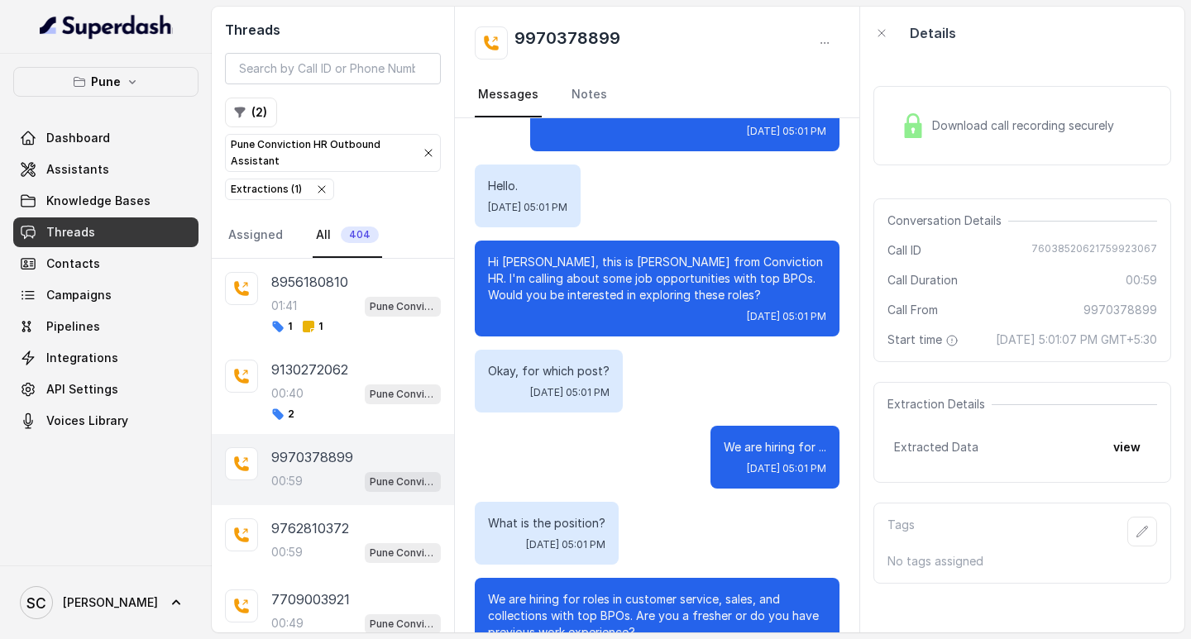
scroll to position [8, 0]
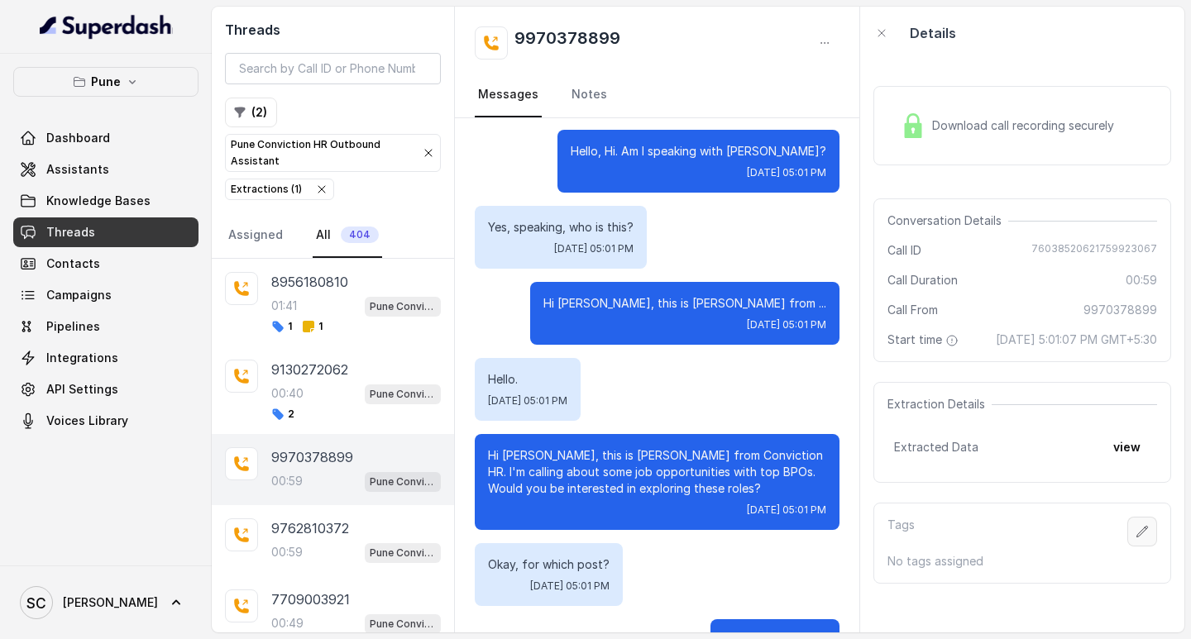
click at [1128, 540] on button "button" at bounding box center [1142, 532] width 30 height 30
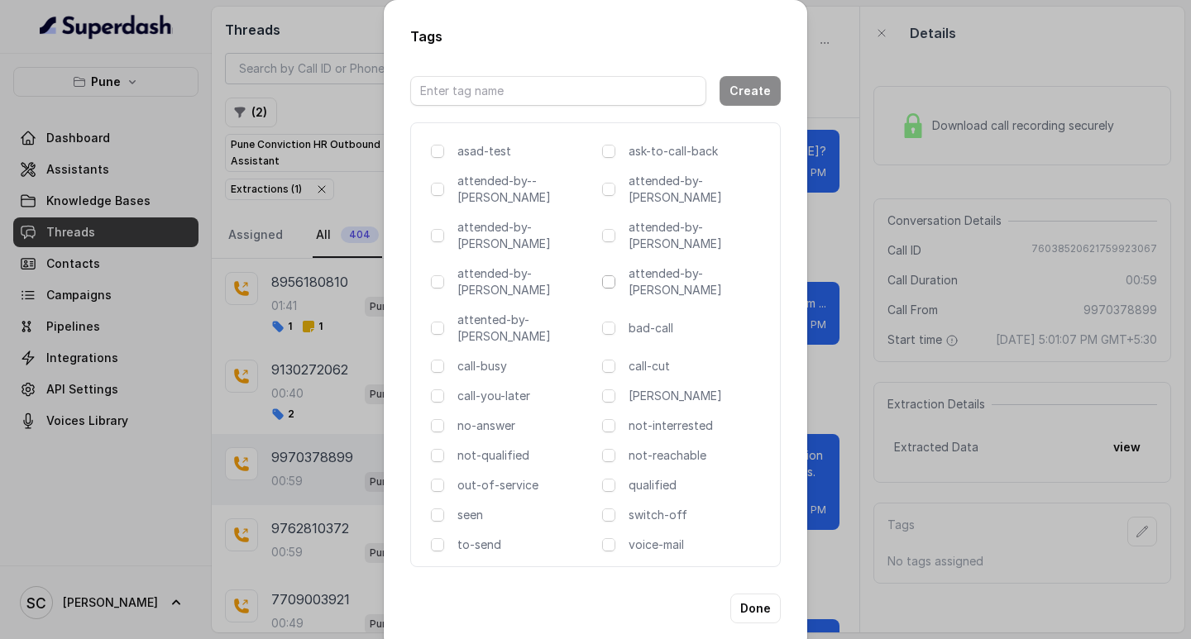
click at [610, 275] on span at bounding box center [608, 281] width 13 height 13
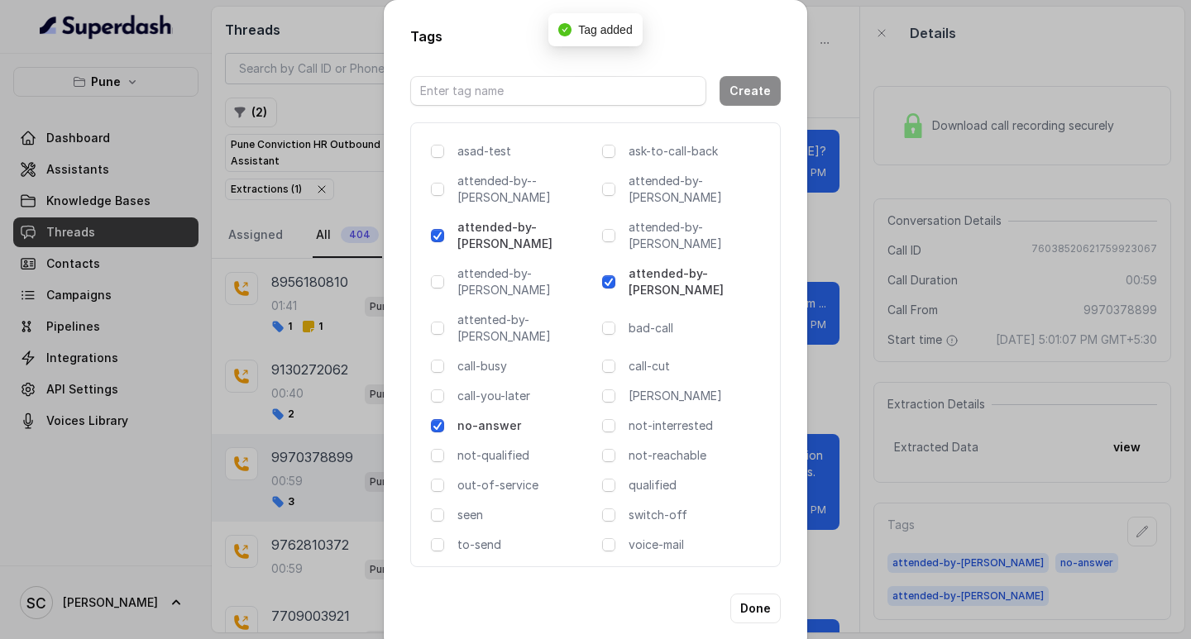
click at [610, 275] on span at bounding box center [608, 281] width 13 height 13
click at [829, 294] on div "Tags Create asad-test ask-to-call-back attended-by--[PERSON_NAME] attended-by-[…" at bounding box center [595, 319] width 1191 height 639
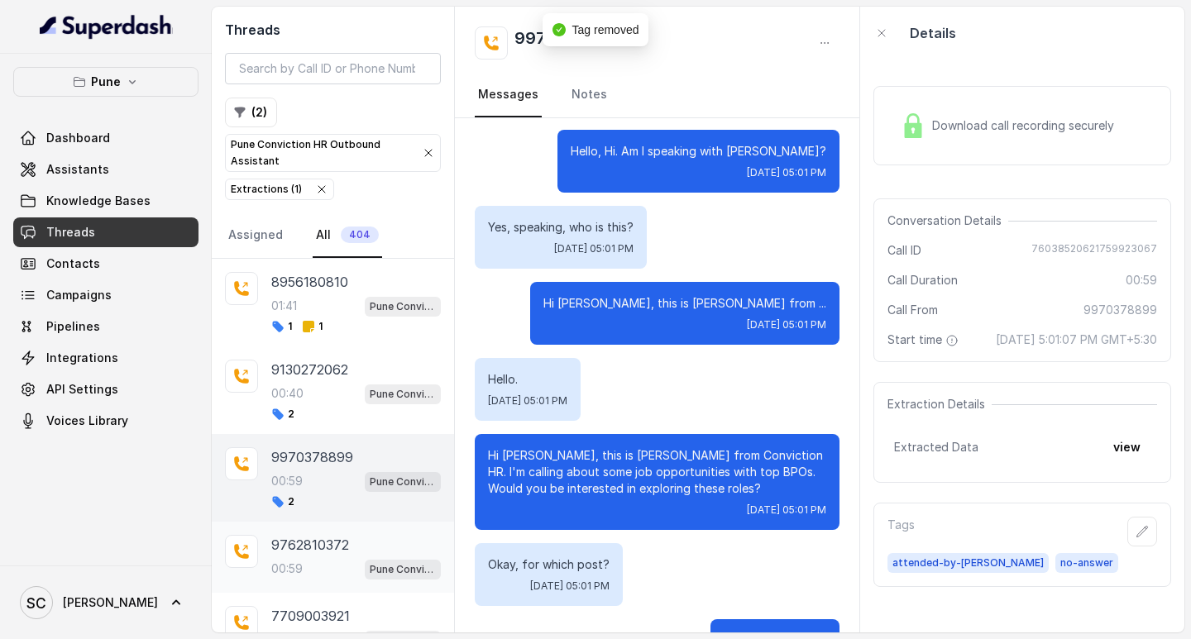
click at [306, 538] on p "9762810372" at bounding box center [310, 545] width 78 height 20
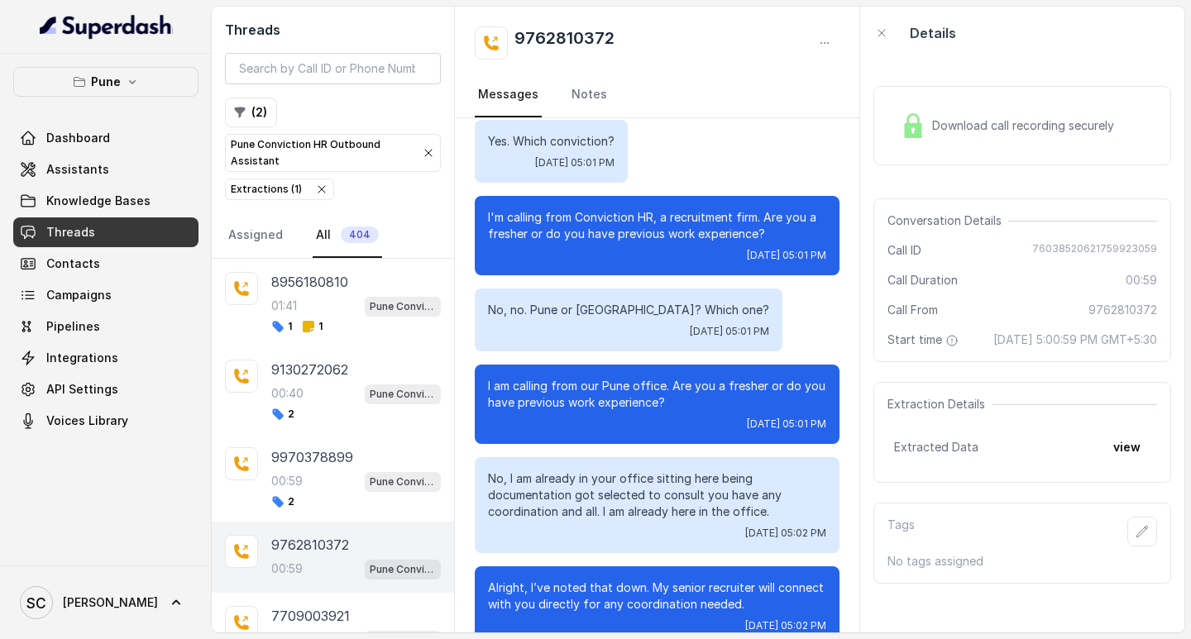
scroll to position [313, 0]
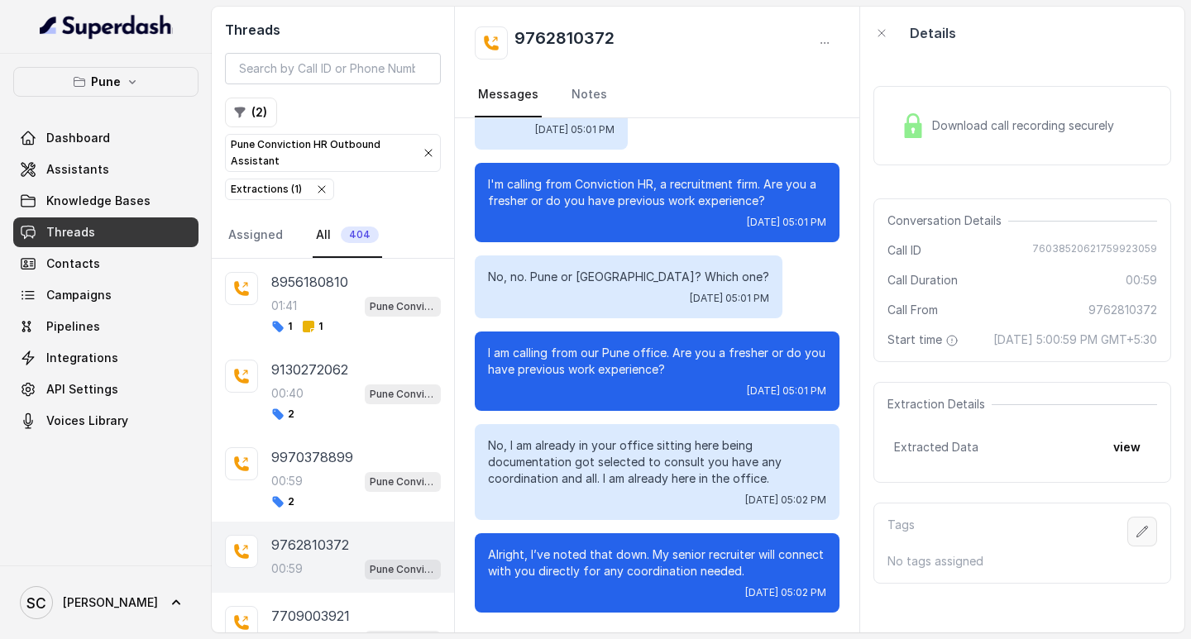
click at [1127, 547] on button "button" at bounding box center [1142, 532] width 30 height 30
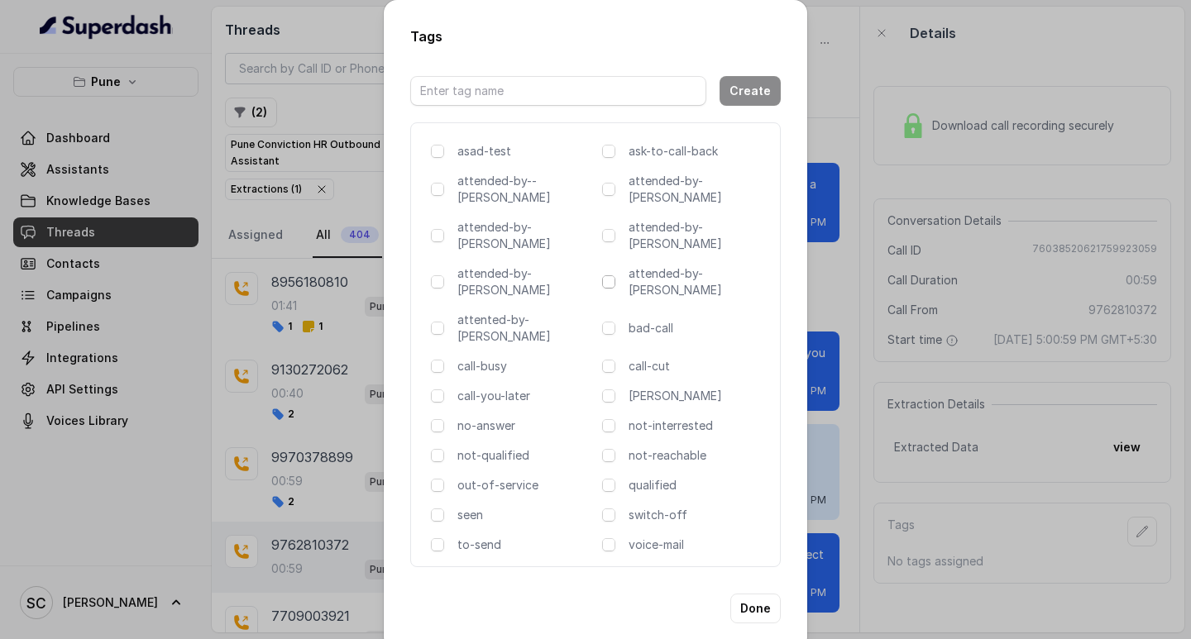
click at [612, 275] on span at bounding box center [608, 281] width 13 height 13
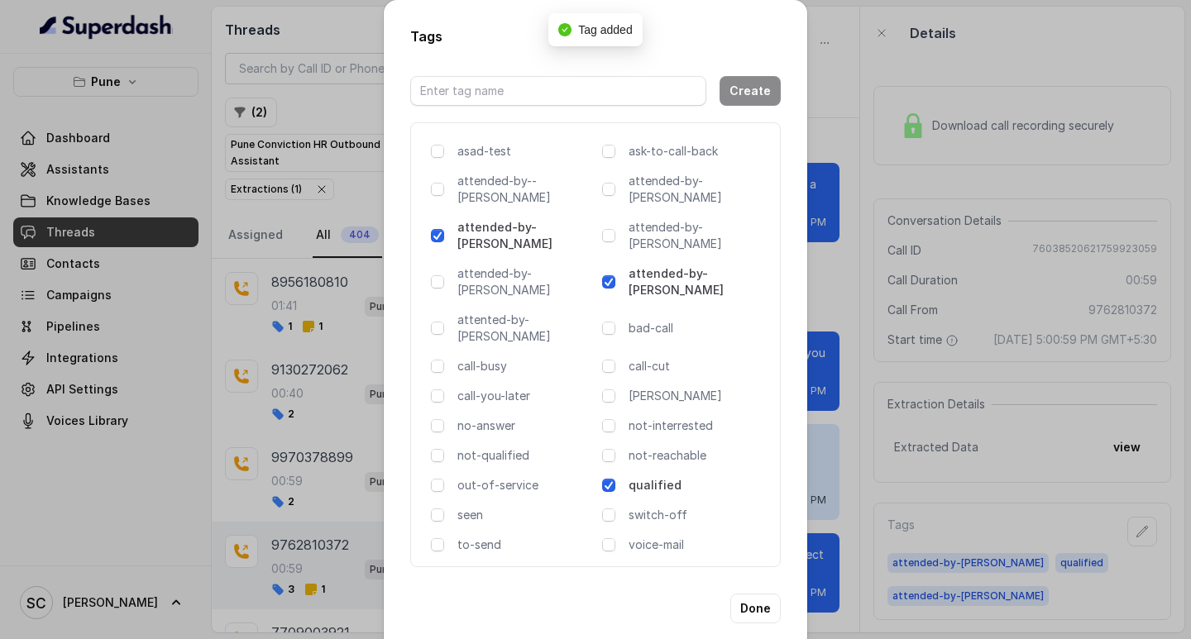
click at [611, 275] on span at bounding box center [608, 281] width 13 height 13
click at [830, 274] on div "Tags Create asad-test ask-to-call-back attended-by--[PERSON_NAME] attended-by-[…" at bounding box center [595, 319] width 1191 height 639
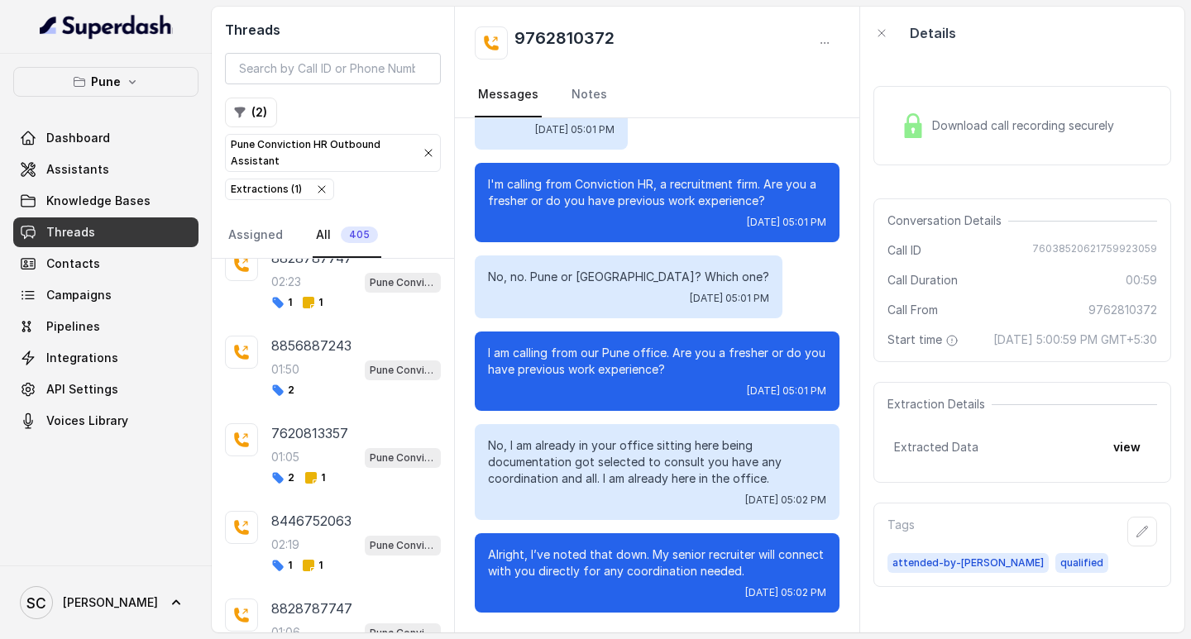
scroll to position [15572, 0]
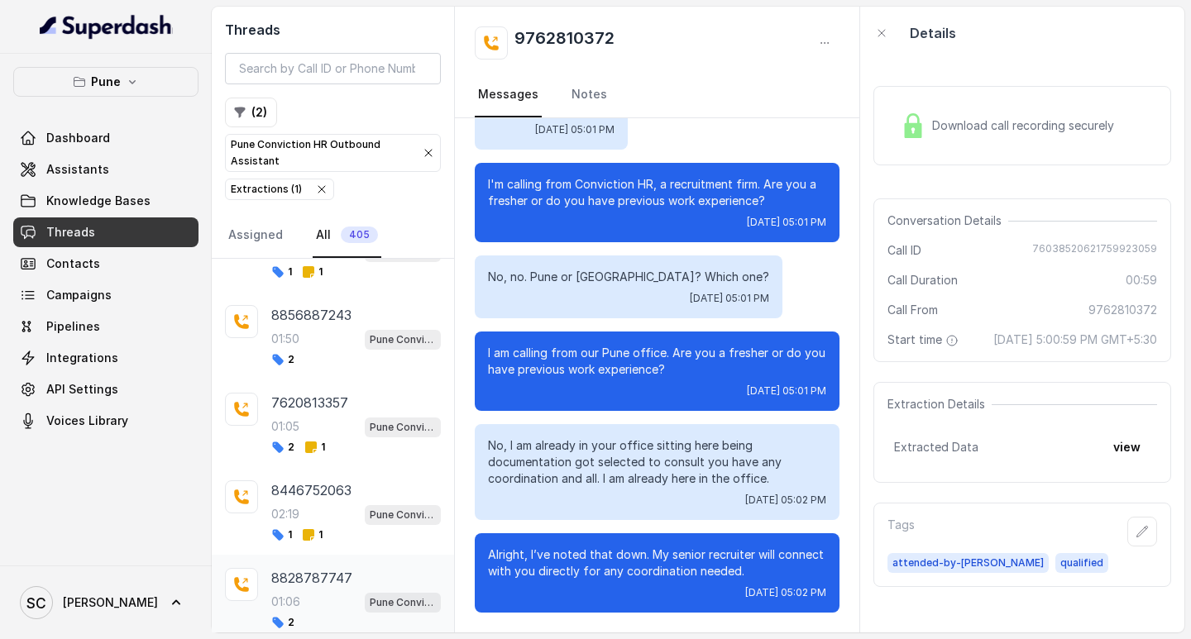
click at [440, 624] on div "8828787747 01:06 Pune Conviction HR Outbound Assistant 2" at bounding box center [333, 599] width 242 height 88
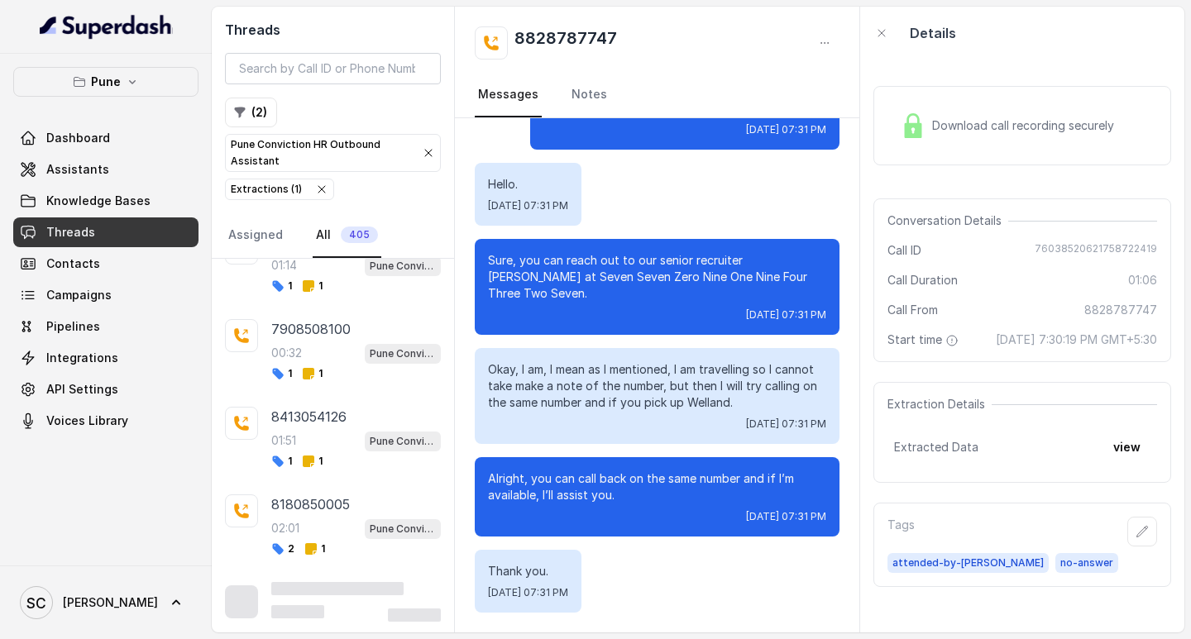
scroll to position [25976, 0]
